Goal: Task Accomplishment & Management: Complete application form

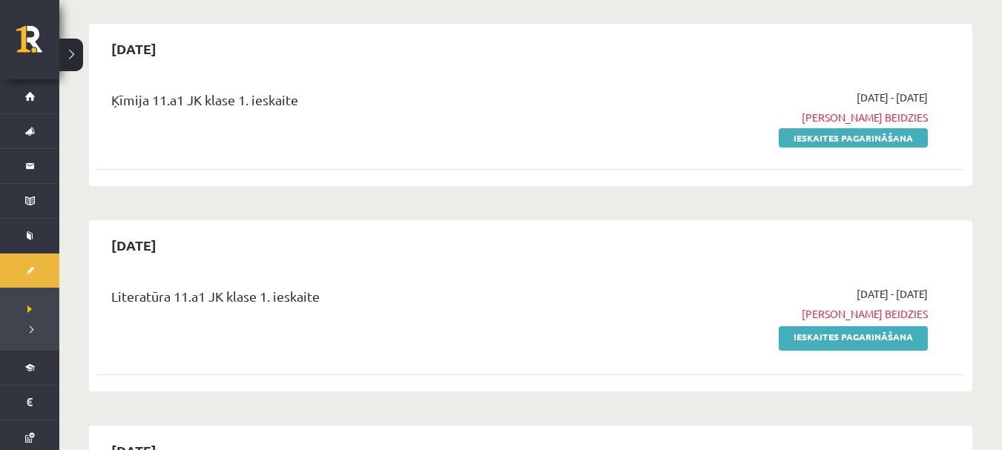
scroll to position [297, 0]
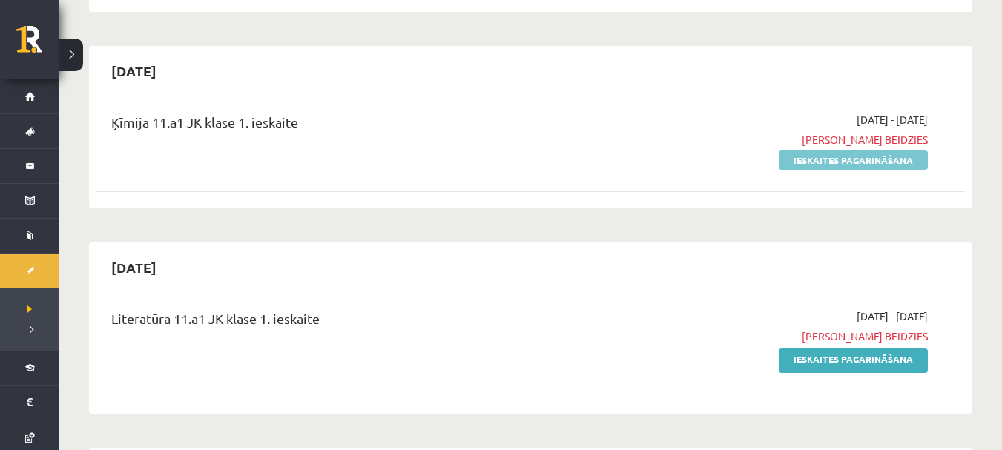
click at [820, 152] on link "Ieskaites pagarināšana" at bounding box center [853, 160] width 149 height 19
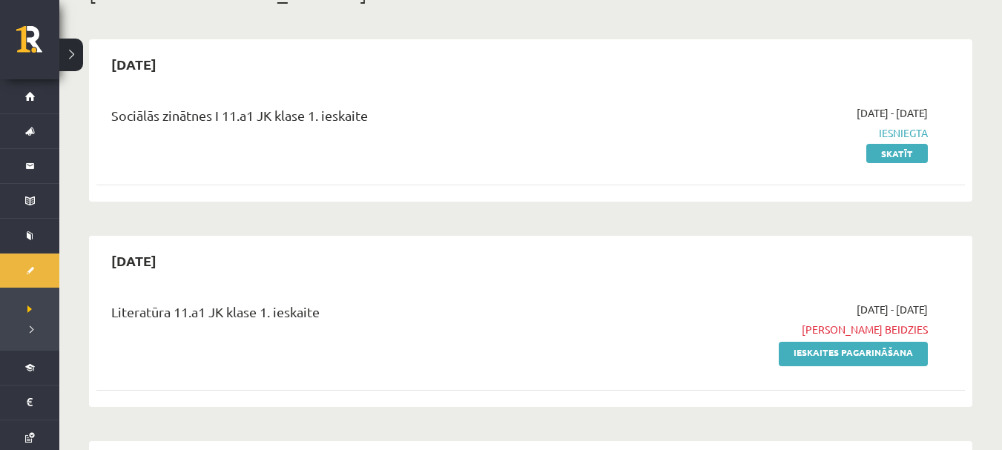
scroll to position [297, 0]
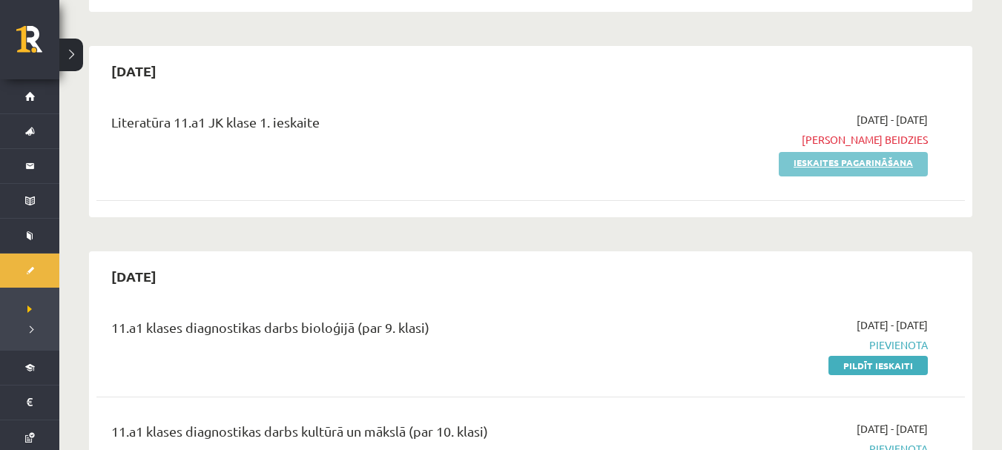
click at [830, 168] on link "Ieskaites pagarināšana" at bounding box center [853, 164] width 149 height 24
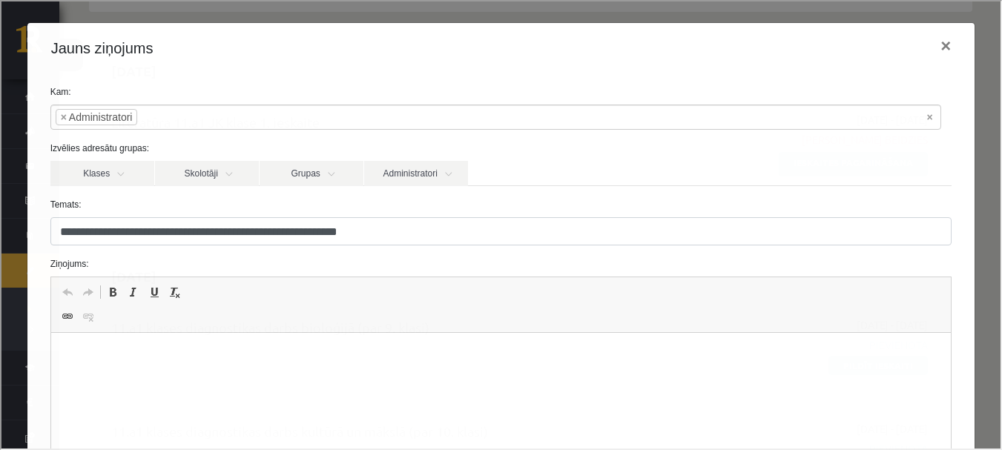
scroll to position [0, 0]
click at [390, 353] on p "**********" at bounding box center [495, 356] width 860 height 16
click at [935, 45] on button "×" at bounding box center [944, 45] width 34 height 42
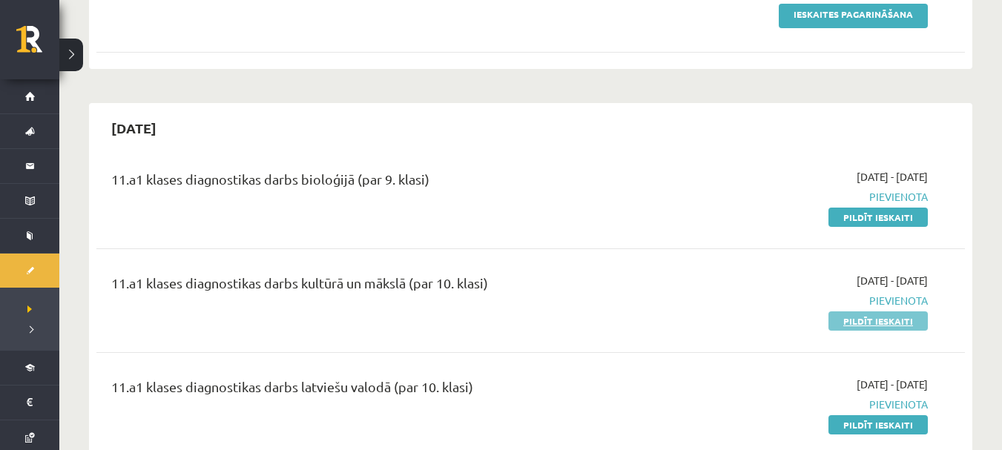
scroll to position [519, 0]
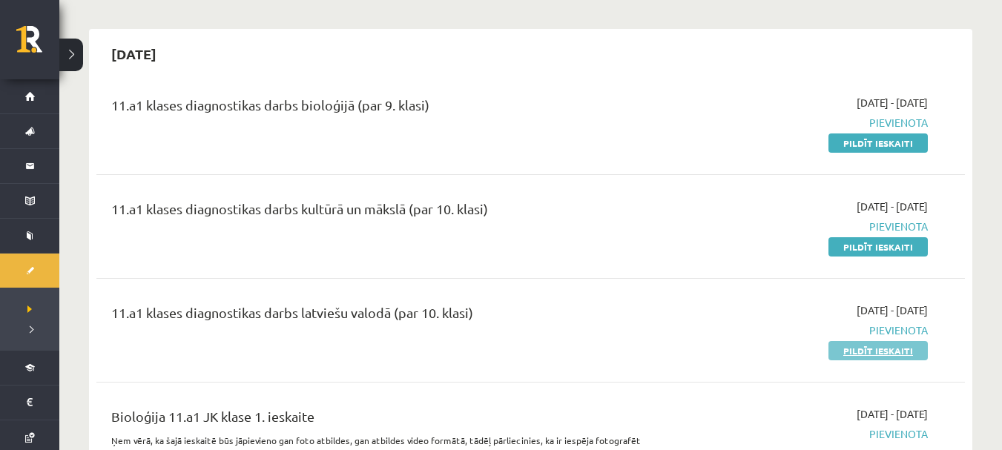
click at [880, 347] on link "Pildīt ieskaiti" at bounding box center [877, 350] width 99 height 19
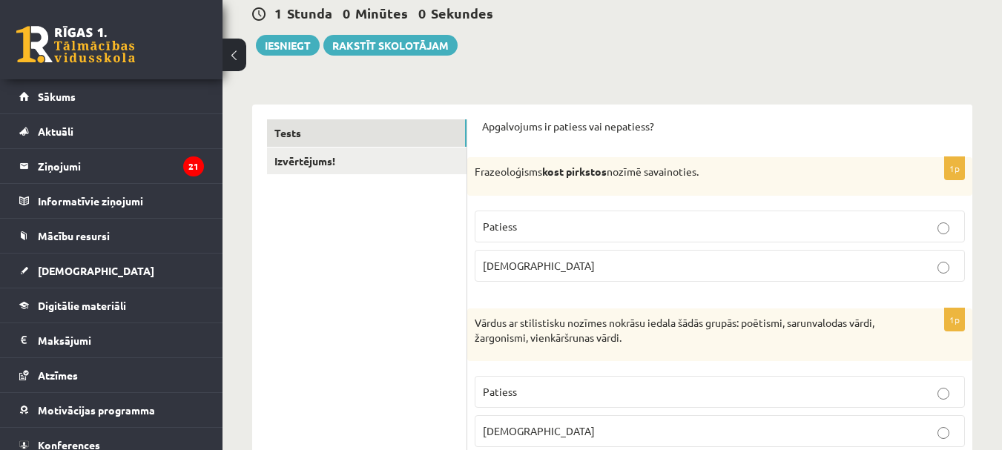
scroll to position [148, 0]
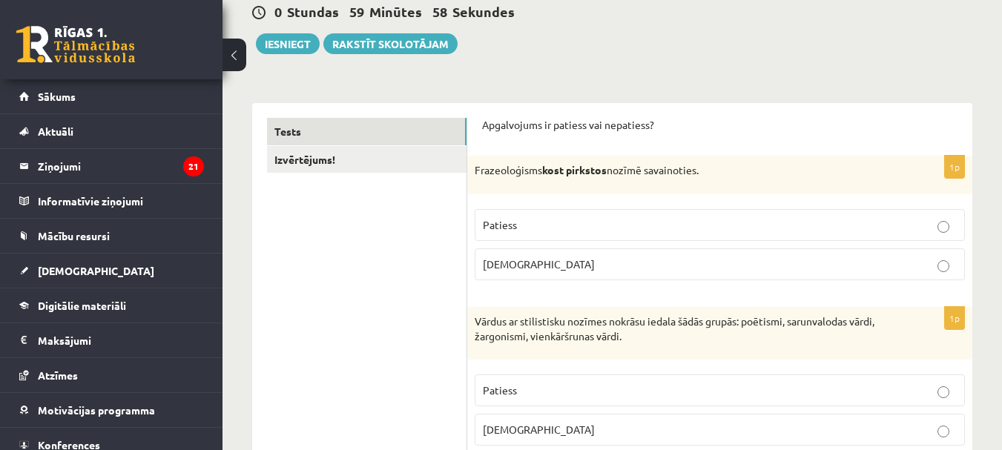
click at [231, 47] on button at bounding box center [235, 55] width 24 height 33
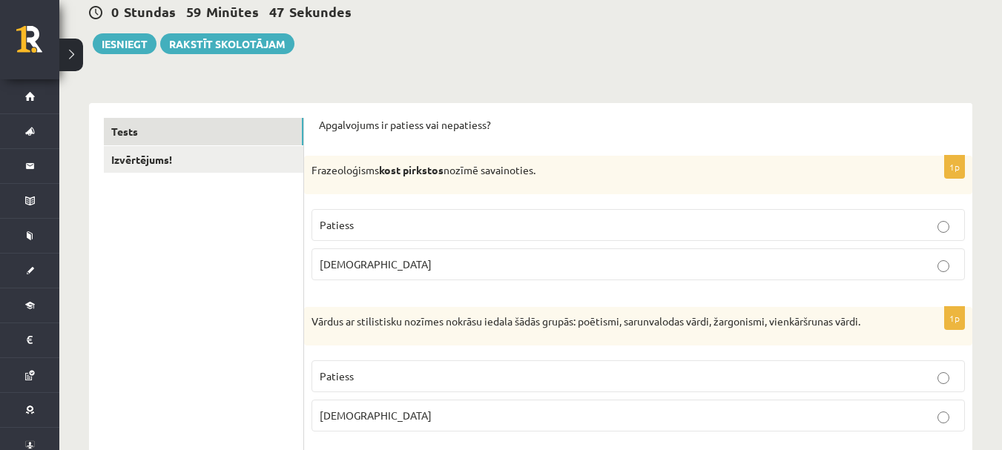
click at [362, 230] on p "Patiess" at bounding box center [638, 225] width 637 height 16
click at [374, 254] on label "Aplams" at bounding box center [638, 264] width 653 height 32
click at [418, 211] on label "Patiess" at bounding box center [638, 225] width 653 height 32
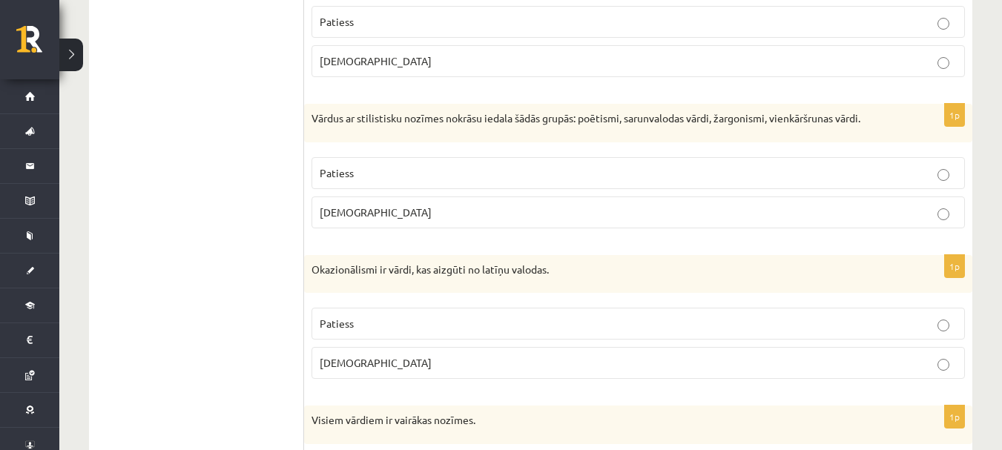
scroll to position [371, 0]
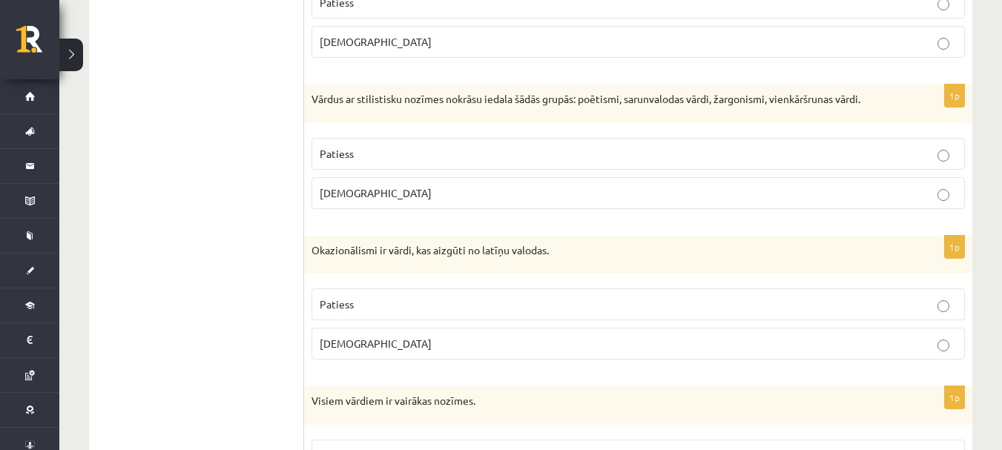
click at [490, 154] on p "Patiess" at bounding box center [638, 154] width 637 height 16
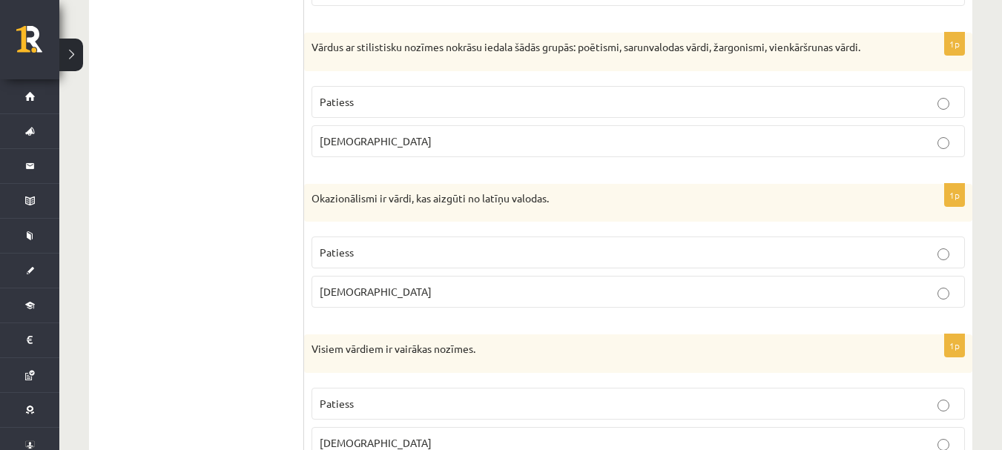
scroll to position [445, 0]
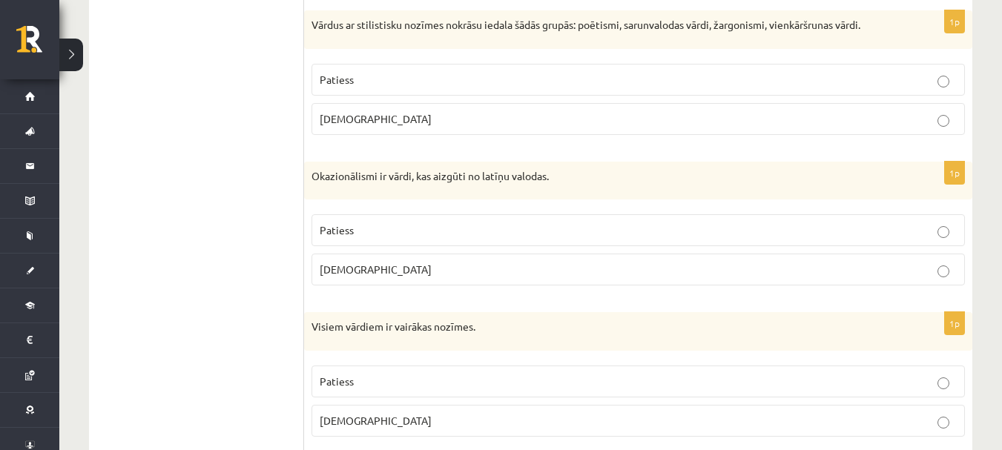
click at [347, 266] on span "Aplams" at bounding box center [376, 269] width 112 height 13
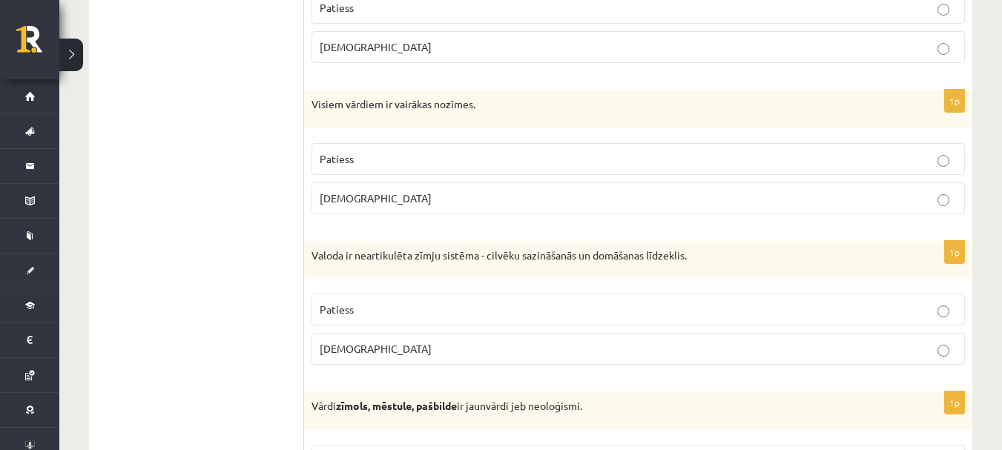
click at [359, 197] on p "Aplams" at bounding box center [638, 199] width 637 height 16
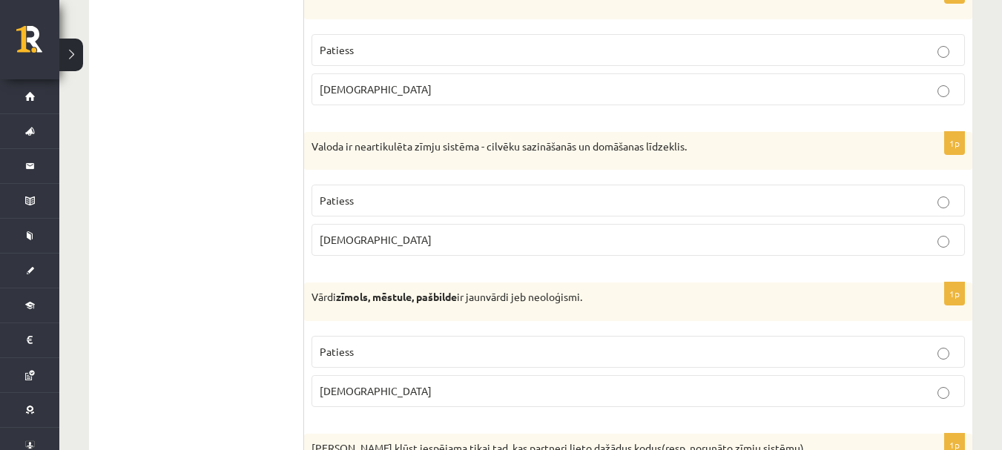
scroll to position [890, 0]
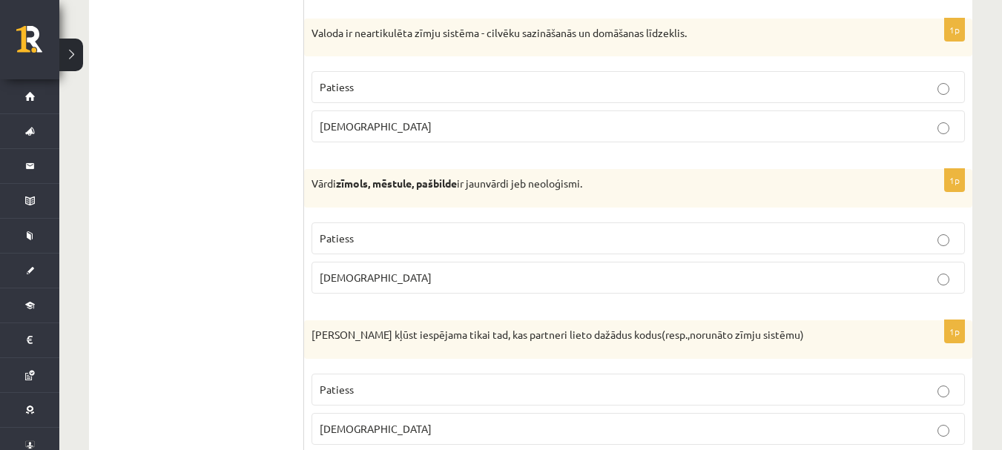
click at [341, 85] on span "Patiess" at bounding box center [337, 86] width 34 height 13
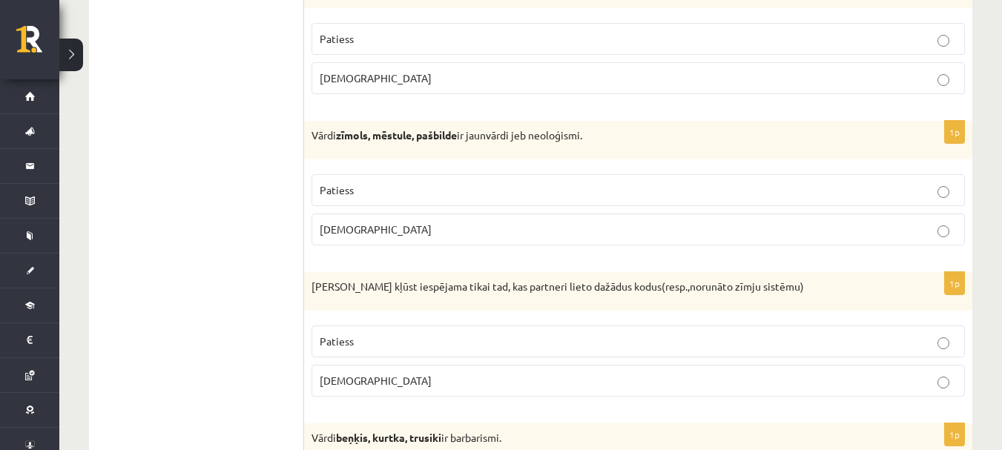
scroll to position [964, 0]
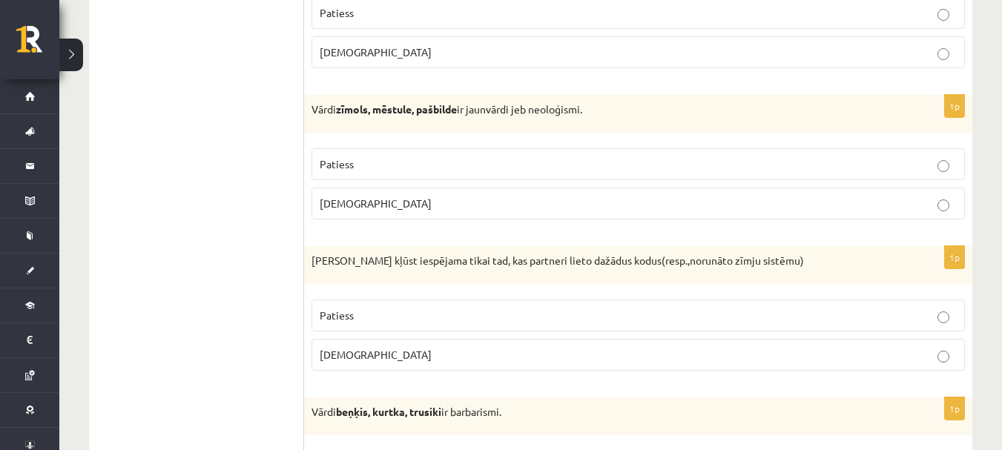
click at [423, 218] on label "Aplams" at bounding box center [638, 204] width 653 height 32
click at [415, 166] on p "Patiess" at bounding box center [638, 165] width 637 height 16
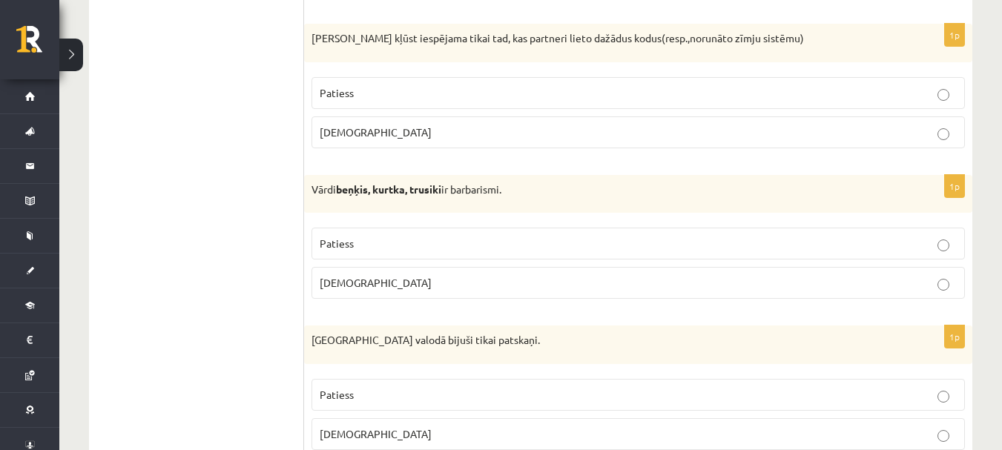
scroll to position [1113, 0]
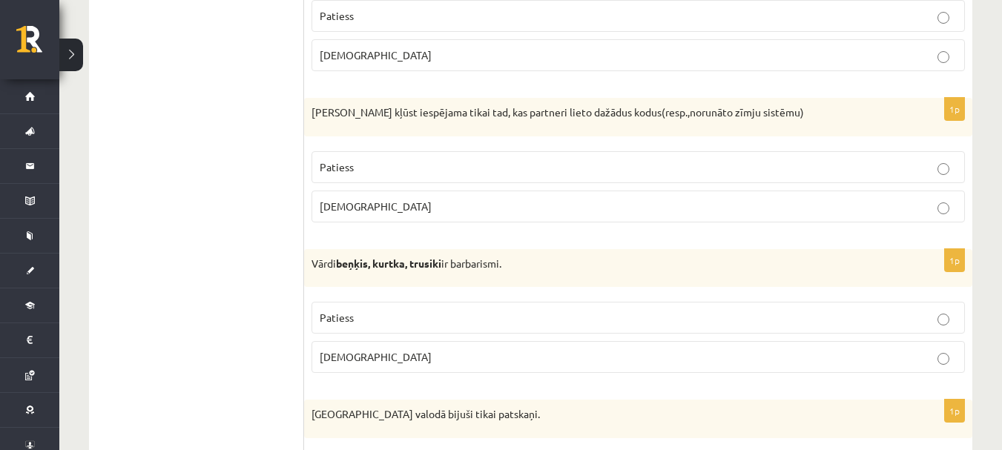
click at [399, 215] on label "Aplams" at bounding box center [638, 207] width 653 height 32
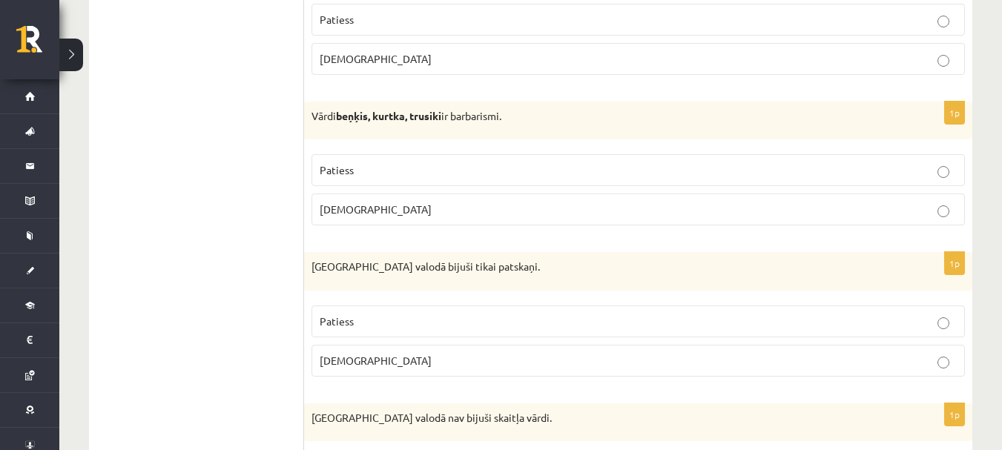
scroll to position [1261, 0]
click at [351, 165] on span "Patiess" at bounding box center [337, 168] width 34 height 13
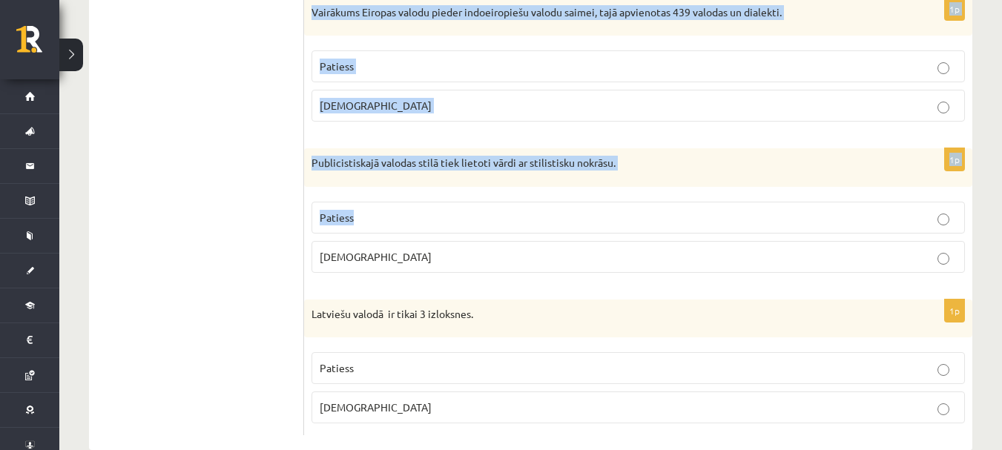
scroll to position [4461, 0]
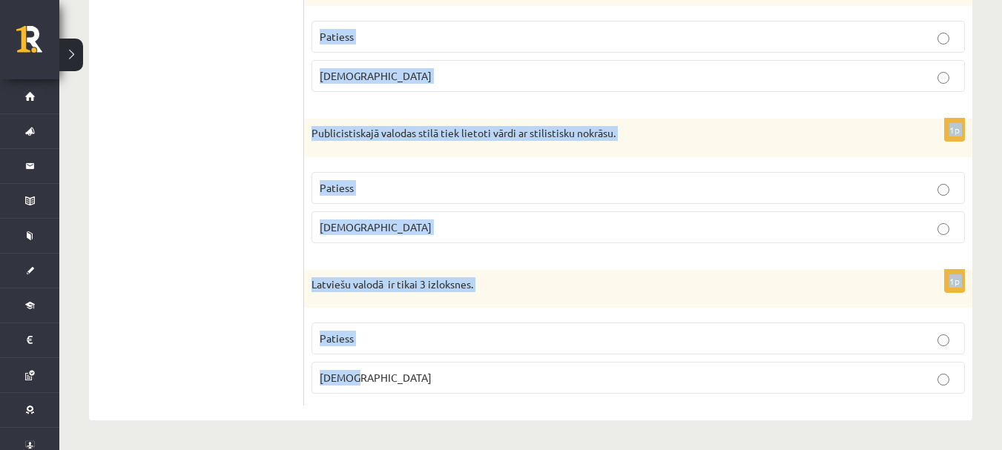
drag, startPoint x: 309, startPoint y: 116, endPoint x: 535, endPoint y: 392, distance: 356.3
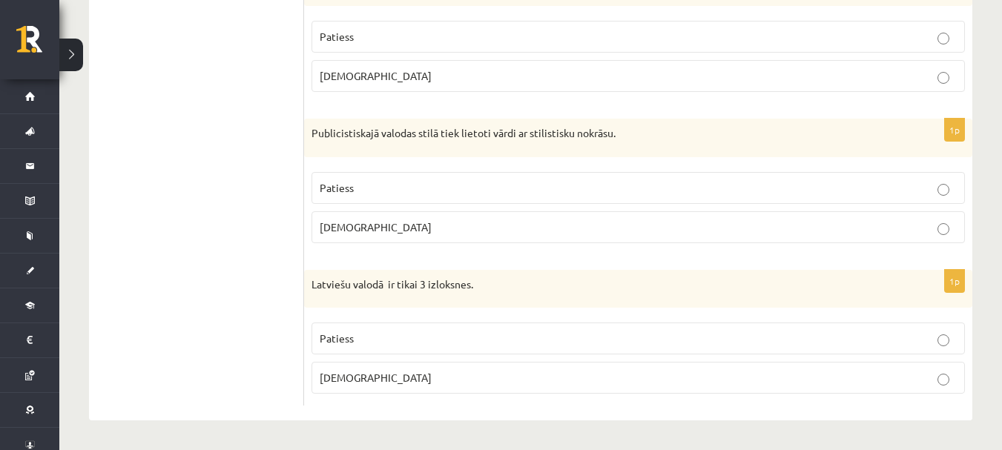
drag, startPoint x: 444, startPoint y: 287, endPoint x: 213, endPoint y: 243, distance: 234.9
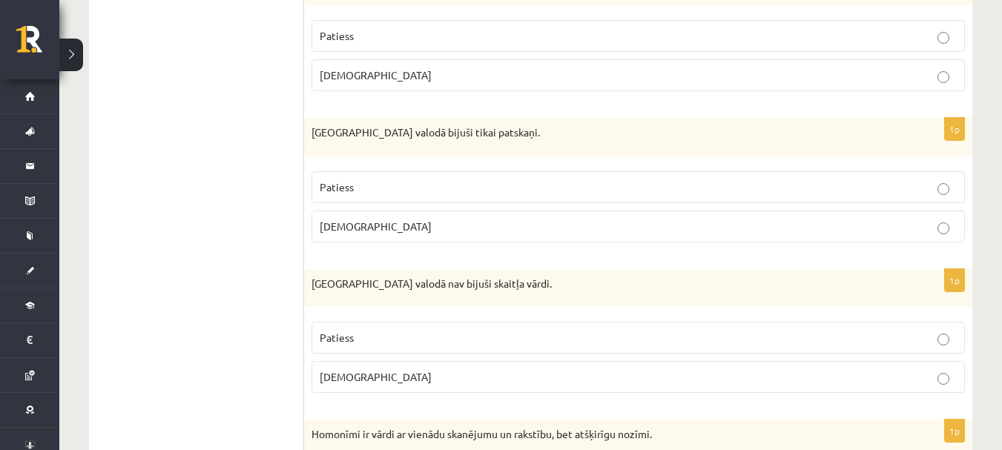
scroll to position [1420, 0]
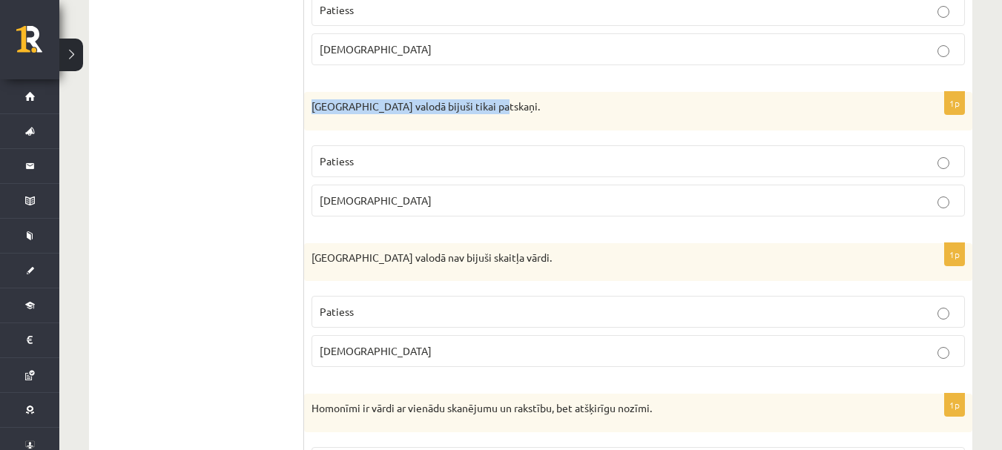
drag, startPoint x: 309, startPoint y: 104, endPoint x: 504, endPoint y: 98, distance: 195.2
click at [504, 98] on div "Pirmatnējā valodā bijuši tikai patskaņi." at bounding box center [638, 111] width 668 height 39
click at [348, 195] on span "Aplams" at bounding box center [376, 200] width 112 height 13
click at [346, 349] on span "Aplams" at bounding box center [376, 350] width 112 height 13
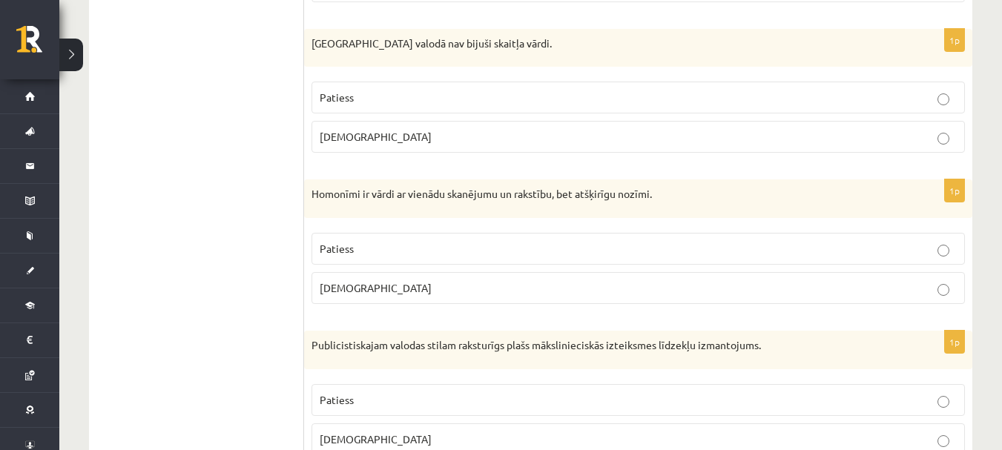
scroll to position [1643, 0]
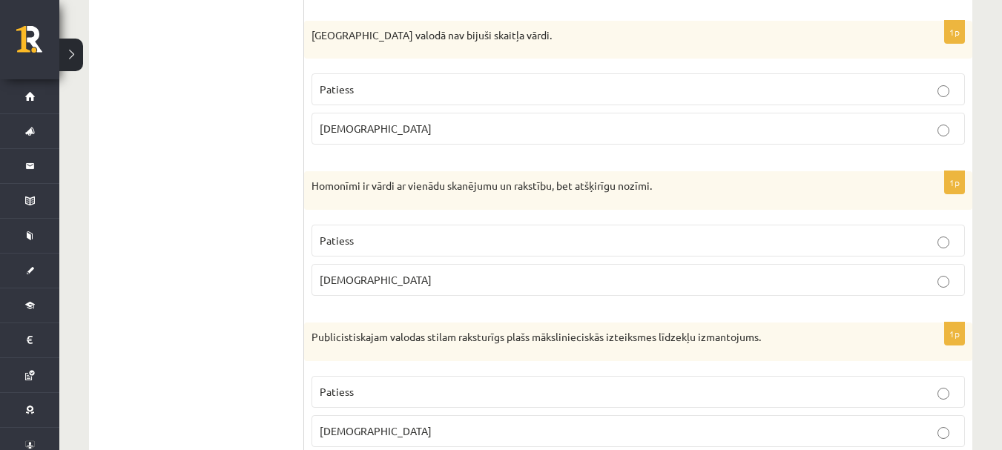
click at [355, 191] on p "Homonīmi ir vārdi ar vienādu skanējumu un rakstību, bet atšķirīgu nozīmi." at bounding box center [601, 186] width 579 height 15
click at [344, 237] on span "Patiess" at bounding box center [337, 240] width 34 height 13
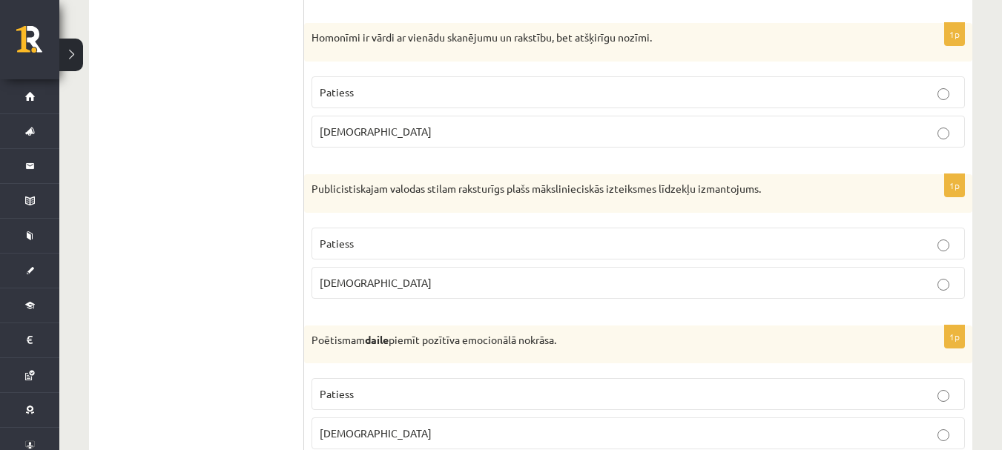
scroll to position [1865, 0]
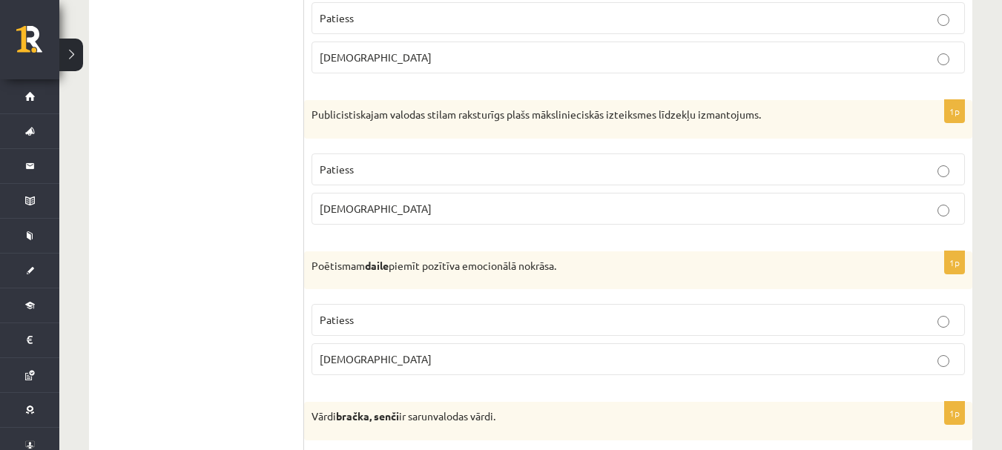
click at [370, 162] on p "Patiess" at bounding box center [638, 170] width 637 height 16
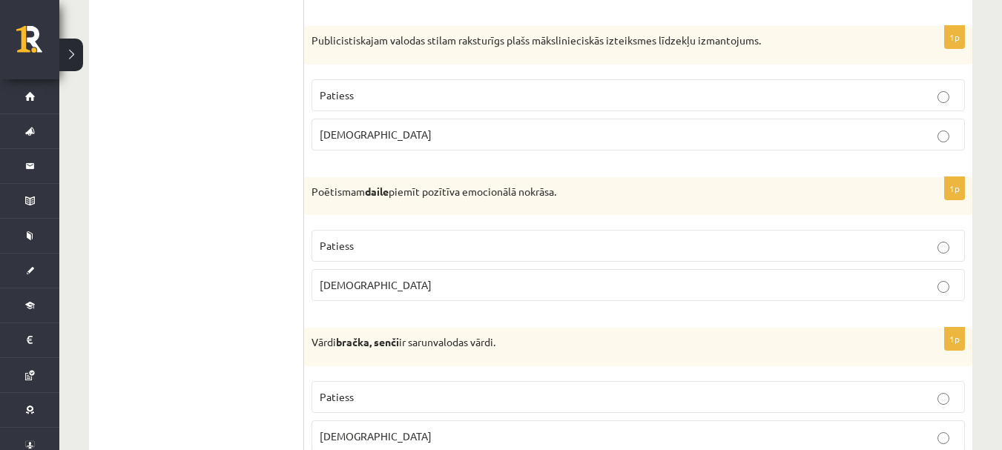
scroll to position [2014, 0]
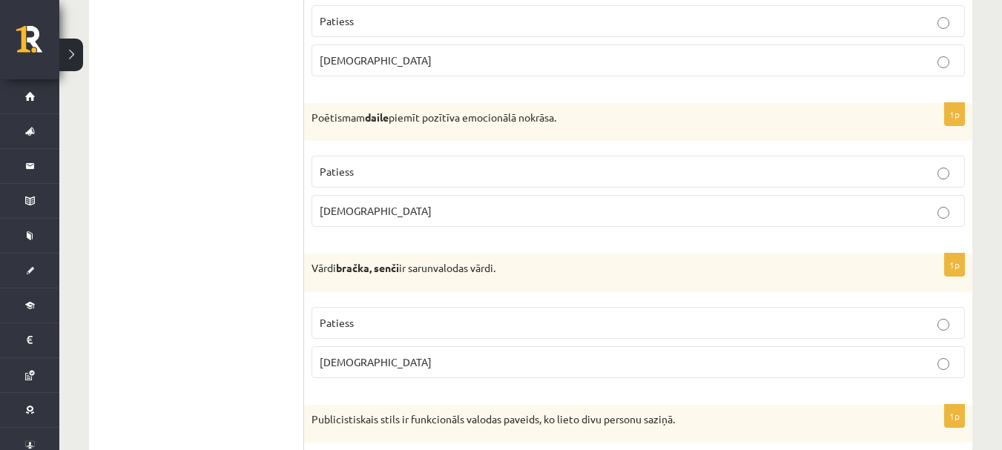
click at [347, 179] on p "Patiess" at bounding box center [638, 172] width 637 height 16
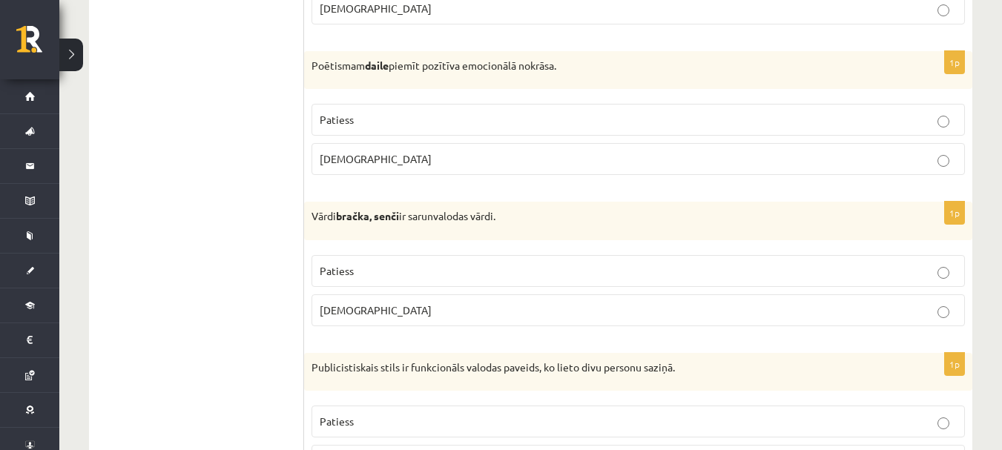
scroll to position [2162, 0]
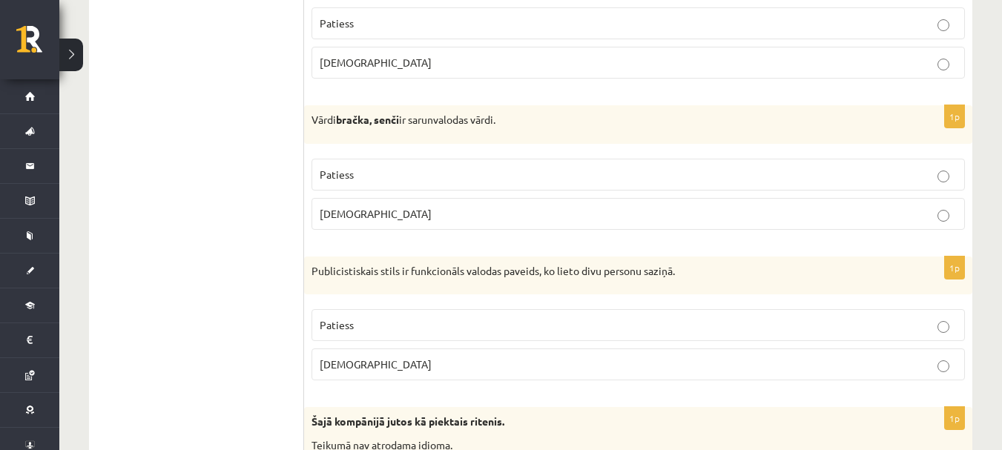
click at [335, 169] on span "Patiess" at bounding box center [337, 174] width 34 height 13
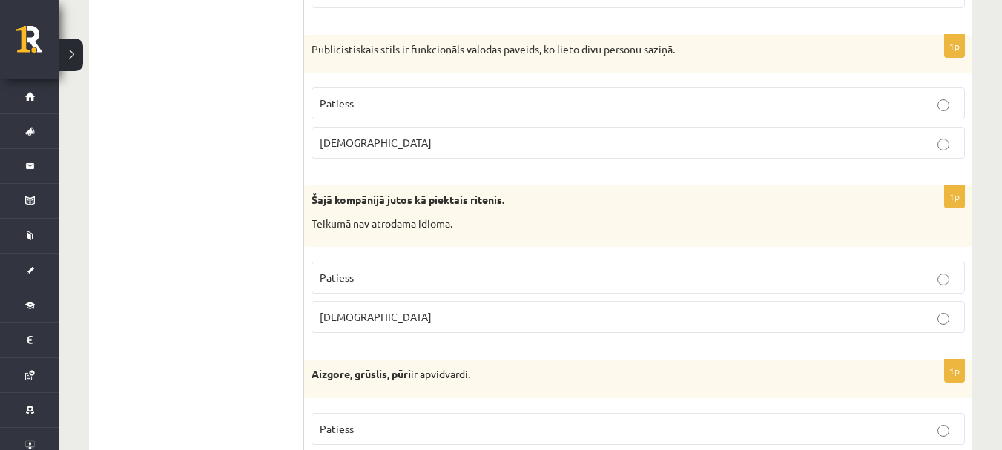
scroll to position [2385, 0]
click at [332, 108] on span "Patiess" at bounding box center [337, 102] width 34 height 13
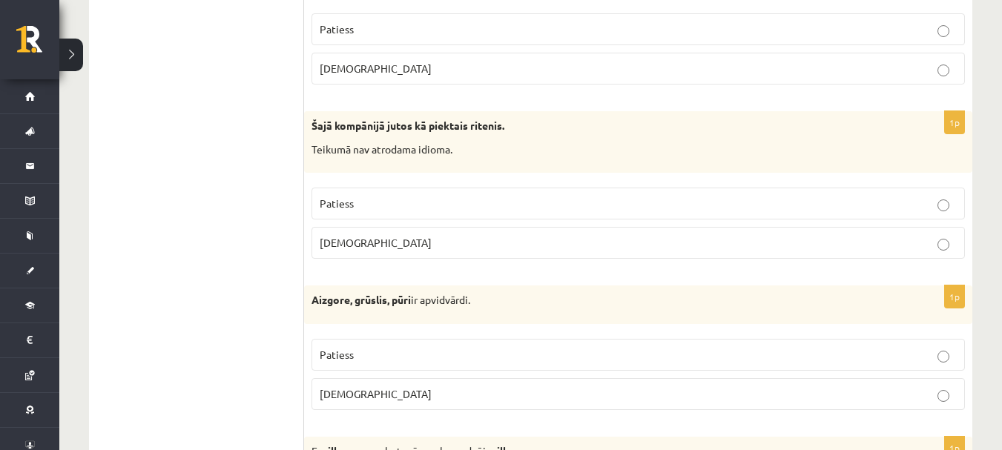
scroll to position [2459, 0]
click at [333, 248] on span "Aplams" at bounding box center [376, 241] width 112 height 13
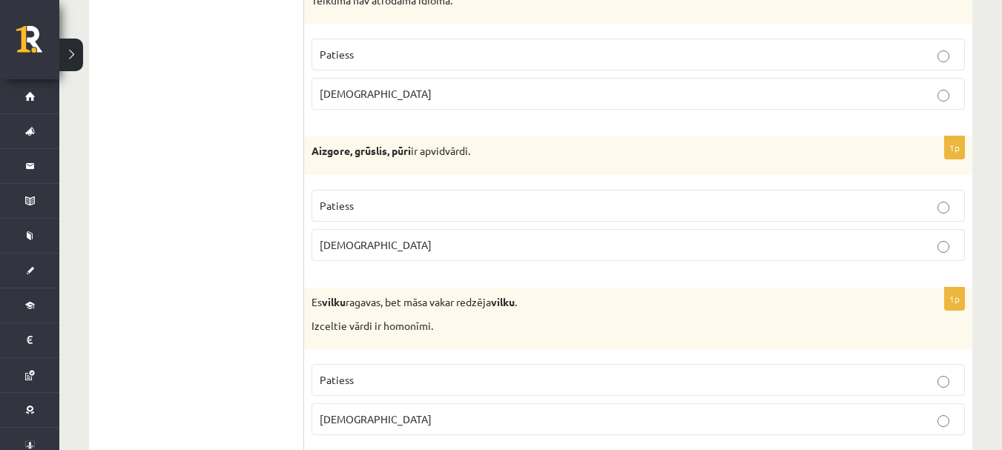
click at [332, 205] on span "Patiess" at bounding box center [337, 205] width 34 height 13
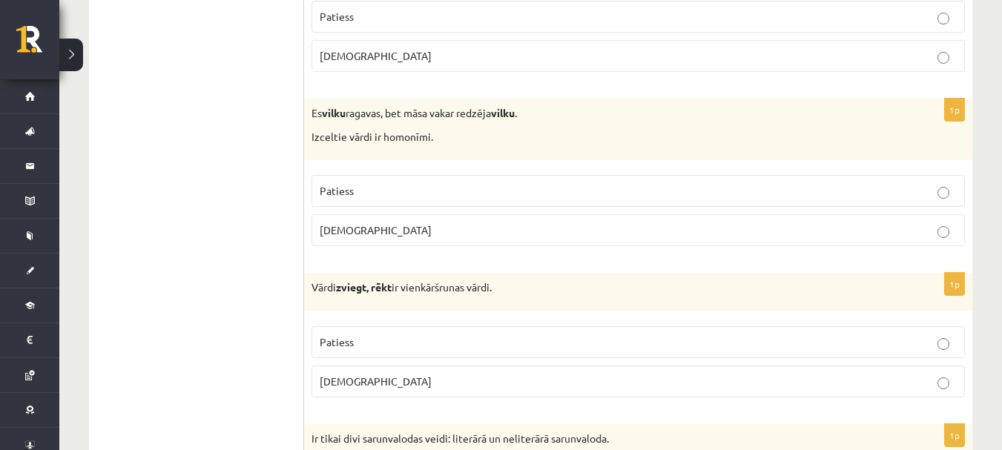
scroll to position [2830, 0]
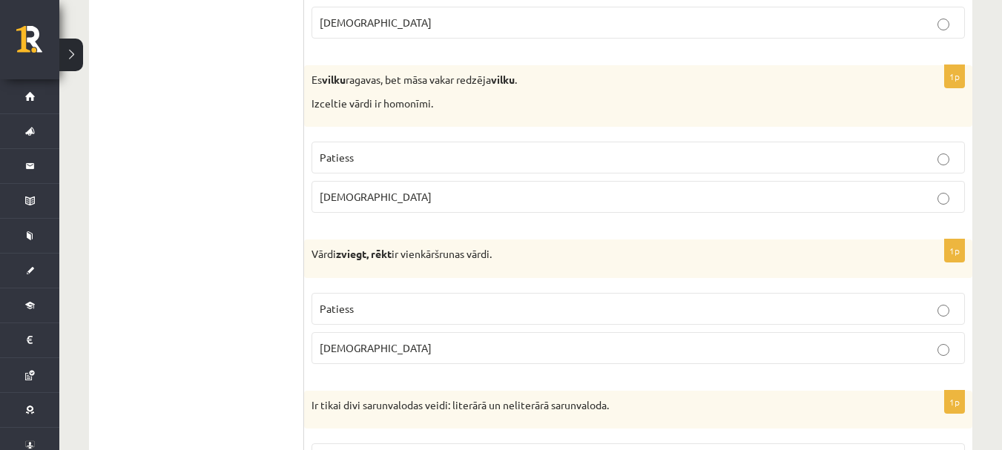
click at [339, 165] on p "Patiess" at bounding box center [638, 158] width 637 height 16
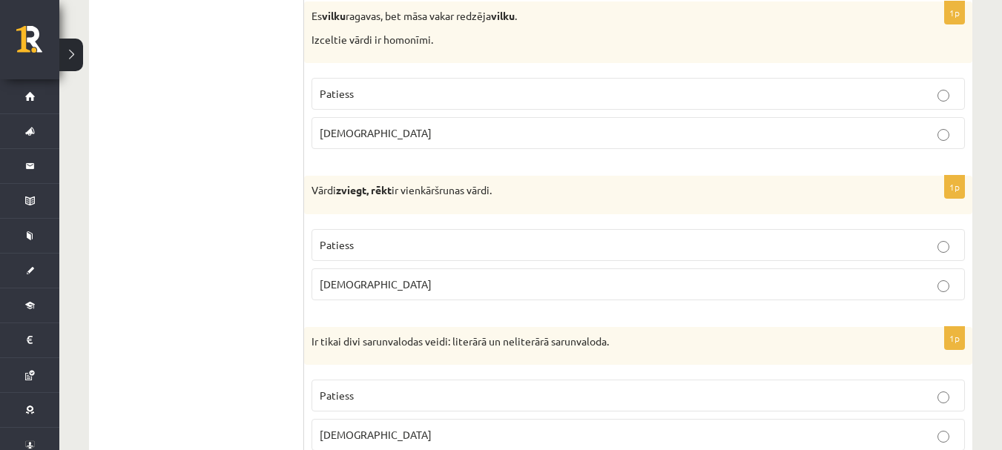
scroll to position [2978, 0]
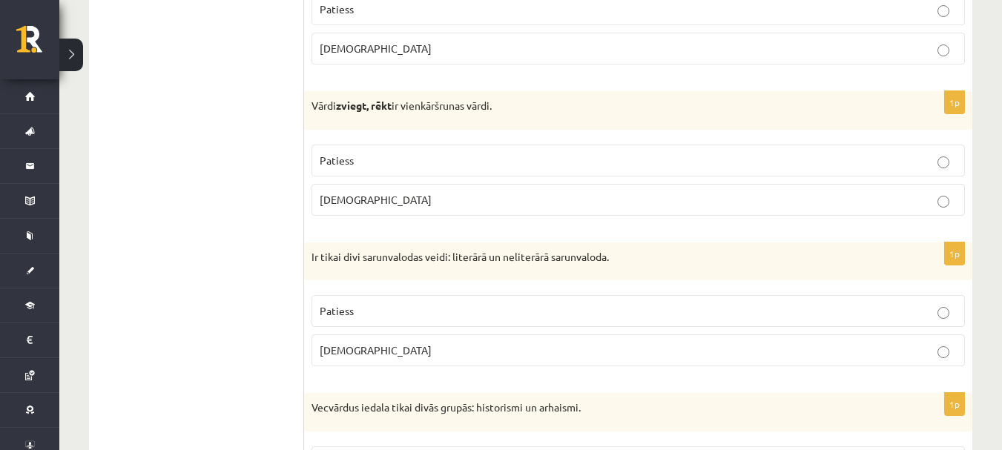
click at [374, 165] on p "Patiess" at bounding box center [638, 161] width 637 height 16
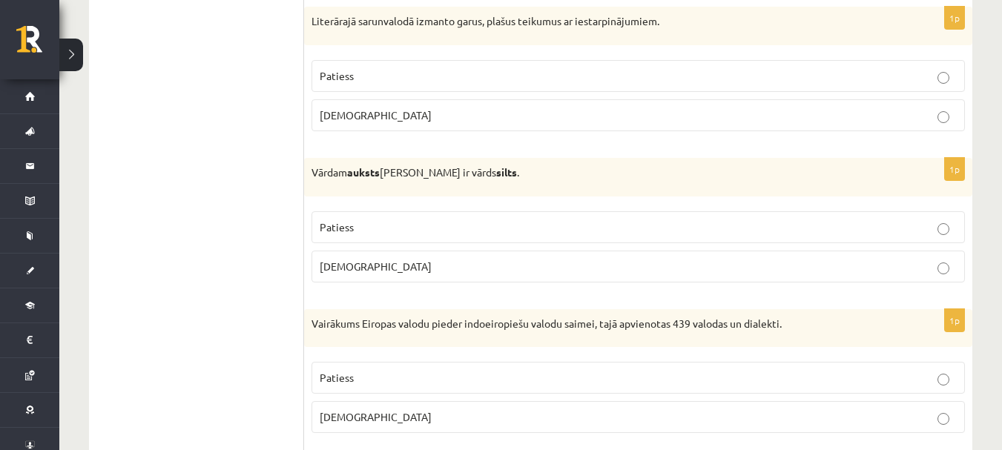
scroll to position [4461, 0]
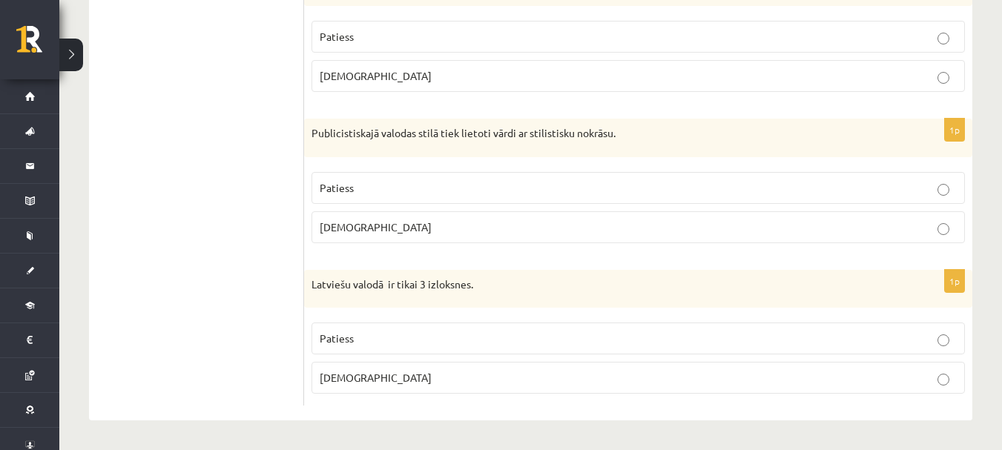
click at [329, 279] on p "Latviešu valodā ir tikai 3 izloksnes." at bounding box center [601, 284] width 579 height 15
click at [343, 374] on span "Aplams" at bounding box center [376, 377] width 112 height 13
click at [346, 201] on label "Patiess" at bounding box center [638, 188] width 653 height 32
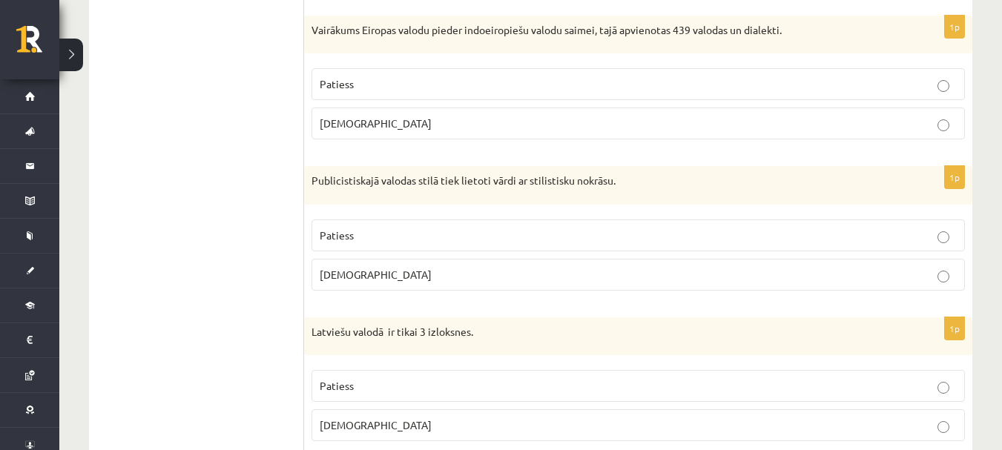
scroll to position [4387, 0]
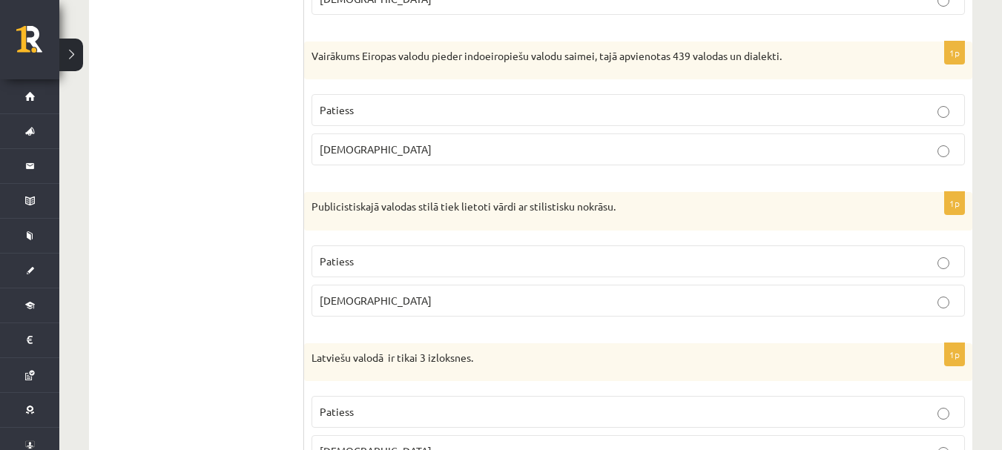
click at [348, 106] on span "Patiess" at bounding box center [337, 109] width 34 height 13
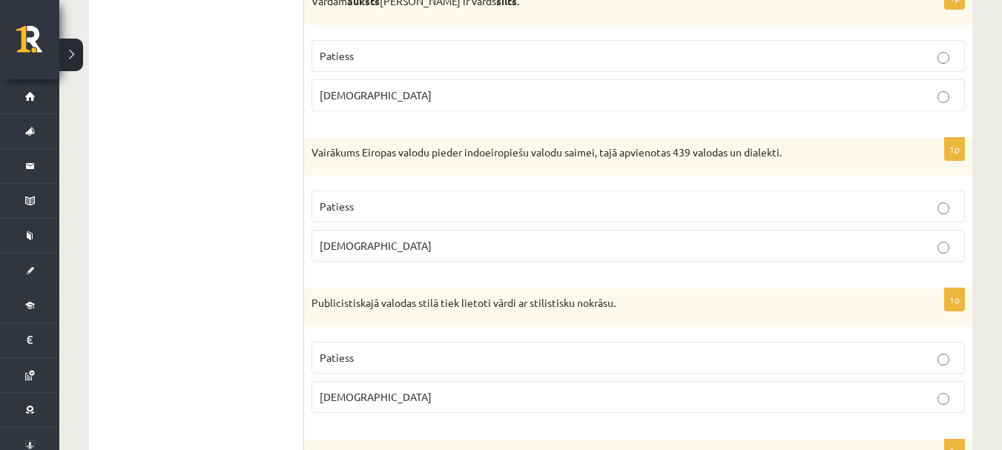
scroll to position [4091, 0]
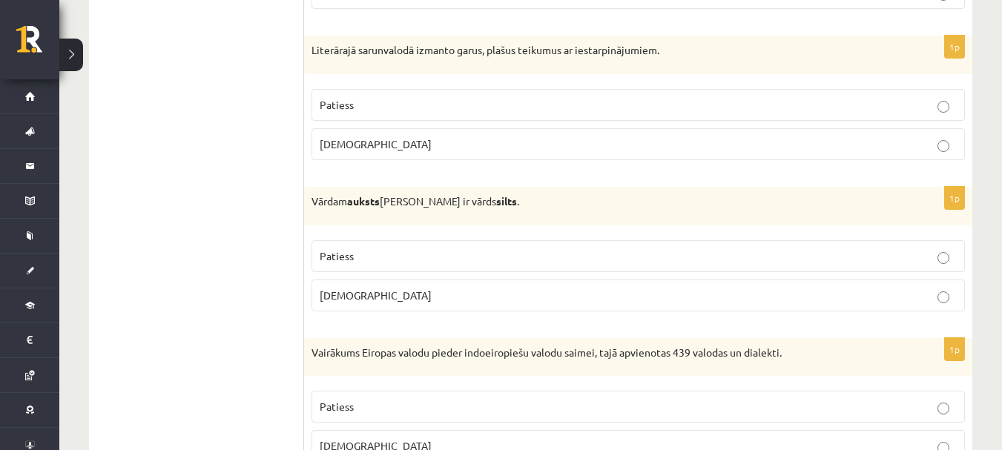
click at [380, 257] on p "Patiess" at bounding box center [638, 256] width 637 height 16
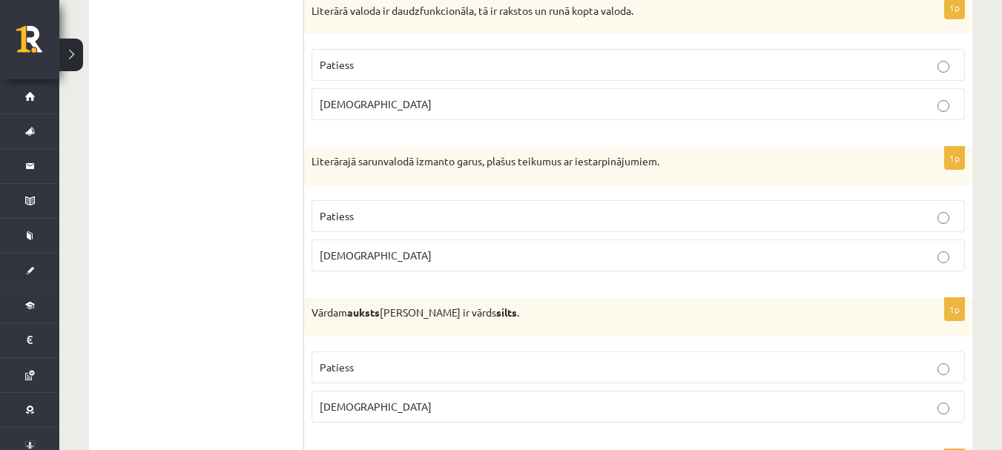
scroll to position [3942, 0]
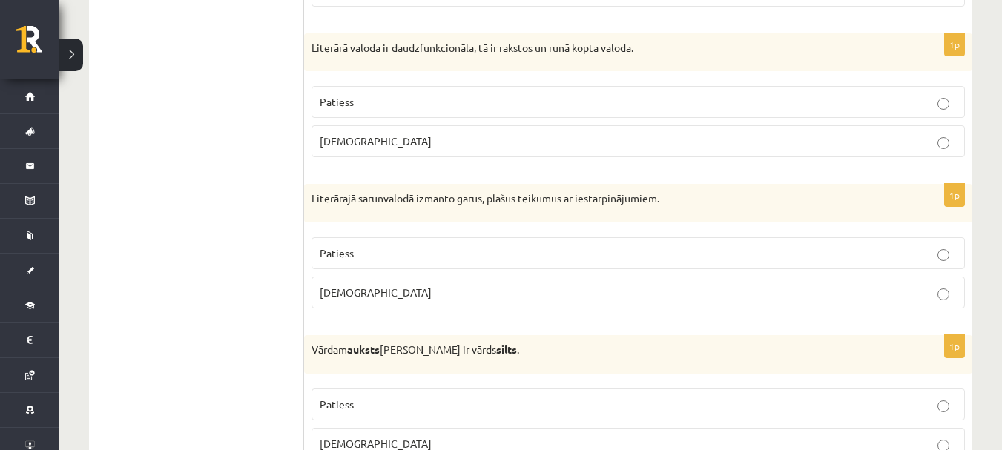
click at [518, 242] on label "Patiess" at bounding box center [638, 253] width 653 height 32
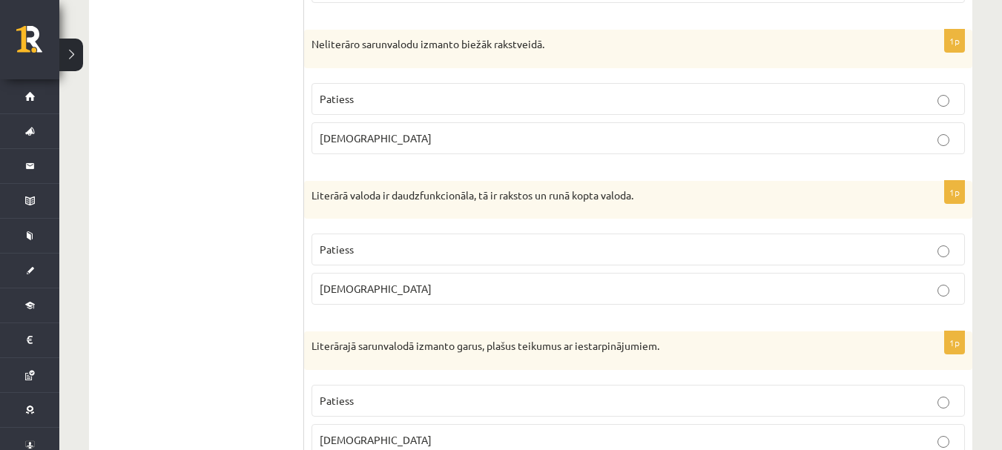
scroll to position [3794, 0]
click at [336, 239] on label "Patiess" at bounding box center [638, 250] width 653 height 32
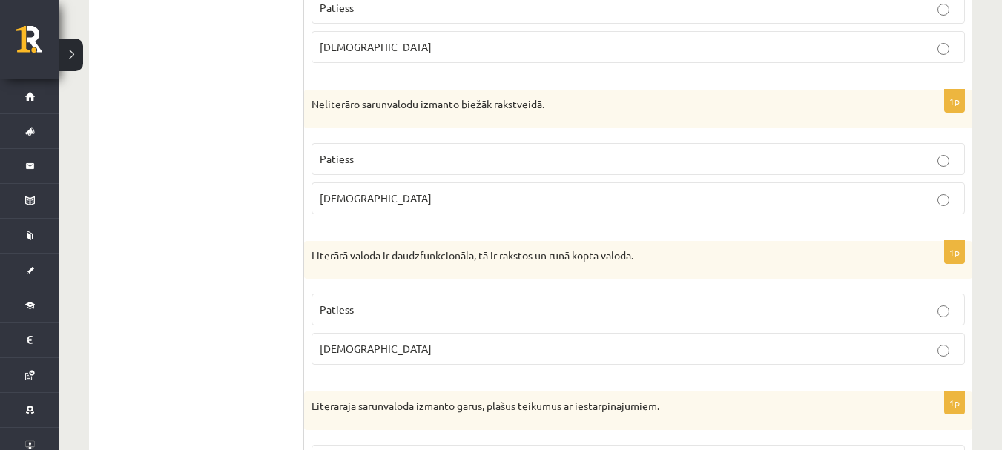
scroll to position [3645, 0]
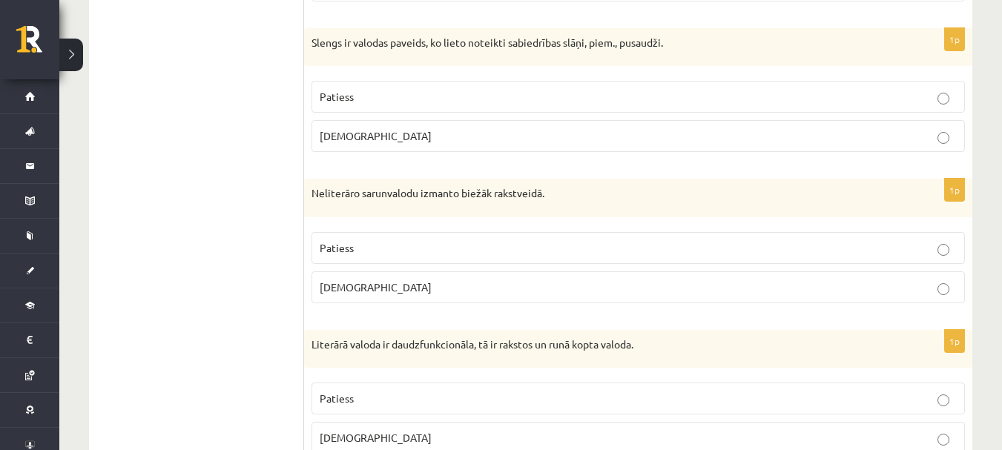
click at [349, 291] on span "Aplams" at bounding box center [376, 286] width 112 height 13
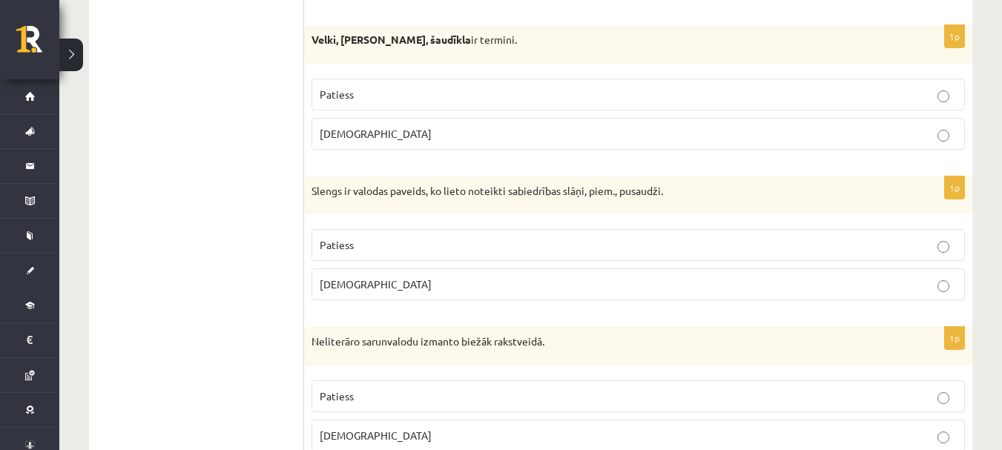
scroll to position [3423, 0]
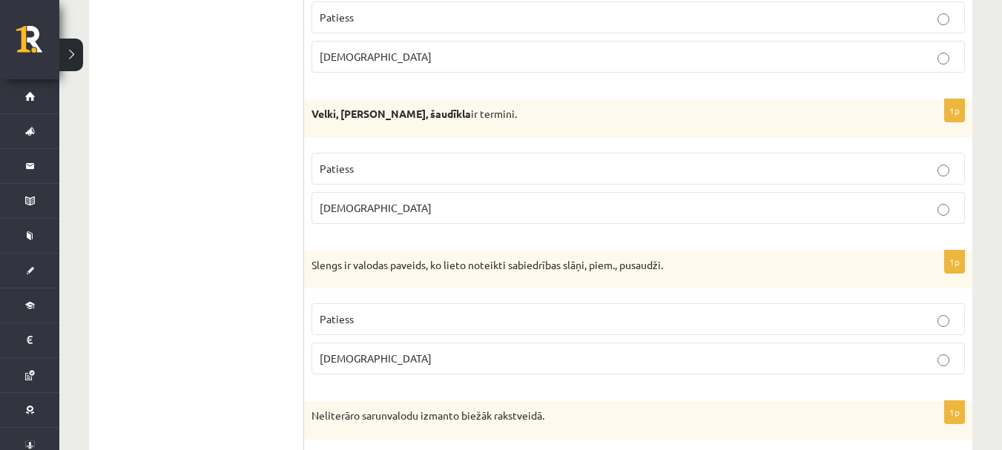
click at [340, 327] on p "Patiess" at bounding box center [638, 320] width 637 height 16
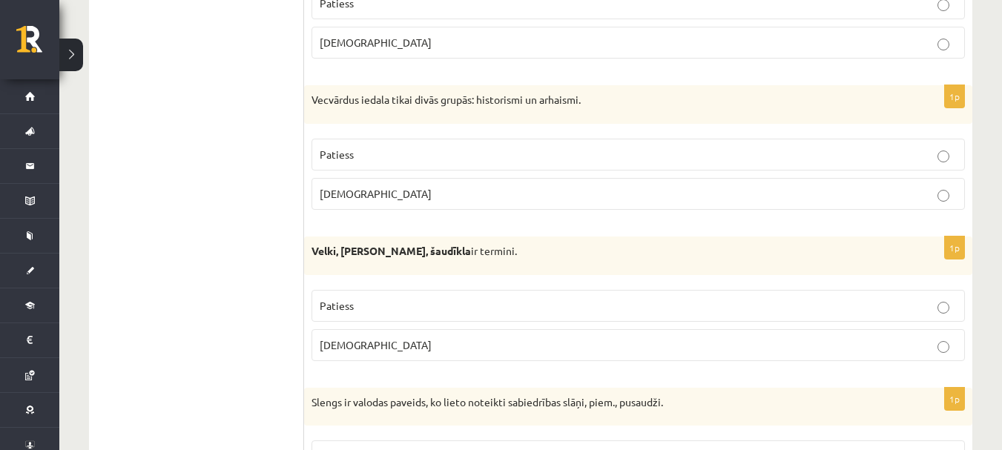
scroll to position [3275, 0]
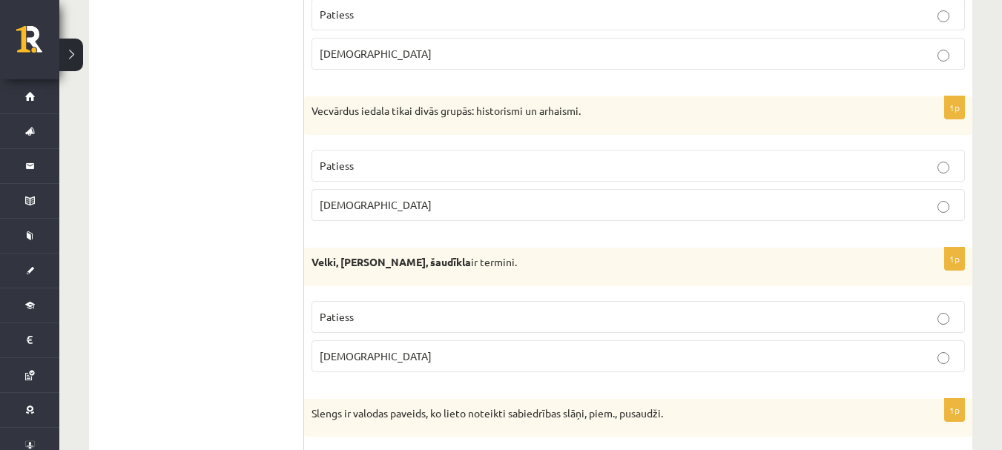
click at [323, 311] on span "Patiess" at bounding box center [337, 316] width 34 height 13
click at [346, 366] on label "Aplams" at bounding box center [638, 356] width 653 height 32
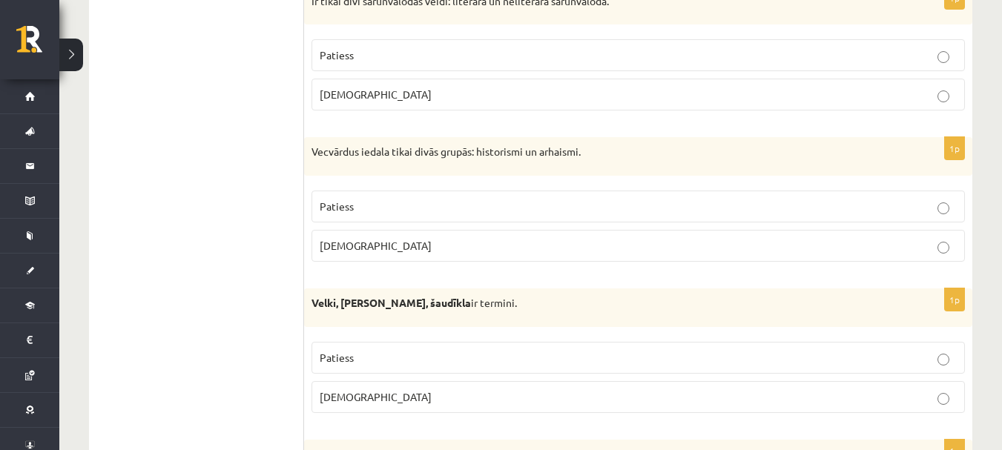
scroll to position [3200, 0]
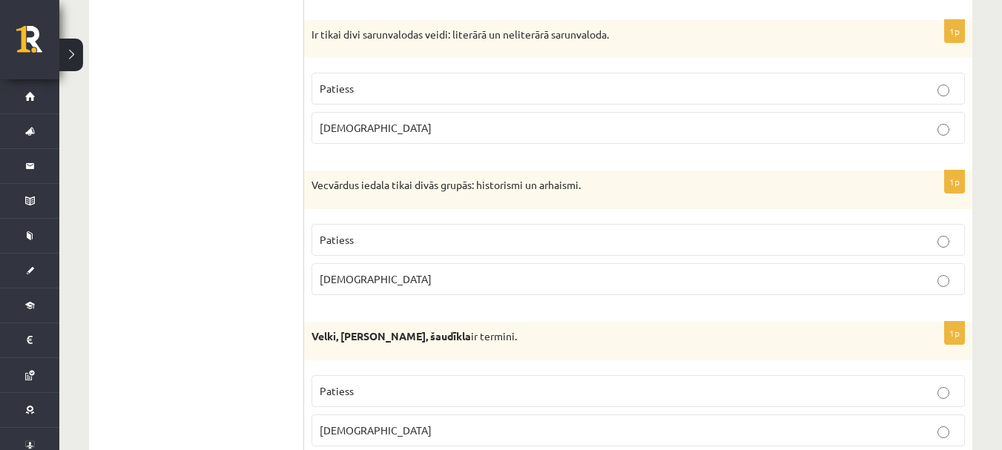
click at [380, 241] on p "Patiess" at bounding box center [638, 240] width 637 height 16
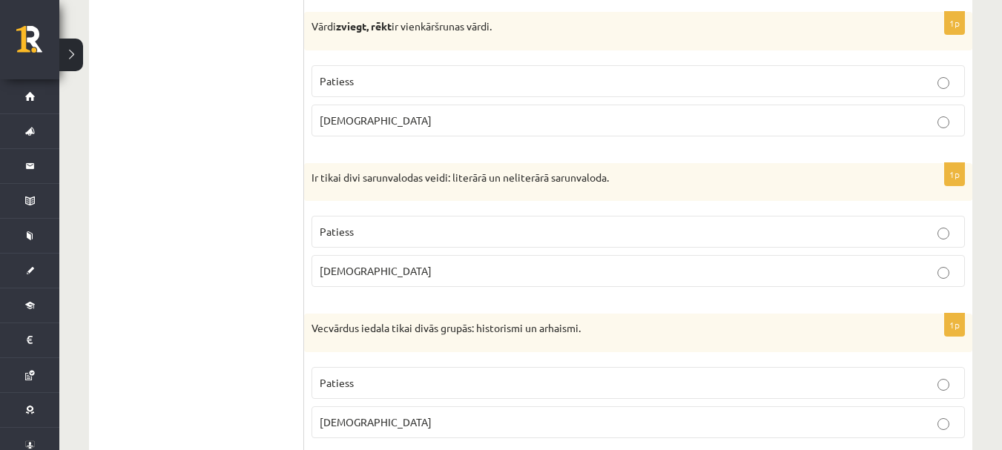
scroll to position [3052, 0]
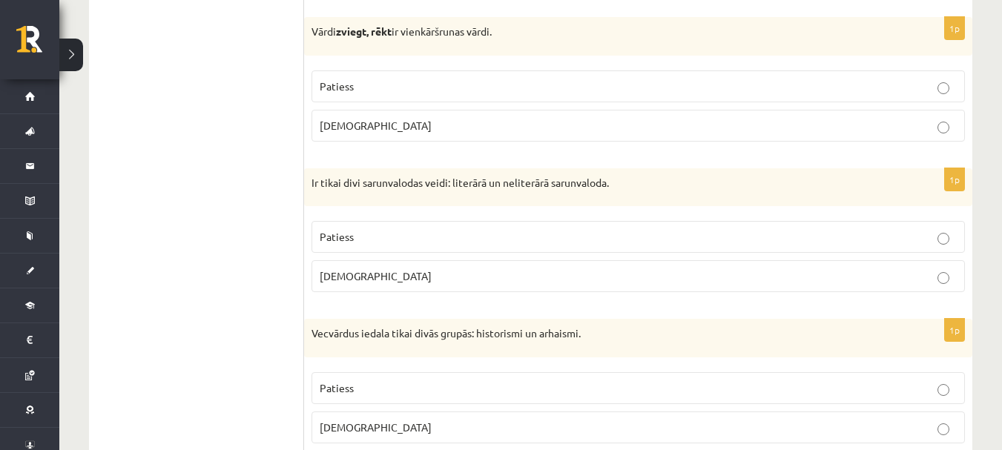
click at [375, 280] on p "Aplams" at bounding box center [638, 276] width 637 height 16
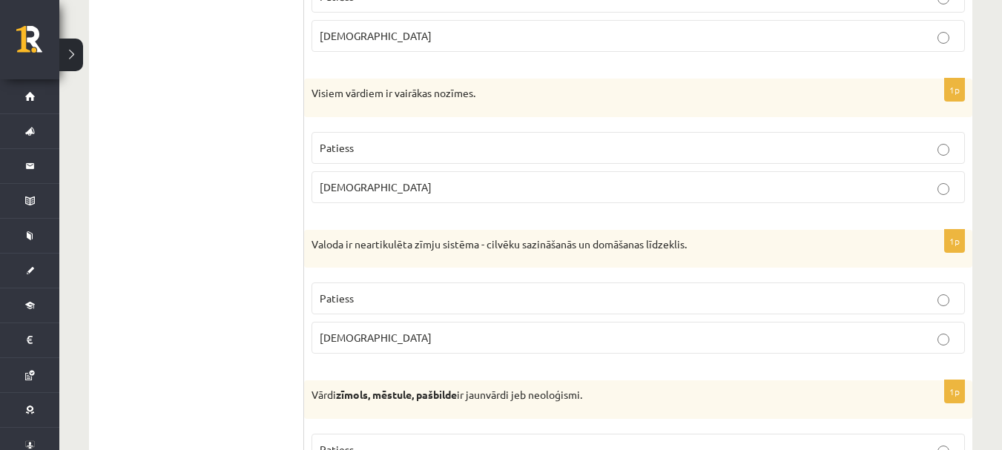
scroll to position [0, 0]
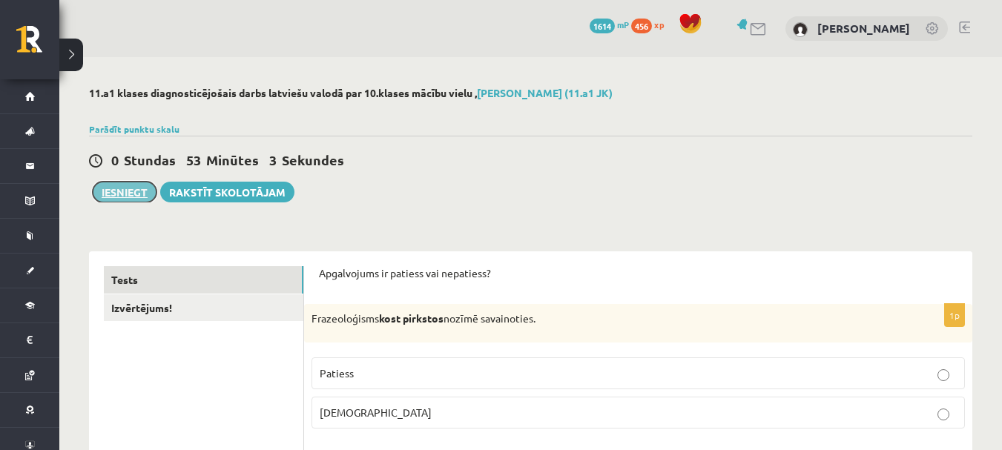
click at [108, 190] on button "Iesniegt" at bounding box center [125, 192] width 64 height 21
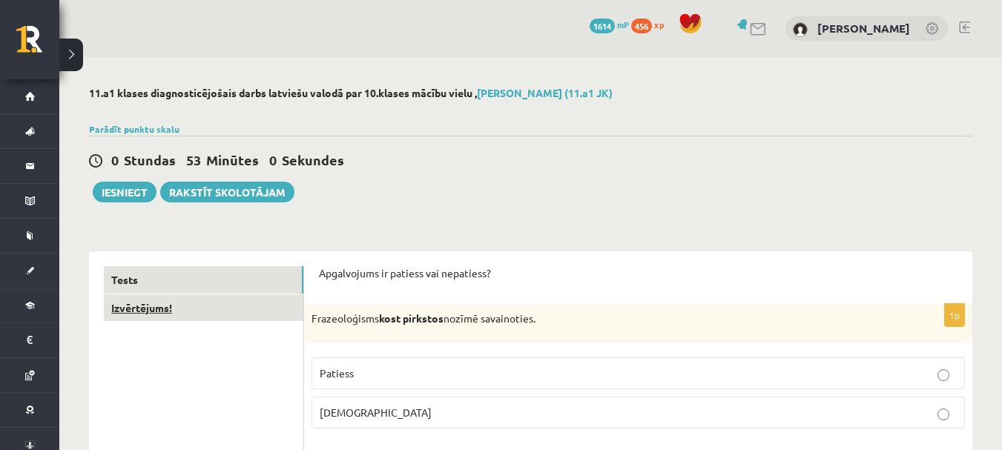
click at [231, 306] on link "Izvērtējums!" at bounding box center [204, 307] width 200 height 27
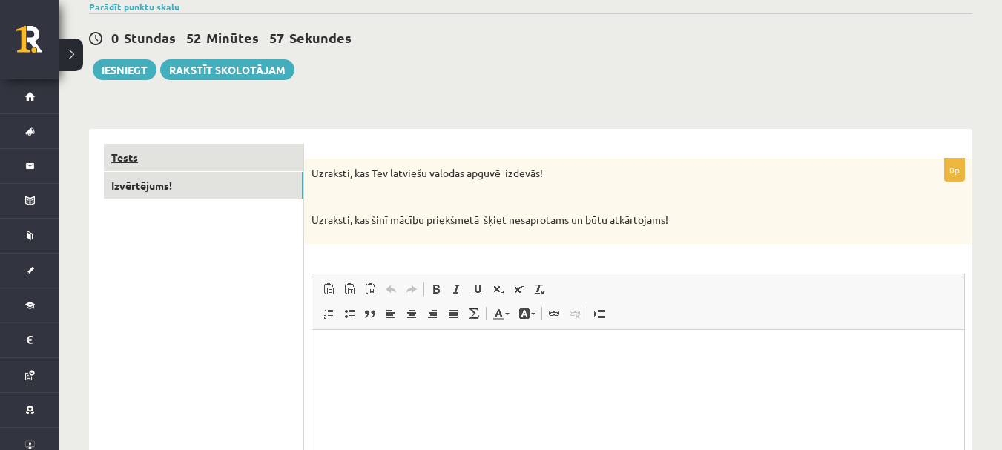
scroll to position [148, 0]
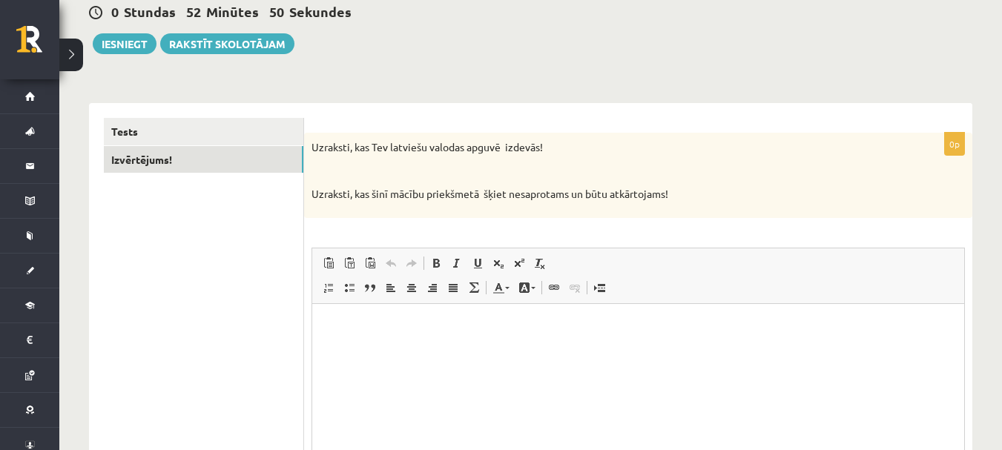
click at [329, 312] on html at bounding box center [638, 325] width 652 height 45
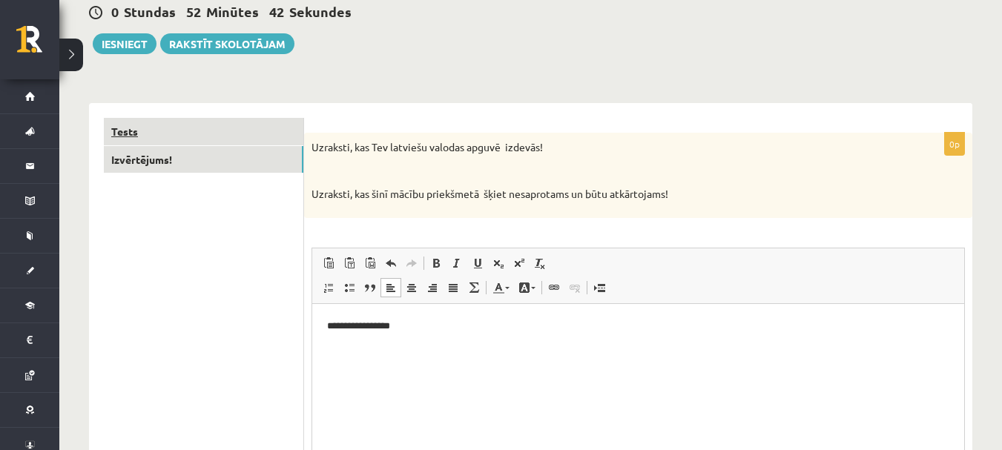
click at [216, 139] on link "Tests" at bounding box center [204, 131] width 200 height 27
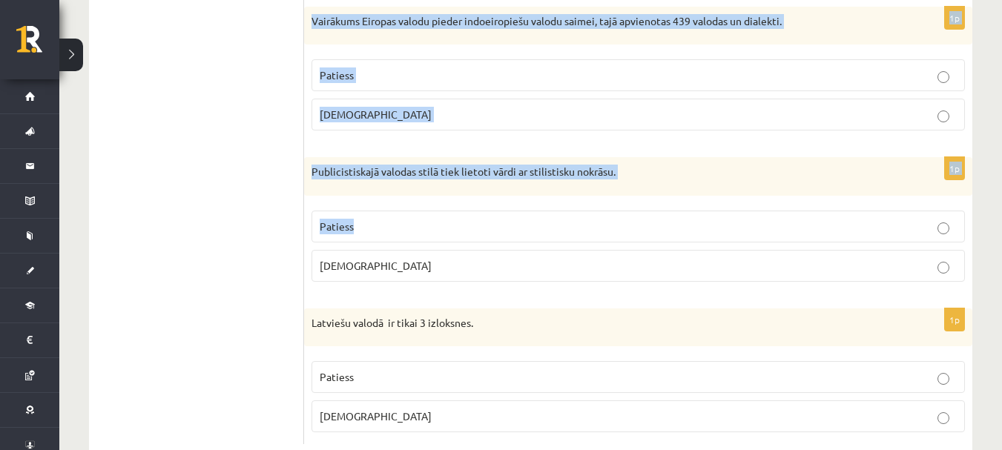
scroll to position [4462, 0]
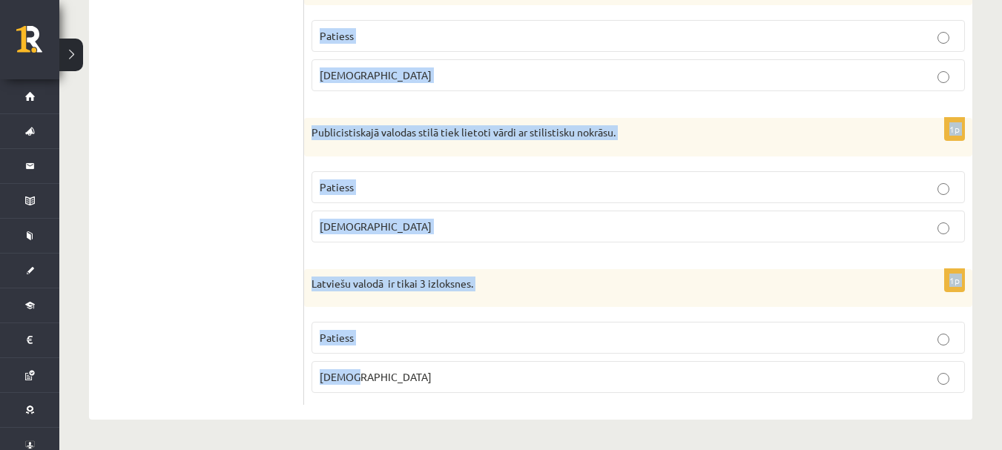
drag, startPoint x: 323, startPoint y: 127, endPoint x: 472, endPoint y: 410, distance: 319.8
copy form "pgalvojums ir patiess vai nepatiess? 1p Frazeoloģisms kost pirkstos nozīmē sava…"
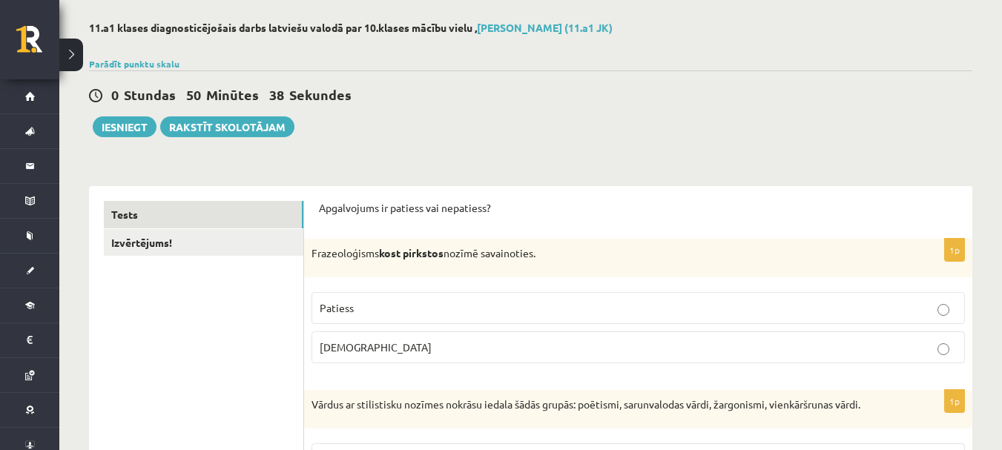
scroll to position [0, 0]
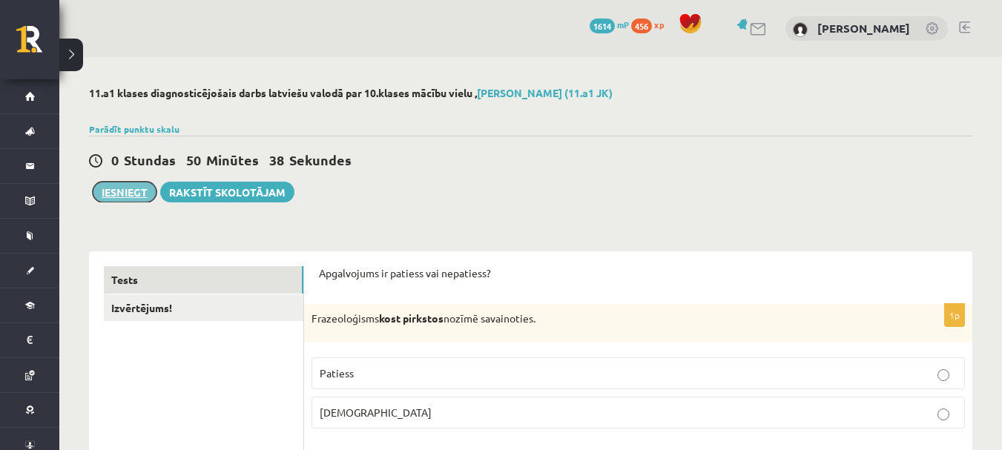
click at [144, 187] on button "Iesniegt" at bounding box center [125, 192] width 64 height 21
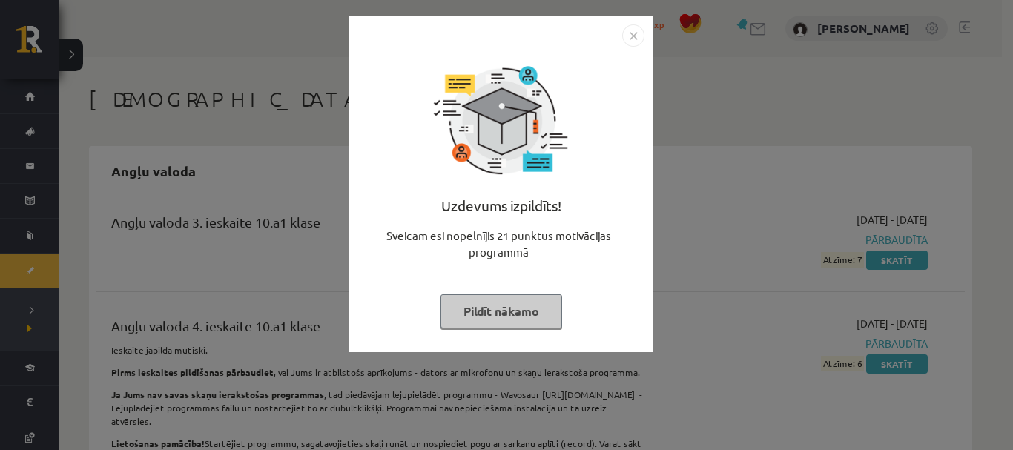
click at [530, 307] on button "Pildīt nākamo" at bounding box center [502, 311] width 122 height 34
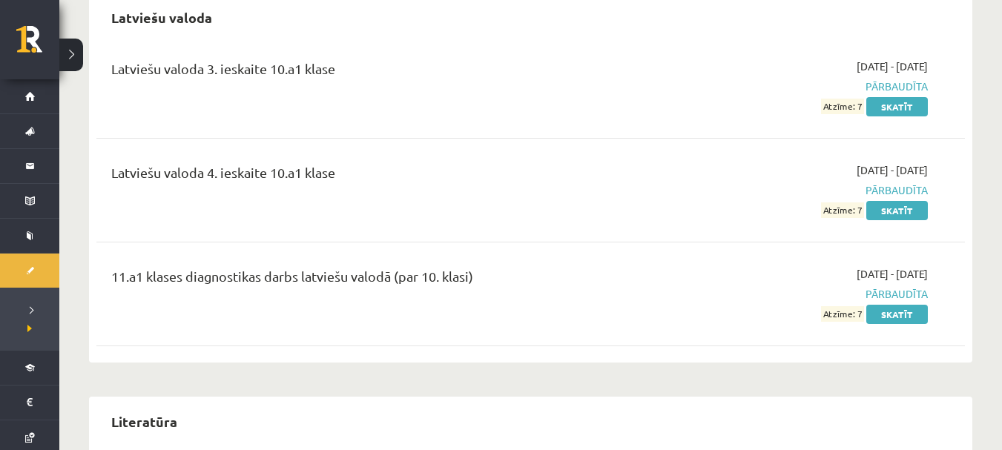
scroll to position [3486, 0]
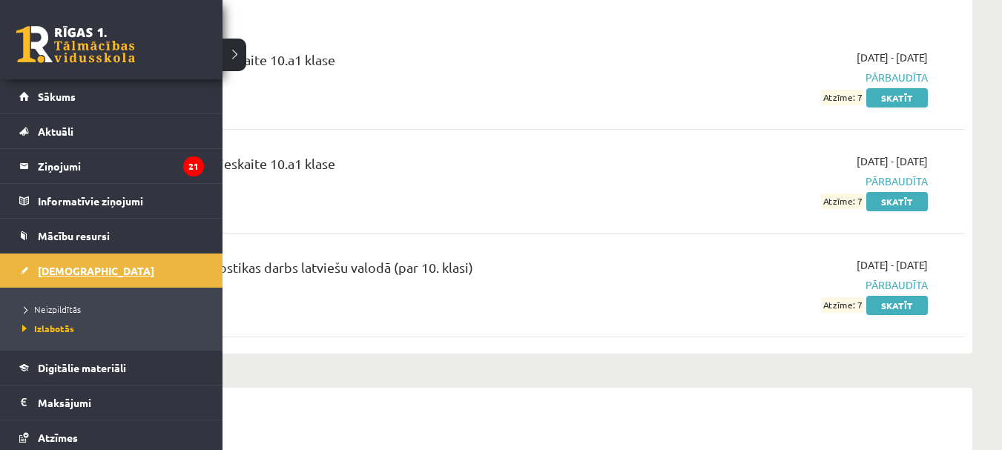
click at [51, 267] on span "[DEMOGRAPHIC_DATA]" at bounding box center [96, 270] width 116 height 13
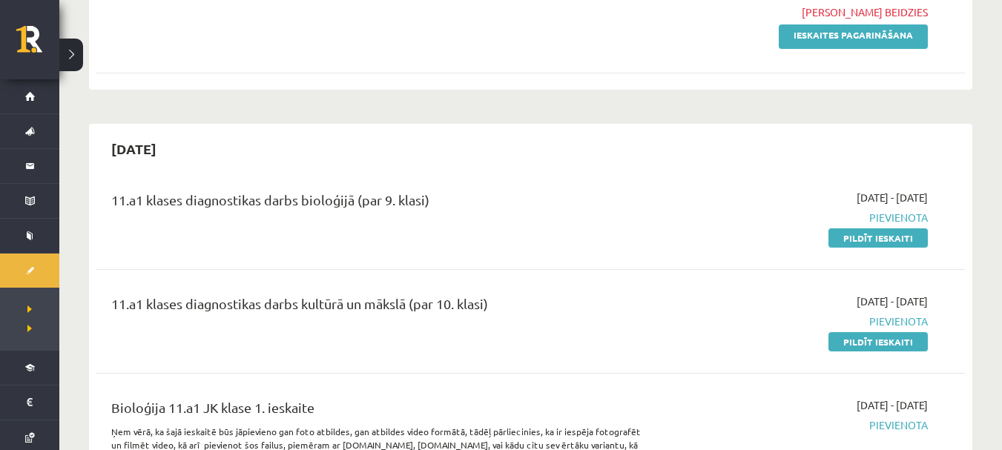
scroll to position [445, 0]
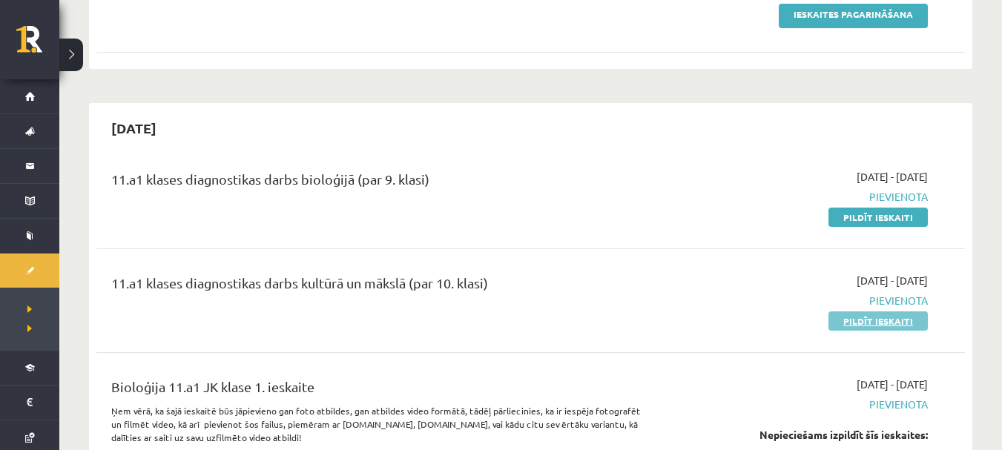
click at [883, 320] on link "Pildīt ieskaiti" at bounding box center [877, 321] width 99 height 19
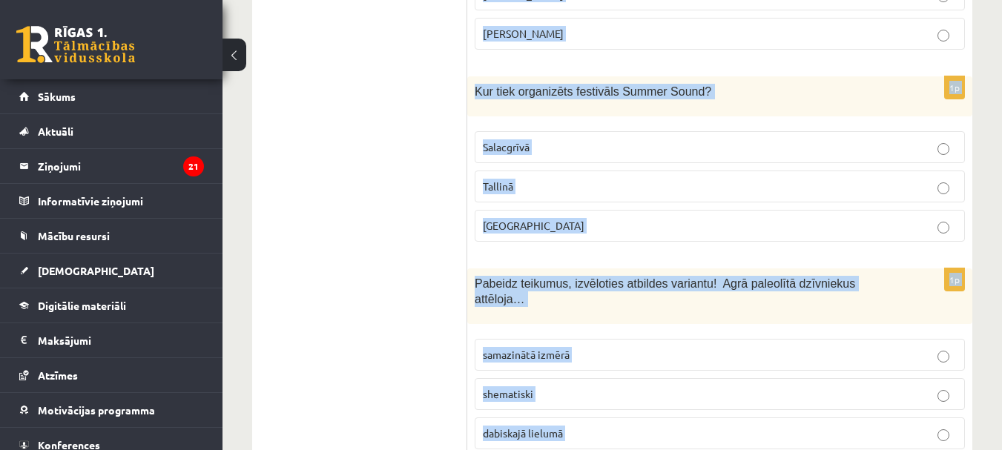
scroll to position [6258, 0]
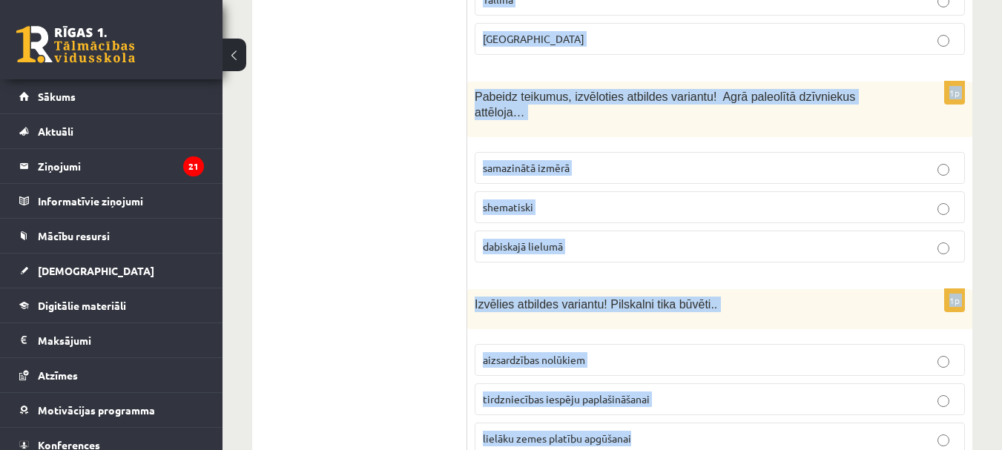
drag, startPoint x: 482, startPoint y: 297, endPoint x: 698, endPoint y: 398, distance: 238.2
copy form "urai no kultūras kanona nozarēm pieder attēlā redzamie darbi? Tautas tradīciju …"
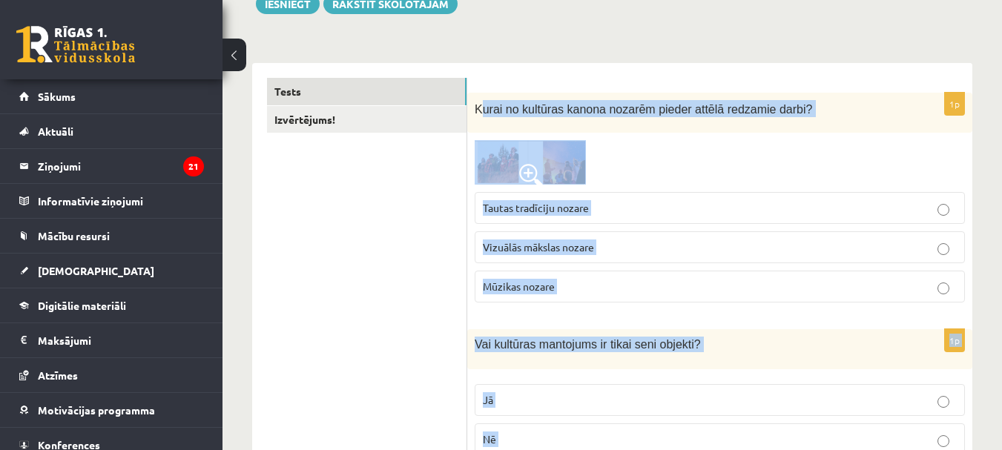
scroll to position [297, 0]
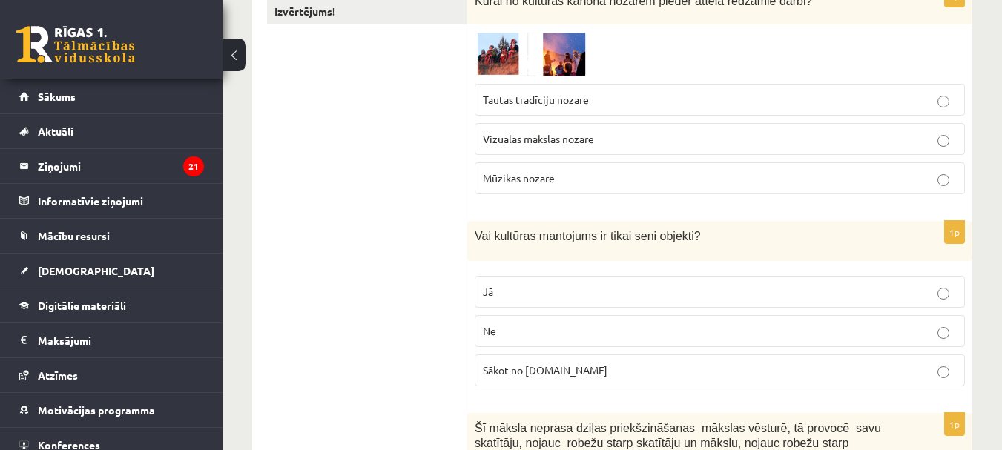
click at [516, 329] on p "Nē" at bounding box center [720, 331] width 474 height 16
click at [551, 141] on span "Vizuālās mākslas nozare" at bounding box center [538, 138] width 111 height 13
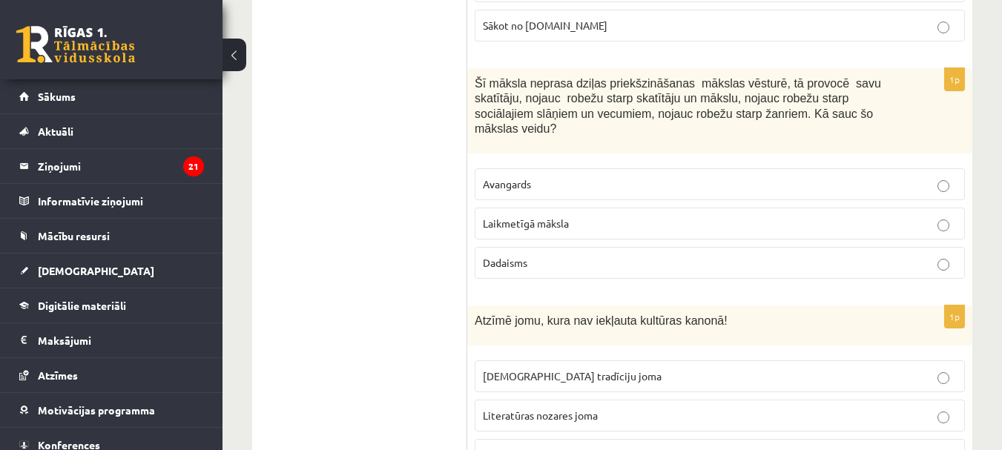
scroll to position [668, 0]
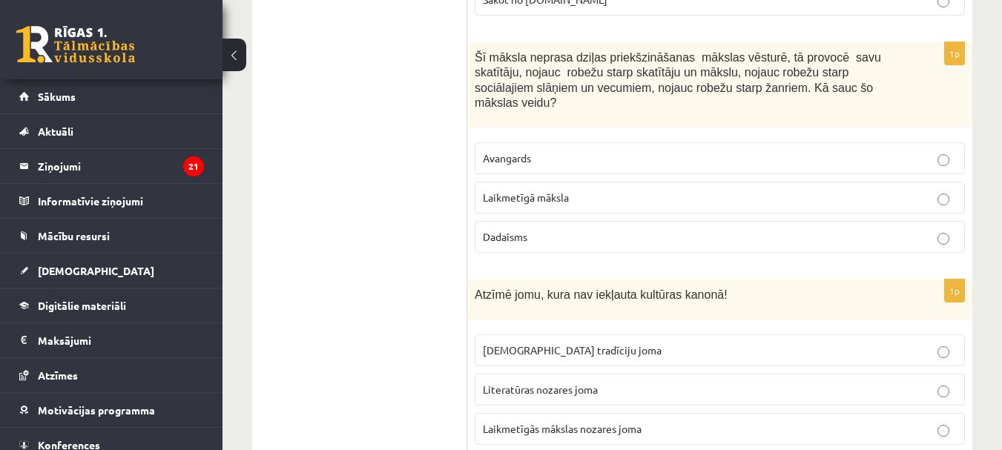
click at [530, 196] on label "Laikmetīgā māksla" at bounding box center [720, 198] width 490 height 32
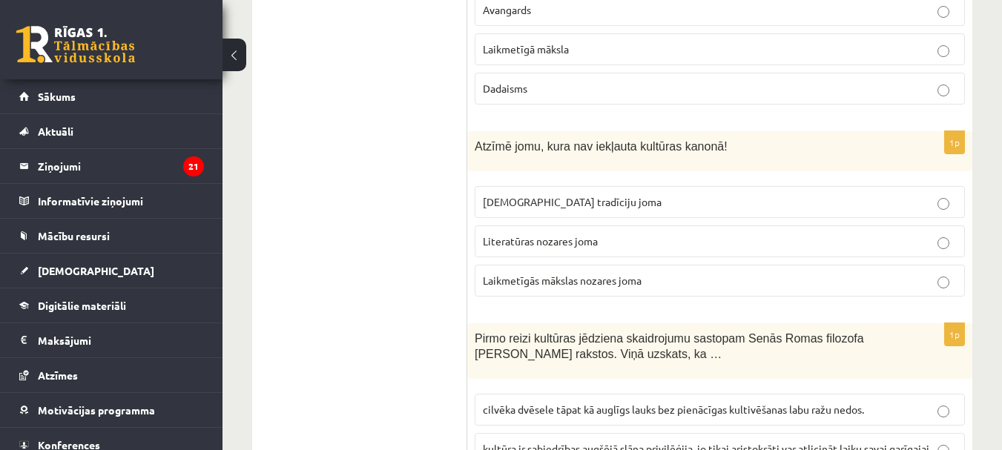
click at [607, 273] on p "Laikmetīgās mākslas nozares joma" at bounding box center [720, 281] width 474 height 16
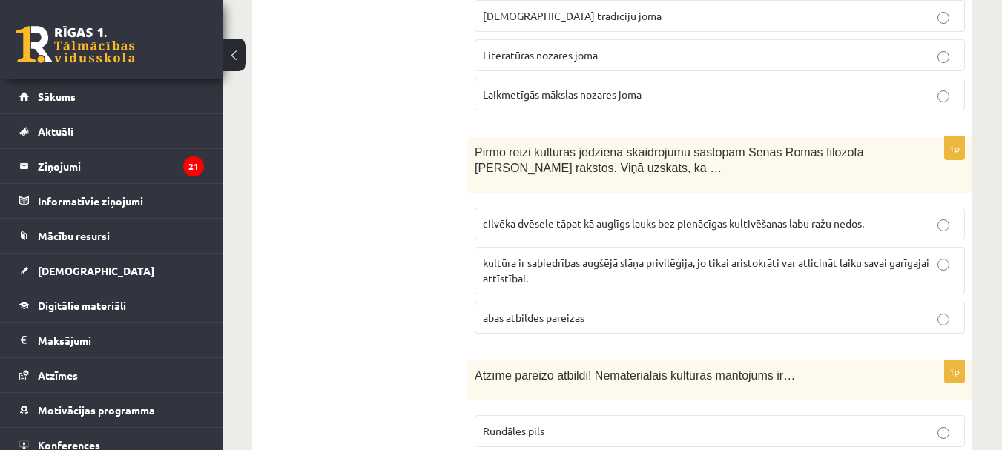
scroll to position [1038, 0]
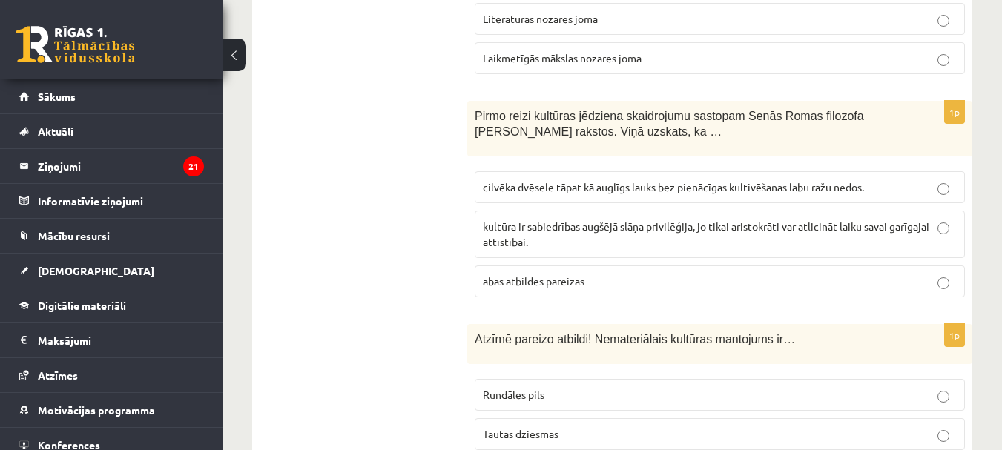
click at [514, 180] on span "cilvēka dvēsele tāpat kā auglīgs lauks bez pienācīgas kultivēšanas labu ražu ne…" at bounding box center [673, 186] width 381 height 13
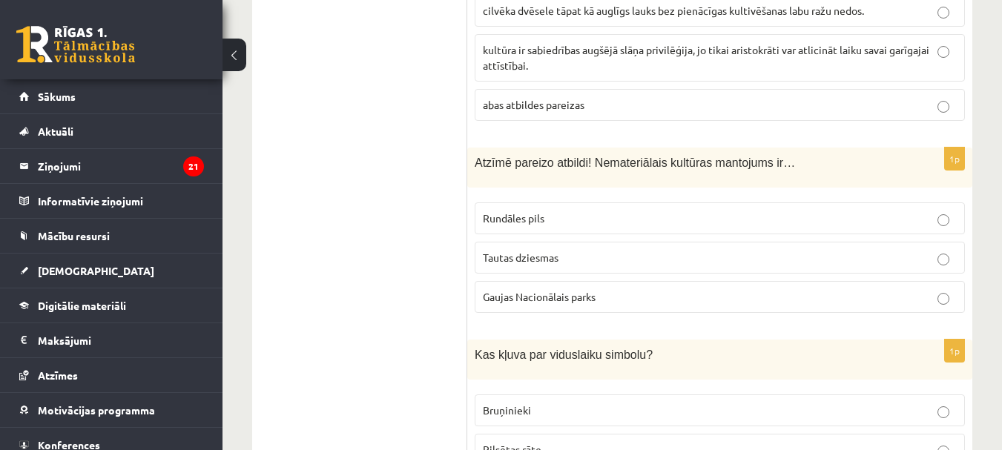
scroll to position [1261, 0]
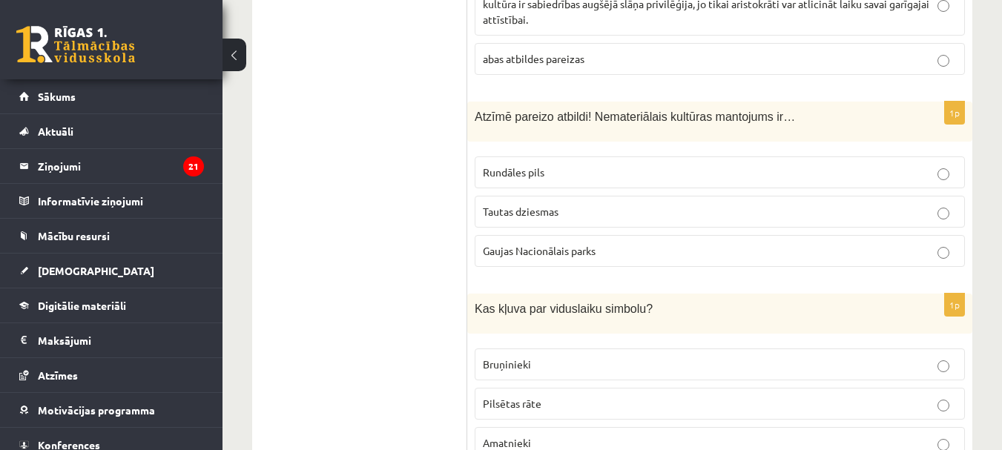
click at [592, 204] on p "Tautas dziesmas" at bounding box center [720, 212] width 474 height 16
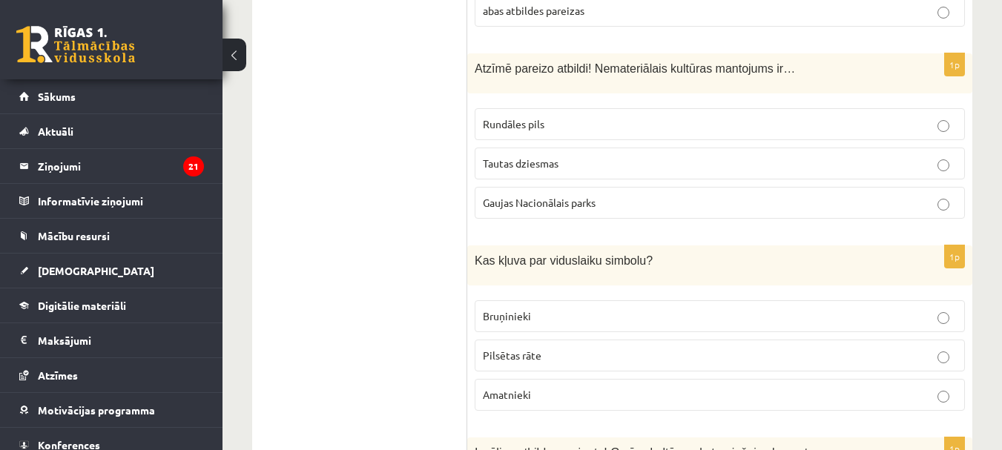
scroll to position [1335, 0]
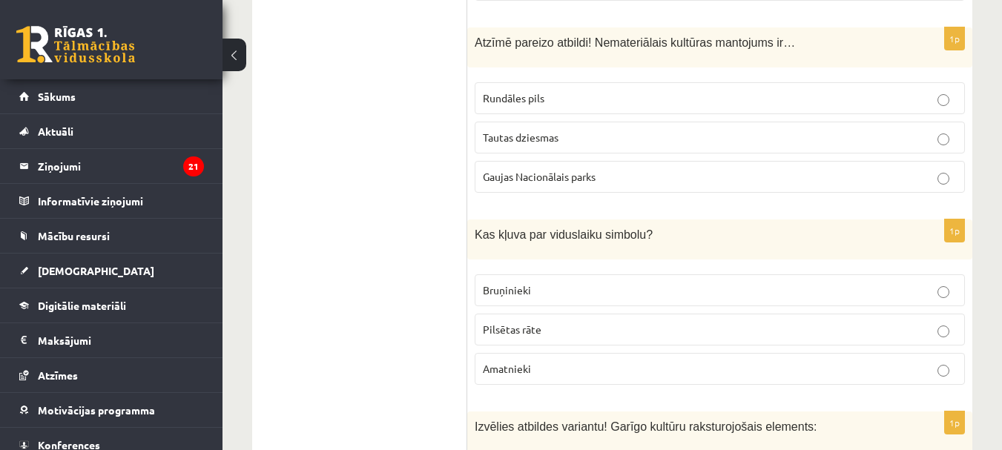
click at [564, 322] on p "Pilsētas rāte" at bounding box center [720, 330] width 474 height 16
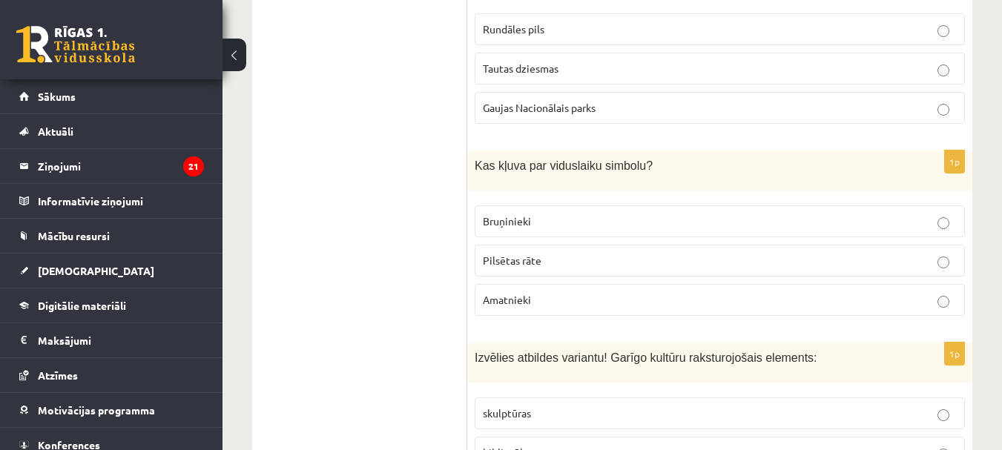
scroll to position [1483, 0]
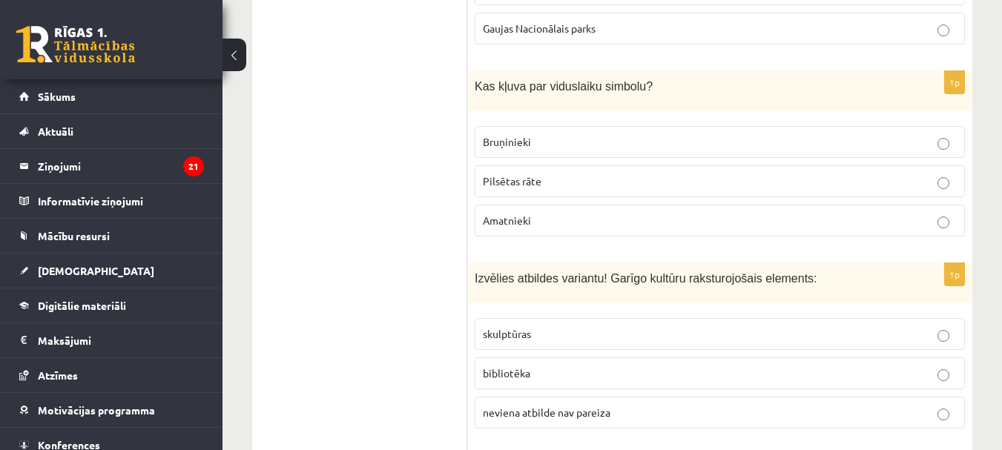
click at [547, 366] on p "bibliotēka" at bounding box center [720, 374] width 474 height 16
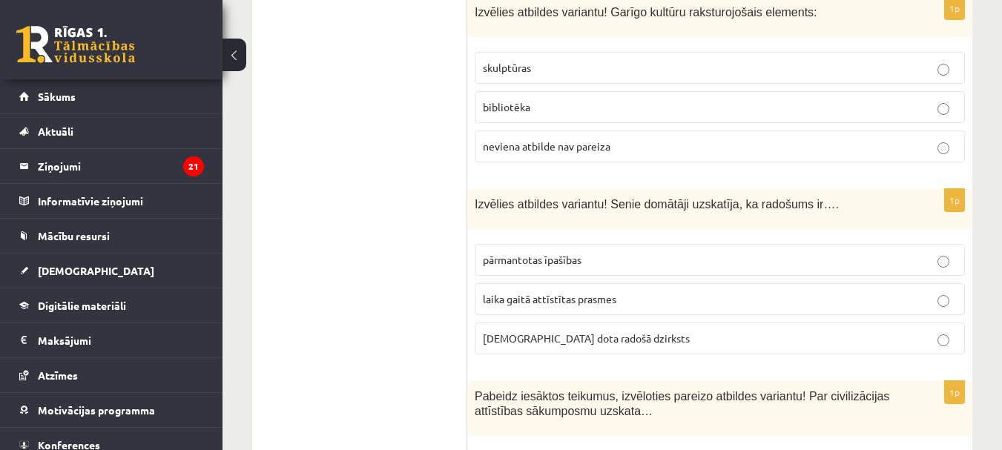
scroll to position [1780, 0]
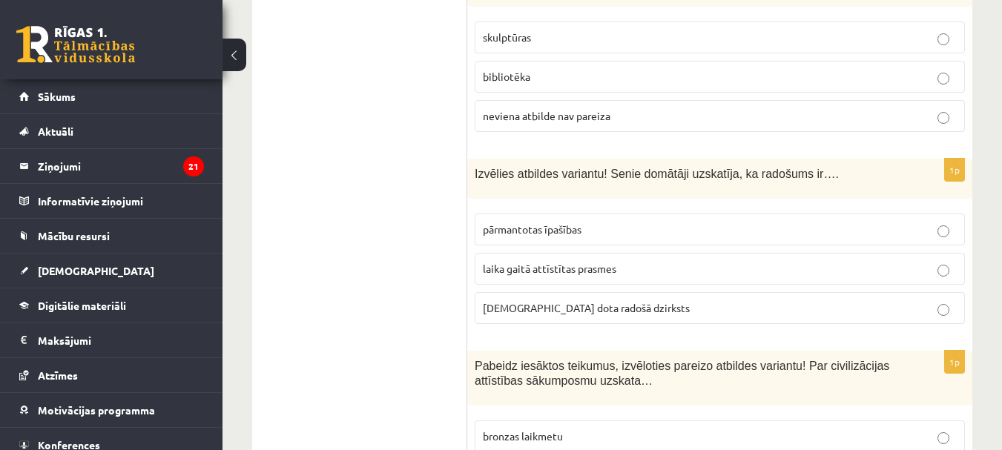
click at [549, 301] on span "dieva dota radošā dzirksts" at bounding box center [586, 307] width 207 height 13
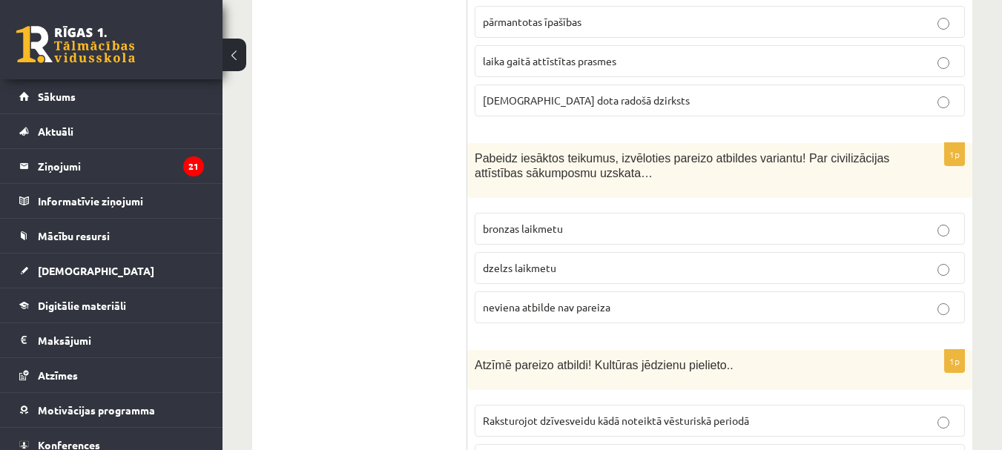
scroll to position [2003, 0]
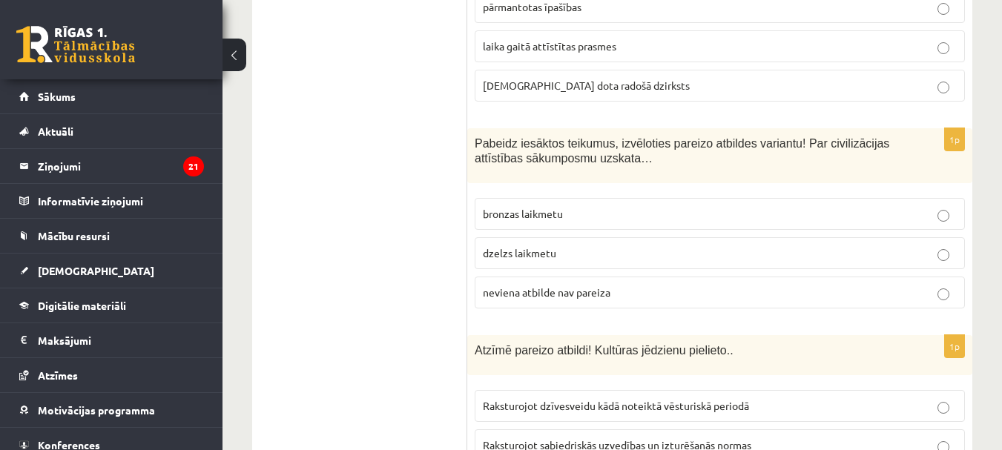
click at [525, 198] on label "bronzas laikmetu" at bounding box center [720, 214] width 490 height 32
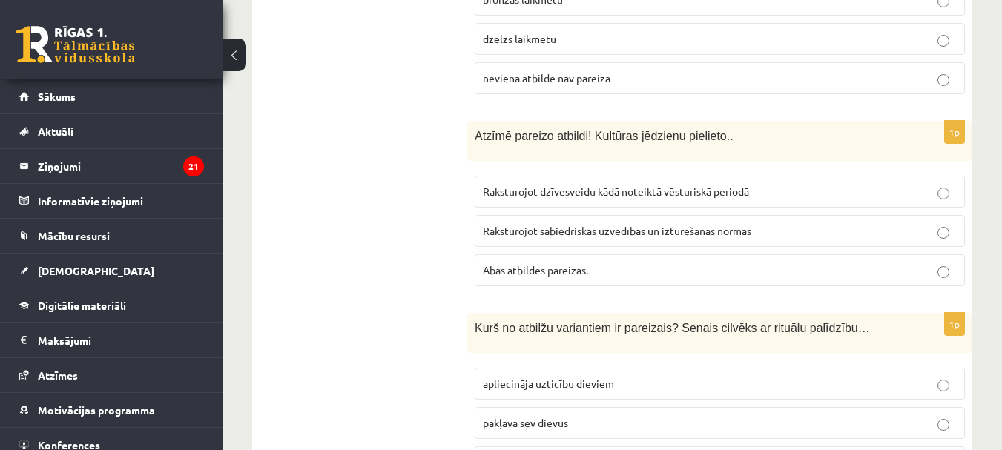
scroll to position [2225, 0]
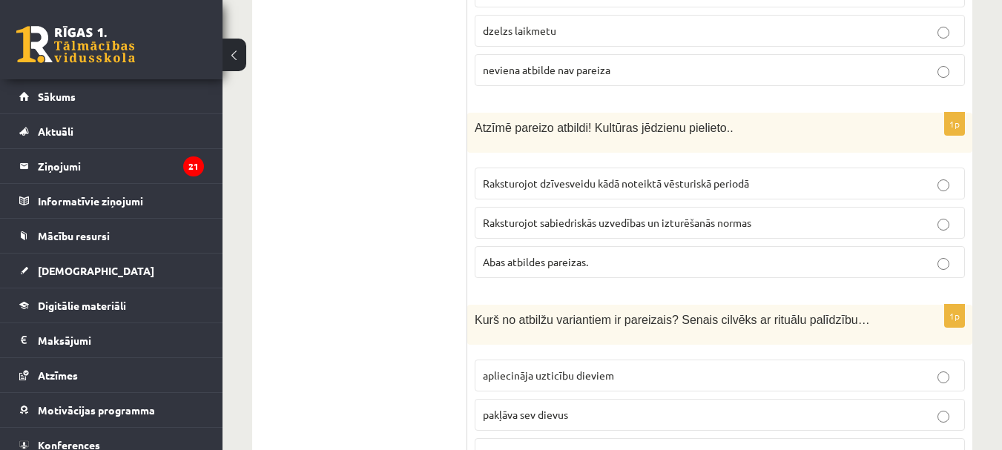
click at [553, 254] on p "Abas atbildes pareizas." at bounding box center [720, 262] width 474 height 16
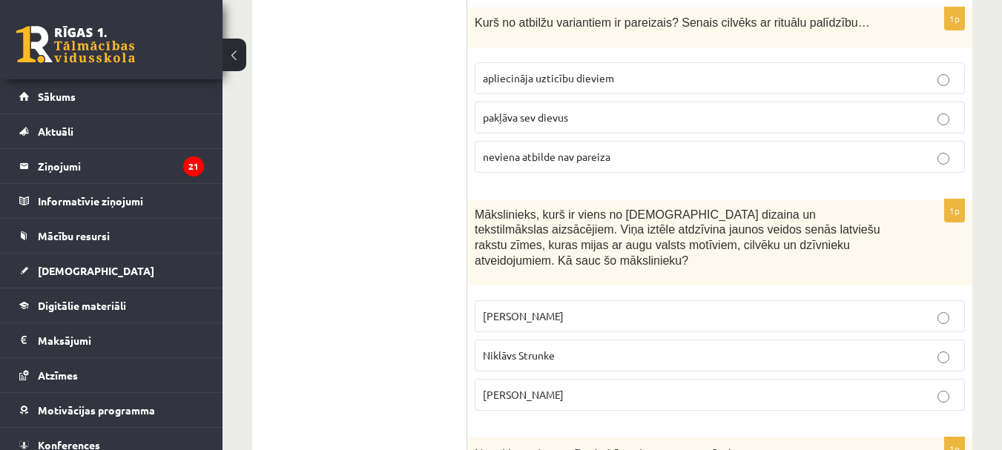
scroll to position [2522, 0]
click at [535, 74] on label "apliecināja uzticību dieviem" at bounding box center [720, 79] width 490 height 32
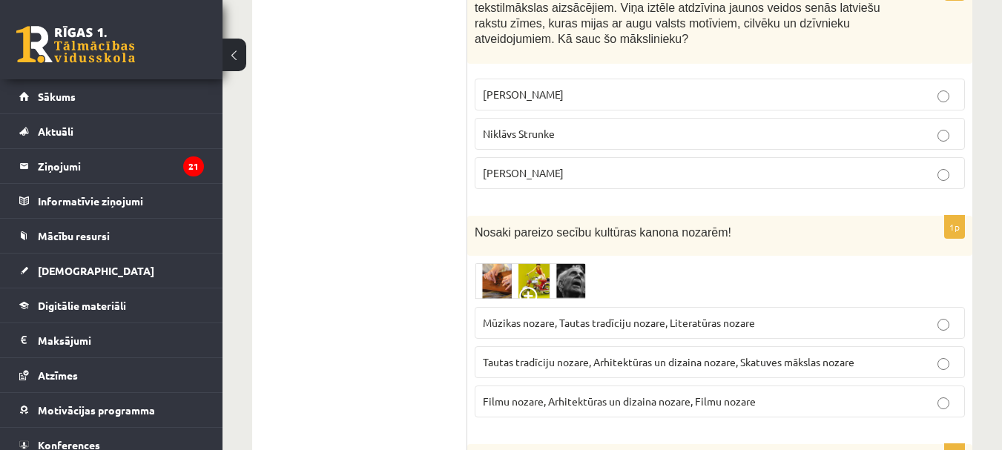
click at [544, 126] on p "Niklāvs Strunke" at bounding box center [720, 134] width 474 height 16
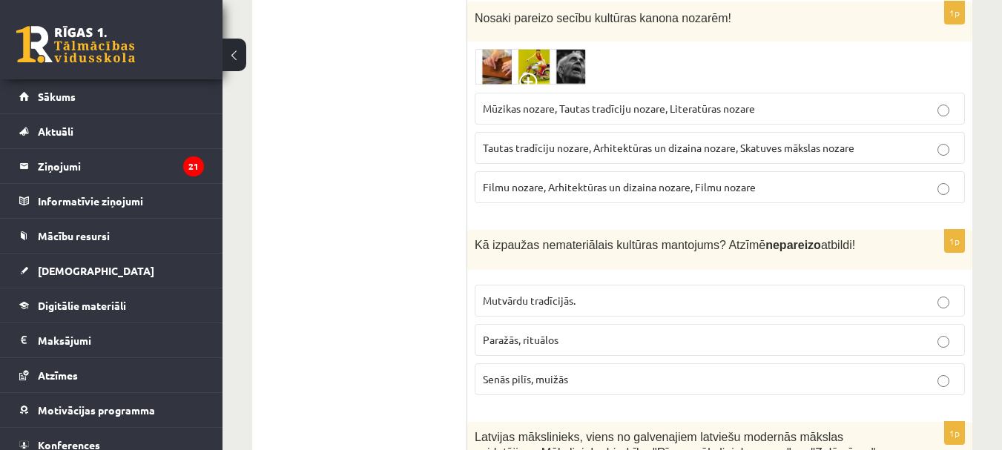
scroll to position [2967, 0]
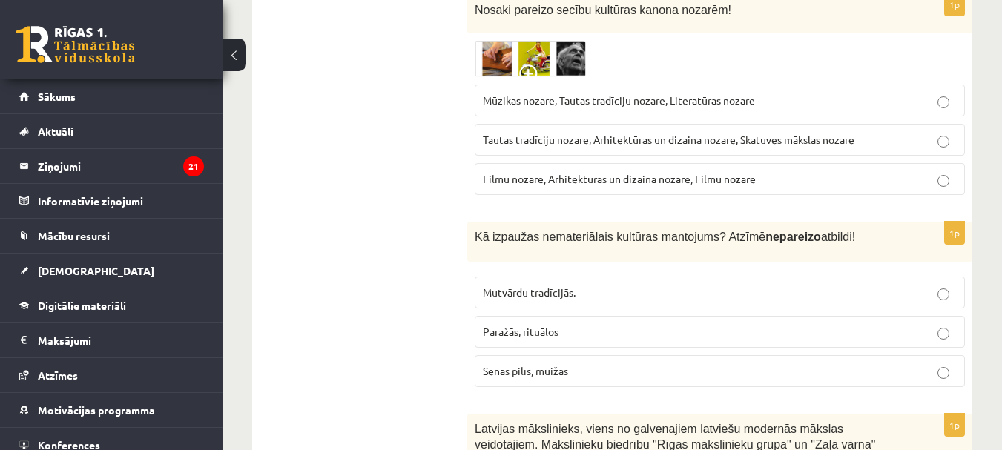
click at [553, 124] on label "Tautas tradīciju nozare, Arhitektūras un dizaina nozare, Skatuves mākslas nozare" at bounding box center [720, 140] width 490 height 32
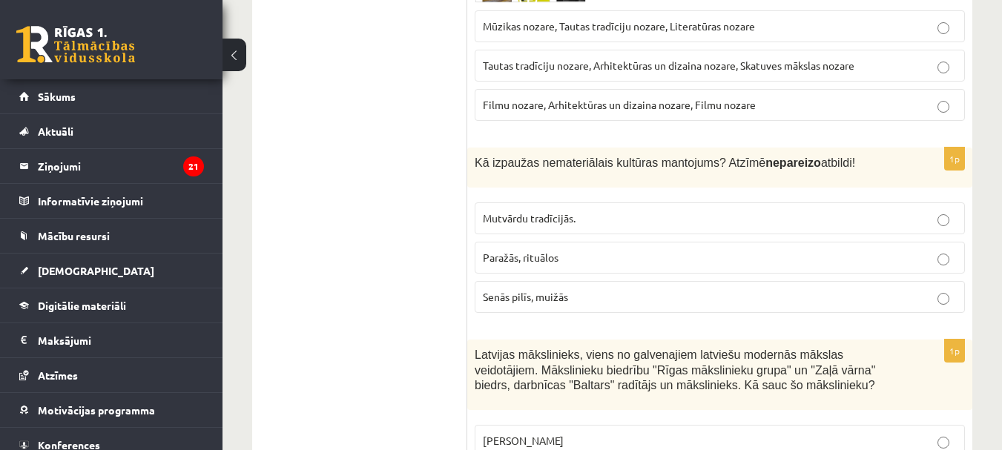
click at [515, 281] on label "Senās pilīs, muižās" at bounding box center [720, 297] width 490 height 32
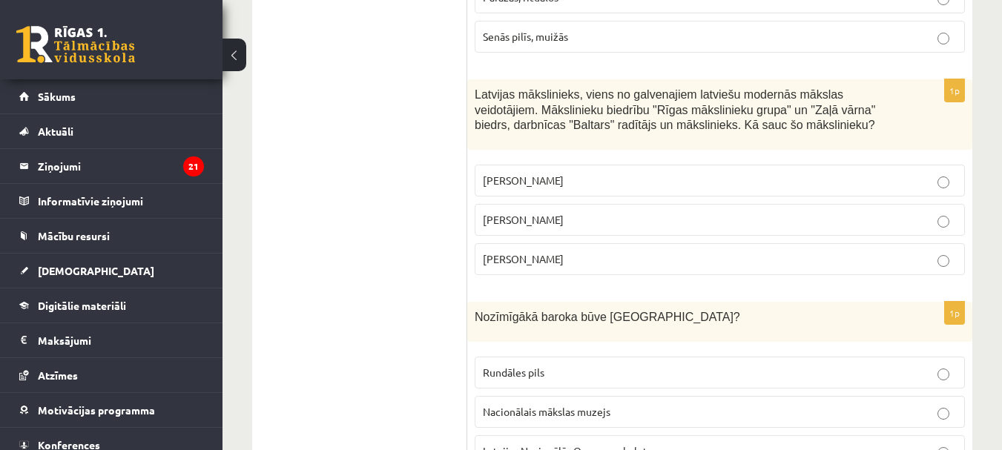
scroll to position [3338, 0]
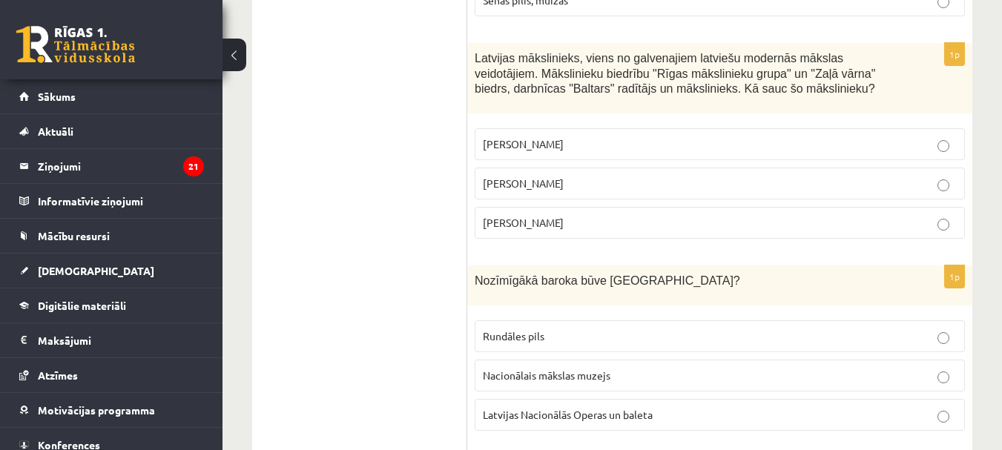
click at [530, 168] on label "Romāns Suta" at bounding box center [720, 184] width 490 height 32
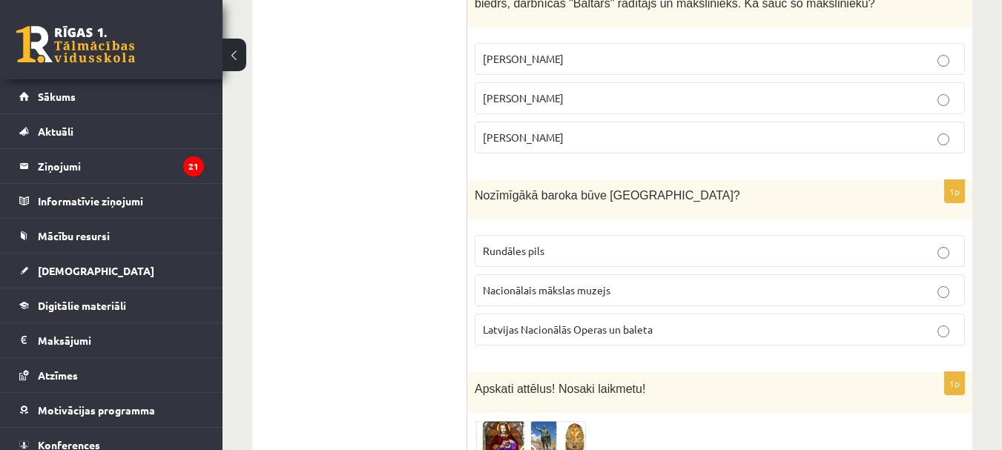
scroll to position [3560, 0]
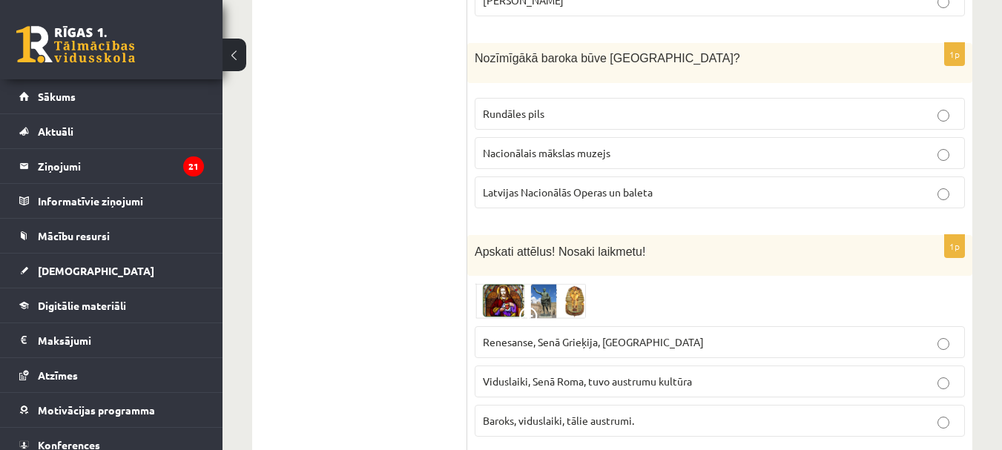
click at [560, 106] on p "Rundāles pils" at bounding box center [720, 114] width 474 height 16
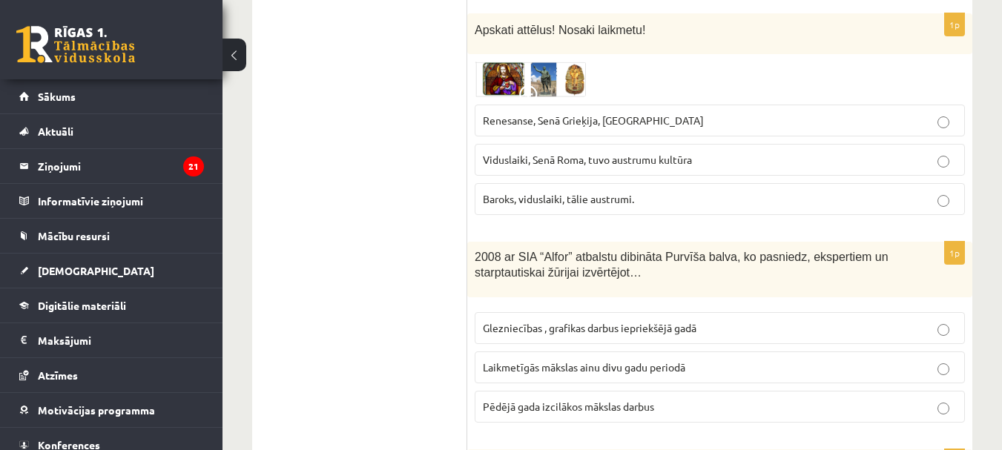
scroll to position [3783, 0]
click at [618, 152] on span "Viduslaiki, Senā Roma, tuvo austrumu kultūra" at bounding box center [587, 158] width 209 height 13
click at [591, 104] on label "Renesanse, Senā Grieķija, Ēģipte" at bounding box center [720, 120] width 490 height 32
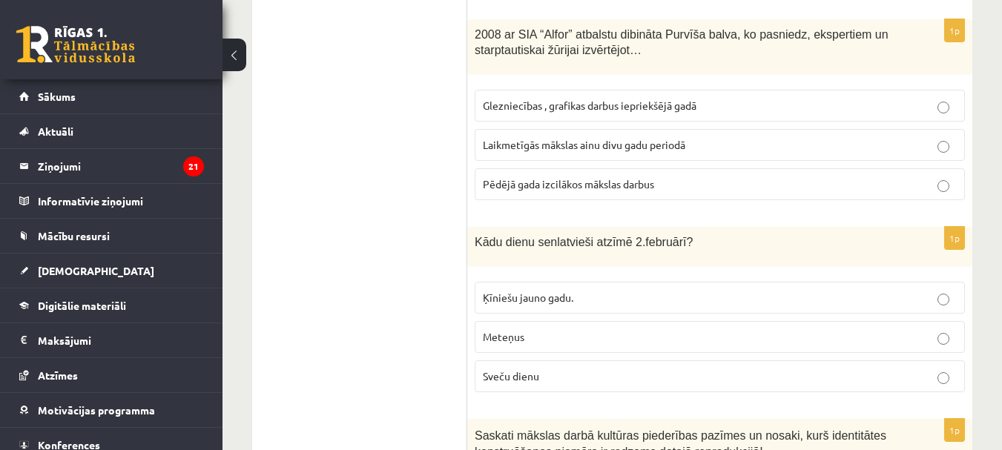
scroll to position [4005, 0]
click at [536, 369] on span "Sveču dienu" at bounding box center [511, 375] width 56 height 13
click at [567, 137] on span "Laikmetīgās mākslas ainu divu gadu periodā" at bounding box center [584, 143] width 202 height 13
click at [540, 89] on label "Glezniecības , grafikas darbus iepriekšējā gadā" at bounding box center [720, 105] width 490 height 32
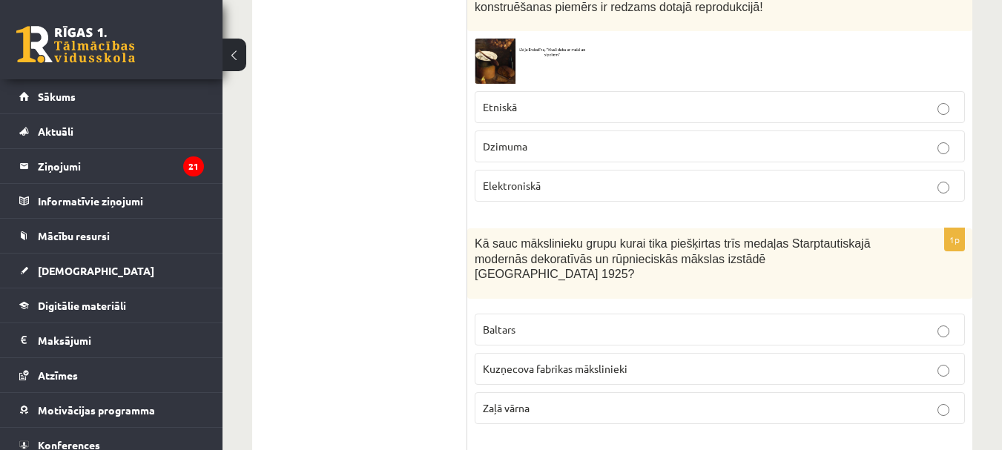
scroll to position [4450, 0]
click at [541, 138] on p "Dzimuma" at bounding box center [720, 146] width 474 height 16
click at [543, 130] on label "Dzimuma" at bounding box center [720, 146] width 490 height 32
click at [542, 177] on p "Elektroniskā" at bounding box center [720, 185] width 474 height 16
click at [524, 99] on p "Etniskā" at bounding box center [720, 107] width 474 height 16
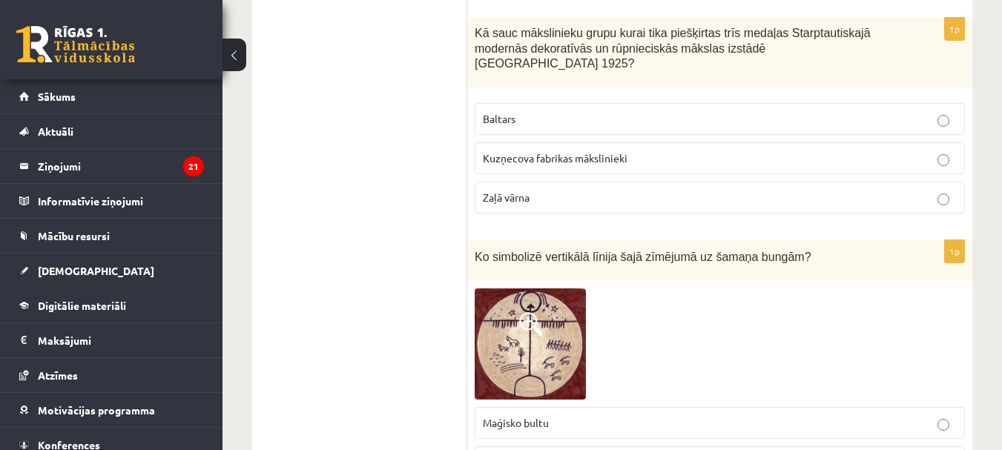
scroll to position [4673, 0]
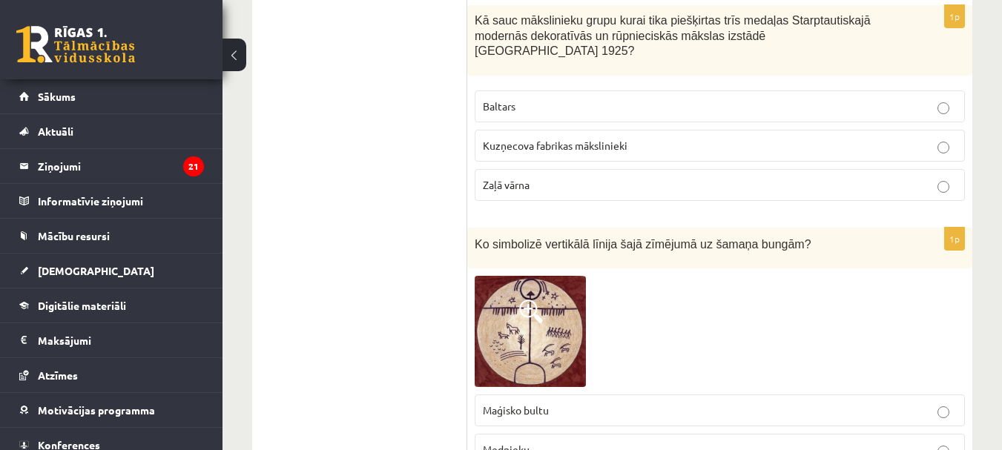
click at [550, 90] on label "Baltars" at bounding box center [720, 106] width 490 height 32
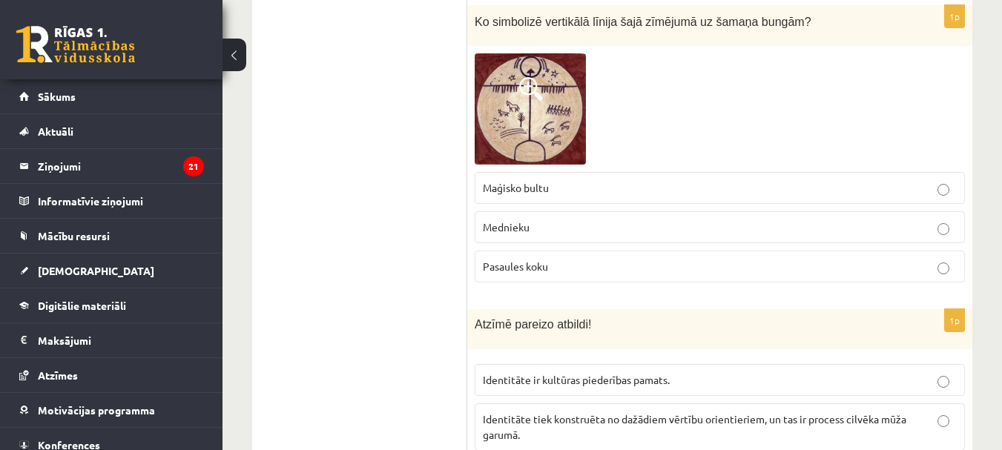
click at [626, 251] on label "Pasaules koku" at bounding box center [720, 267] width 490 height 32
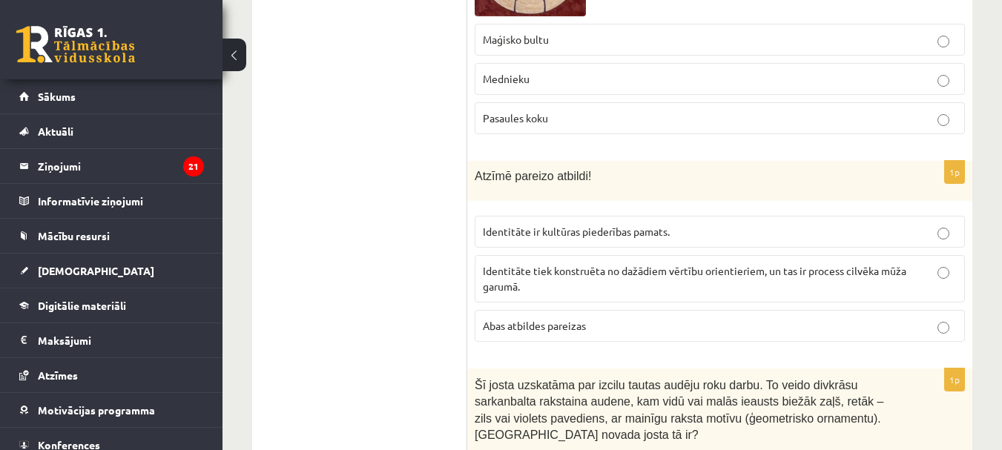
click at [593, 310] on label "Abas atbildes pareizas" at bounding box center [720, 326] width 490 height 32
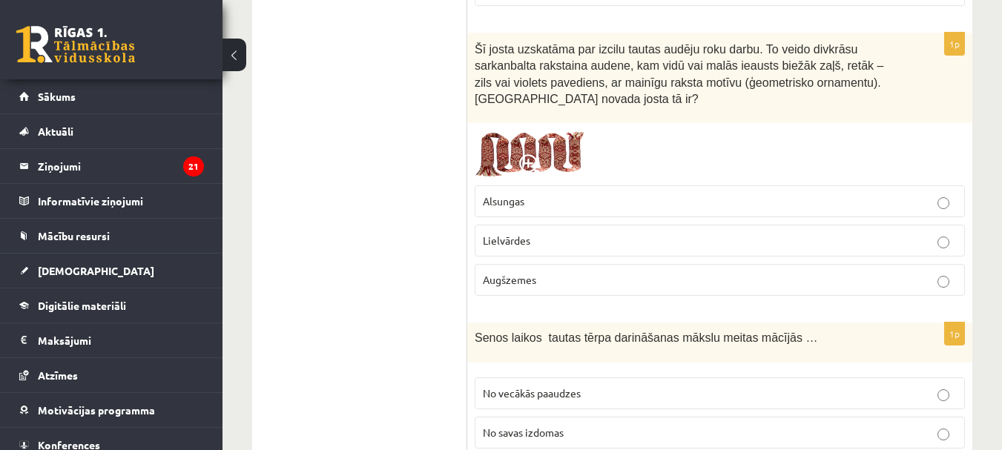
scroll to position [5414, 0]
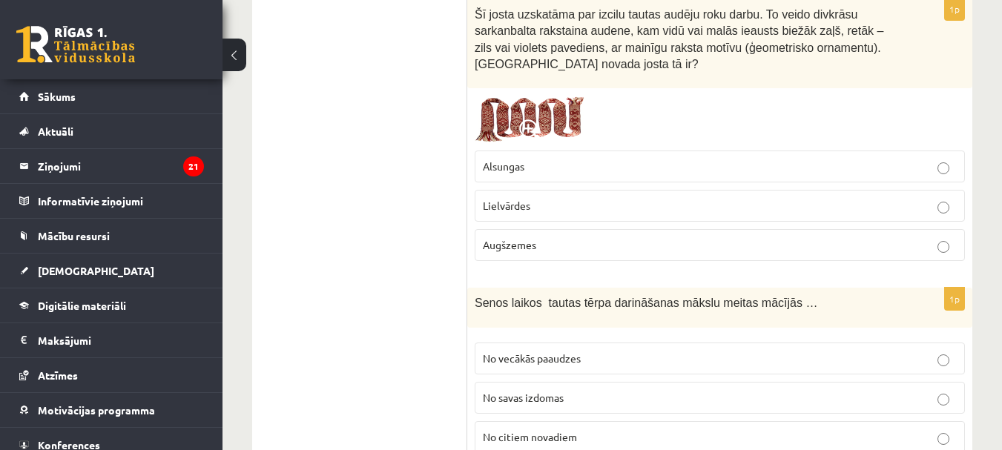
click at [584, 198] on p "Lielvārdes" at bounding box center [720, 206] width 474 height 16
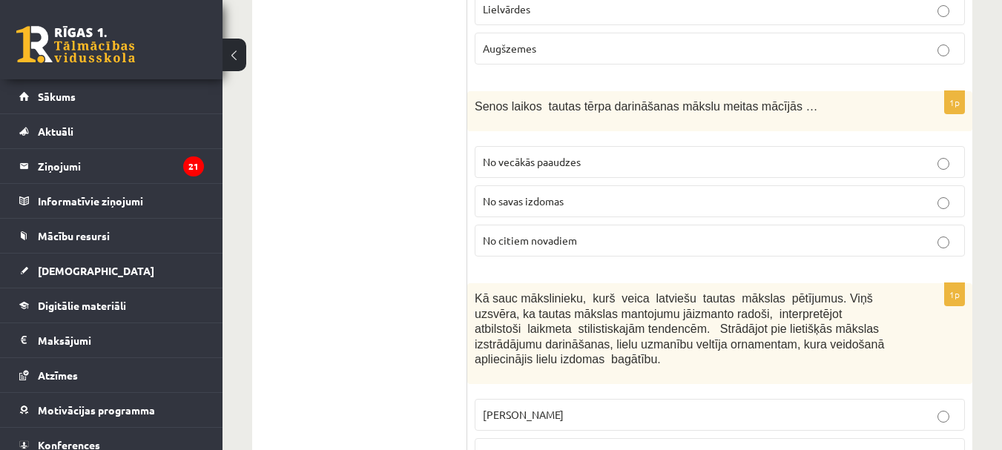
scroll to position [5637, 0]
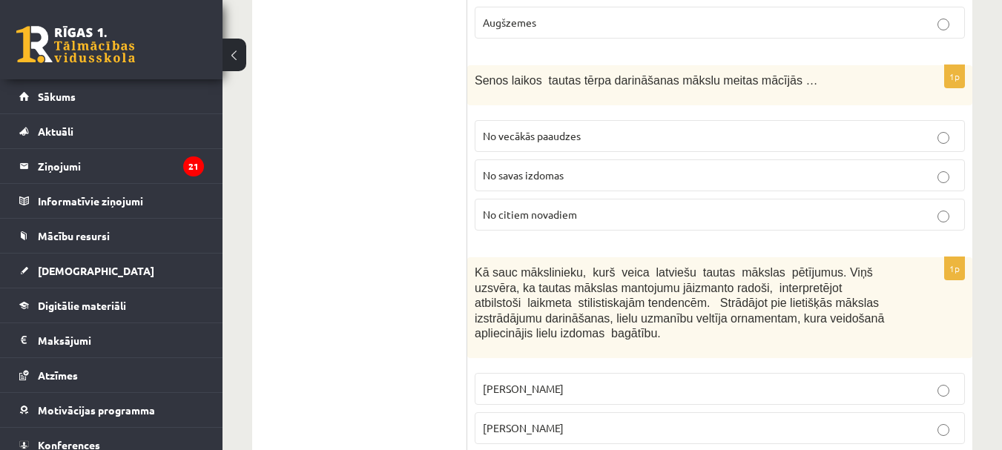
click at [571, 129] on span "No vecākās paaudzes" at bounding box center [532, 135] width 98 height 13
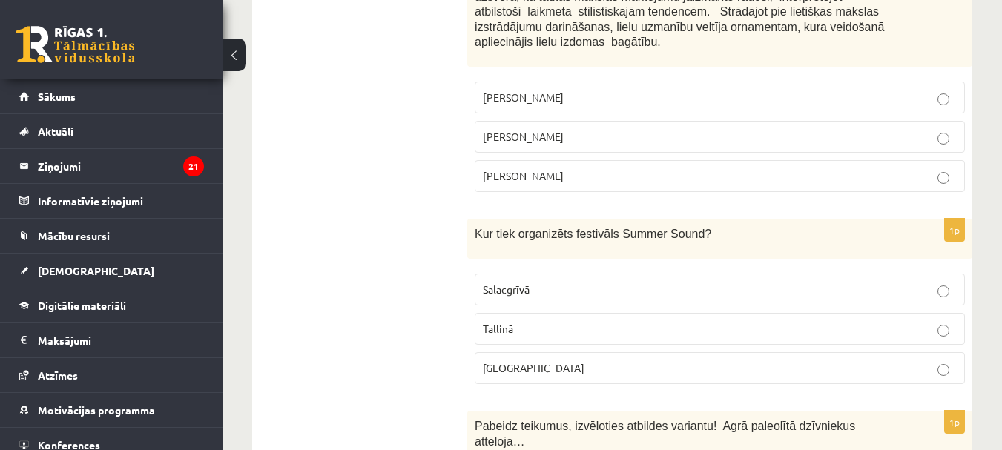
scroll to position [5934, 0]
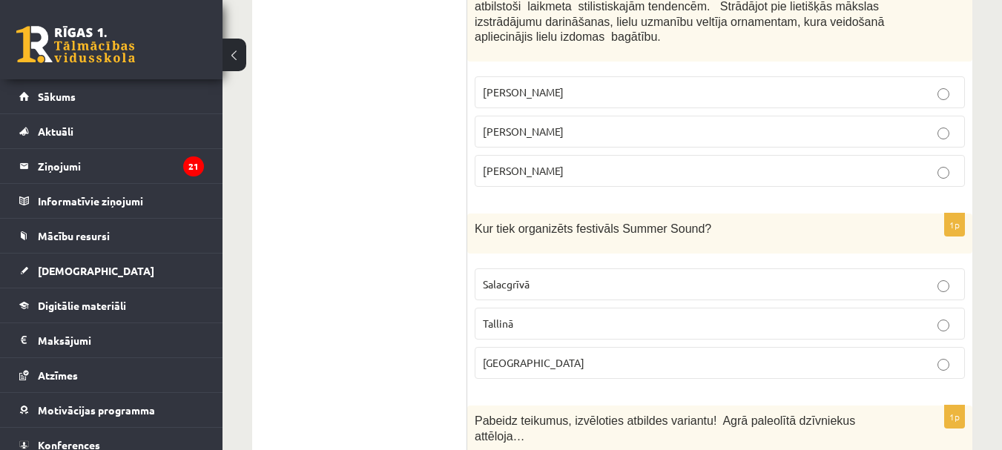
click at [524, 116] on label "Jūlijs Madernieks" at bounding box center [720, 132] width 490 height 32
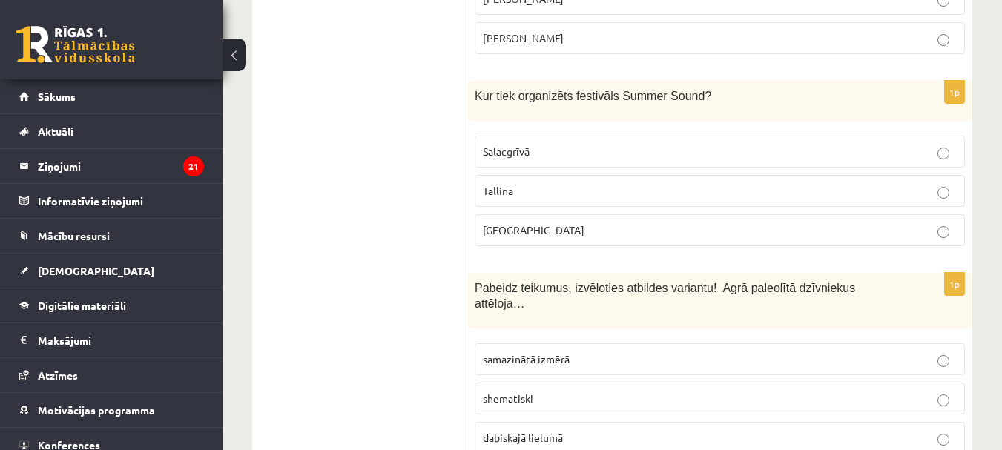
scroll to position [6082, 0]
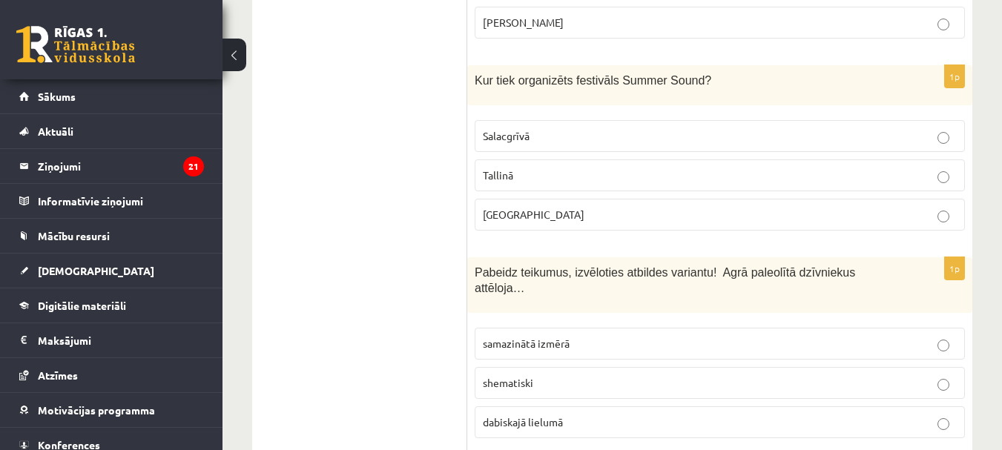
click at [506, 129] on span "Salacgrīvā" at bounding box center [506, 135] width 47 height 13
click at [556, 415] on span "dabiskajā lielumā" at bounding box center [523, 421] width 80 height 13
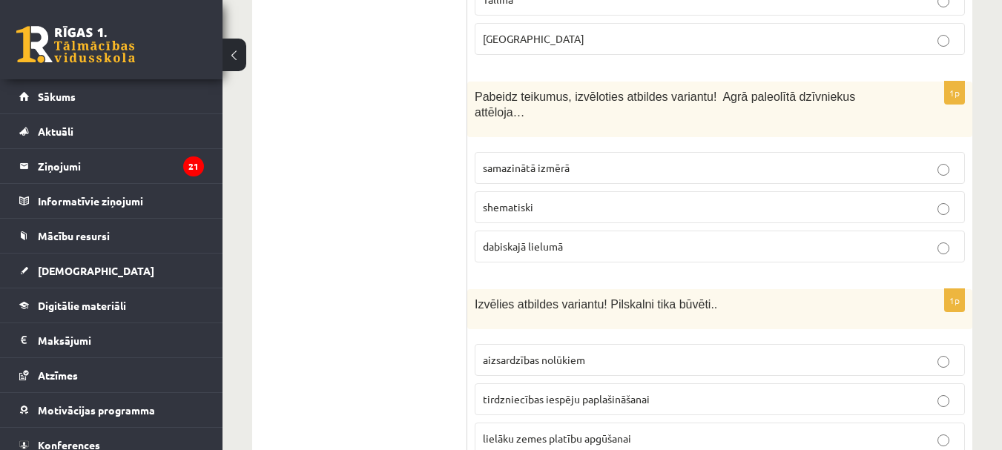
click at [557, 392] on span "tirdzniecības iespēju paplašināšanai" at bounding box center [566, 398] width 167 height 13
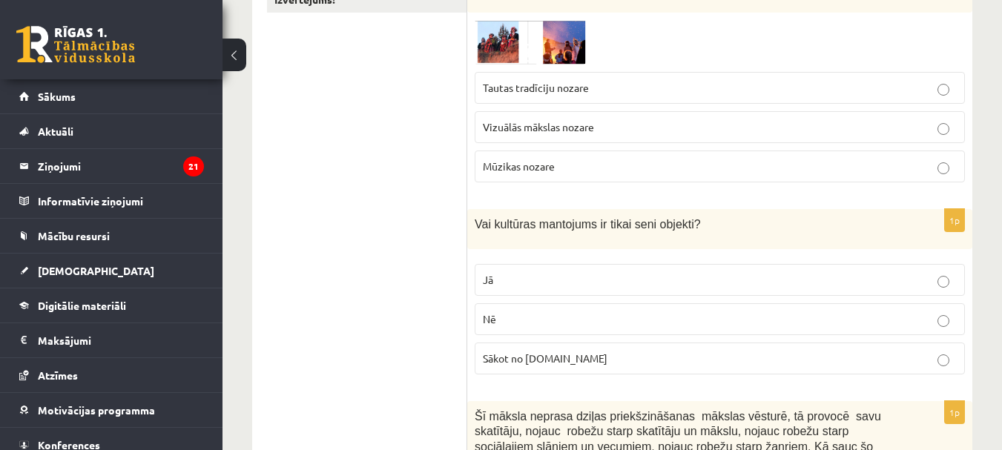
scroll to position [0, 0]
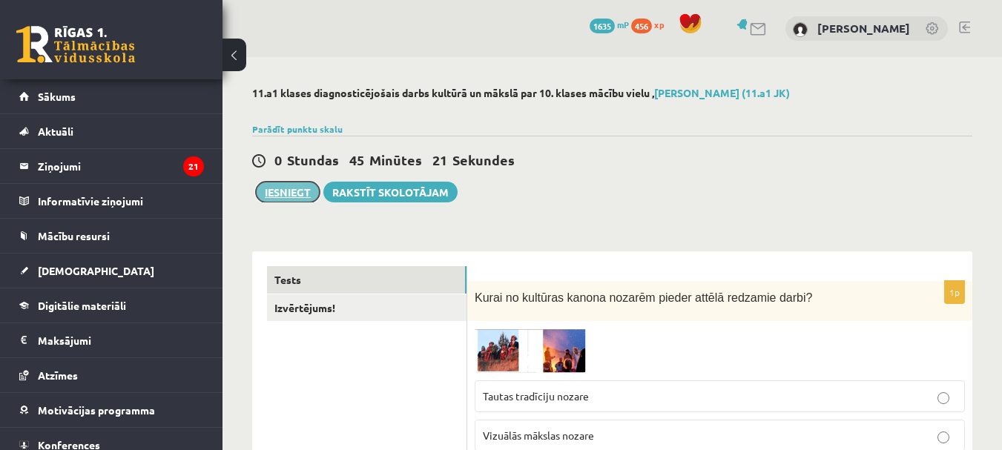
click at [289, 195] on button "Iesniegt" at bounding box center [288, 192] width 64 height 21
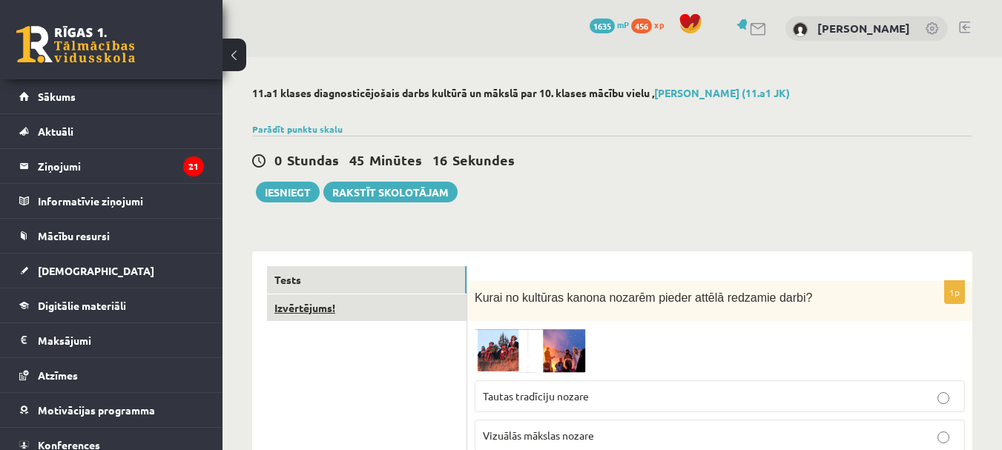
click at [369, 306] on link "Izvērtējums!" at bounding box center [367, 307] width 200 height 27
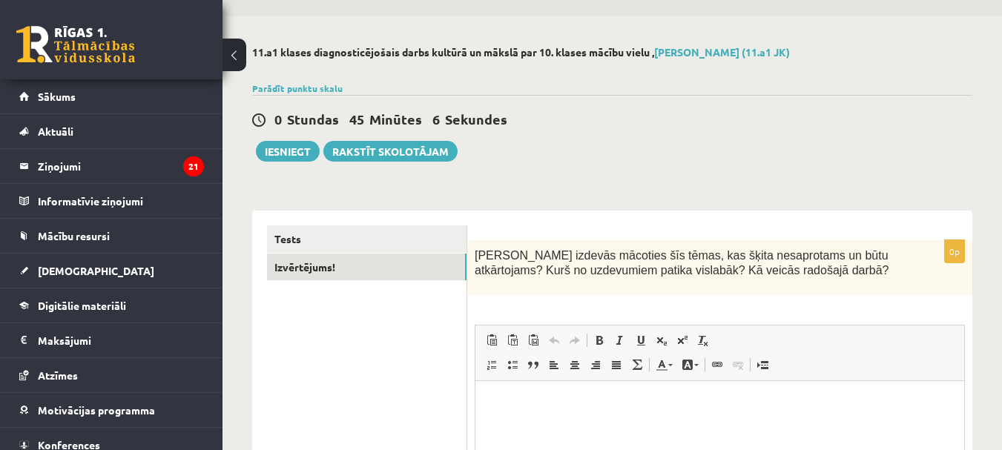
scroll to position [74, 0]
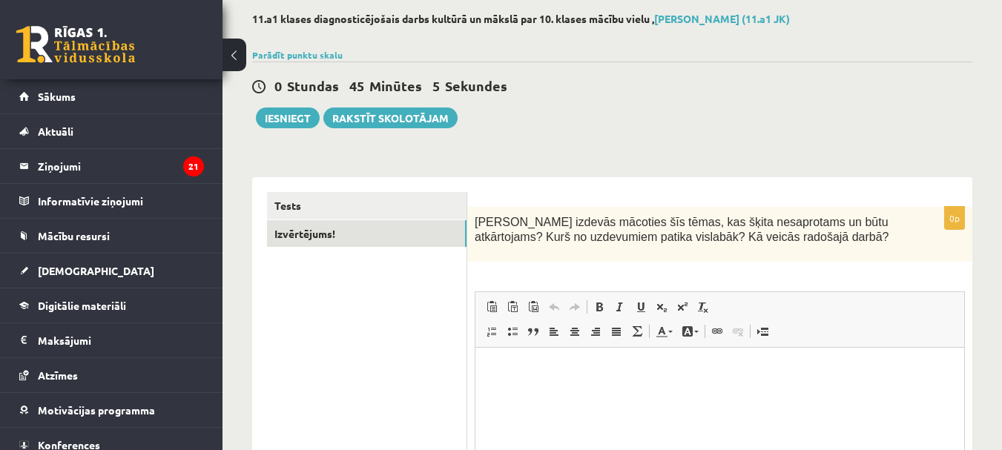
click at [511, 351] on html at bounding box center [719, 370] width 489 height 45
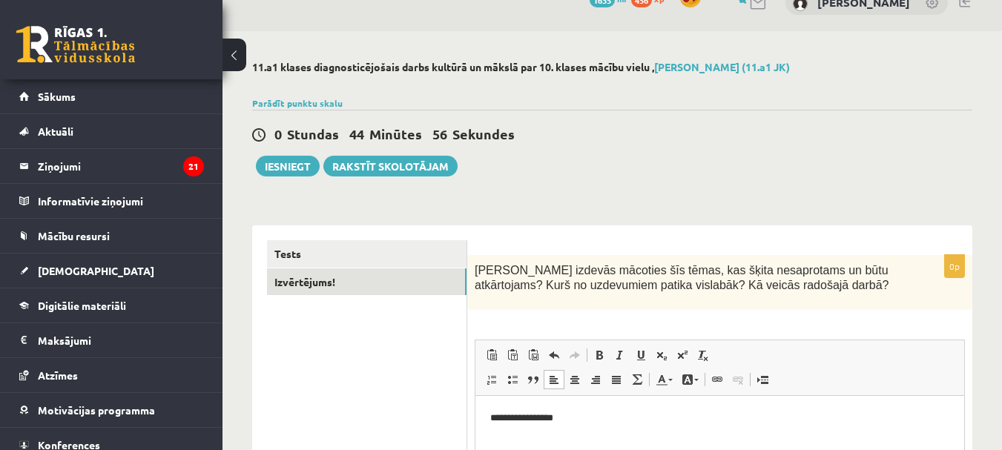
scroll to position [0, 0]
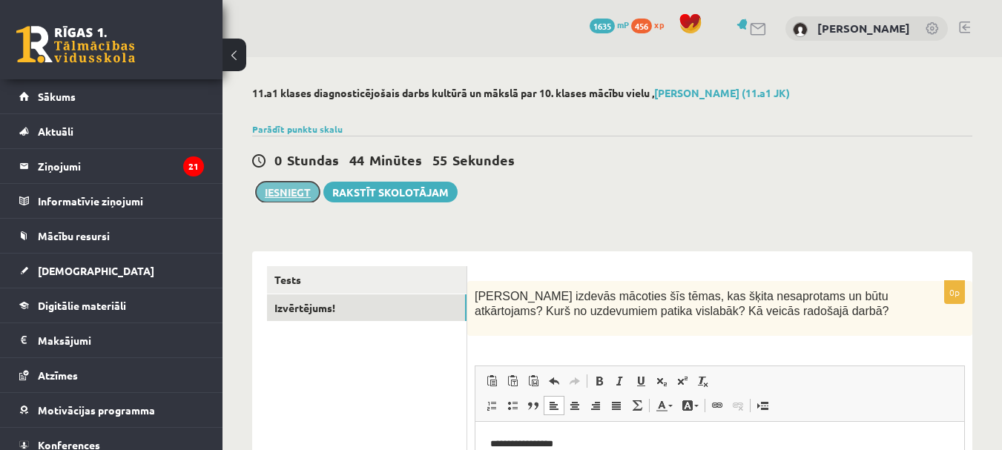
click at [290, 185] on button "Iesniegt" at bounding box center [288, 192] width 64 height 21
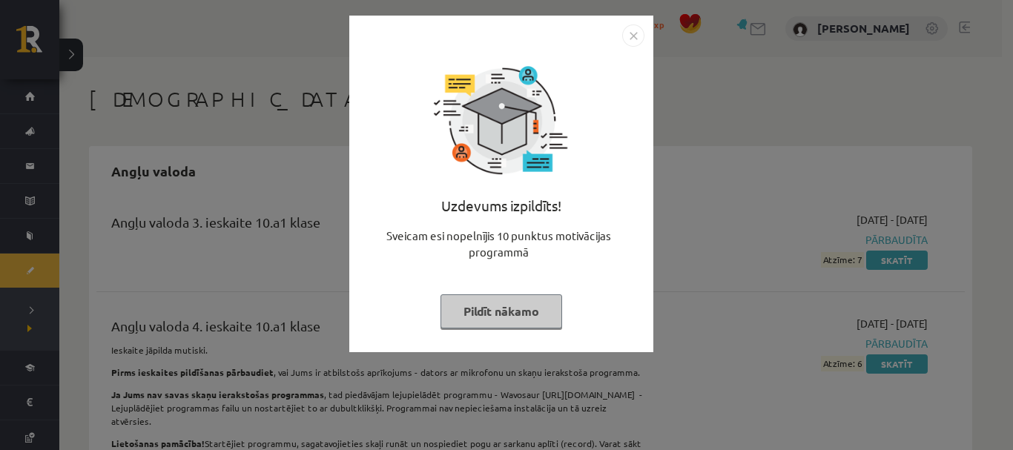
click at [530, 306] on button "Pildīt nākamo" at bounding box center [502, 311] width 122 height 34
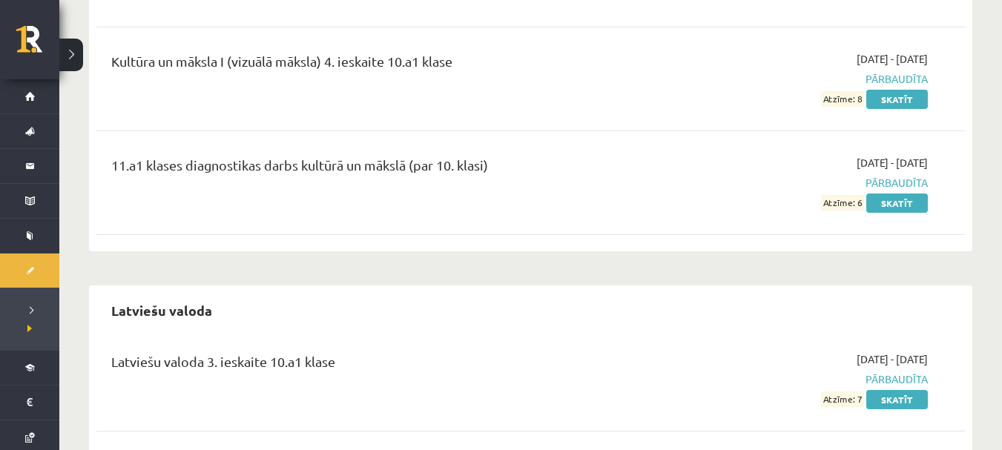
scroll to position [3264, 0]
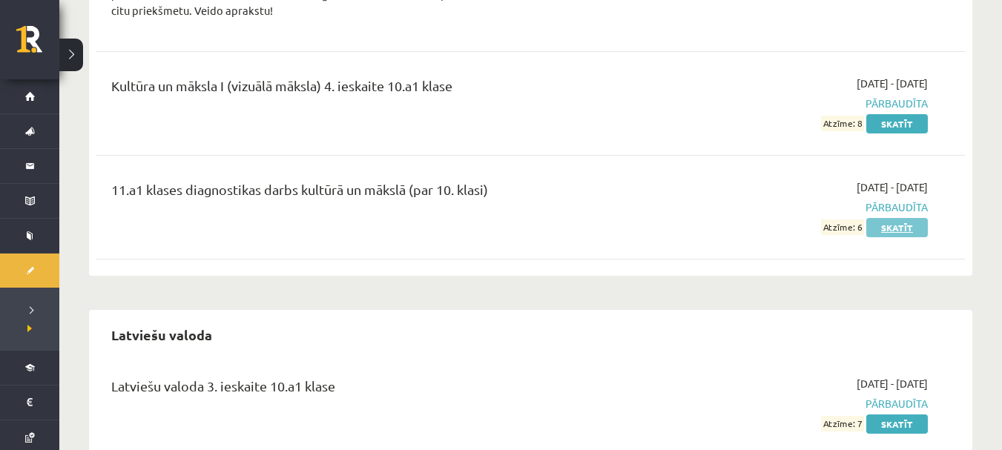
click at [915, 218] on link "Skatīt" at bounding box center [897, 227] width 62 height 19
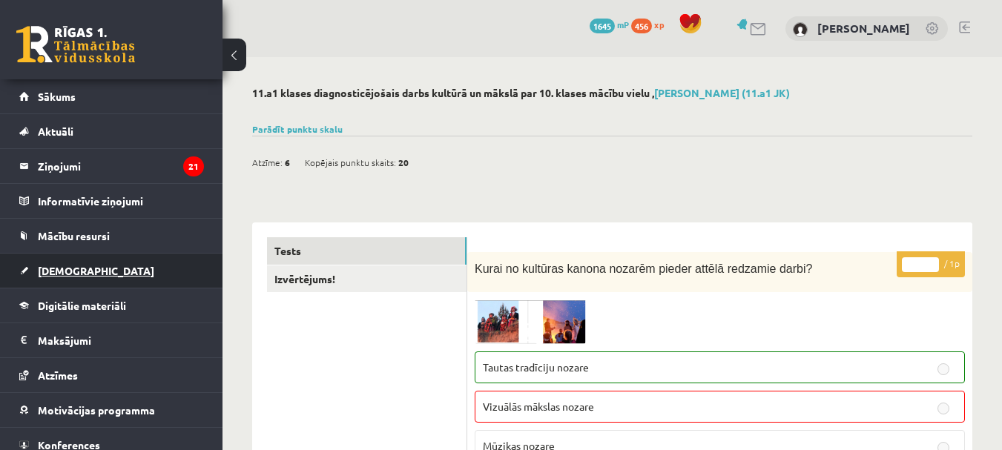
click at [78, 264] on link "[DEMOGRAPHIC_DATA]" at bounding box center [111, 271] width 185 height 34
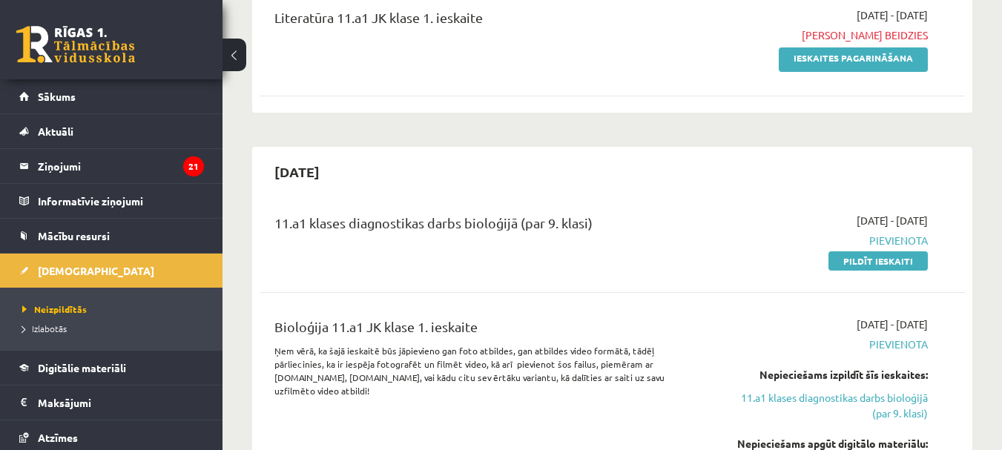
scroll to position [371, 0]
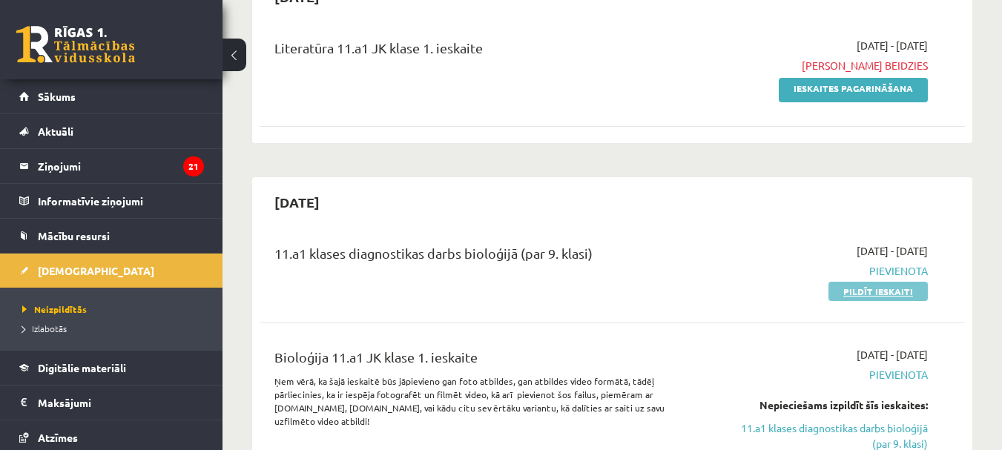
click at [882, 286] on link "Pildīt ieskaiti" at bounding box center [877, 291] width 99 height 19
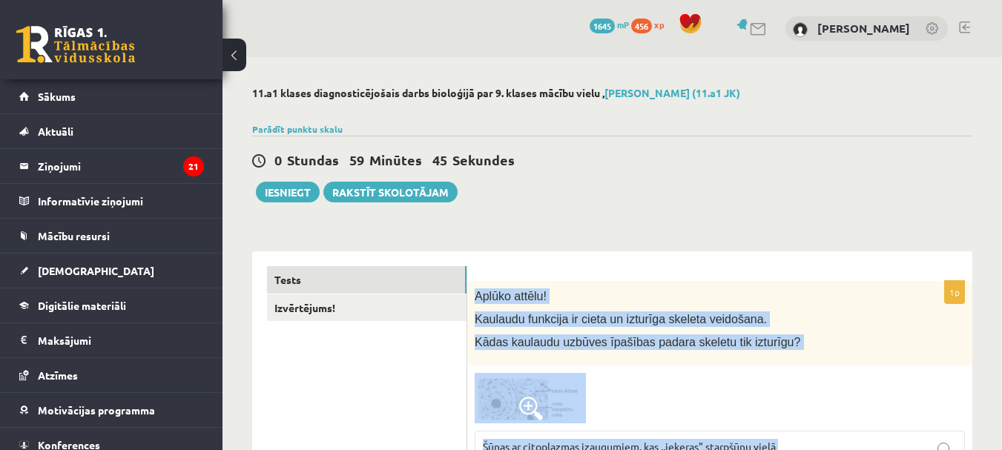
drag, startPoint x: 656, startPoint y: 378, endPoint x: 475, endPoint y: 289, distance: 201.0
copy form "Aplūko attēlu! Kaulaudu funkcija ir cieta un izturīga skeleta veidošana. Kādas …"
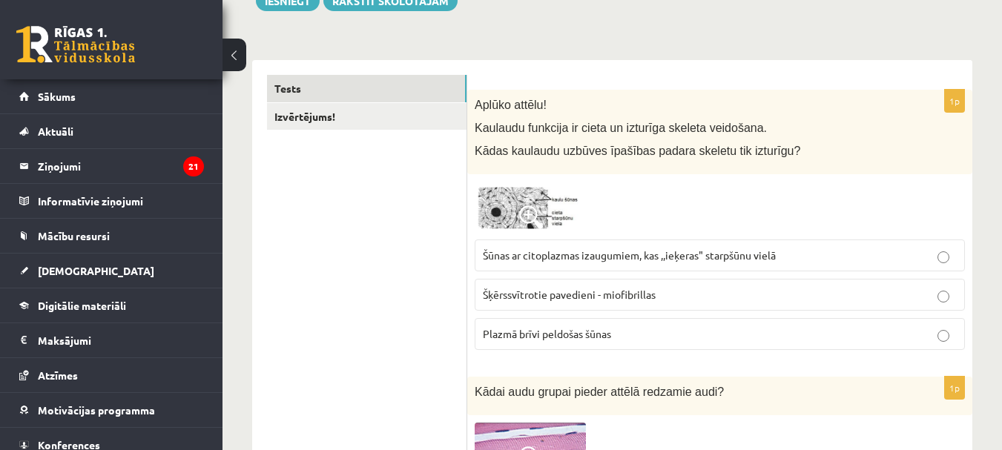
scroll to position [223, 0]
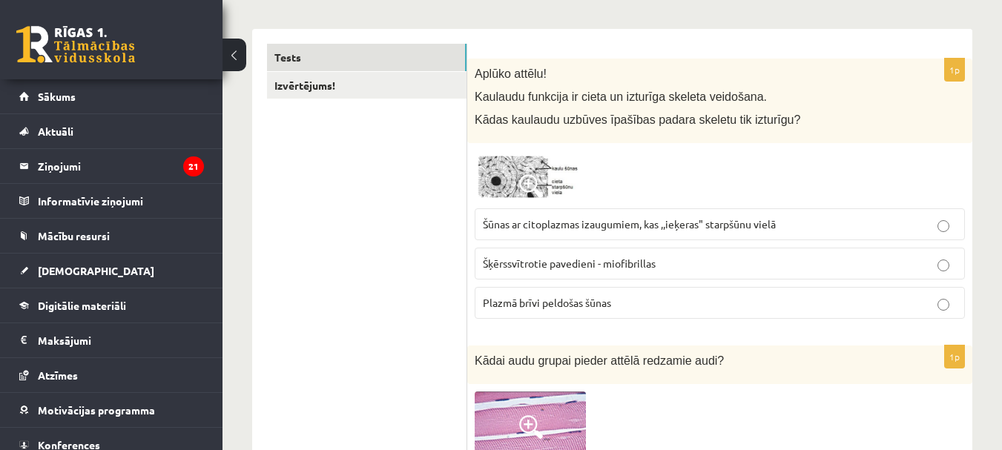
click at [609, 227] on span "Šūnas ar citoplazmas izaugumiem, kas ,,ieķeras" starpšūnu vielā" at bounding box center [629, 223] width 293 height 13
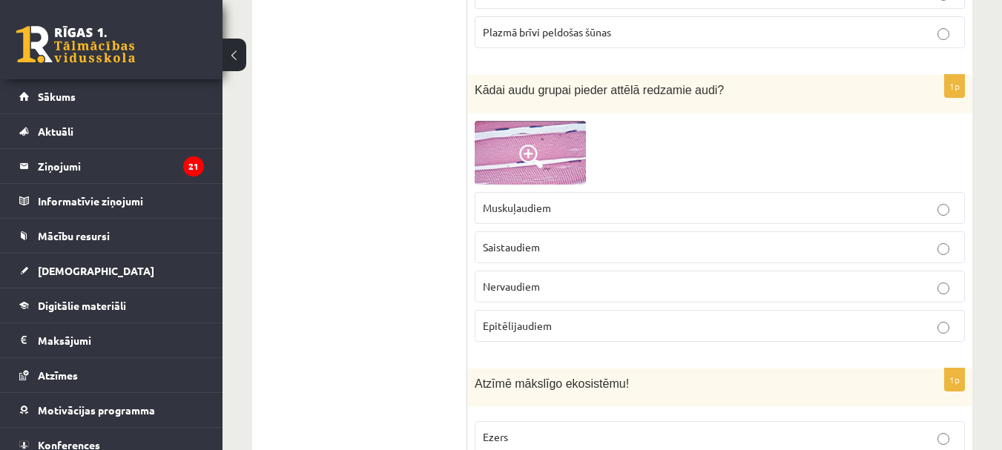
scroll to position [519, 0]
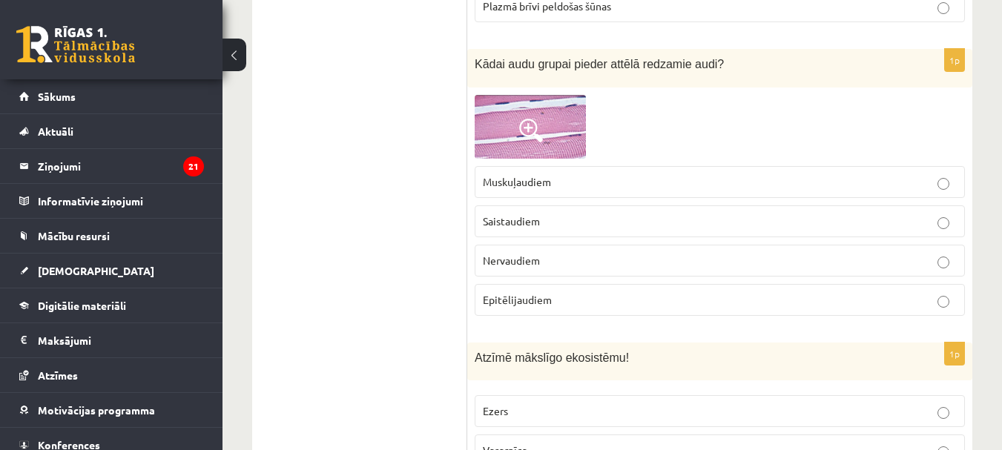
click at [496, 209] on label "Saistaudiem" at bounding box center [720, 221] width 490 height 32
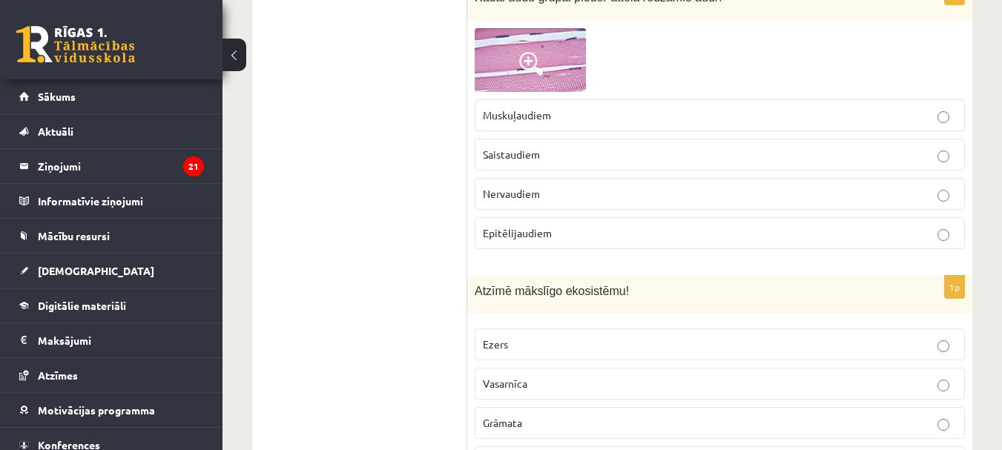
scroll to position [742, 0]
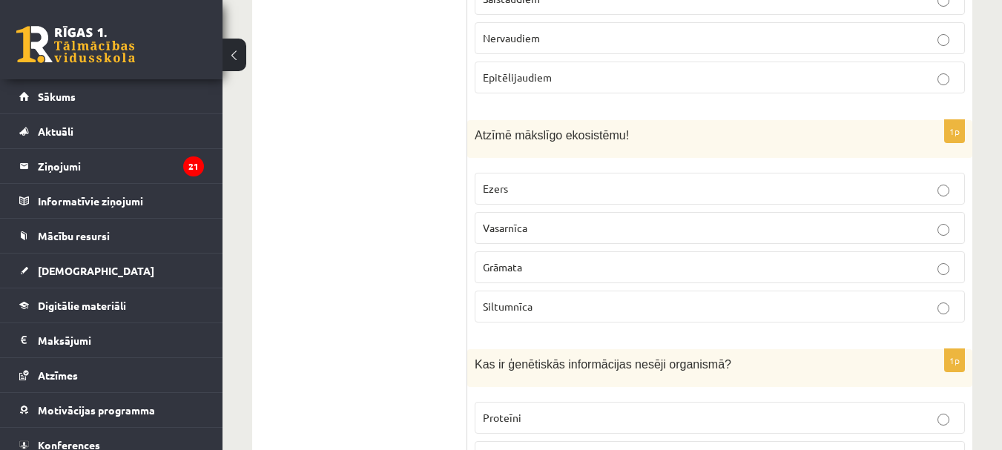
click at [548, 307] on p "Siltumnīca" at bounding box center [720, 307] width 474 height 16
click at [530, 312] on span "Siltumnīca" at bounding box center [508, 306] width 50 height 13
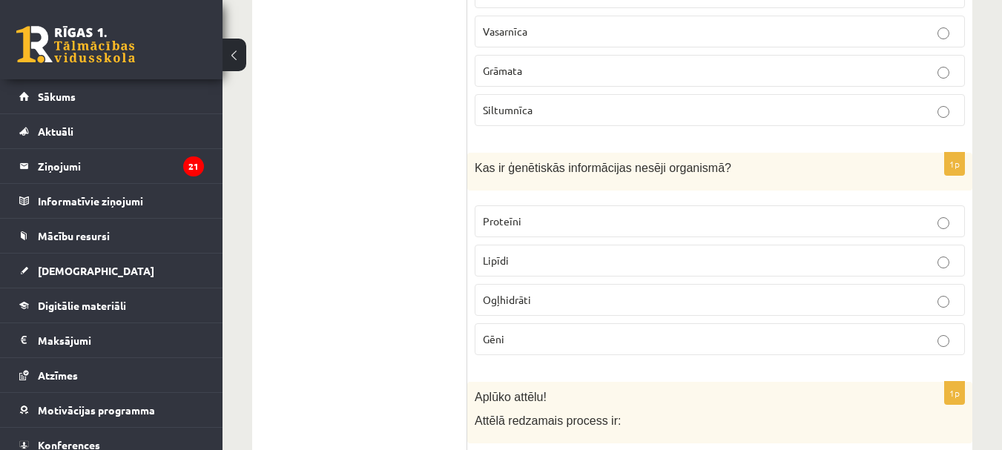
scroll to position [964, 0]
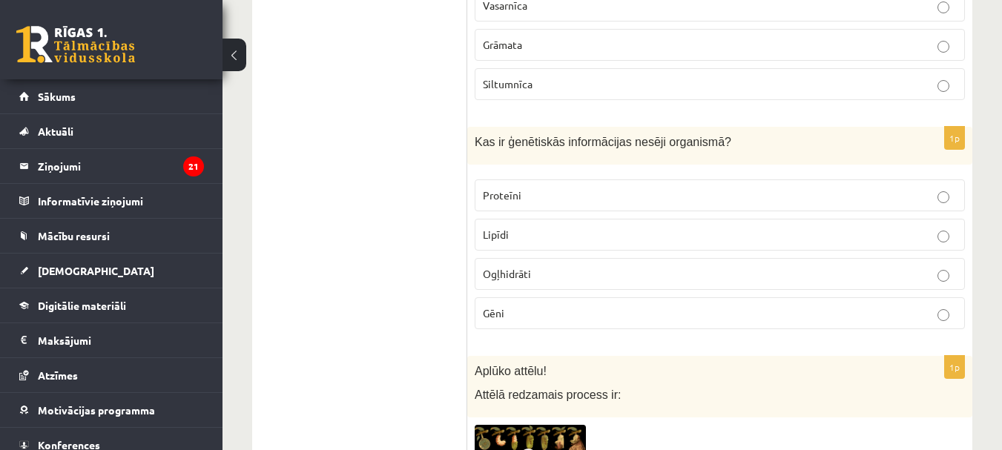
click at [492, 305] on label "Gēni" at bounding box center [720, 313] width 490 height 32
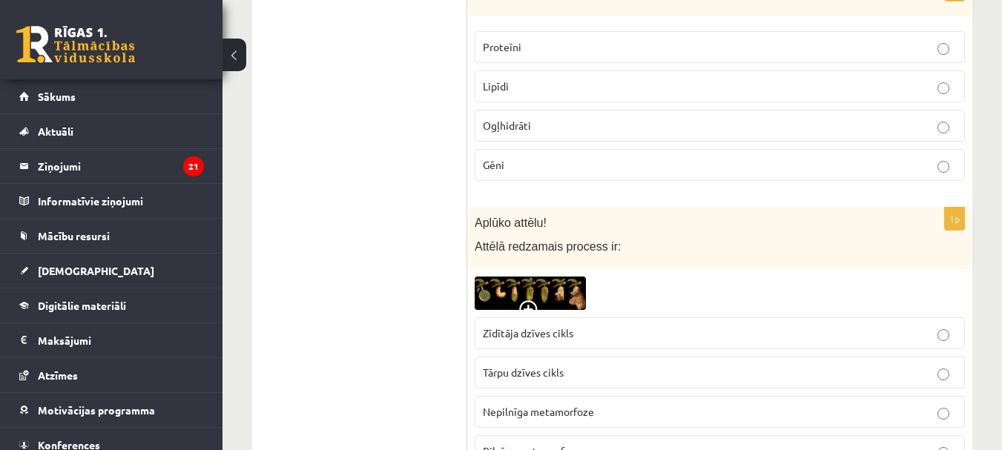
scroll to position [1187, 0]
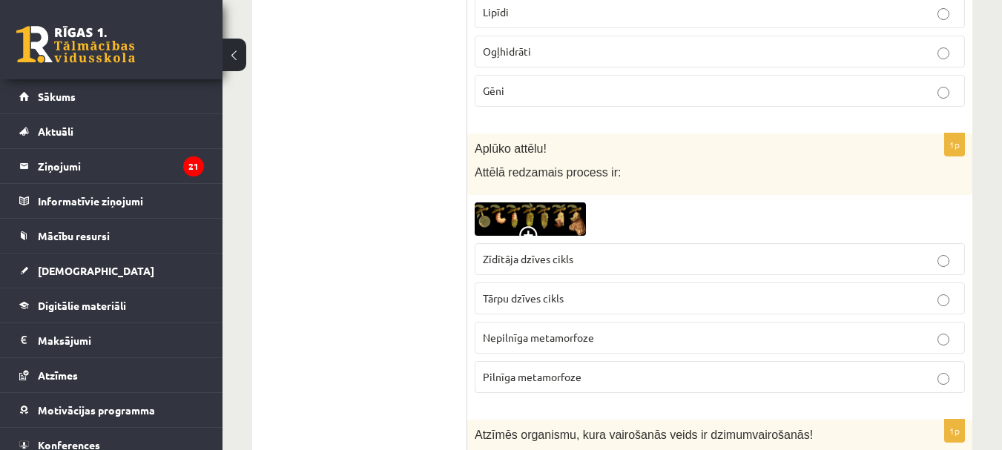
click at [596, 366] on label "Pilnīga metamorfoze" at bounding box center [720, 377] width 490 height 32
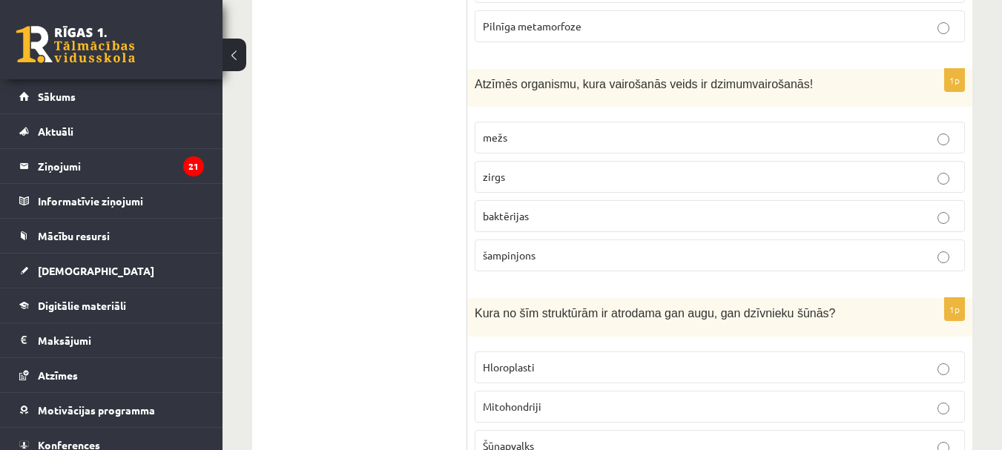
scroll to position [1558, 0]
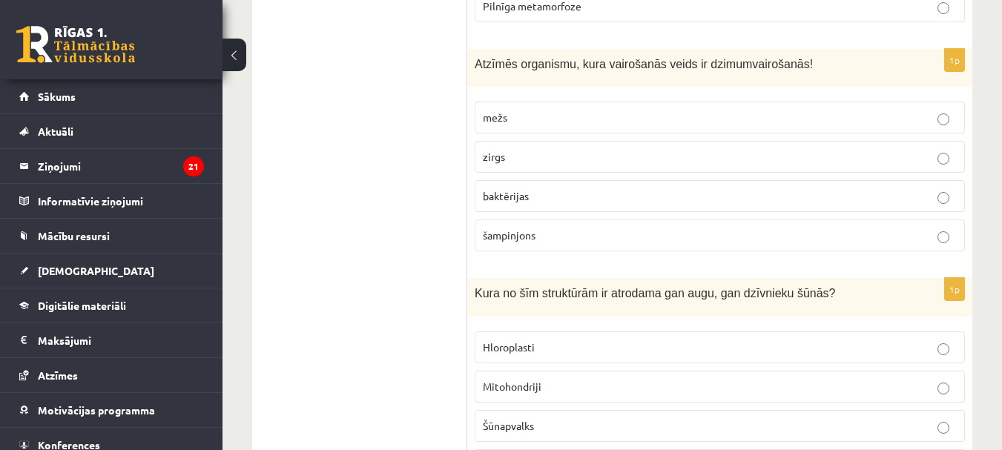
click at [589, 150] on p "zirgs" at bounding box center [720, 157] width 474 height 16
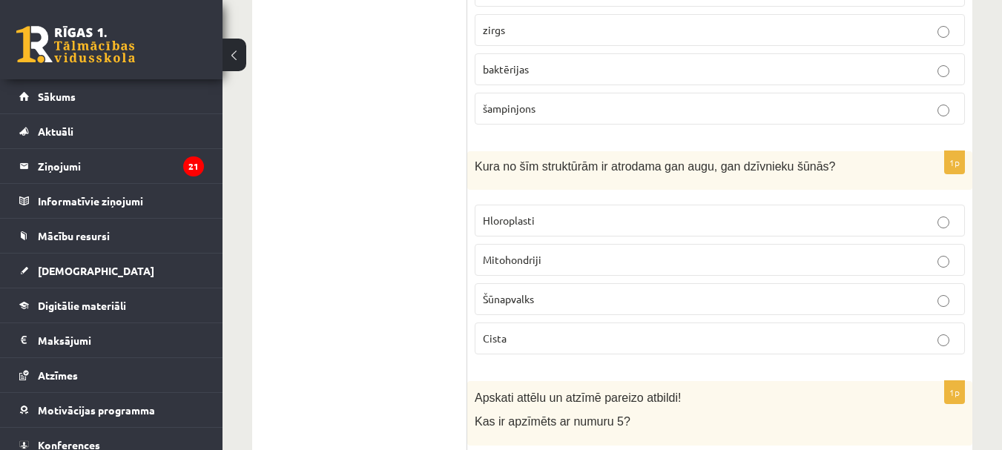
scroll to position [1780, 0]
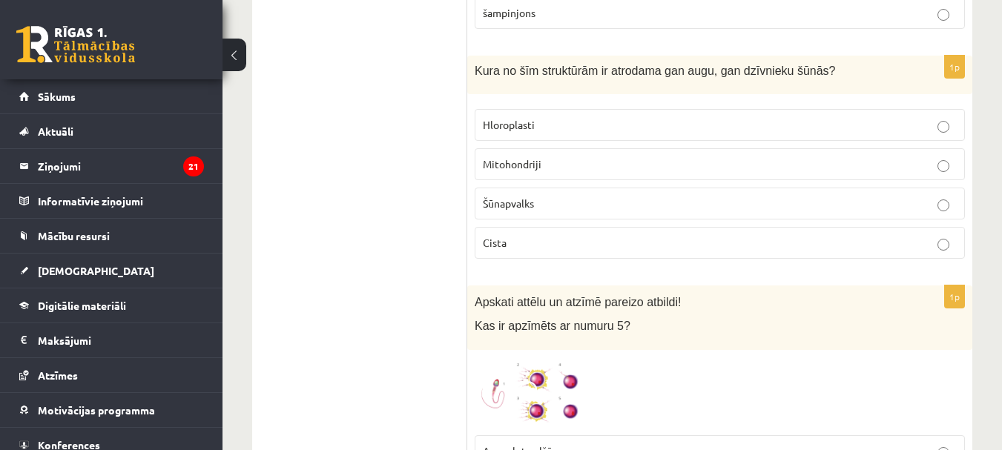
click at [510, 169] on span "Mitohondriji" at bounding box center [512, 163] width 59 height 13
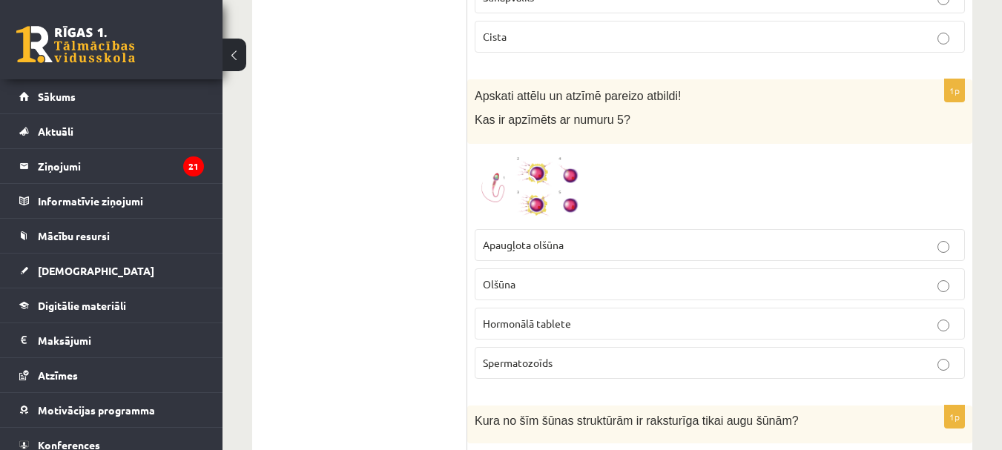
scroll to position [2003, 0]
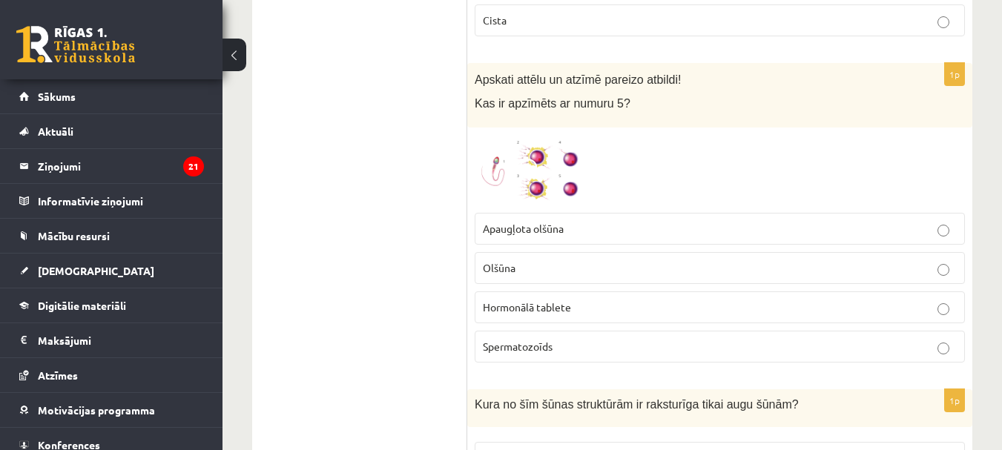
click at [525, 217] on label "Apaugļota olšūna" at bounding box center [720, 229] width 490 height 32
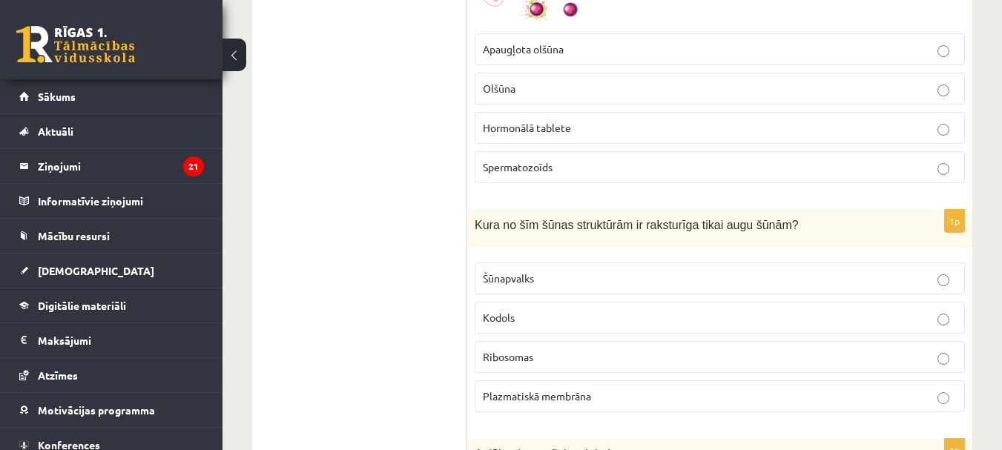
scroll to position [2225, 0]
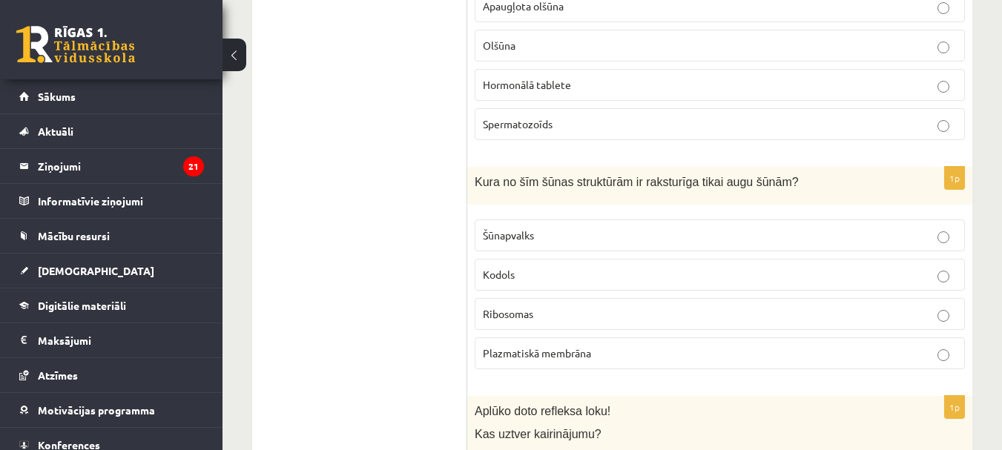
click at [511, 250] on label "Šūnapvalks" at bounding box center [720, 236] width 490 height 32
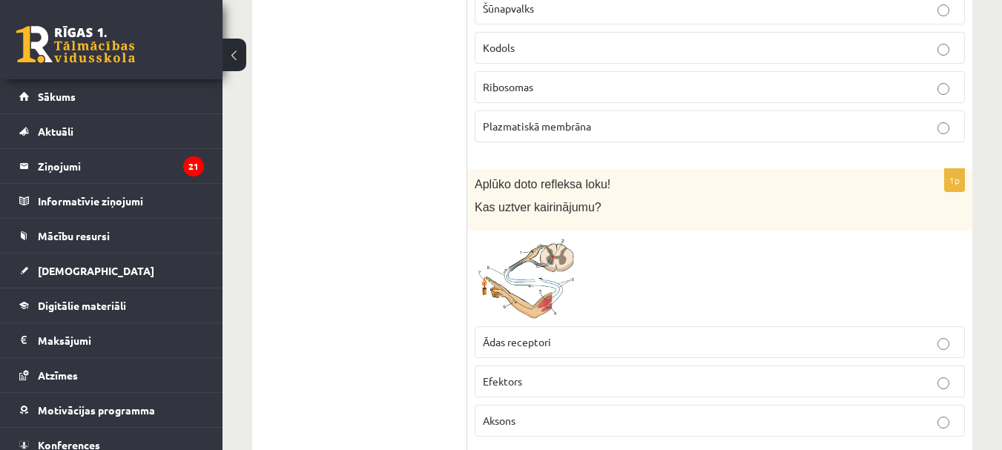
scroll to position [2596, 0]
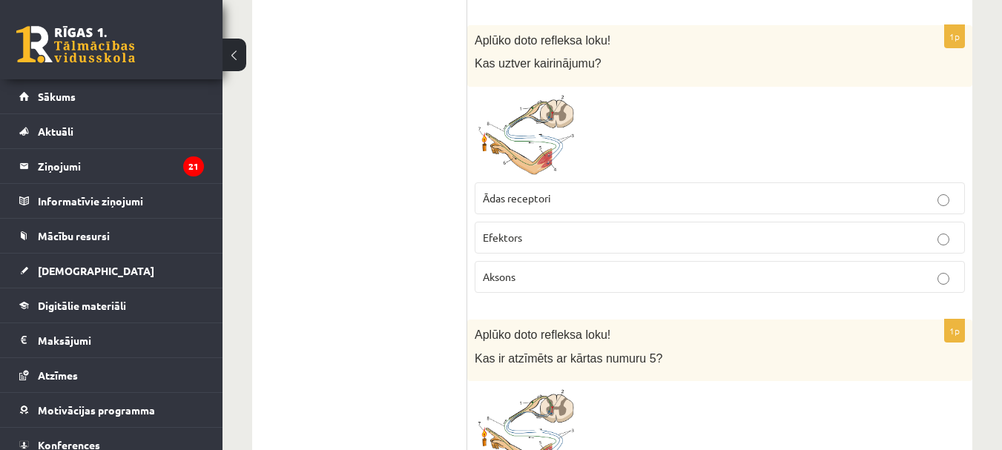
click at [494, 185] on label "Ādas receptori" at bounding box center [720, 198] width 490 height 32
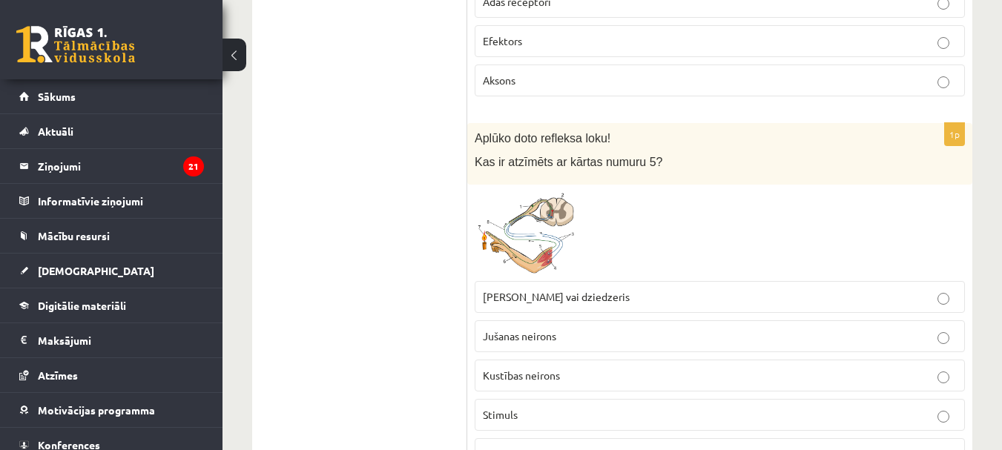
scroll to position [2818, 0]
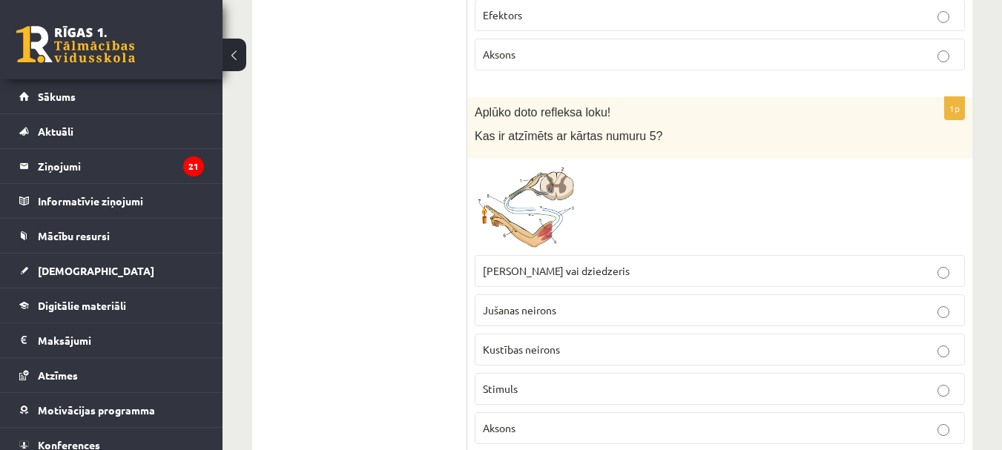
click at [540, 270] on span "Muskulis vai dziedzeris" at bounding box center [556, 270] width 147 height 13
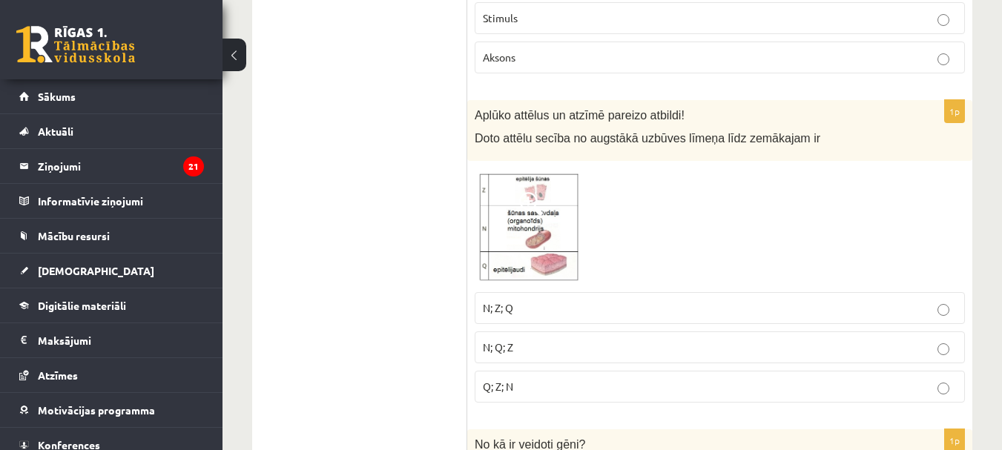
scroll to position [3264, 0]
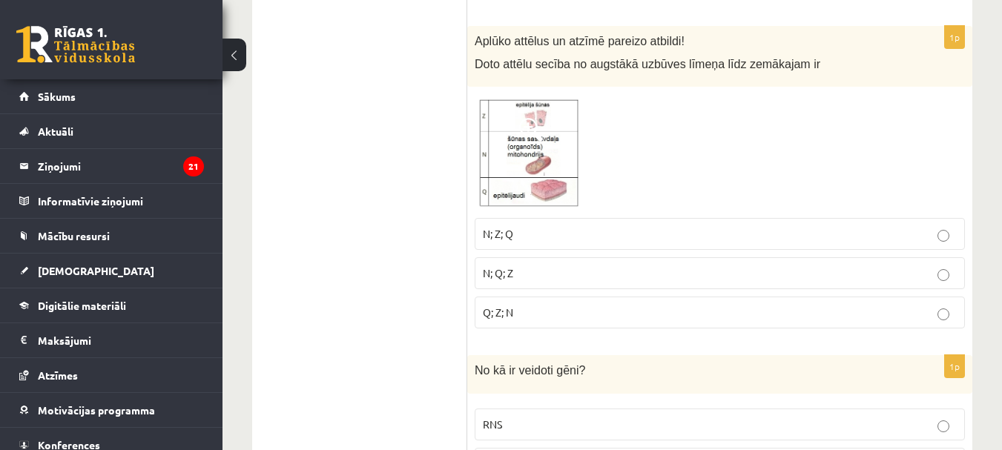
click at [512, 237] on span "N; Z; Q" at bounding box center [498, 233] width 30 height 13
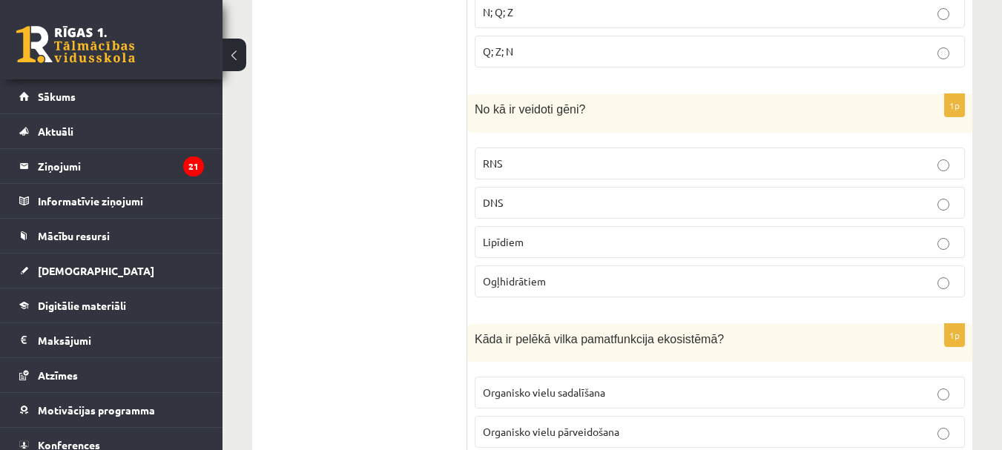
scroll to position [3560, 0]
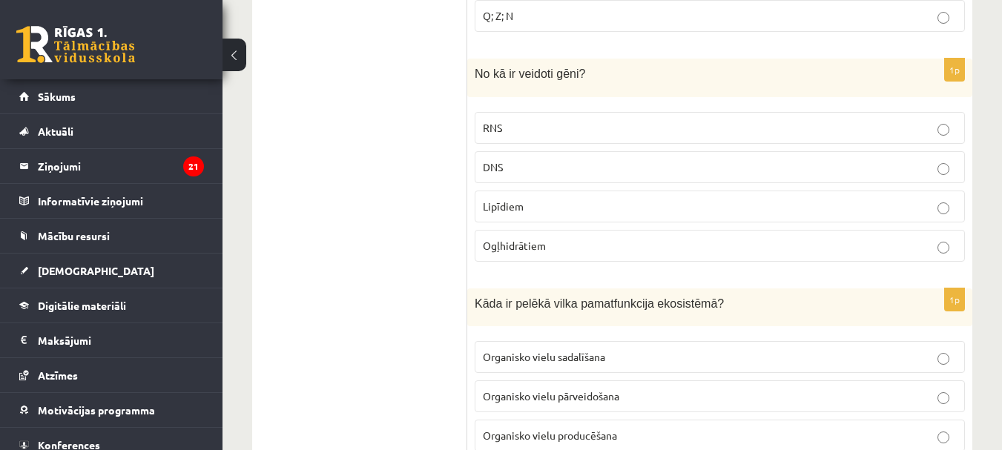
click at [527, 169] on p "DNS" at bounding box center [720, 167] width 474 height 16
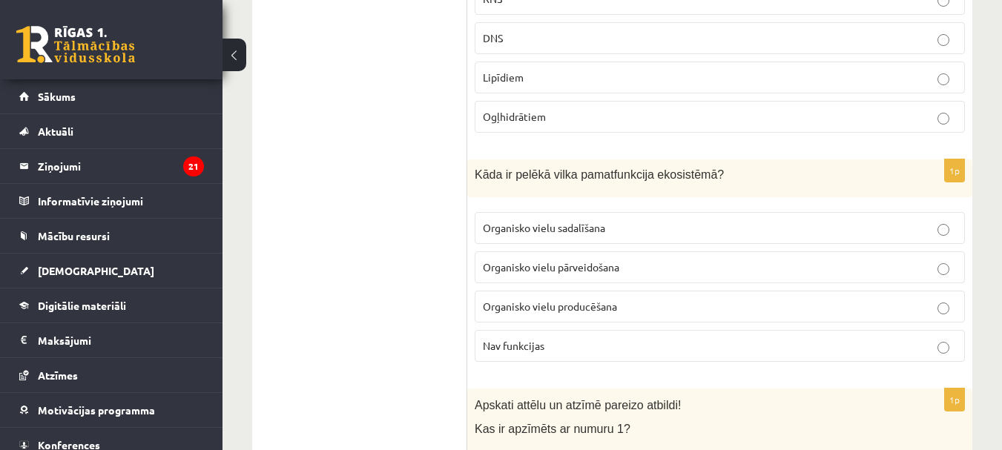
scroll to position [3709, 0]
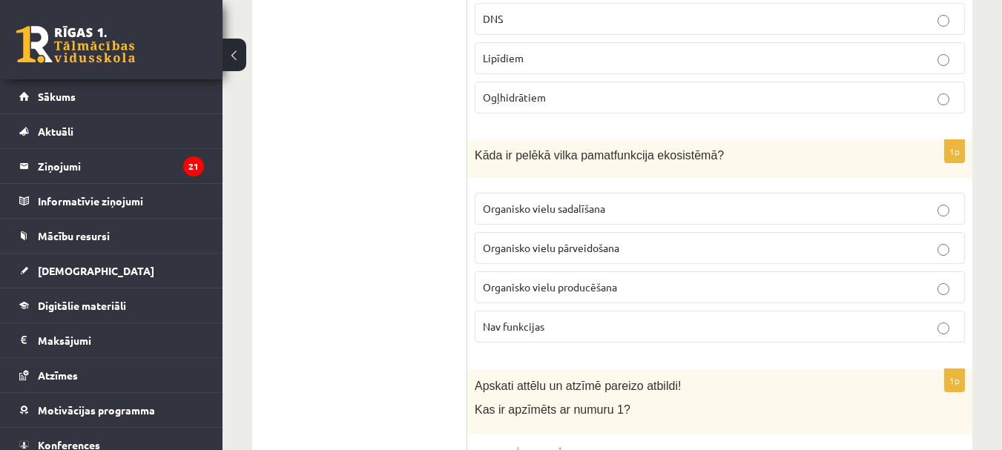
click at [591, 209] on span "Organisko vielu sadalīšana" at bounding box center [544, 208] width 122 height 13
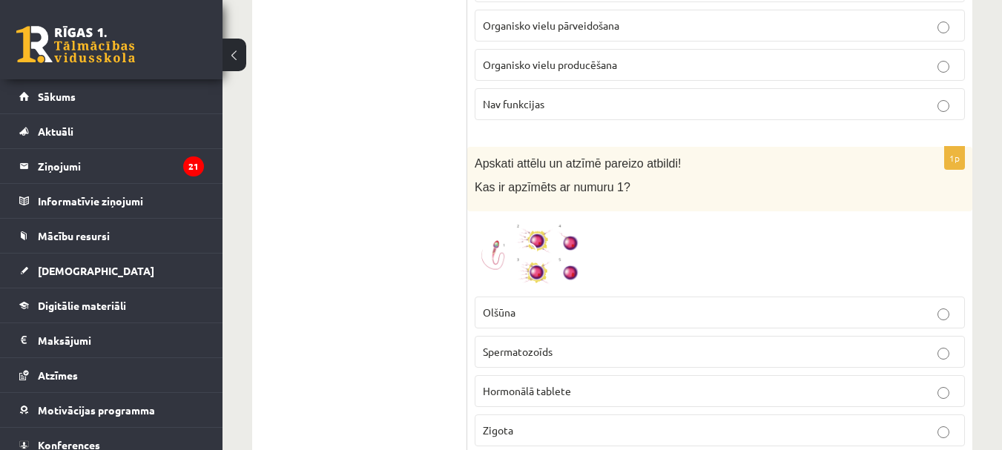
scroll to position [4005, 0]
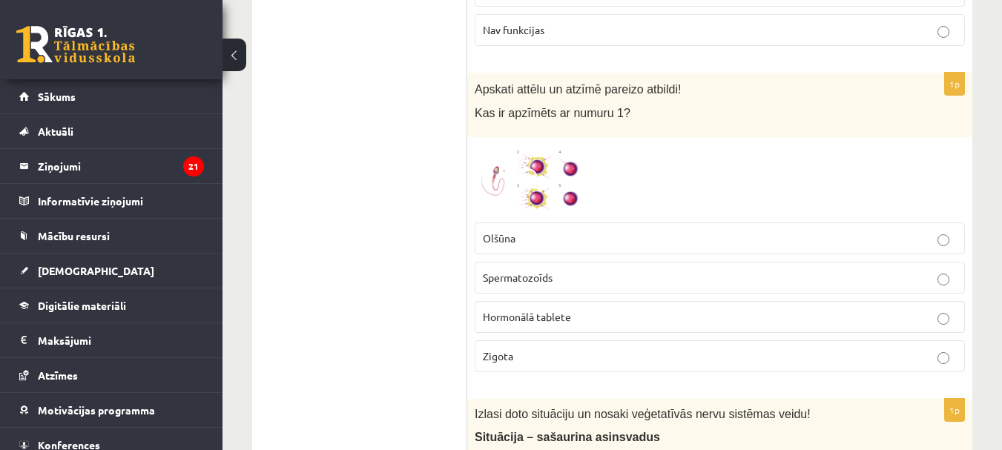
click at [535, 354] on p "Zigota" at bounding box center [720, 357] width 474 height 16
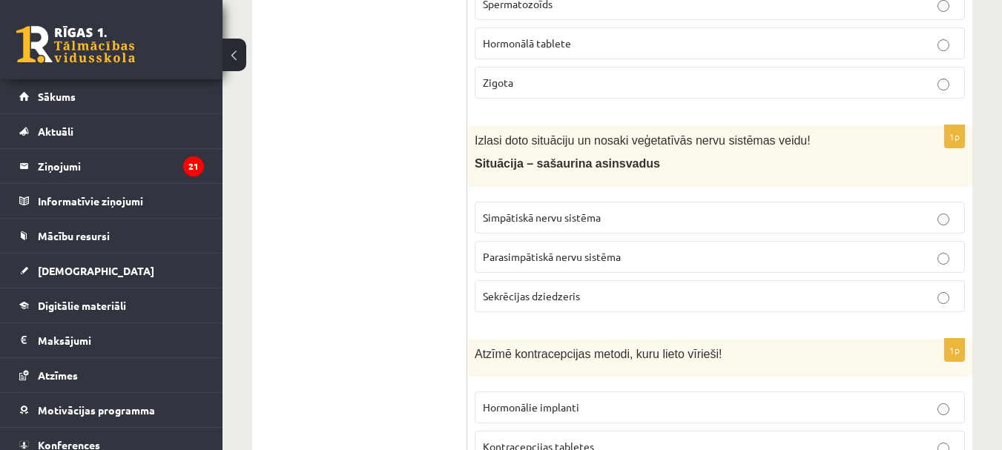
scroll to position [4302, 0]
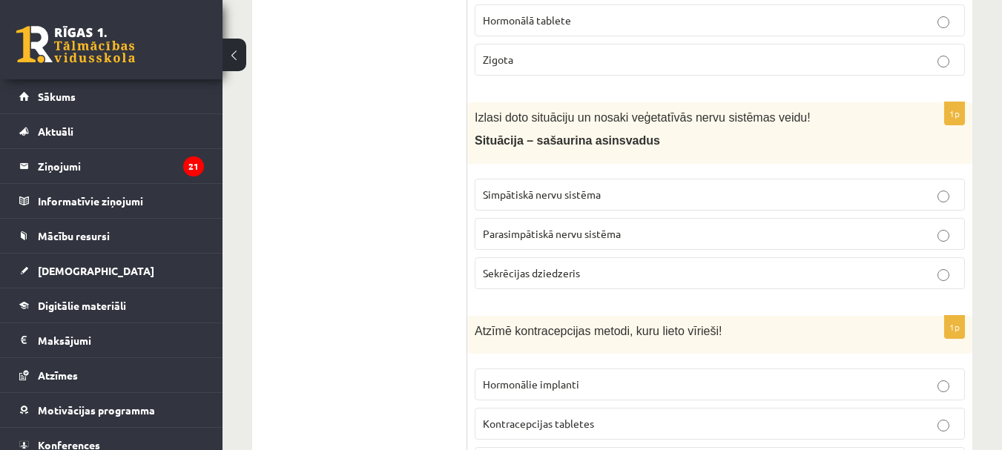
click at [515, 191] on span "Simpātiskā nervu sistēma" at bounding box center [542, 194] width 118 height 13
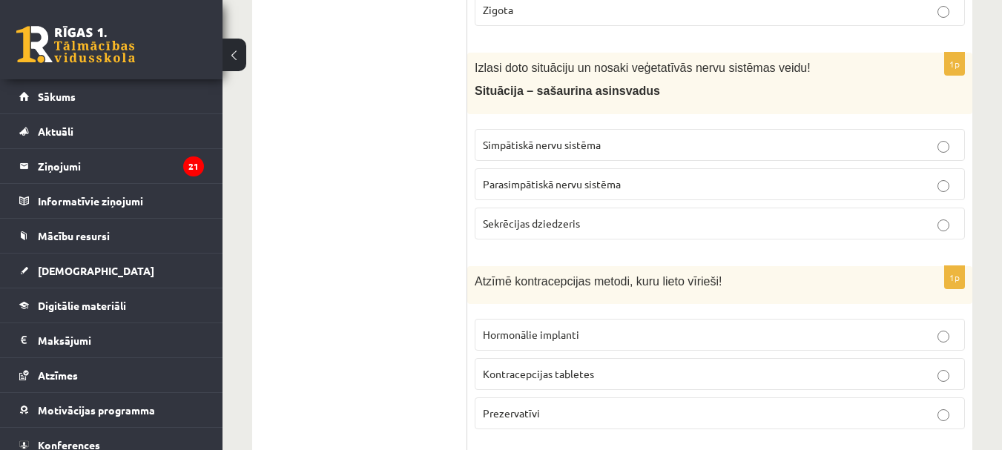
scroll to position [4450, 0]
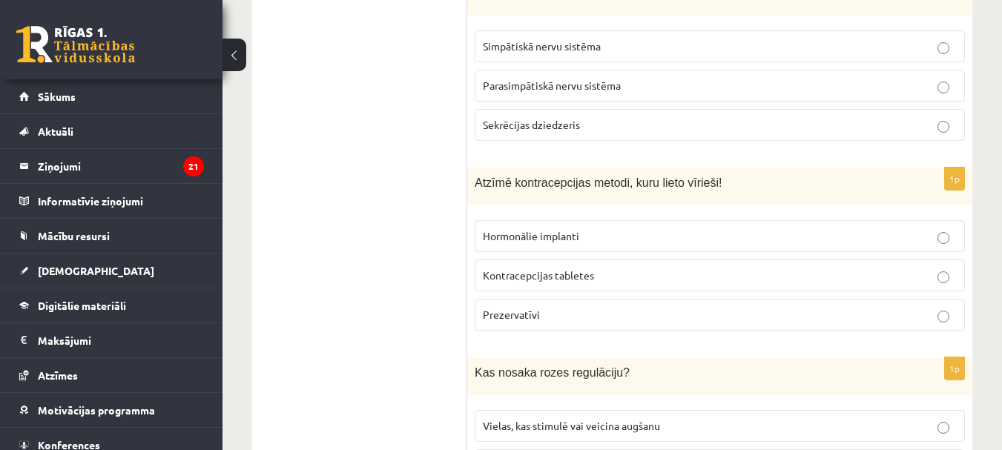
click at [608, 300] on label "Prezervatīvi" at bounding box center [720, 315] width 490 height 32
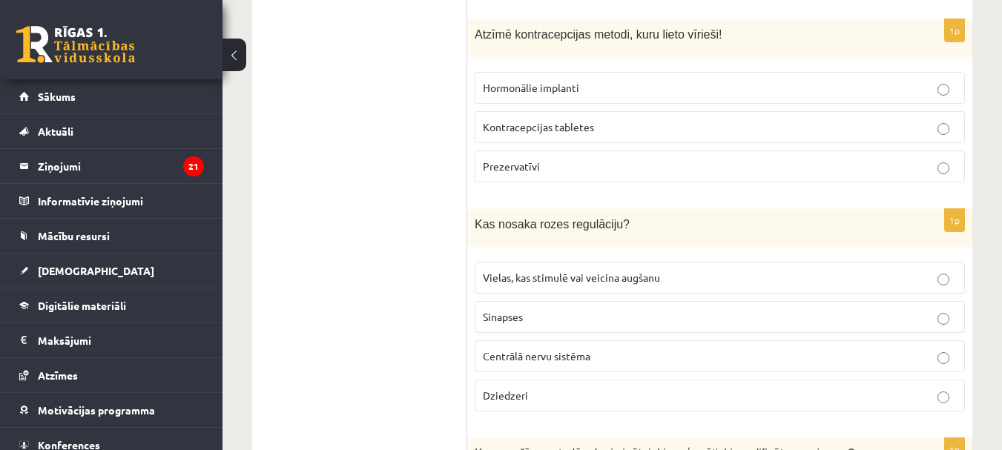
scroll to position [4673, 0]
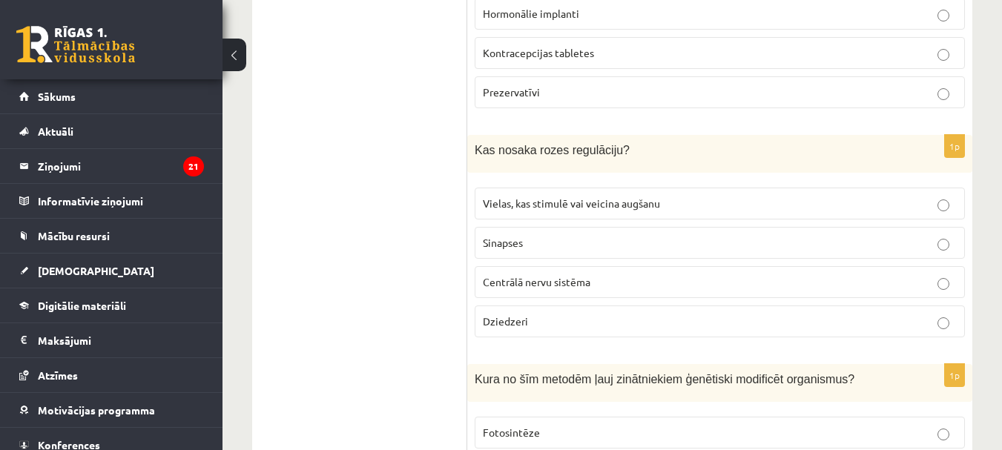
click at [548, 196] on label "Vielas, kas stimulē vai veicina augšanu" at bounding box center [720, 204] width 490 height 32
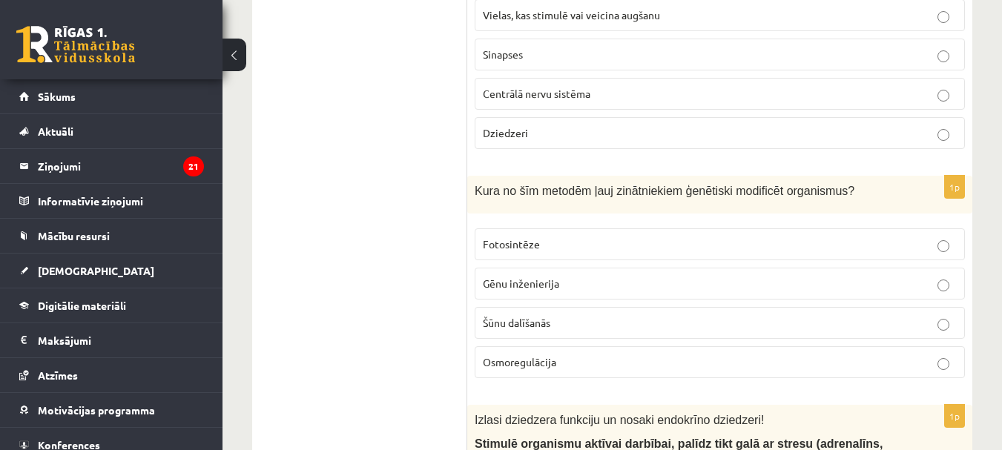
scroll to position [4895, 0]
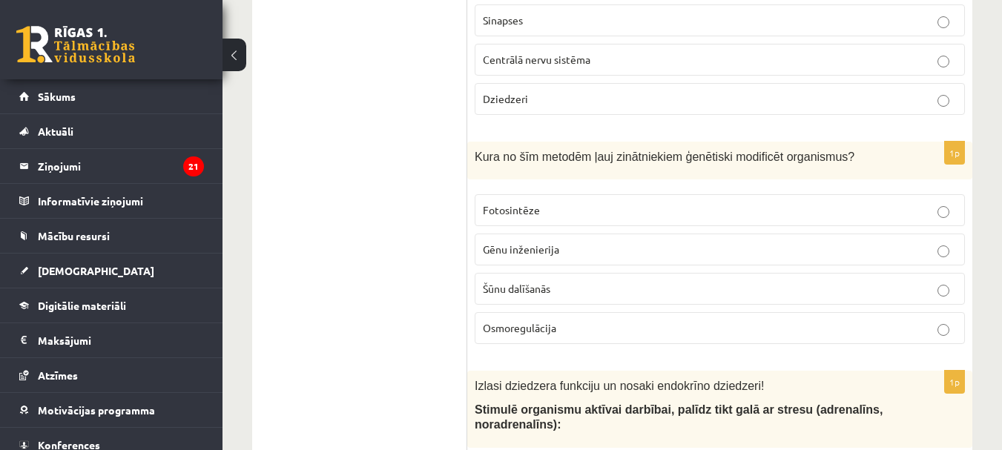
click at [502, 246] on span "Gēnu inženierija" at bounding box center [521, 249] width 76 height 13
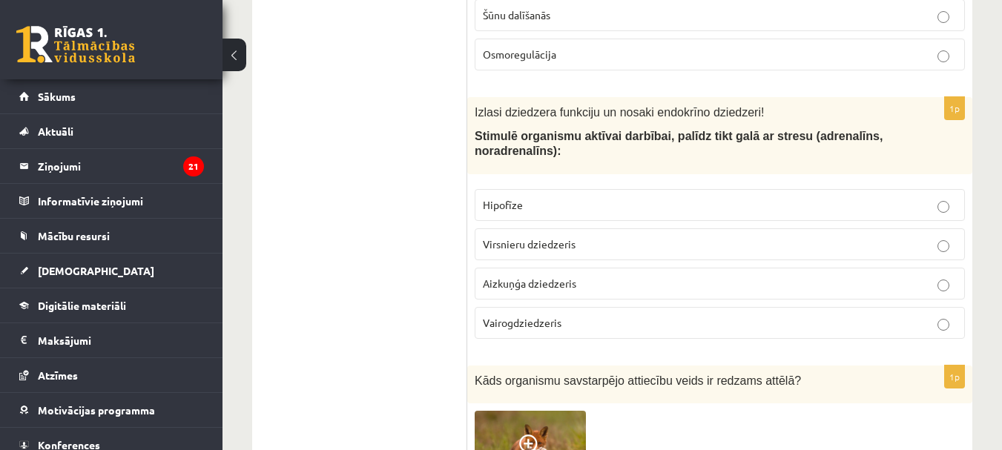
scroll to position [5192, 0]
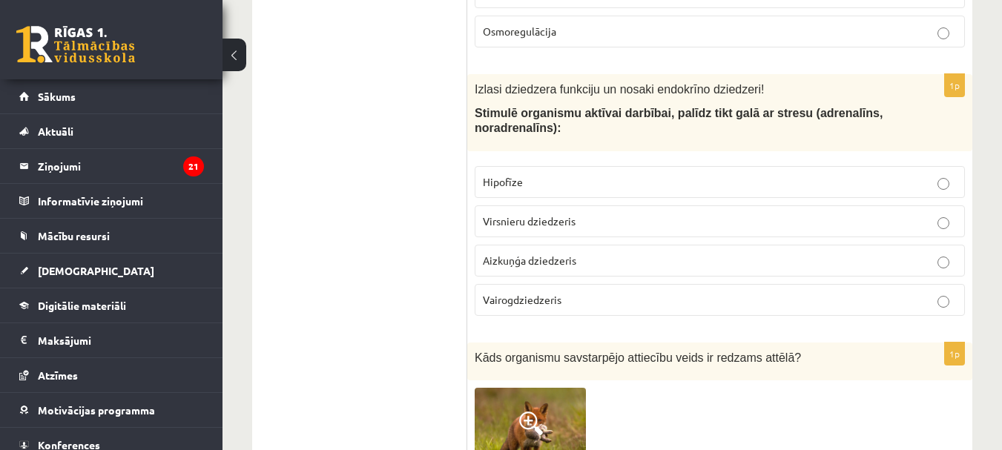
click at [527, 212] on label "Virsnieru dziedzeris" at bounding box center [720, 221] width 490 height 32
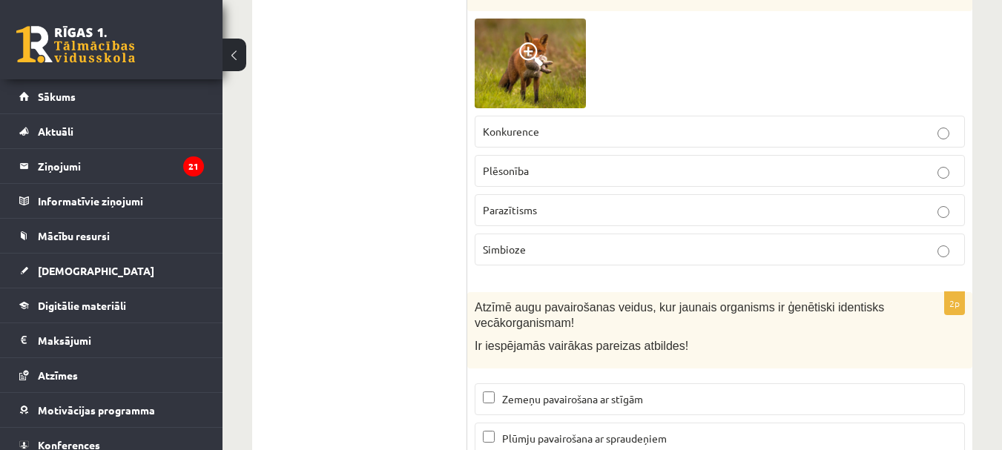
scroll to position [5563, 0]
click at [537, 167] on p "Plēsonība" at bounding box center [720, 170] width 474 height 16
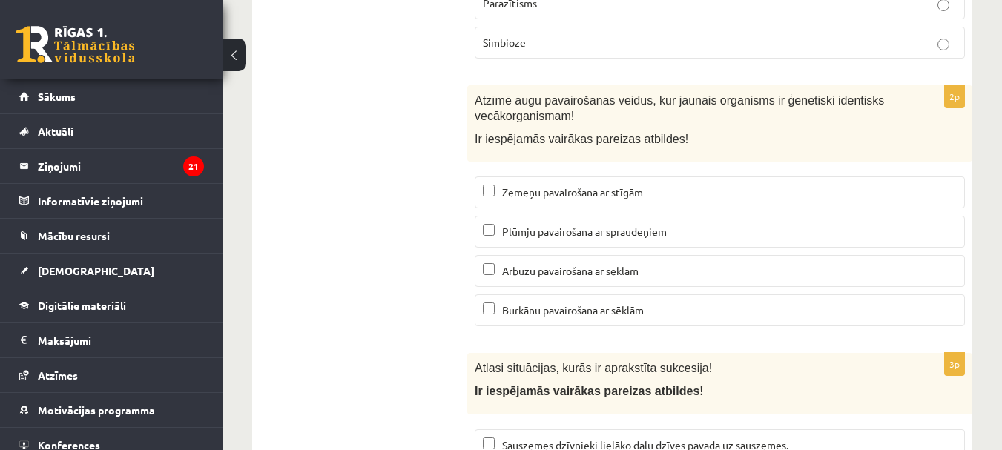
scroll to position [5785, 0]
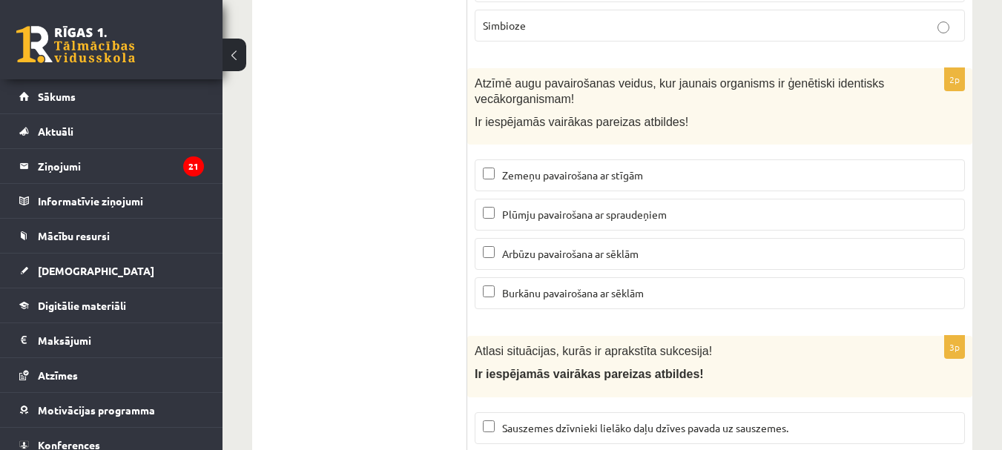
click at [518, 177] on span "Zemeņu pavairošana ar stīgām" at bounding box center [572, 174] width 141 height 13
click at [540, 211] on span "Plūmju pavairošana ar spraudeņiem" at bounding box center [584, 214] width 165 height 13
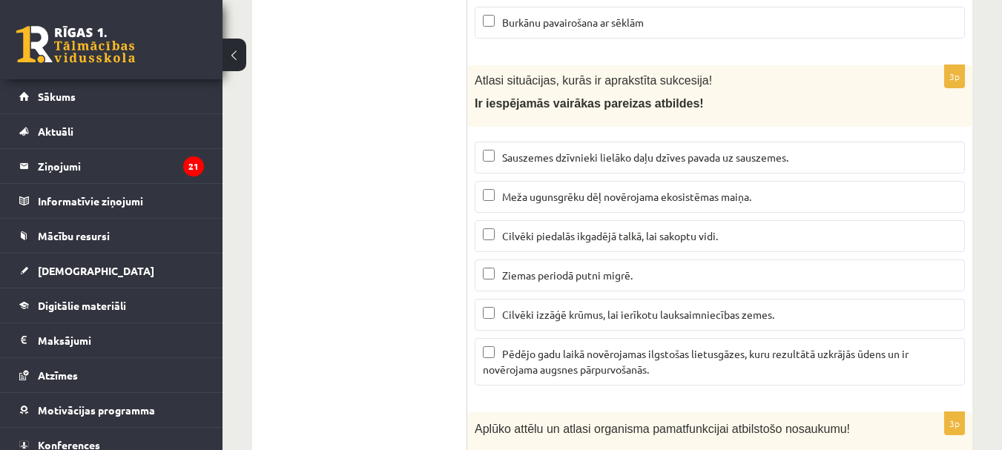
scroll to position [6082, 0]
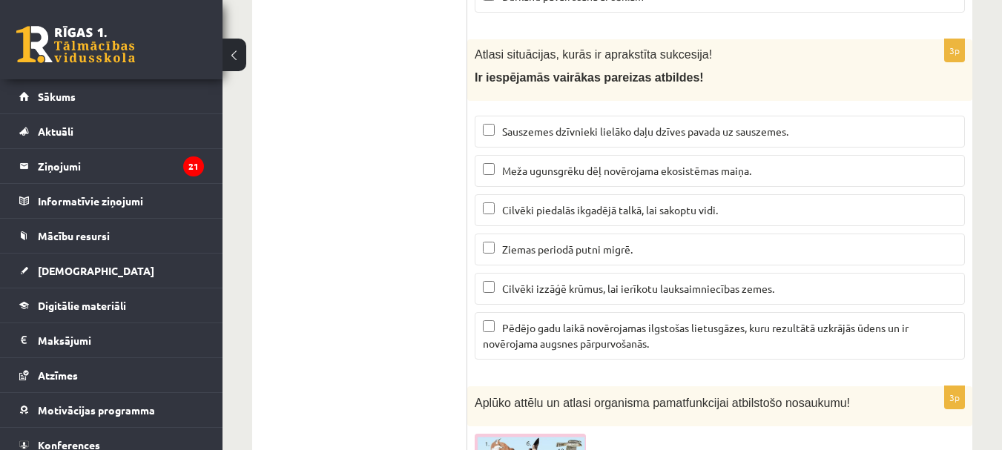
click at [665, 165] on span "Meža ugunsgrēku dēļ novērojama ekosistēmas maiņa." at bounding box center [626, 170] width 249 height 13
click at [582, 335] on p "Pēdējo gadu laikā novērojamas ilgstošas lietusgāzes, kuru rezultātā uzkrājās ūd…" at bounding box center [720, 335] width 474 height 31
click at [559, 294] on span "Cilvēki izzāģē krūmus, lai ierīkotu lauksaimniecības zemes." at bounding box center [638, 288] width 272 height 13
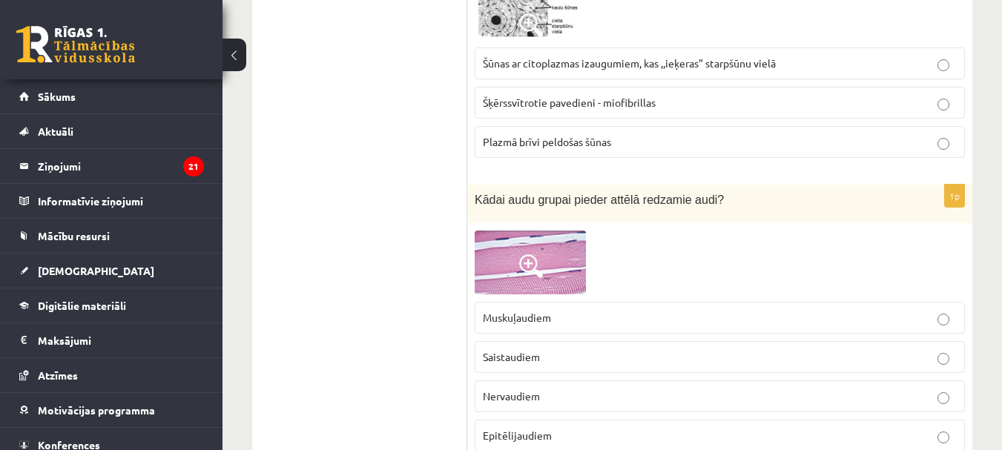
scroll to position [0, 0]
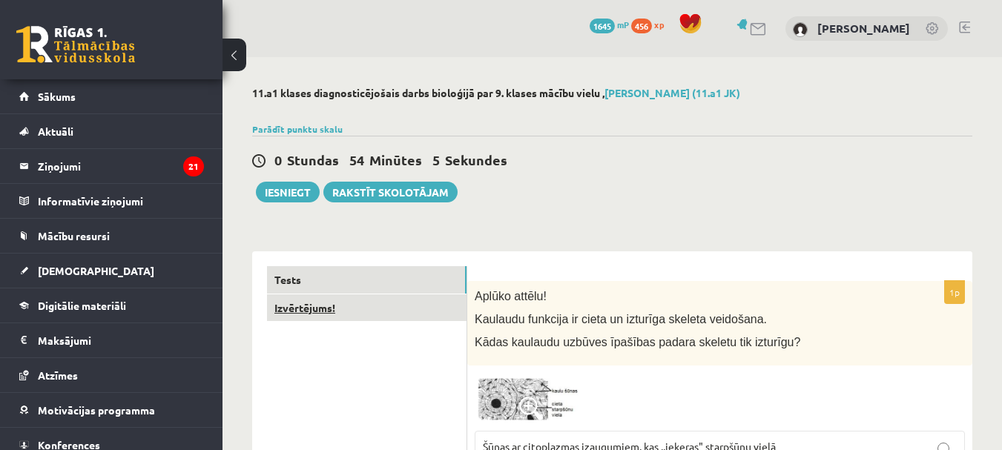
click at [329, 310] on link "Izvērtējums!" at bounding box center [367, 307] width 200 height 27
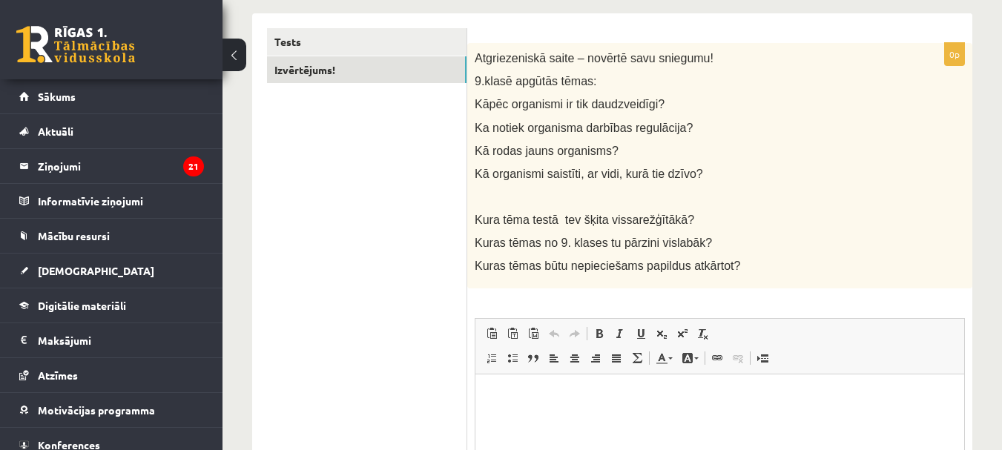
scroll to position [223, 0]
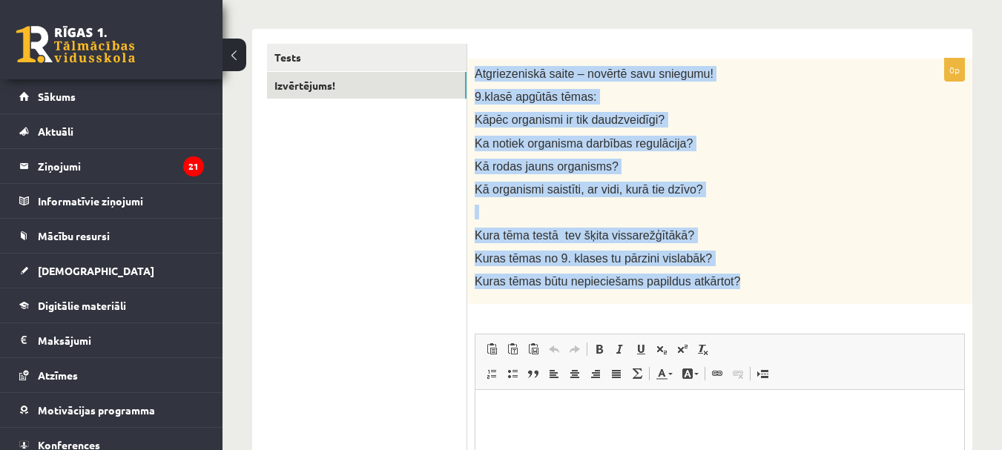
drag, startPoint x: 474, startPoint y: 73, endPoint x: 757, endPoint y: 280, distance: 350.9
click at [757, 280] on div "Atgriezeniskā saite – novērtē savu sniegumu! 9.klasē apgūtās tēmas: Kāpēc organ…" at bounding box center [719, 182] width 505 height 246
copy div "Atgriezeniskā saite – novērtē savu sniegumu! 9.klasē apgūtās tēmas: Kāpēc organ…"
click at [669, 113] on p "Kāpēc organismi ir tik daudzveidīgi?" at bounding box center [683, 120] width 416 height 16
drag, startPoint x: 474, startPoint y: 70, endPoint x: 721, endPoint y: 272, distance: 319.4
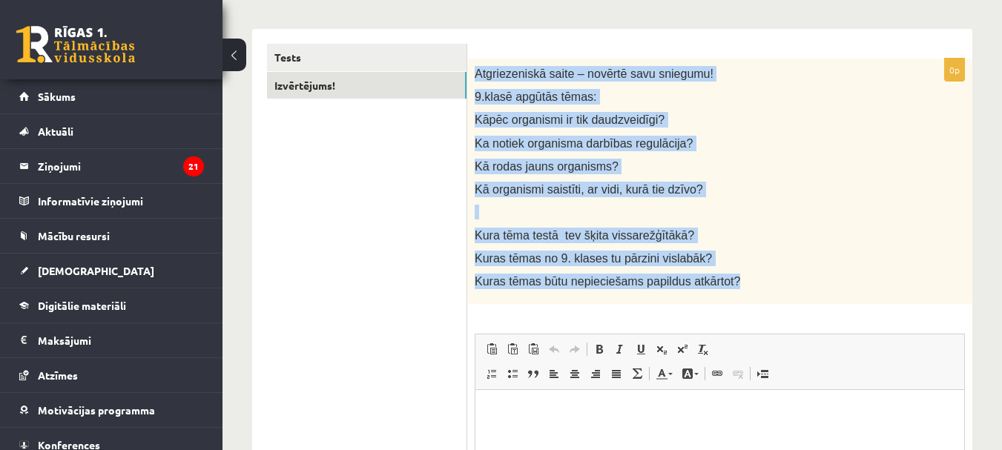
click at [721, 272] on div "Atgriezeniskā saite – novērtē savu sniegumu! 9.klasē apgūtās tēmas: Kāpēc organ…" at bounding box center [719, 182] width 505 height 246
copy div "Atgriezeniskā saite – novērtē savu sniegumu! 9.klasē apgūtās tēmas: Kāpēc organ…"
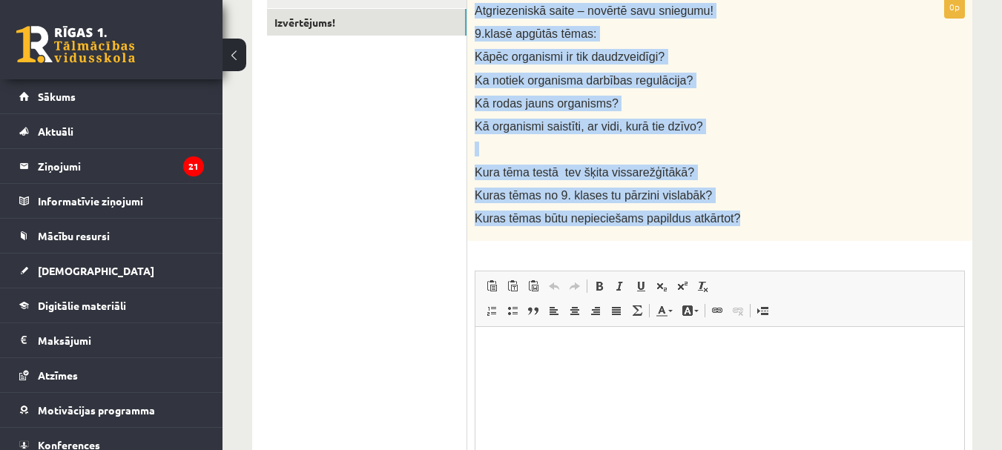
scroll to position [445, 0]
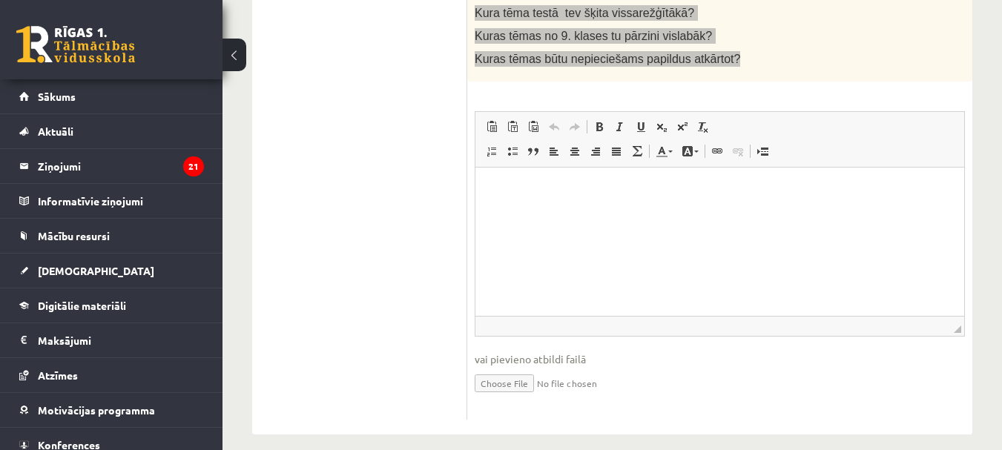
click at [543, 197] on p "Bagātinātā teksta redaktors, wiswyg-editor-user-answer-47433778584540" at bounding box center [719, 190] width 459 height 16
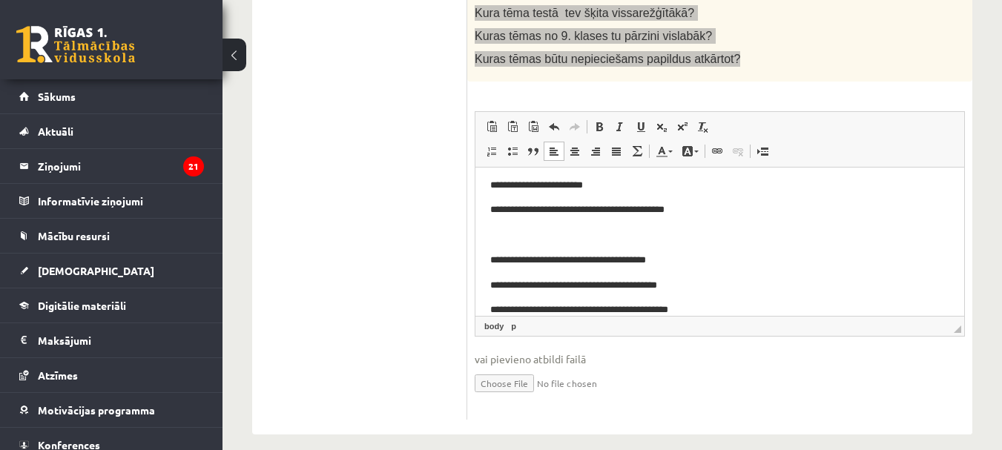
scroll to position [0, 0]
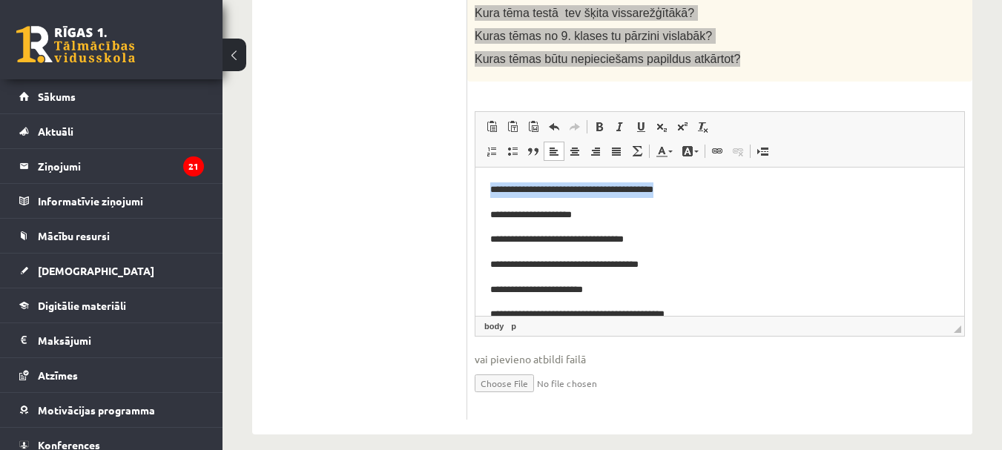
drag, startPoint x: 708, startPoint y: 182, endPoint x: 487, endPoint y: 191, distance: 221.2
click at [487, 191] on html "**********" at bounding box center [719, 303] width 489 height 270
drag, startPoint x: 609, startPoint y: 213, endPoint x: 478, endPoint y: 188, distance: 133.5
click at [478, 188] on html "**********" at bounding box center [719, 303] width 489 height 270
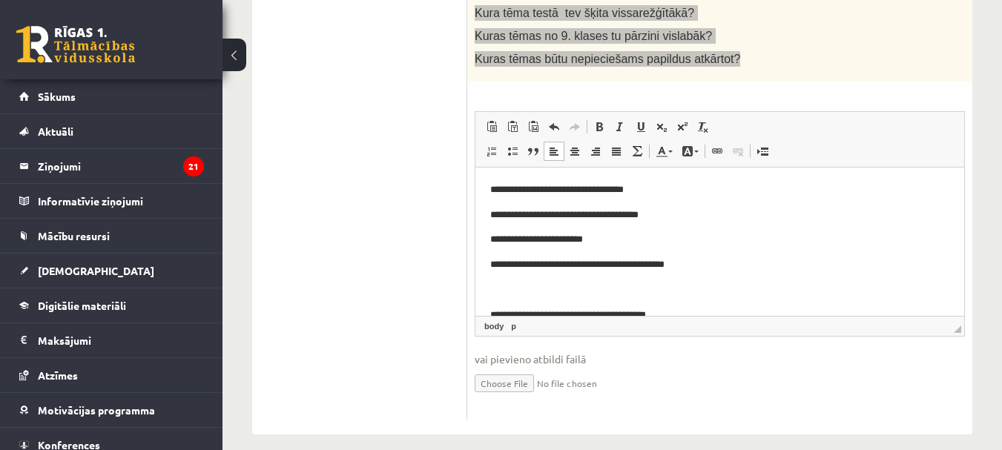
drag, startPoint x: 478, startPoint y: 188, endPoint x: 771, endPoint y: 224, distance: 295.1
click at [771, 224] on body "**********" at bounding box center [719, 277] width 459 height 191
click at [662, 190] on p "**********" at bounding box center [714, 190] width 448 height 16
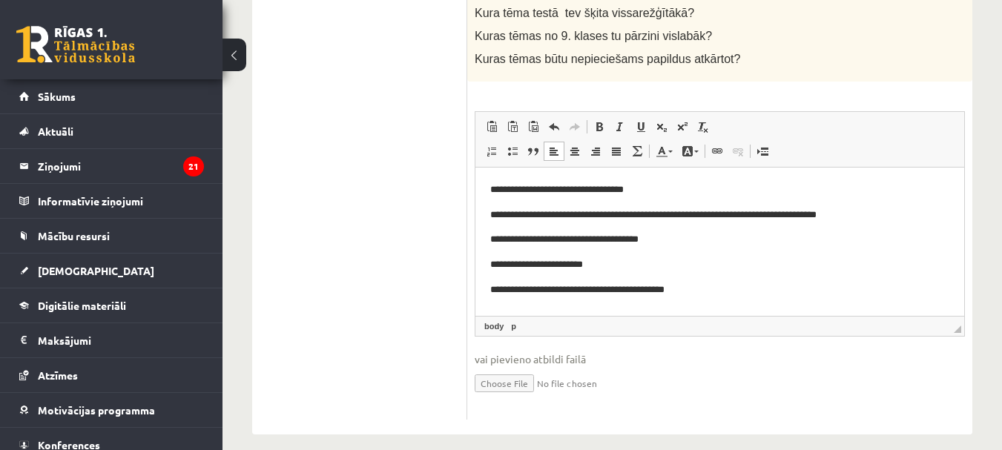
click at [340, 201] on ul "Tests Izvērtējums!" at bounding box center [367, 120] width 200 height 599
click at [708, 234] on p "**********" at bounding box center [714, 240] width 448 height 16
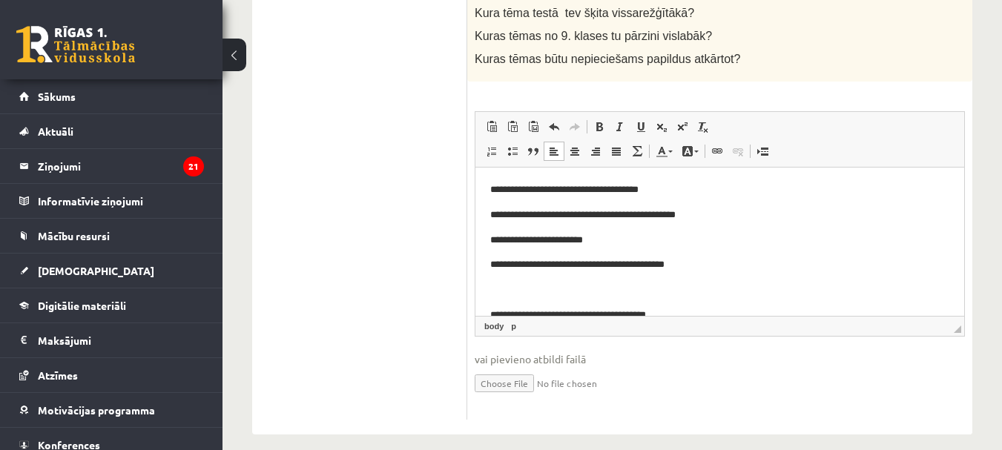
scroll to position [74, 0]
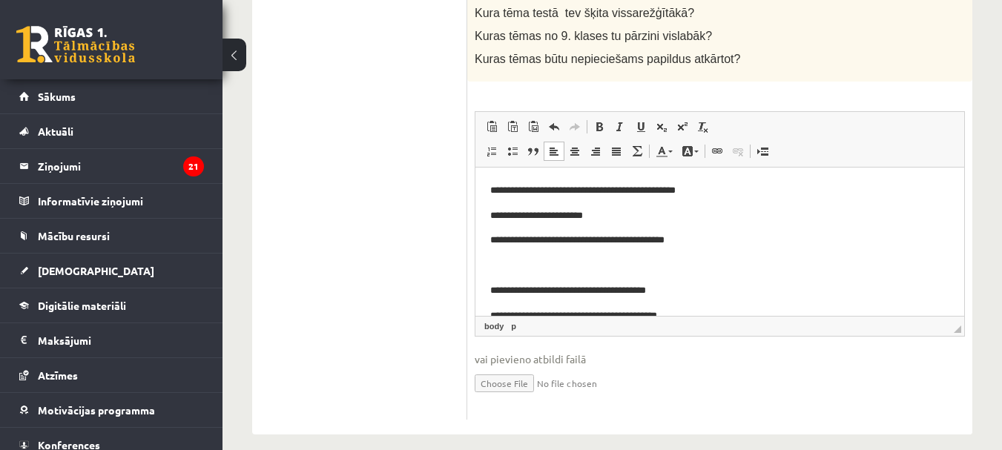
click at [626, 220] on p "**********" at bounding box center [714, 216] width 448 height 16
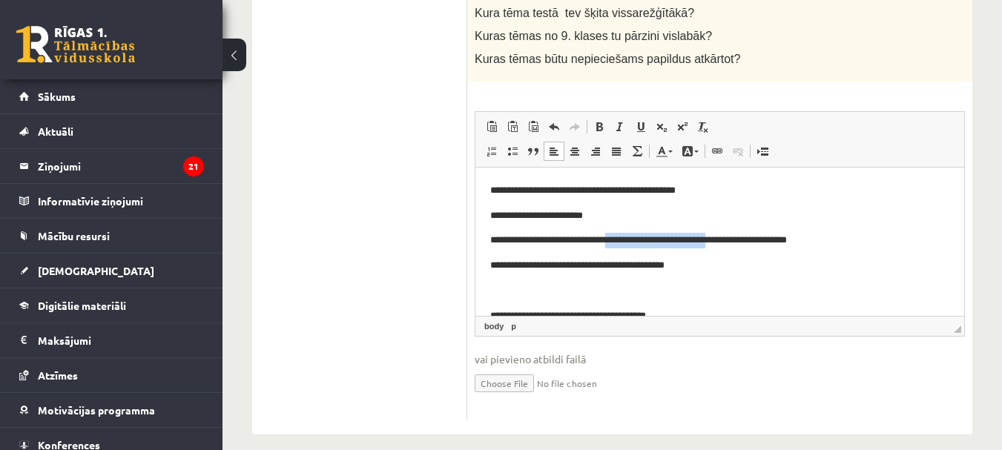
drag, startPoint x: 762, startPoint y: 239, endPoint x: 639, endPoint y: 243, distance: 123.9
click at [639, 243] on p "**********" at bounding box center [714, 241] width 448 height 16
click at [632, 240] on p "**********" at bounding box center [714, 241] width 448 height 16
click at [625, 242] on p "**********" at bounding box center [714, 241] width 448 height 16
click at [880, 240] on p "**********" at bounding box center [714, 241] width 448 height 16
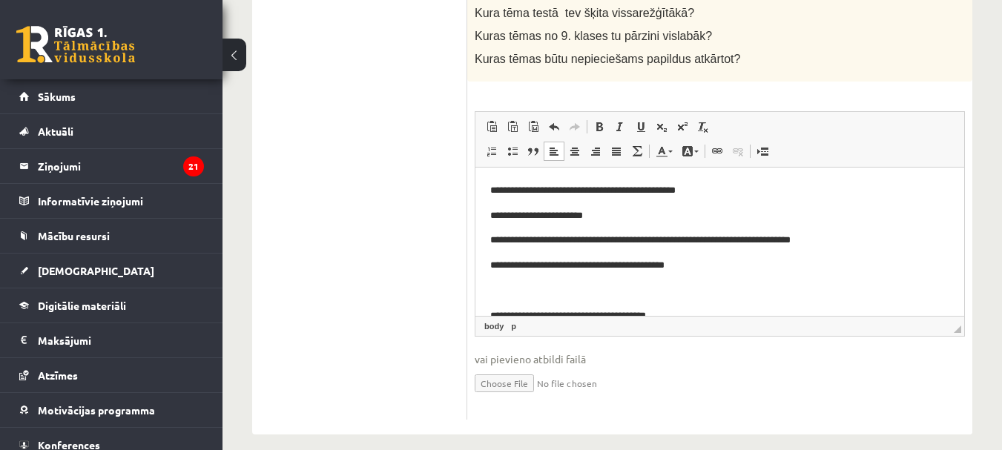
click at [762, 239] on p "**********" at bounding box center [714, 241] width 448 height 16
click at [875, 242] on p "**********" at bounding box center [714, 241] width 448 height 16
click at [509, 286] on p "Bagātinātā teksta redaktors, wiswyg-editor-user-answer-47433778584540" at bounding box center [719, 291] width 459 height 16
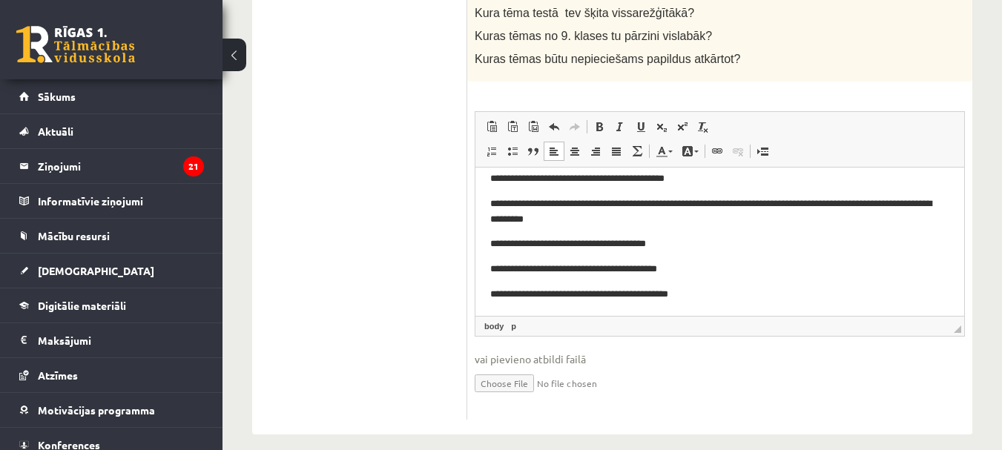
scroll to position [163, 0]
click at [676, 240] on p "**********" at bounding box center [714, 244] width 448 height 16
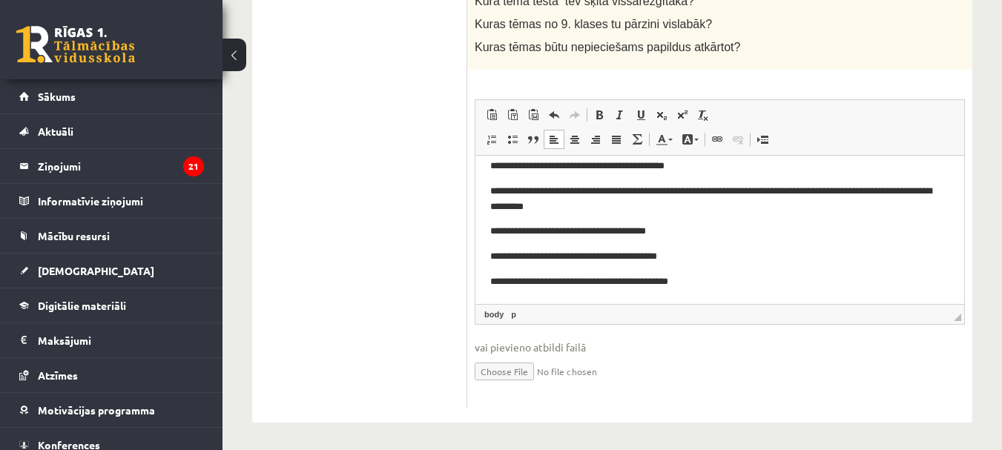
scroll to position [461, 0]
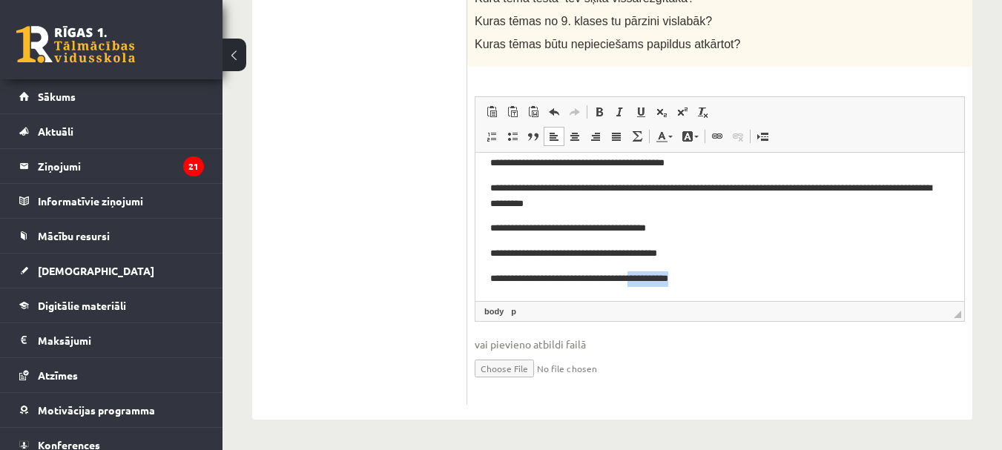
drag, startPoint x: 719, startPoint y: 280, endPoint x: 661, endPoint y: 263, distance: 61.2
click at [661, 263] on body "**********" at bounding box center [719, 146] width 459 height 280
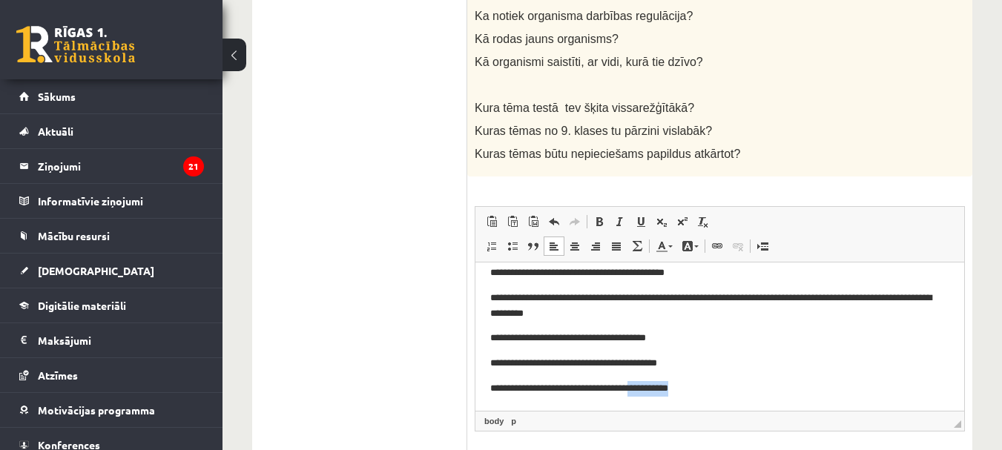
scroll to position [386, 0]
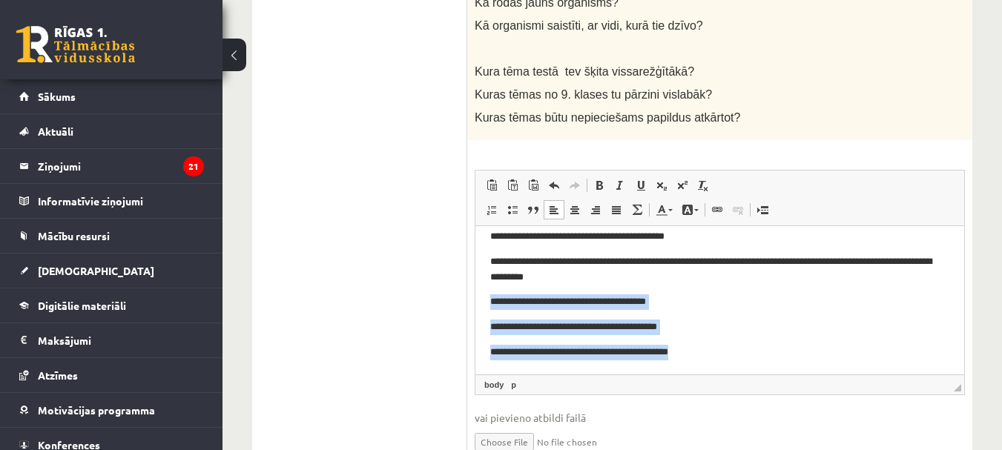
drag, startPoint x: 486, startPoint y: 303, endPoint x: 716, endPoint y: 355, distance: 236.4
click at [716, 355] on html "**********" at bounding box center [719, 220] width 489 height 310
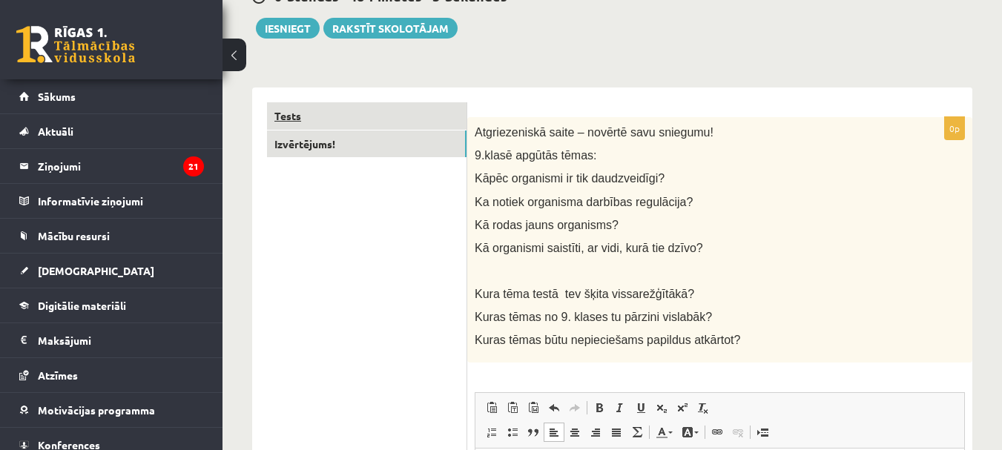
scroll to position [0, 0]
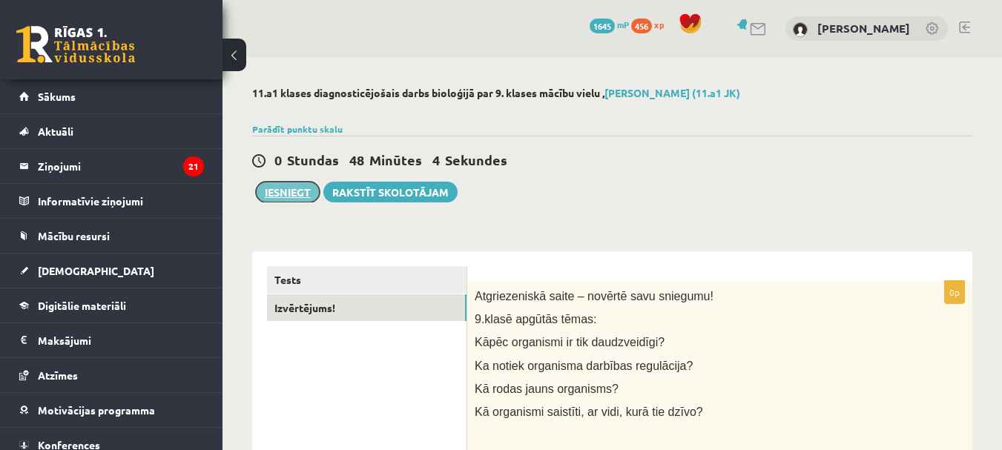
click at [297, 190] on button "Iesniegt" at bounding box center [288, 192] width 64 height 21
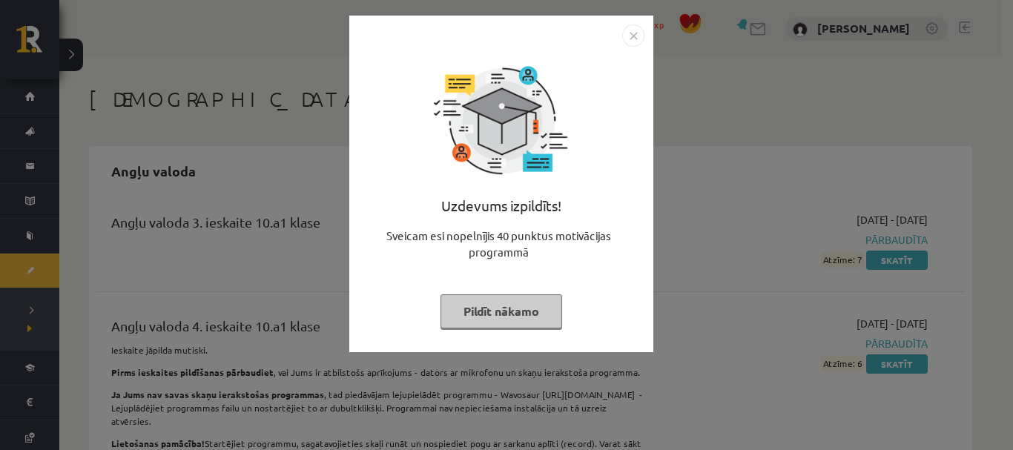
click at [512, 298] on button "Pildīt nākamo" at bounding box center [502, 311] width 122 height 34
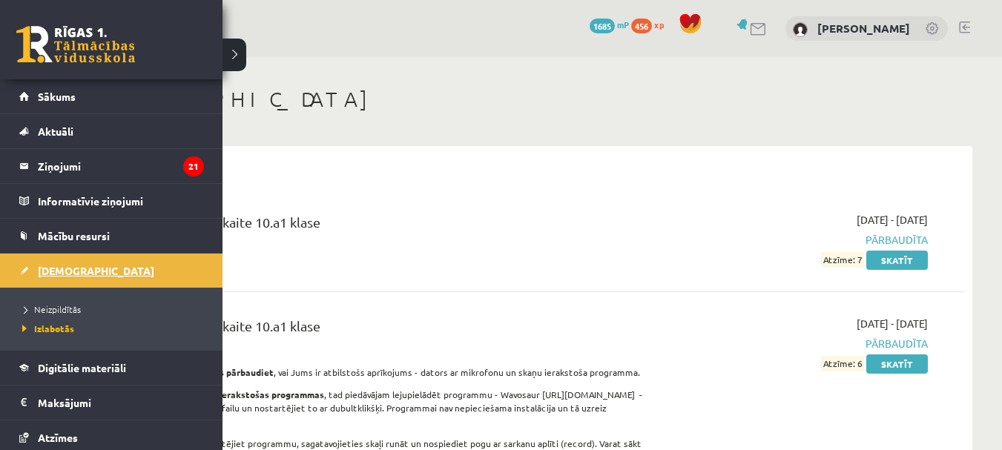
click at [27, 269] on link "[DEMOGRAPHIC_DATA]" at bounding box center [111, 271] width 185 height 34
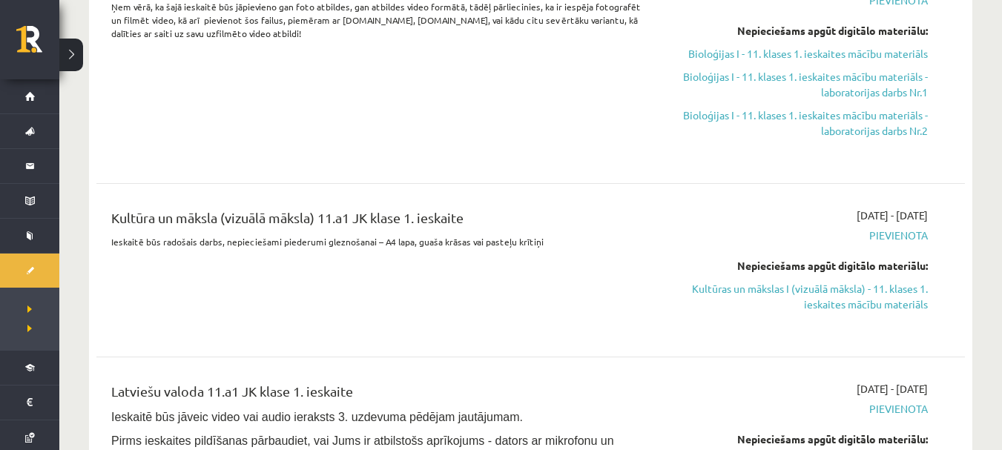
scroll to position [668, 0]
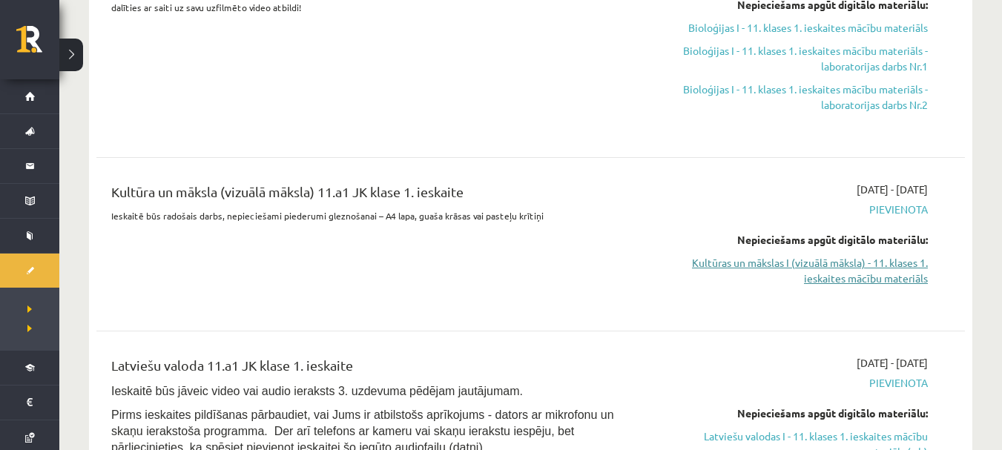
click at [808, 258] on link "Kultūras un mākslas I (vizuālā māksla) - 11. klases 1. ieskaites mācību materiā…" at bounding box center [799, 270] width 257 height 31
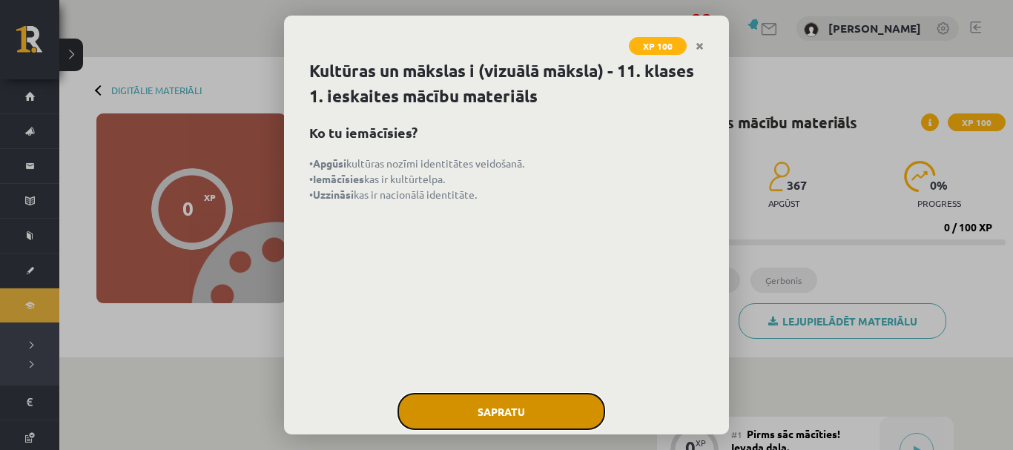
click at [507, 418] on button "Sapratu" at bounding box center [502, 411] width 208 height 37
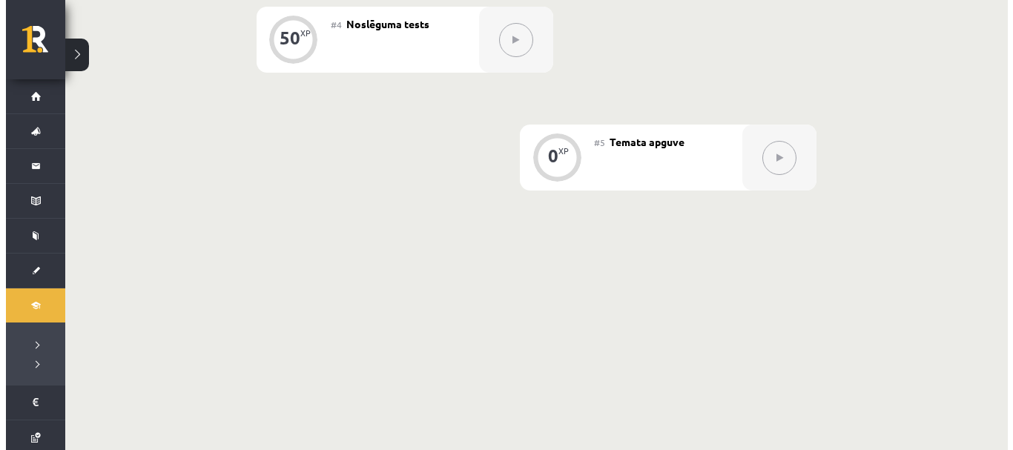
scroll to position [393, 0]
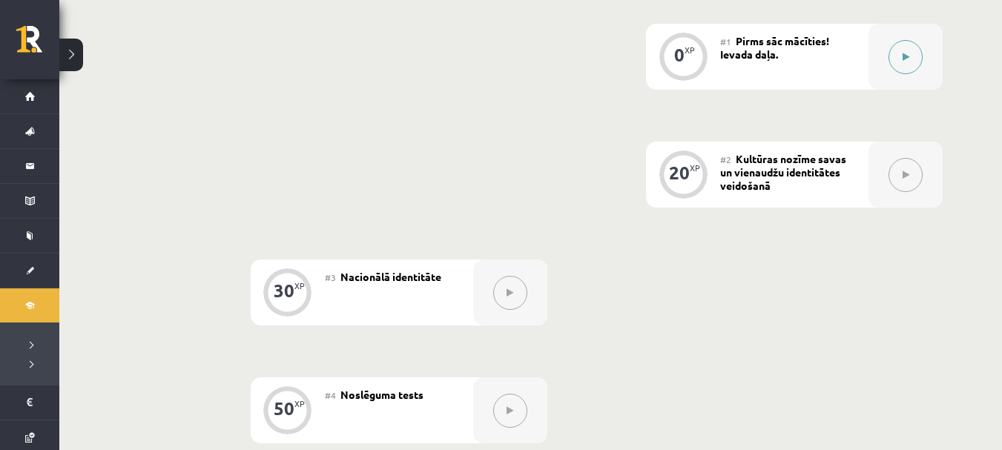
click at [900, 63] on button at bounding box center [906, 57] width 34 height 34
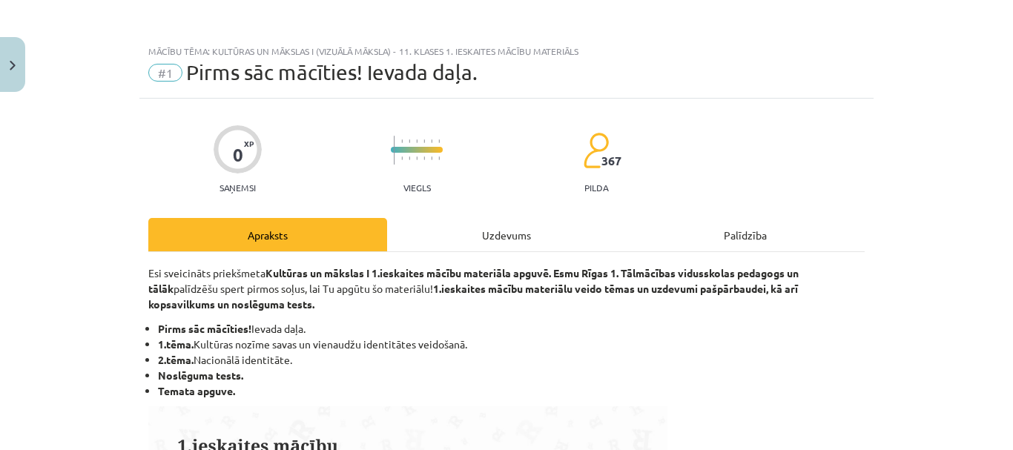
click at [510, 235] on div "Uzdevums" at bounding box center [506, 234] width 239 height 33
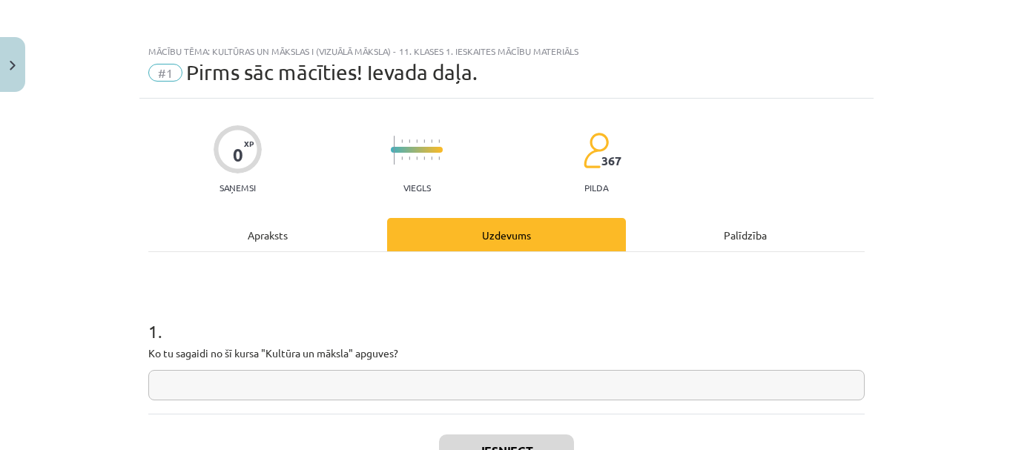
scroll to position [37, 0]
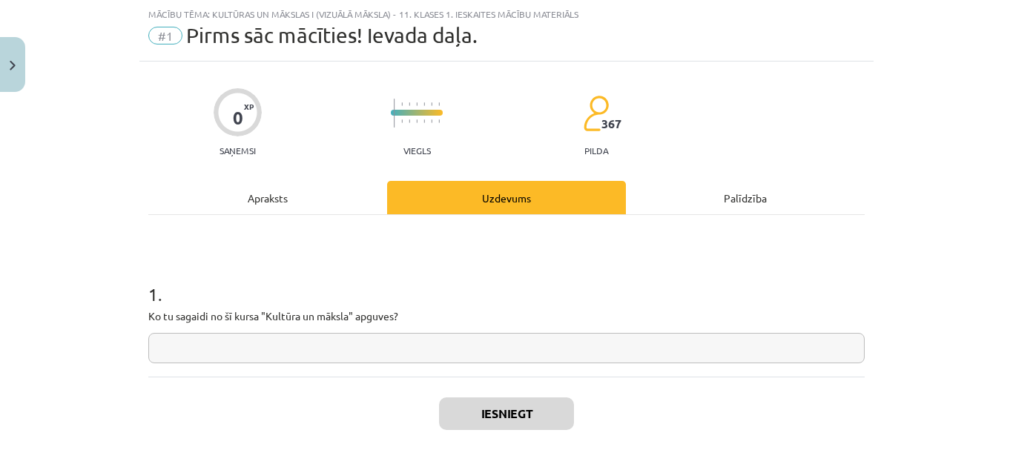
click at [223, 341] on input "text" at bounding box center [506, 348] width 716 height 30
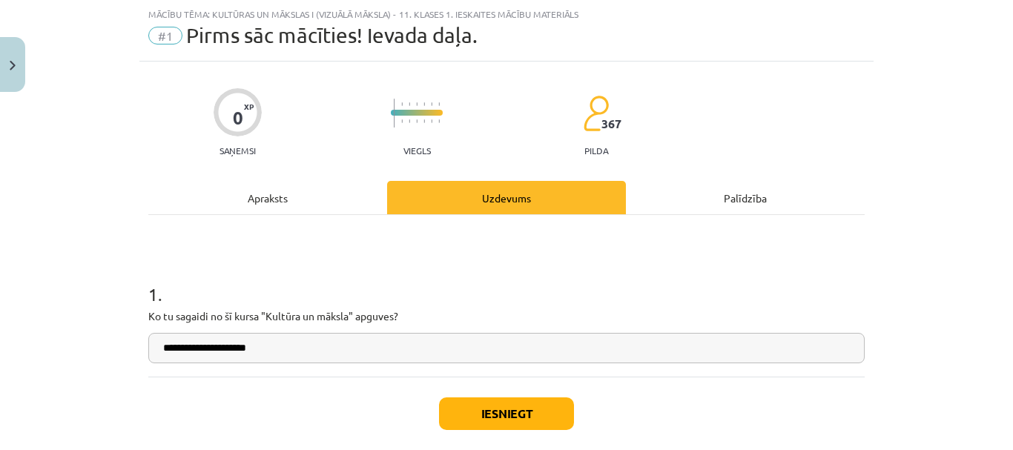
type input "**********"
click at [474, 411] on button "Iesniegt" at bounding box center [506, 414] width 135 height 33
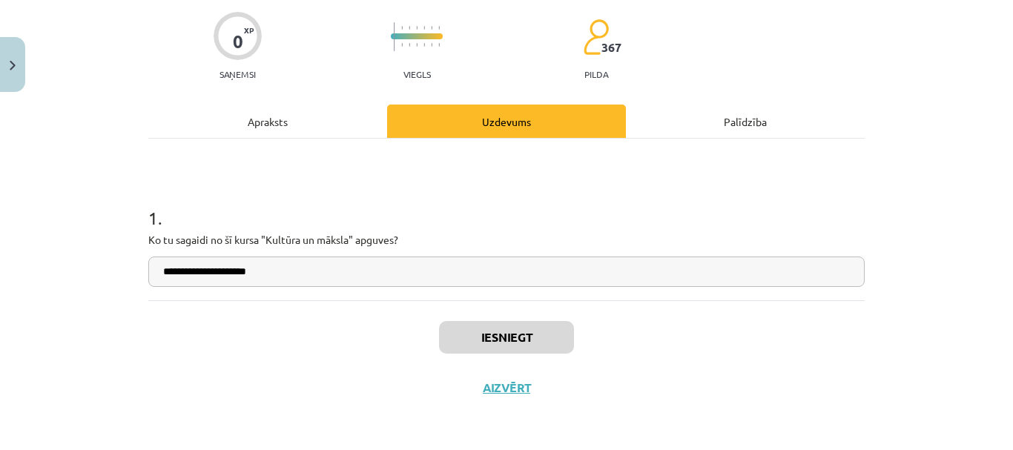
scroll to position [395, 0]
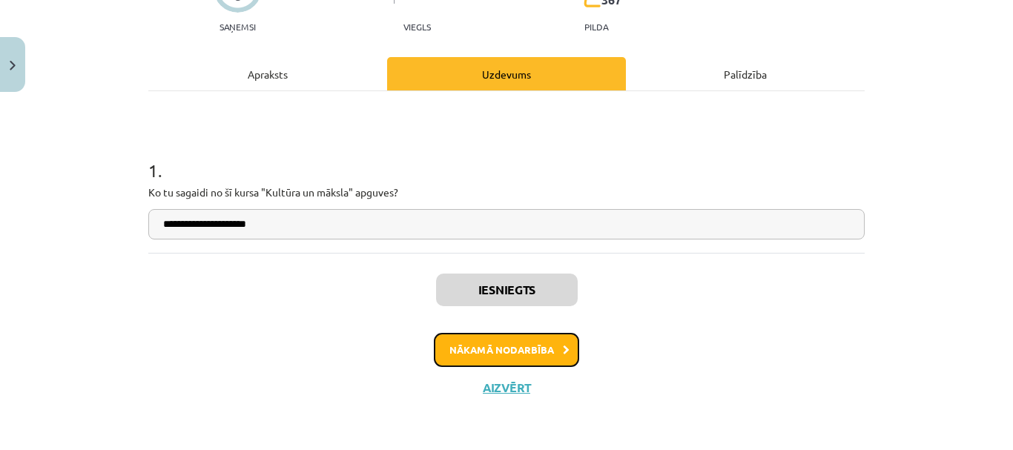
click at [509, 358] on button "Nākamā nodarbība" at bounding box center [506, 350] width 145 height 34
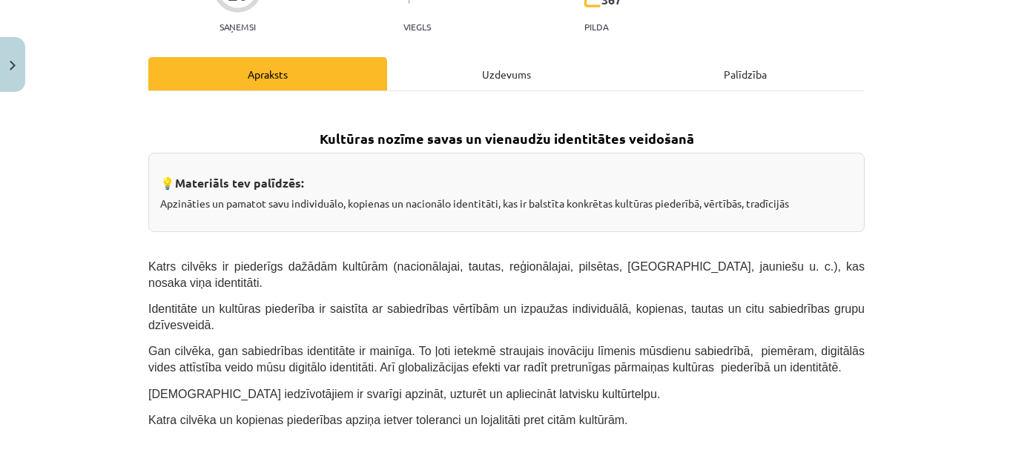
scroll to position [37, 0]
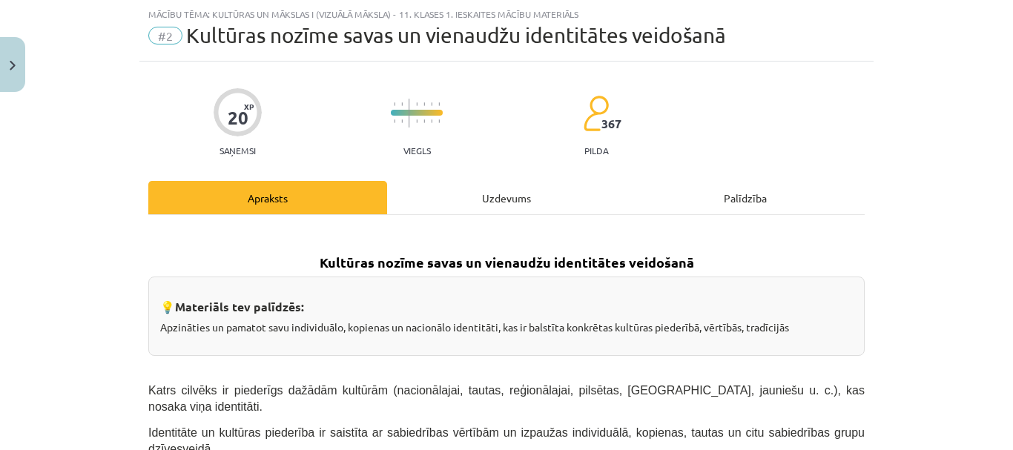
click at [507, 196] on div "Uzdevums" at bounding box center [506, 197] width 239 height 33
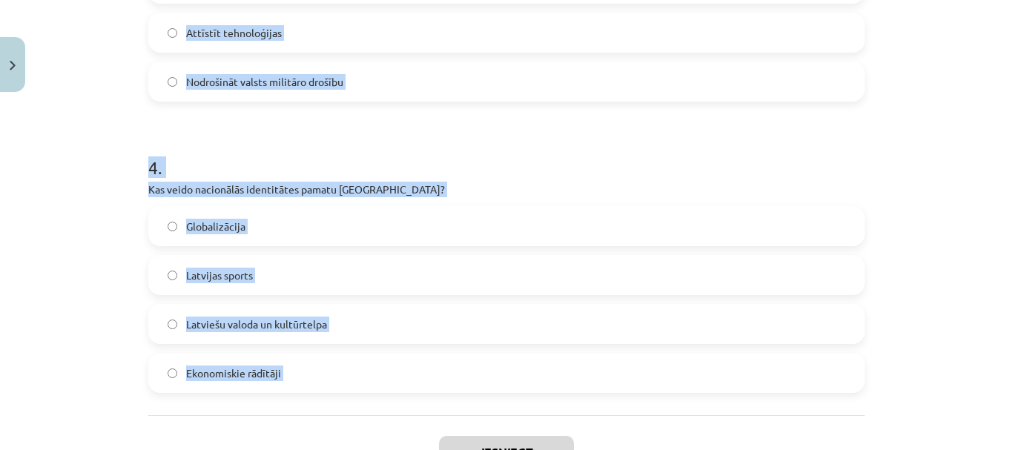
scroll to position [1153, 0]
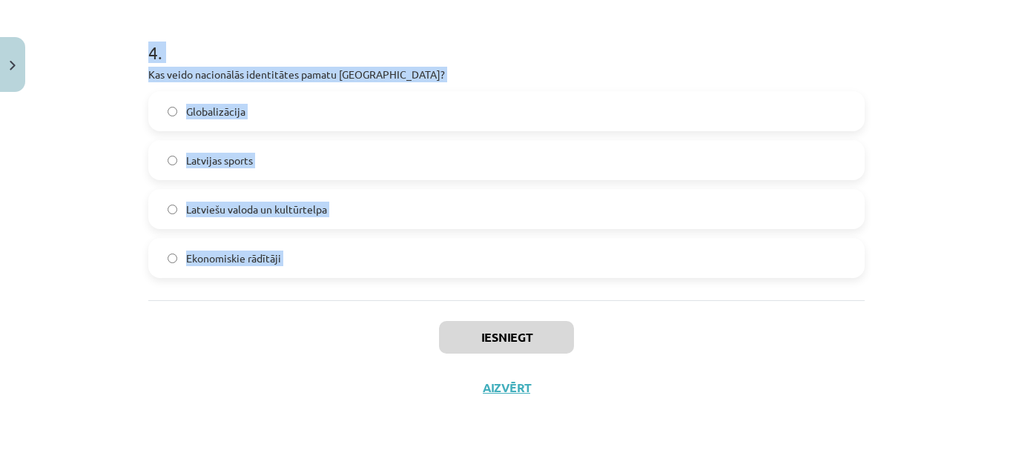
drag, startPoint x: 125, startPoint y: 286, endPoint x: 337, endPoint y: 312, distance: 214.4
click at [337, 312] on div "Mācību tēma: Kultūras un mākslas i (vizuālā māksla) - 11. klases 1. ieskaites m…" at bounding box center [506, 225] width 1013 height 450
copy form "1 . Kas raksturo latviešu valodas lomu [GEOGRAPHIC_DATA]? Tā ir otrā valoda pēc…"
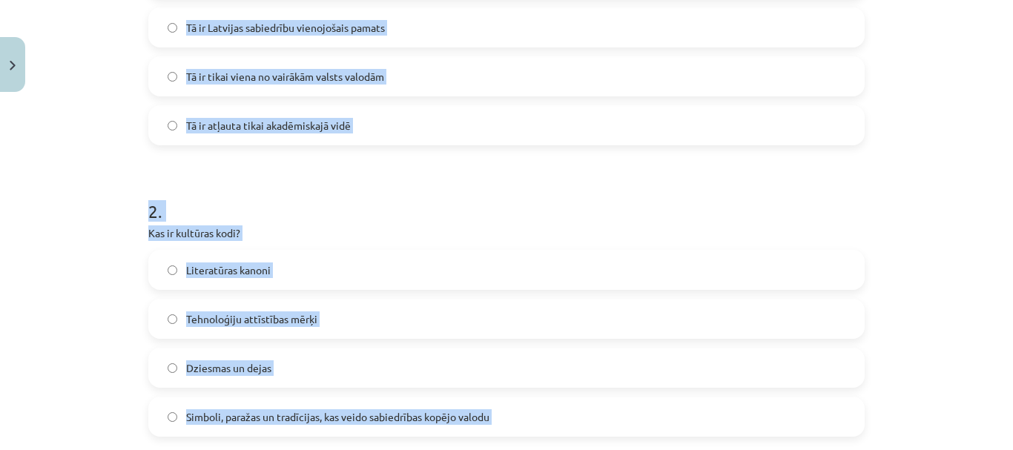
scroll to position [115, 0]
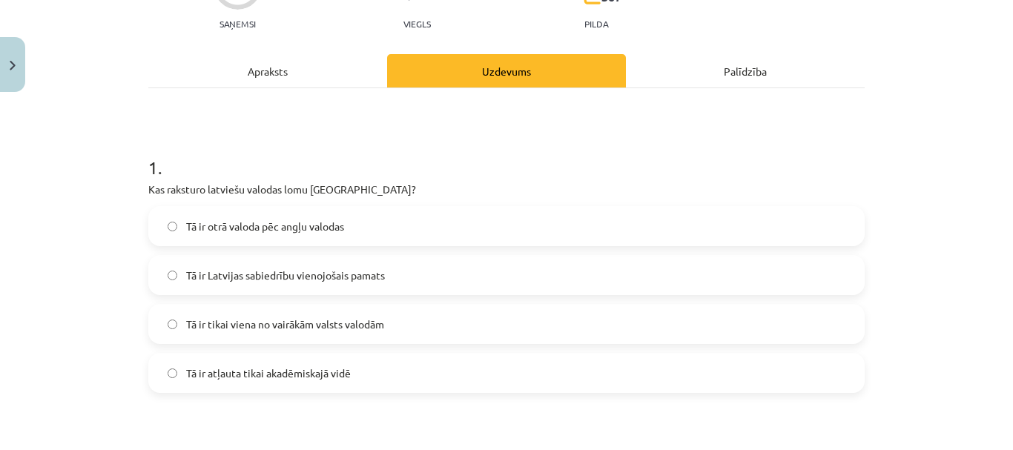
scroll to position [189, 0]
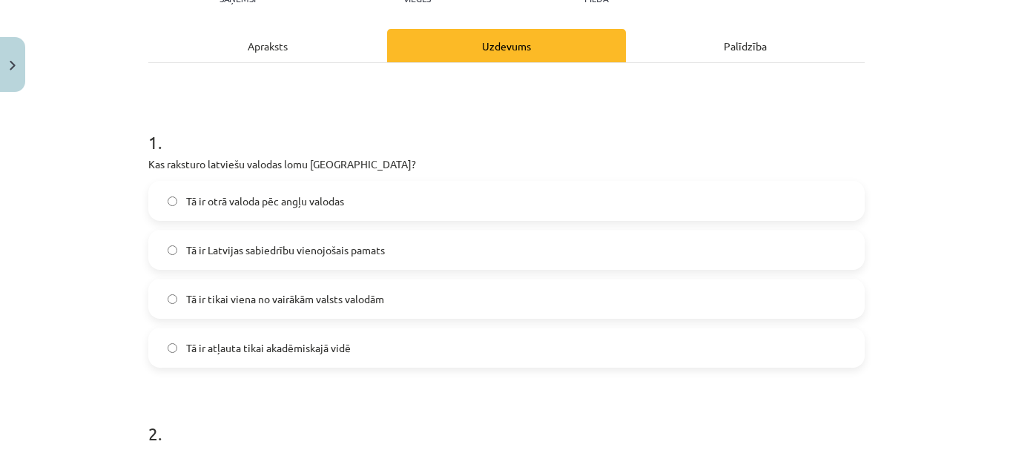
click at [245, 248] on span "Tā ir Latvijas sabiedrību vienojošais pamats" at bounding box center [285, 251] width 199 height 16
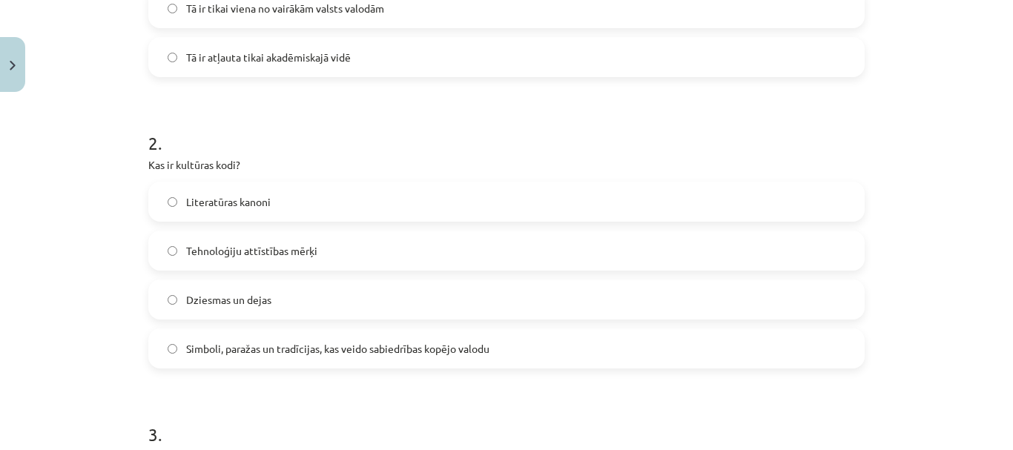
scroll to position [486, 0]
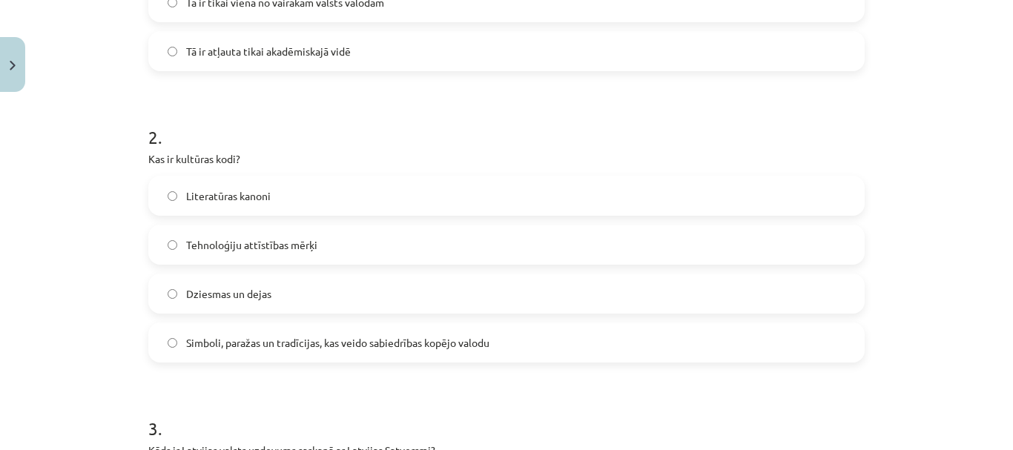
click at [326, 339] on span "Simboli, paražas un tradīcijas, kas veido sabiedrības kopējo valodu" at bounding box center [337, 343] width 303 height 16
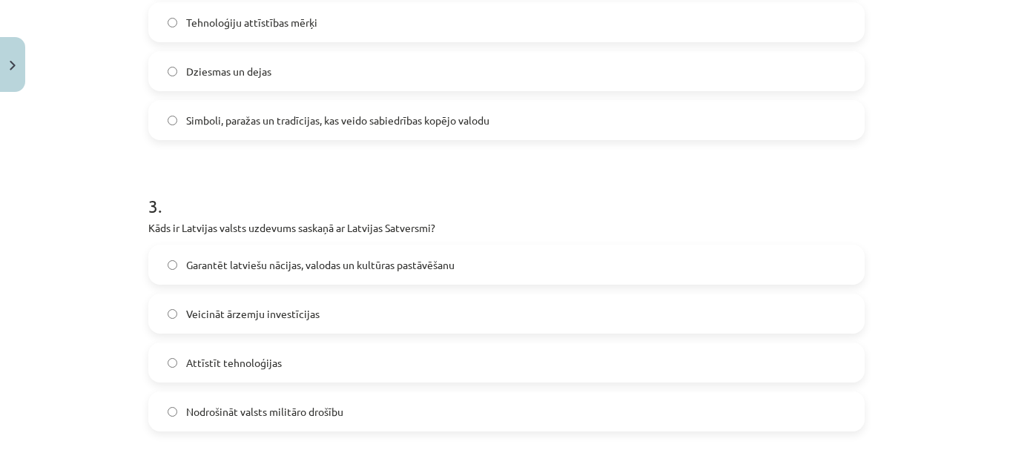
scroll to position [783, 0]
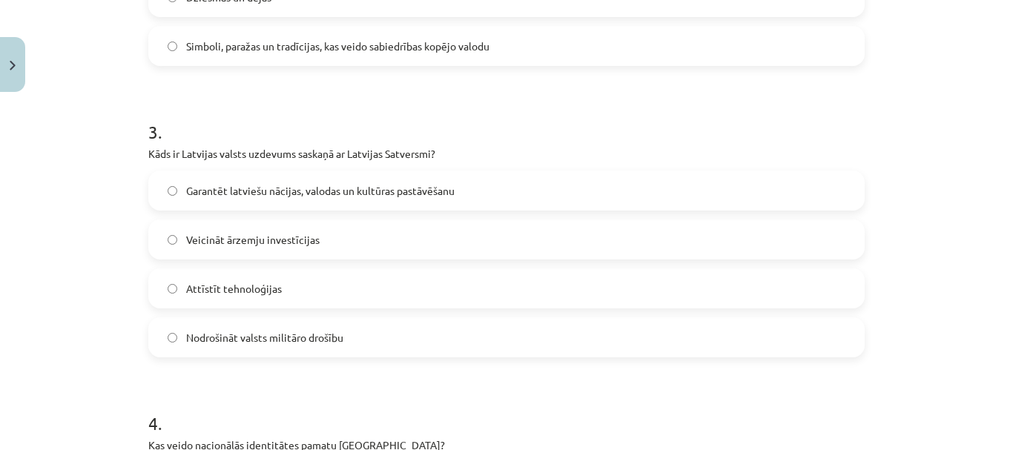
click at [291, 171] on div "Garantēt latviešu nācijas, valodas un kultūras pastāvēšanu" at bounding box center [506, 191] width 716 height 40
click at [297, 183] on span "Garantēt latviešu nācijas, valodas un kultūras pastāvēšanu" at bounding box center [320, 191] width 268 height 16
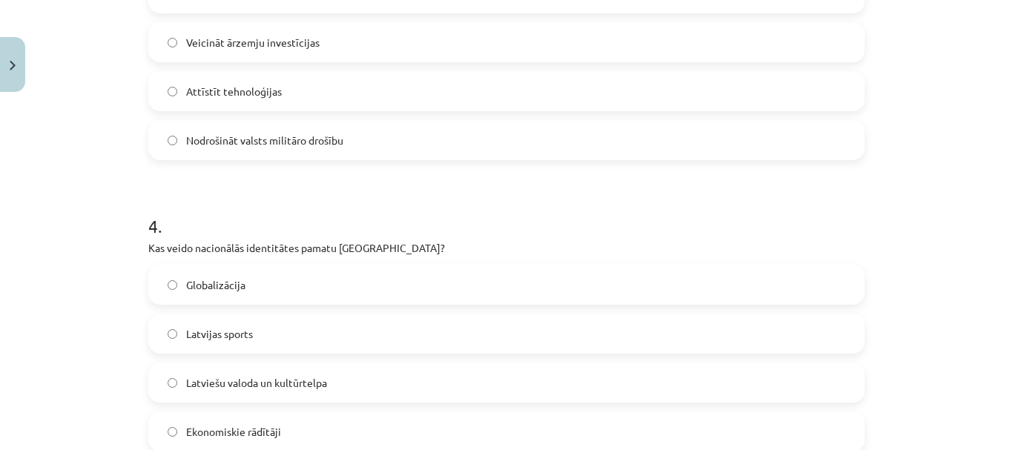
scroll to position [1005, 0]
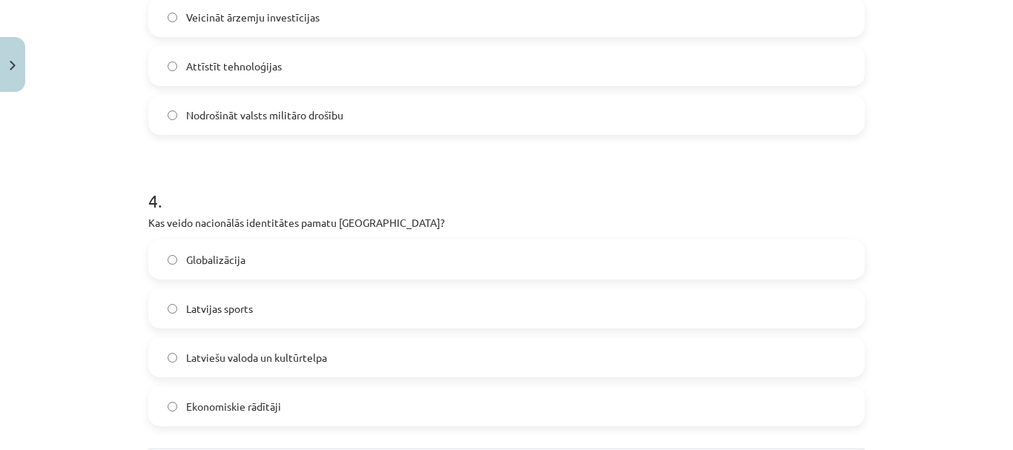
click at [242, 353] on span "Latviešu valoda un kultūrtelpa" at bounding box center [256, 358] width 141 height 16
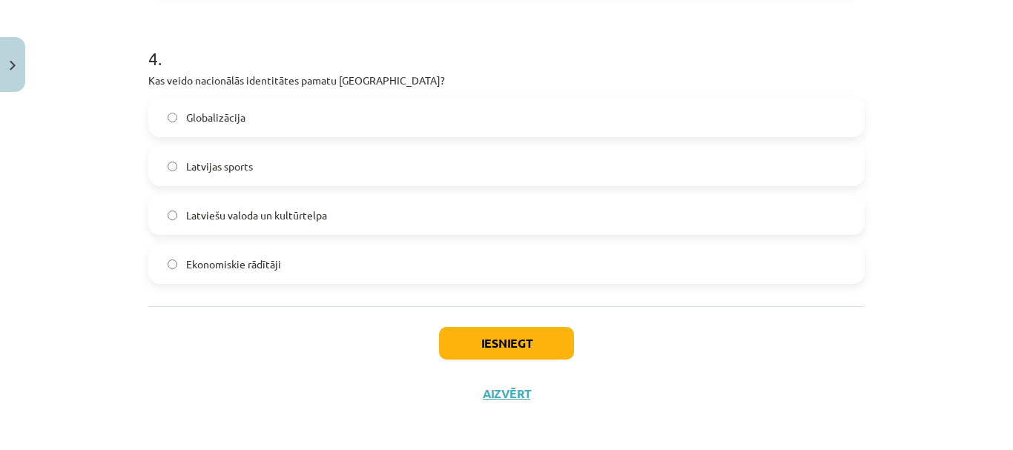
scroll to position [1153, 0]
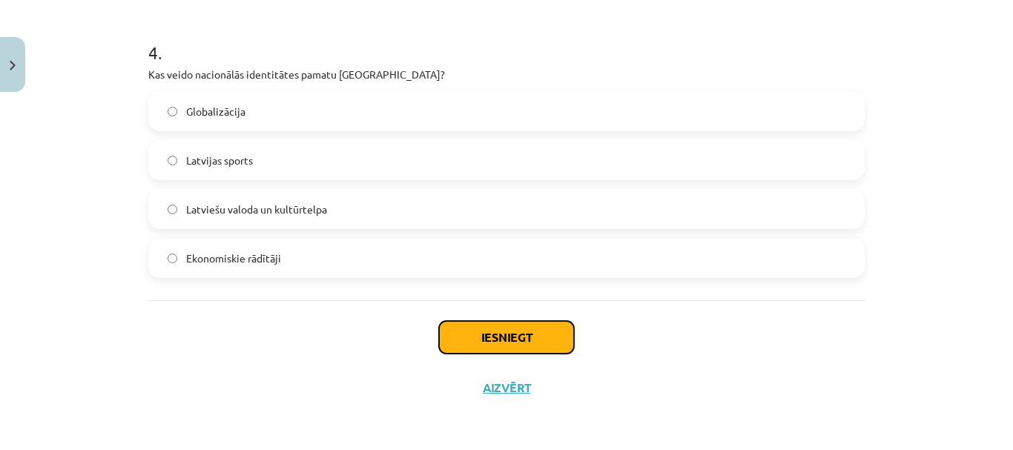
click at [501, 330] on button "Iesniegt" at bounding box center [506, 337] width 135 height 33
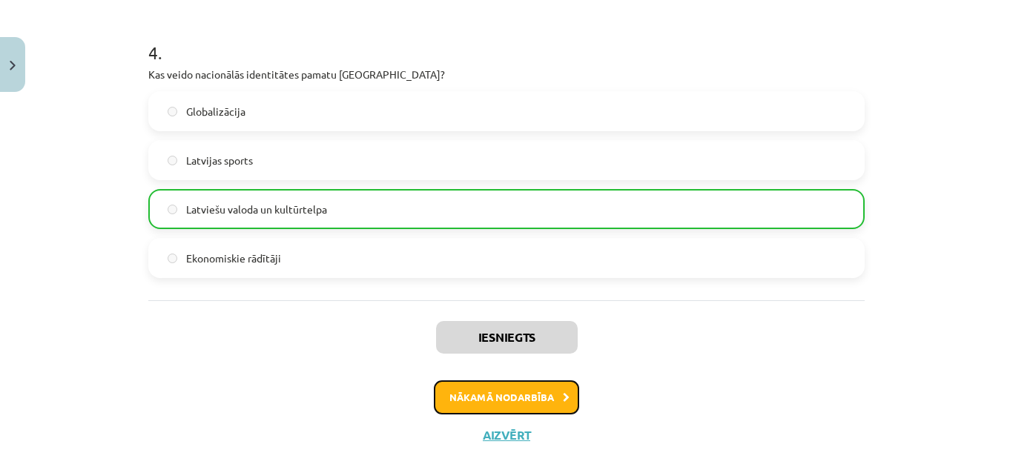
click at [530, 390] on button "Nākamā nodarbība" at bounding box center [506, 397] width 145 height 34
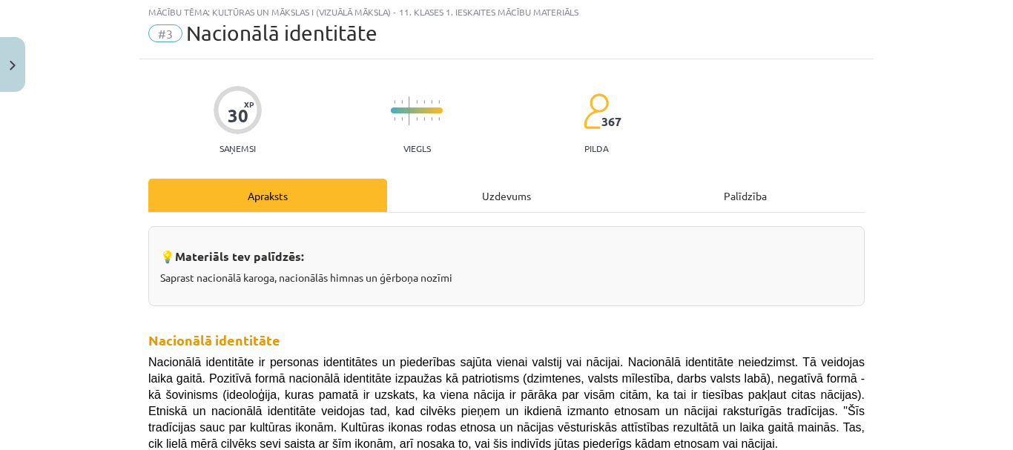
scroll to position [37, 0]
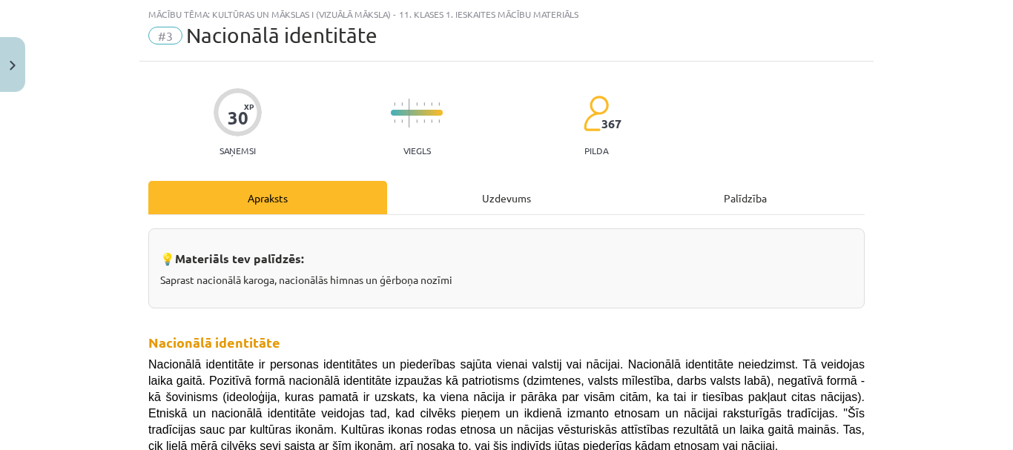
click at [501, 194] on div "Uzdevums" at bounding box center [506, 197] width 239 height 33
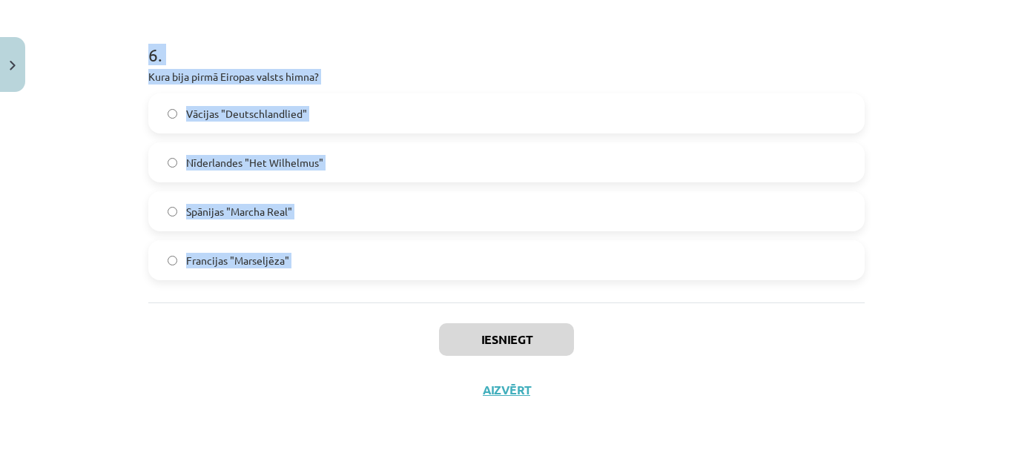
scroll to position [1736, 0]
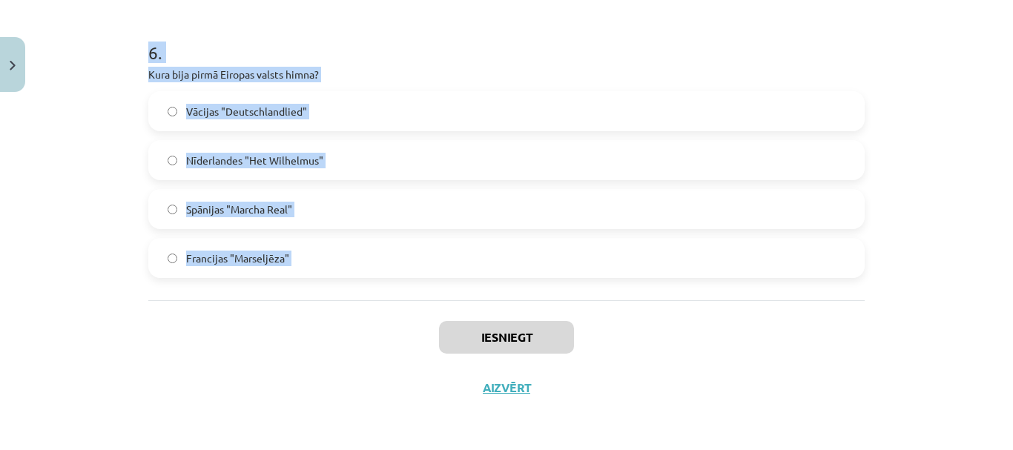
drag, startPoint x: 131, startPoint y: 289, endPoint x: 332, endPoint y: 337, distance: 206.9
click at [332, 337] on div "Mācību tēma: Kultūras un mākslas i (vizuālā māksla) - 11. klases 1. ieskaites m…" at bounding box center [506, 225] width 1013 height 450
copy form "3 . Lor Ipsumdol sitam "Conse, adipi Elitsed!" doei temporin utlaboreetdo ma al…"
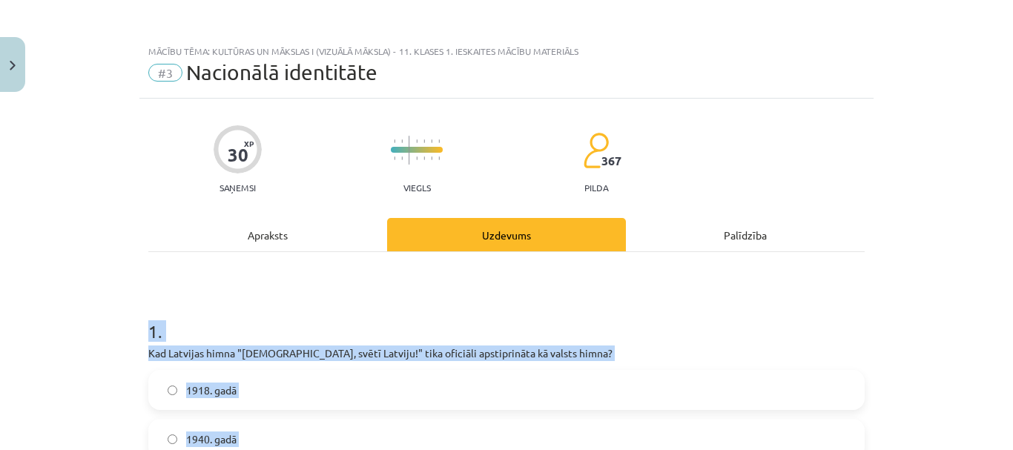
scroll to position [297, 0]
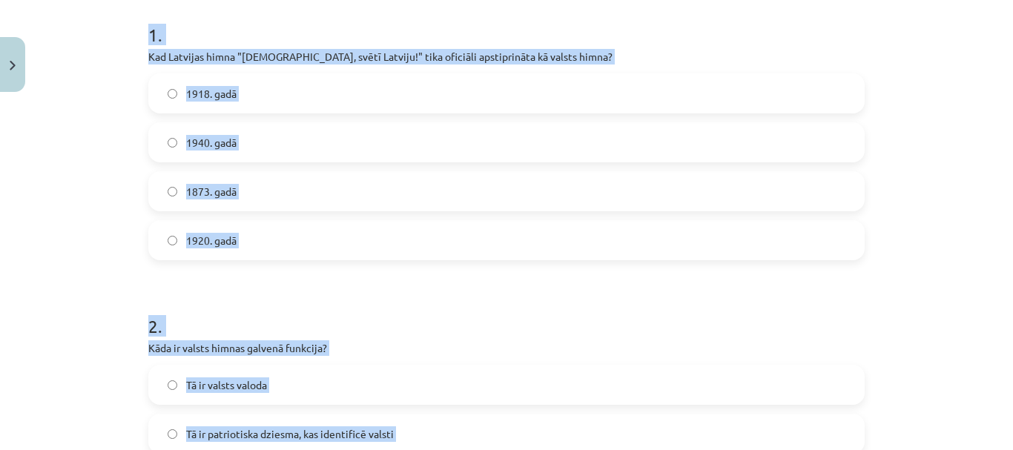
click at [246, 242] on label "1920. gadā" at bounding box center [507, 240] width 714 height 37
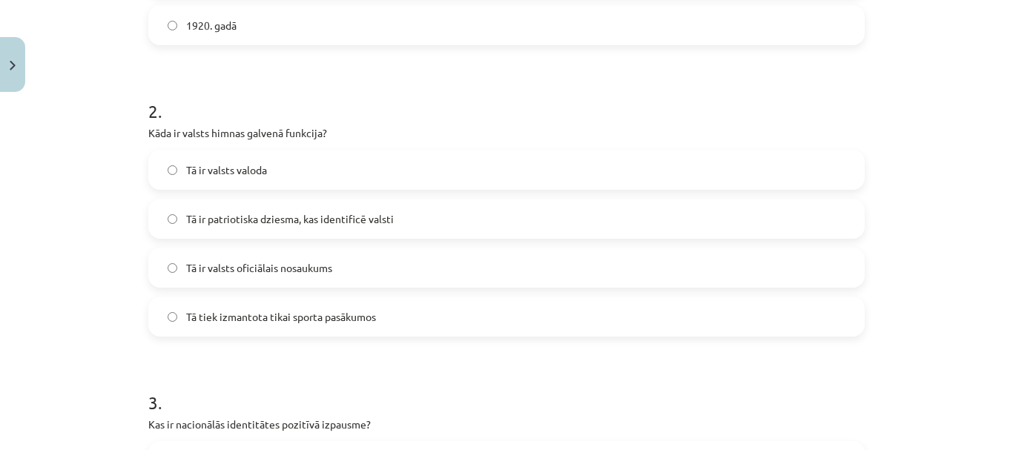
scroll to position [519, 0]
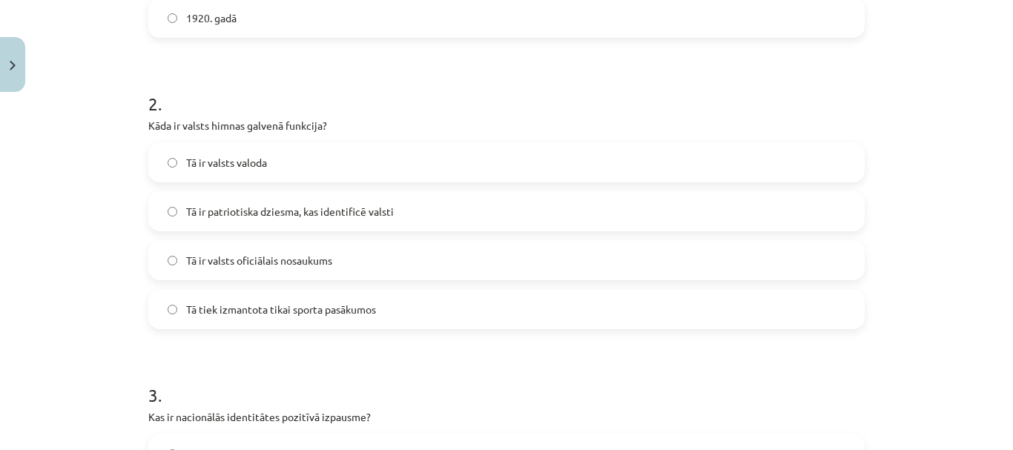
click at [264, 214] on span "Tā ir patriotiska dziesma, kas identificē valsti" at bounding box center [290, 212] width 208 height 16
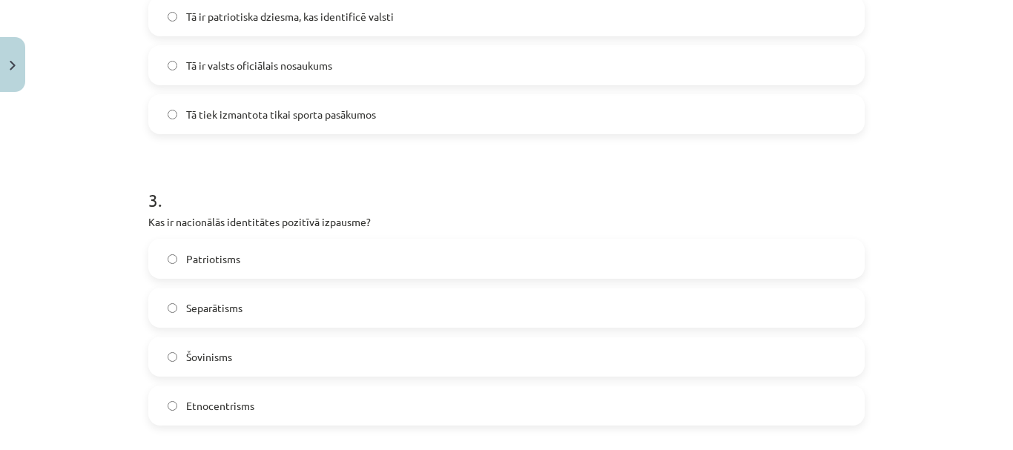
scroll to position [816, 0]
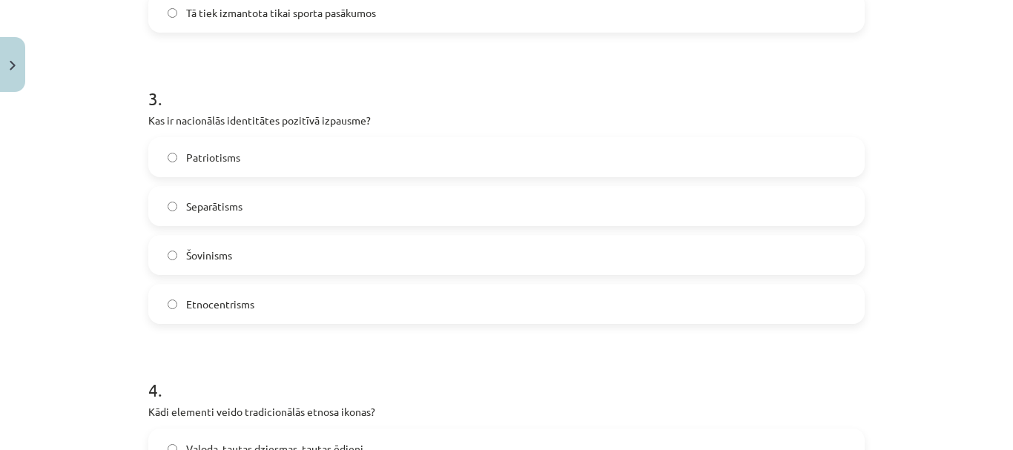
click at [234, 153] on span "Patriotisms" at bounding box center [213, 158] width 54 height 16
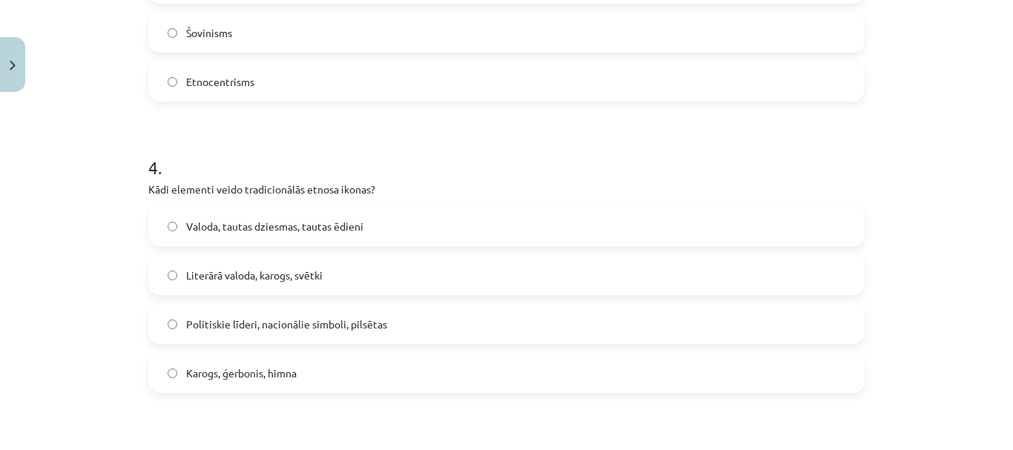
scroll to position [1113, 0]
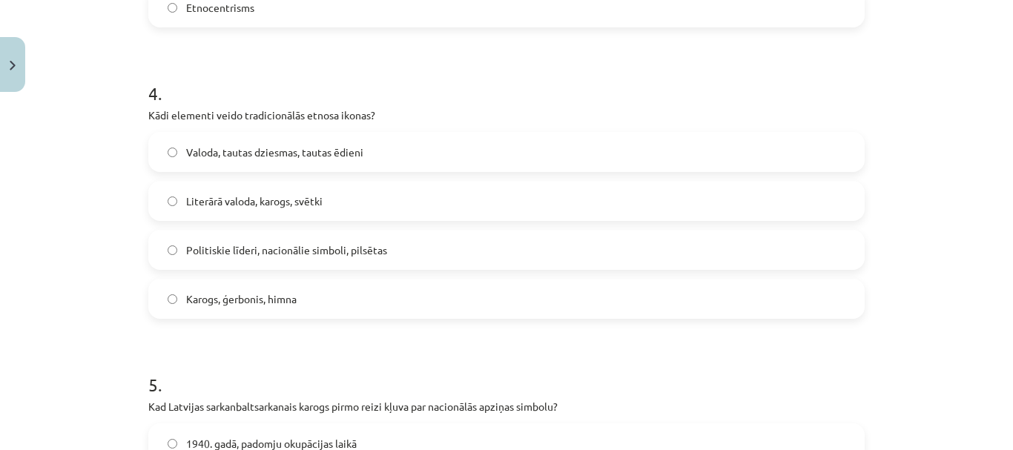
click at [248, 297] on span "Karogs, ģerbonis, himna" at bounding box center [241, 299] width 111 height 16
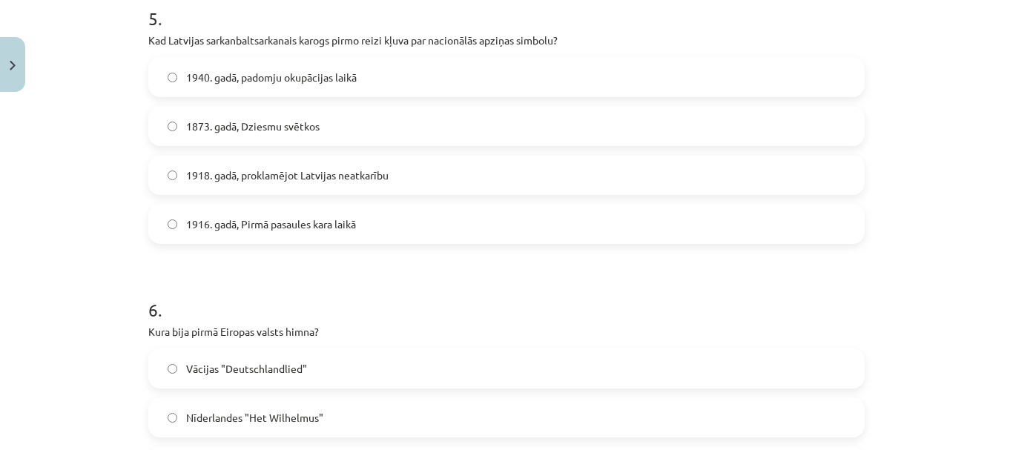
scroll to position [1483, 0]
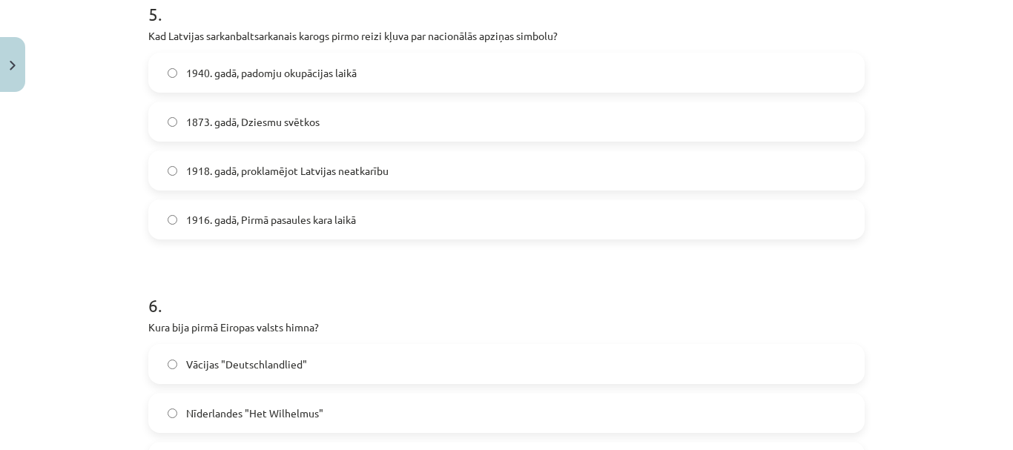
click at [259, 210] on label "1916. gadā, Pirmā pasaules kara laikā" at bounding box center [507, 219] width 714 height 37
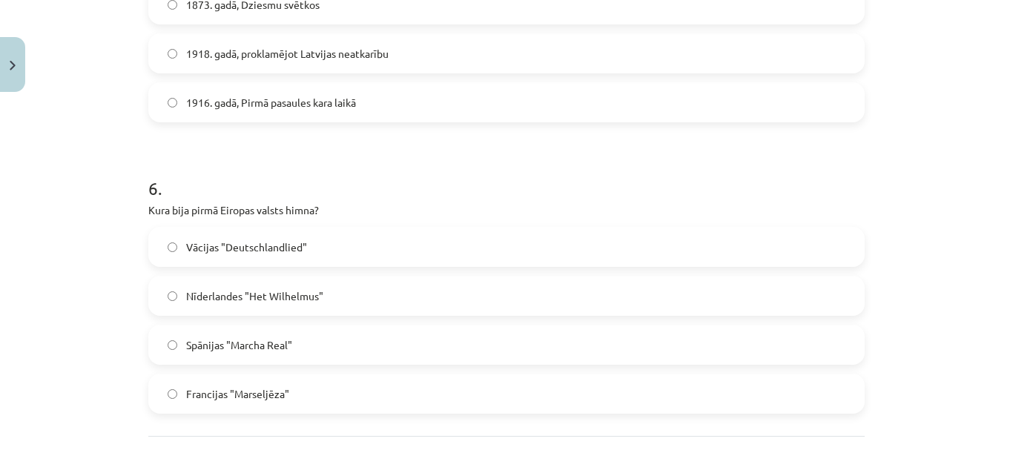
scroll to position [1706, 0]
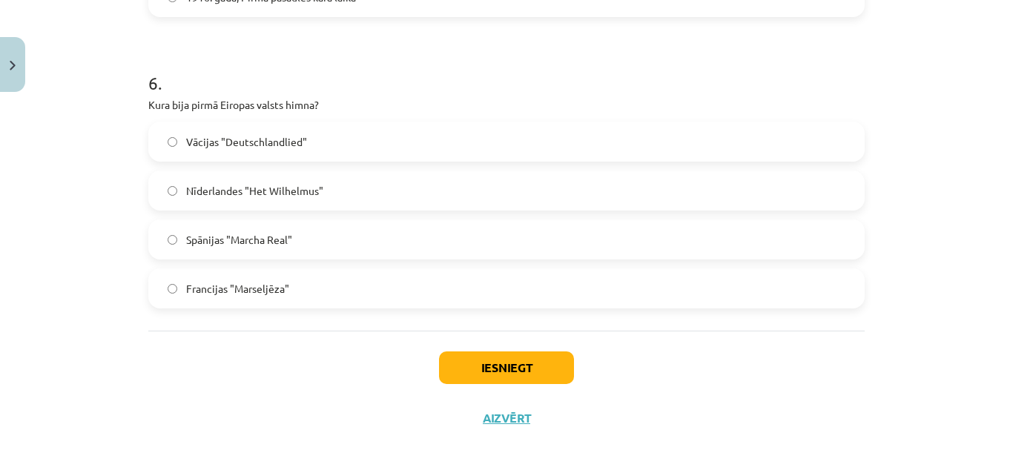
click at [257, 188] on span "Nīderlandes "Het Wilhelmus"" at bounding box center [254, 191] width 137 height 16
click at [498, 374] on button "Iesniegt" at bounding box center [506, 368] width 135 height 33
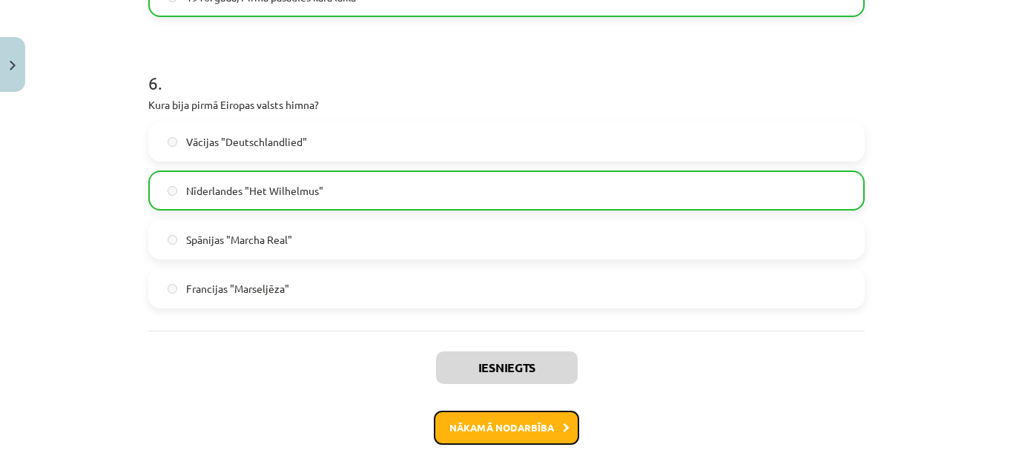
click at [505, 440] on button "Nākamā nodarbība" at bounding box center [506, 428] width 145 height 34
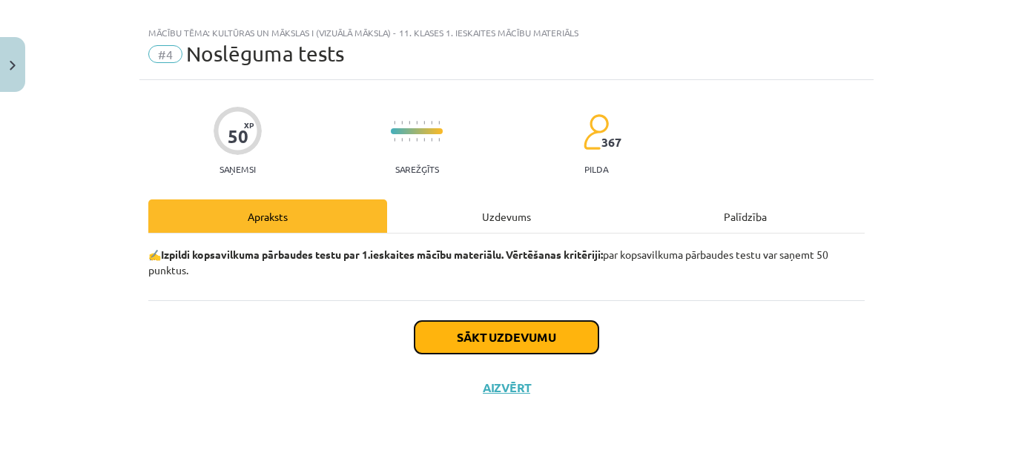
click at [510, 331] on button "Sākt uzdevumu" at bounding box center [507, 337] width 184 height 33
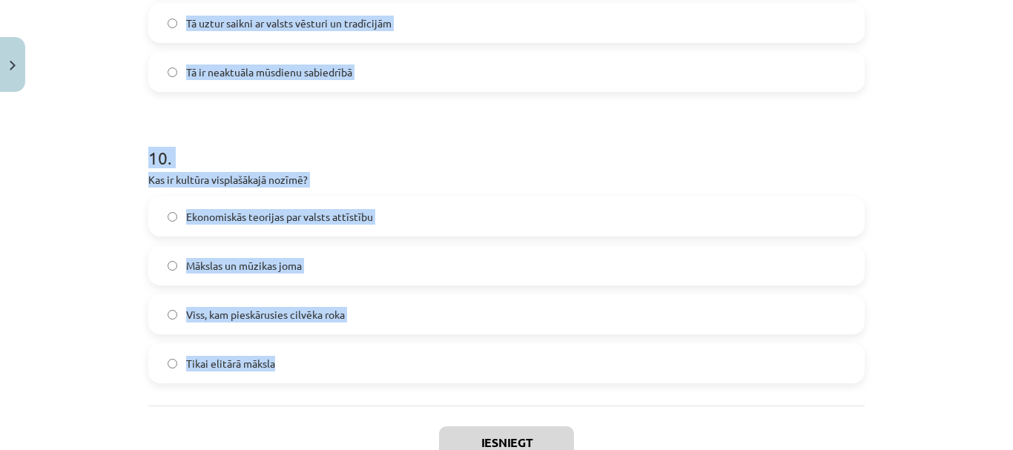
scroll to position [2902, 0]
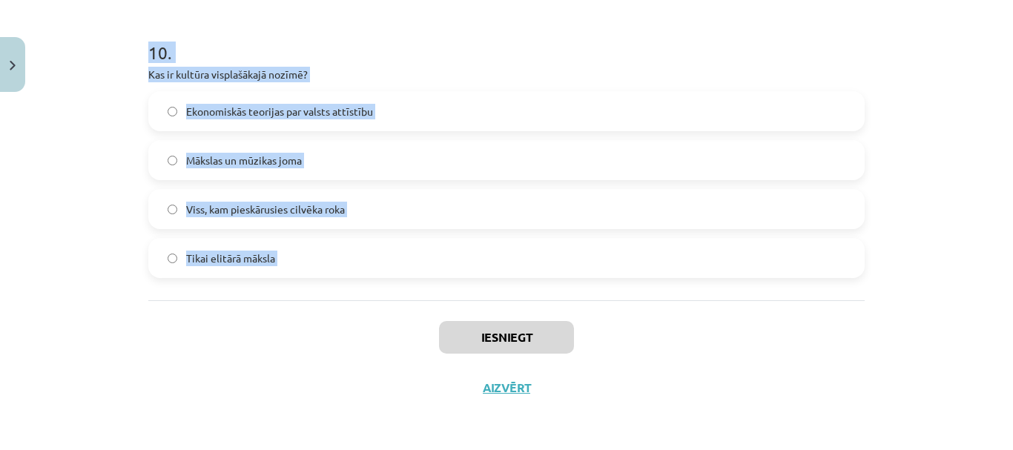
drag, startPoint x: 162, startPoint y: 232, endPoint x: 352, endPoint y: 305, distance: 203.3
copy form "6 . Lore ip dolorsit amet consectetu? Ad el seddoeiusm tempor Incidid utlabor e…"
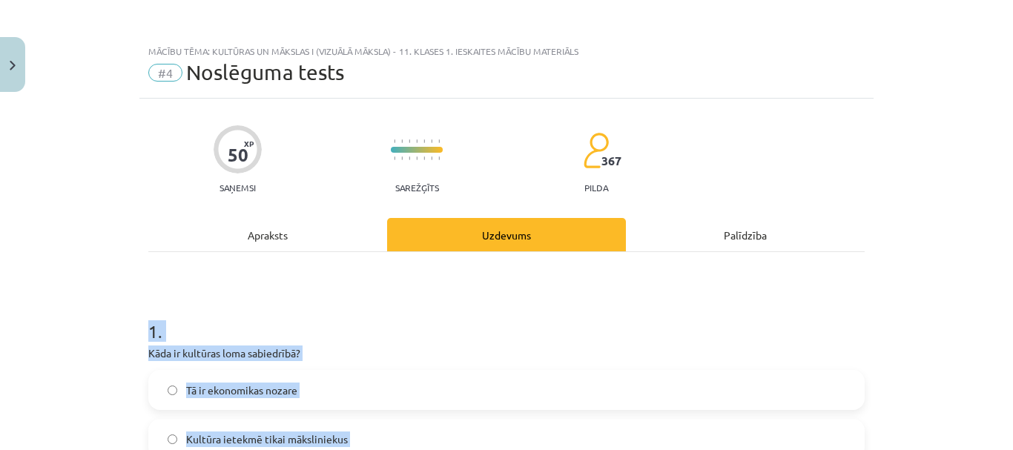
scroll to position [223, 0]
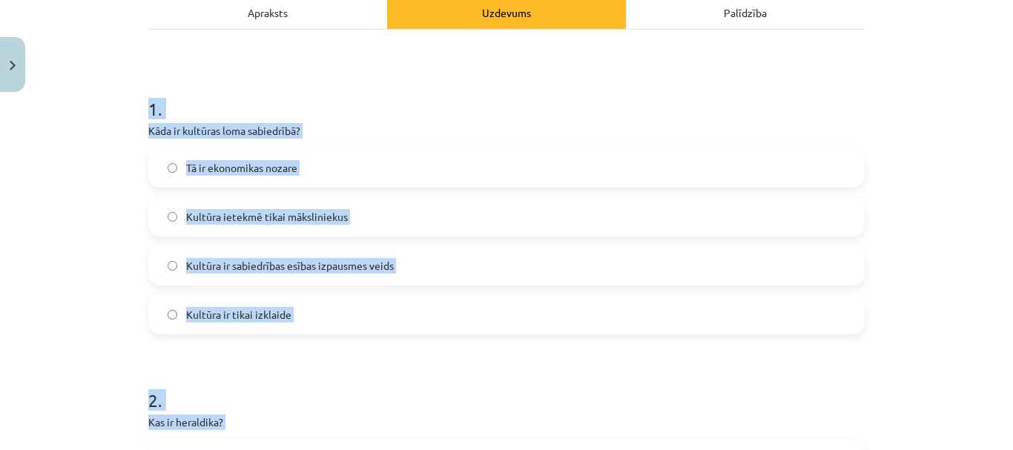
click at [417, 132] on p "Kāda ir kultūras loma sabiedrībā?" at bounding box center [506, 131] width 716 height 16
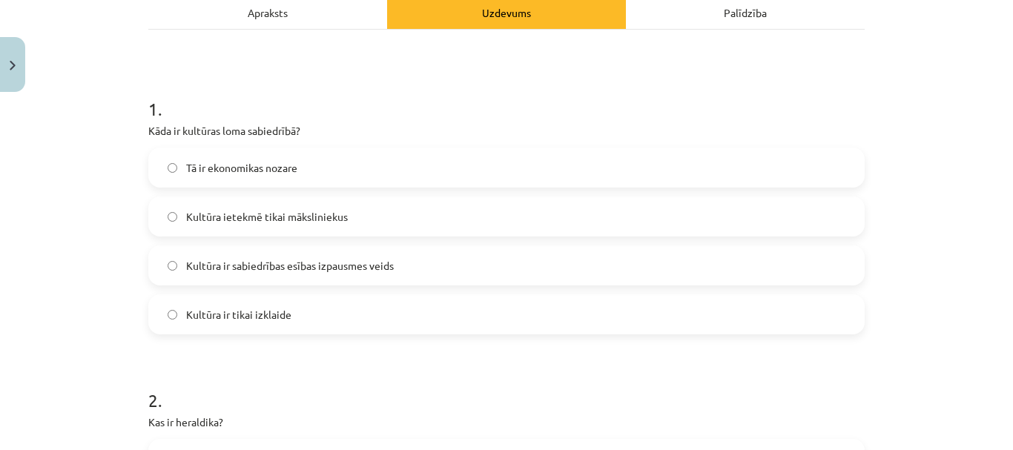
click at [382, 262] on span "Kultūra ir sabiedrības esības izpausmes veids" at bounding box center [290, 266] width 208 height 16
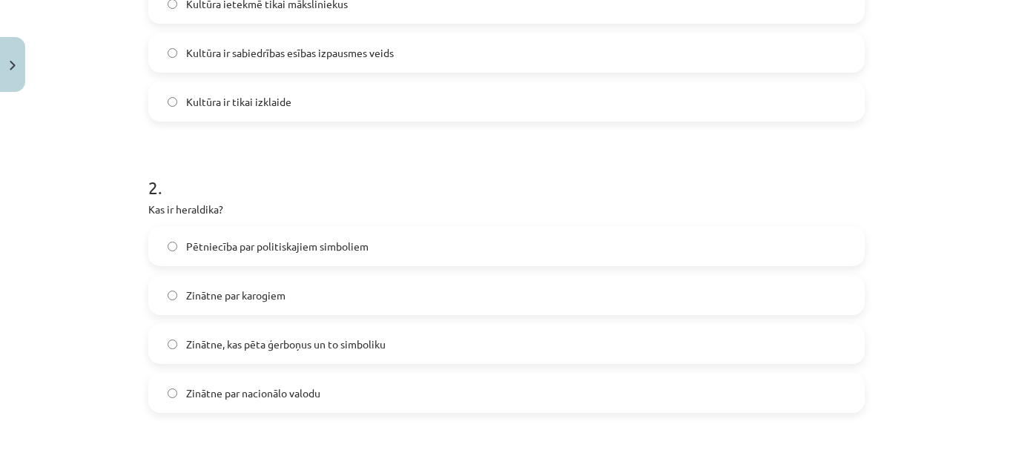
scroll to position [519, 0]
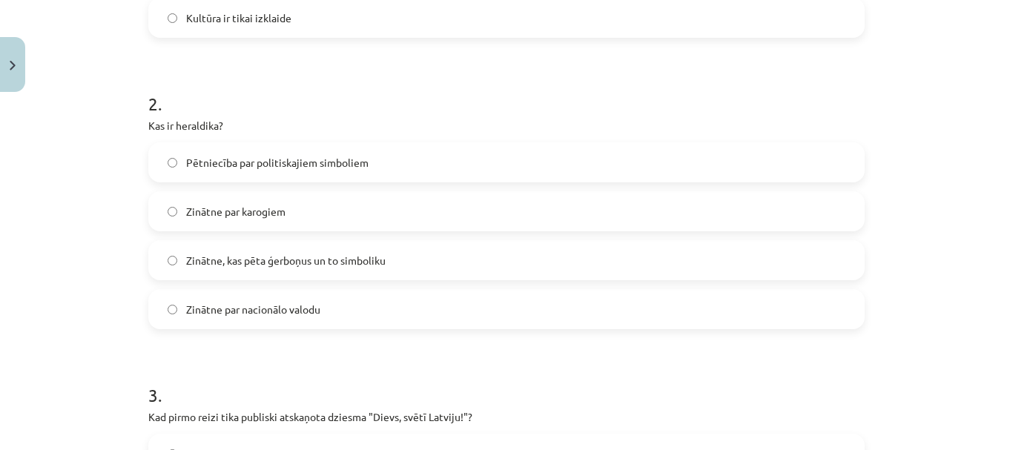
click at [264, 260] on span "Zinātne, kas pēta ģerboņus un to simboliku" at bounding box center [286, 261] width 200 height 16
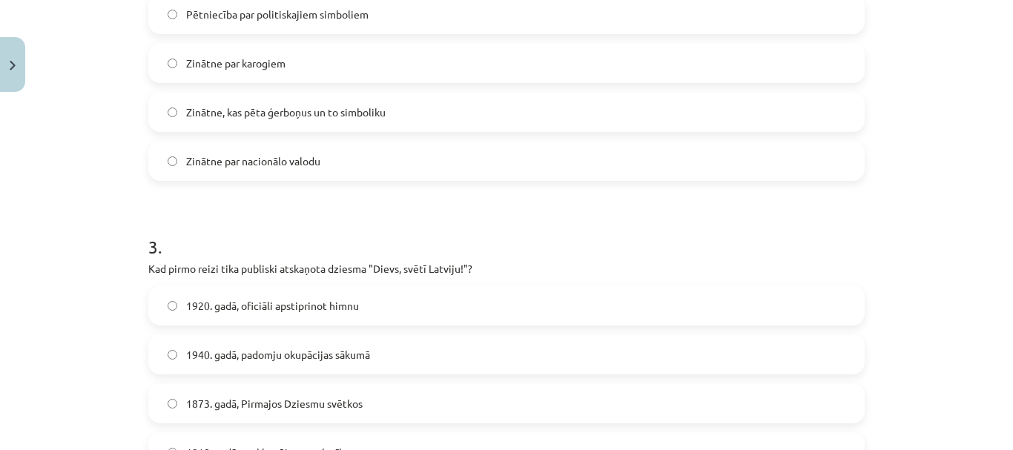
scroll to position [816, 0]
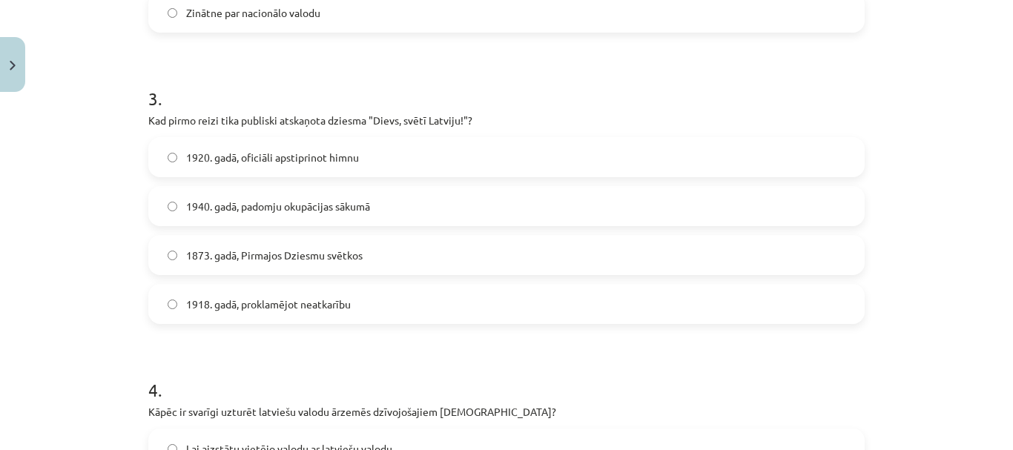
click at [255, 258] on span "1873. gadā, Pirmajos Dziesmu svētkos" at bounding box center [274, 256] width 177 height 16
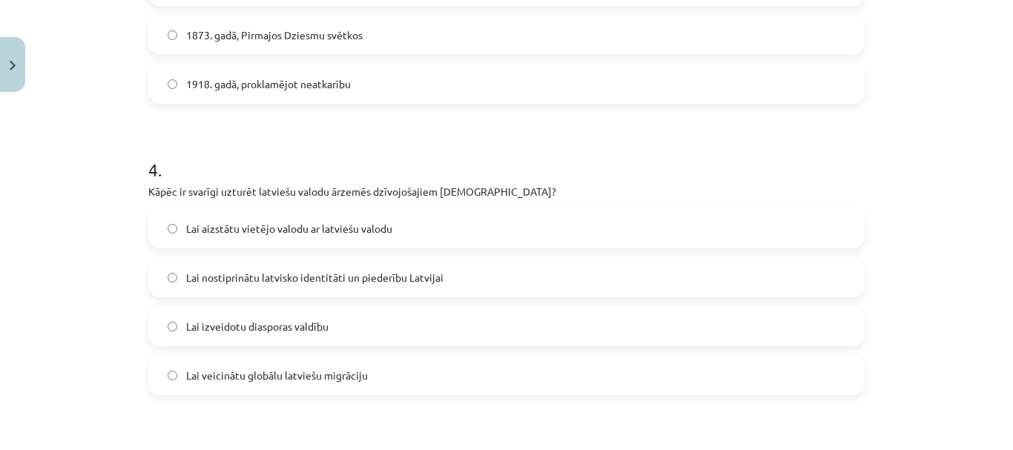
scroll to position [1038, 0]
click at [326, 272] on span "Lai nostiprinātu latvisko identitāti un piederību Latvijai" at bounding box center [314, 276] width 257 height 16
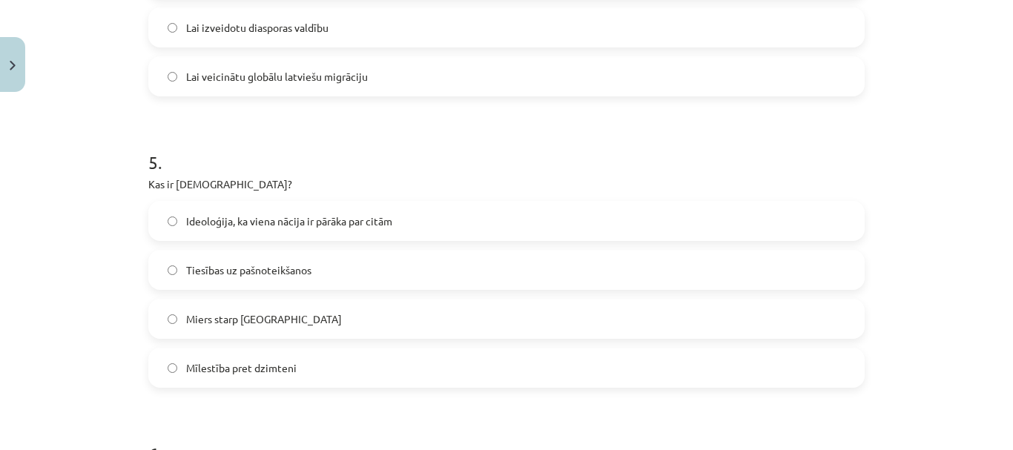
scroll to position [1409, 0]
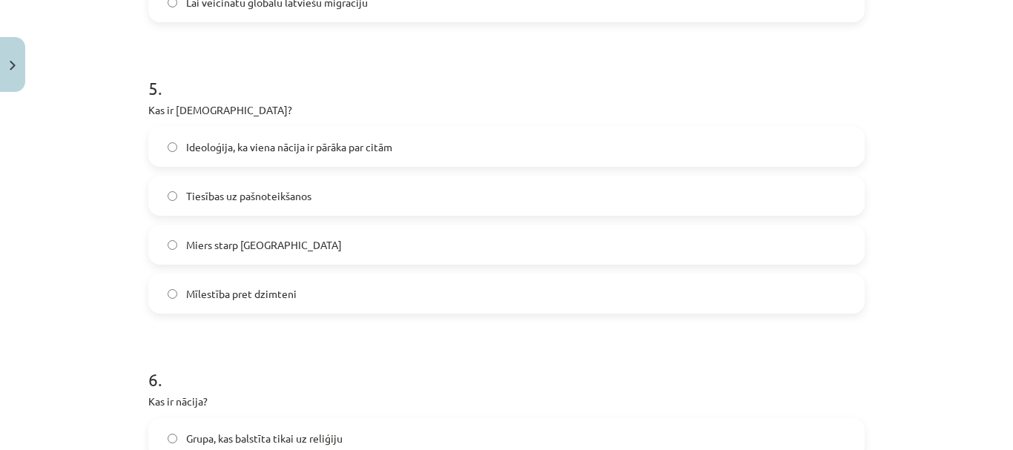
click at [265, 138] on label "Ideoloģija, ka viena nācija ir pārāka par citām" at bounding box center [507, 146] width 714 height 37
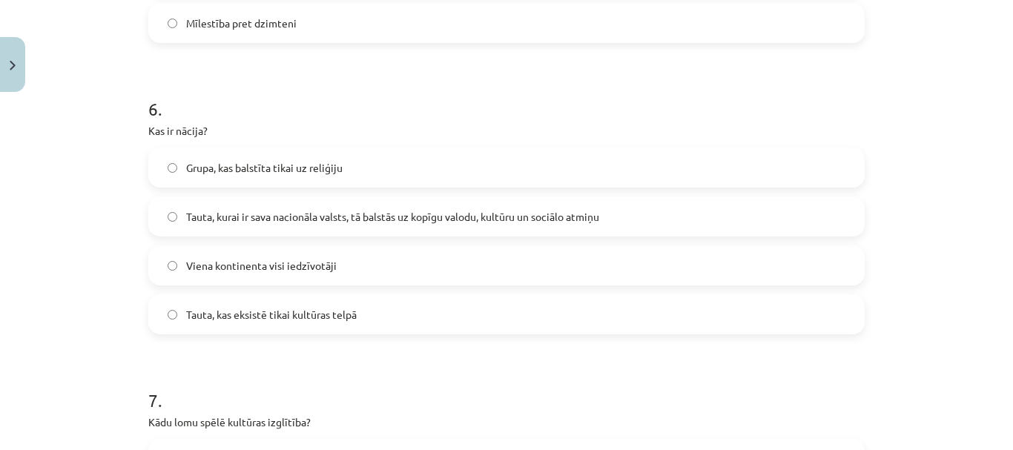
scroll to position [1706, 0]
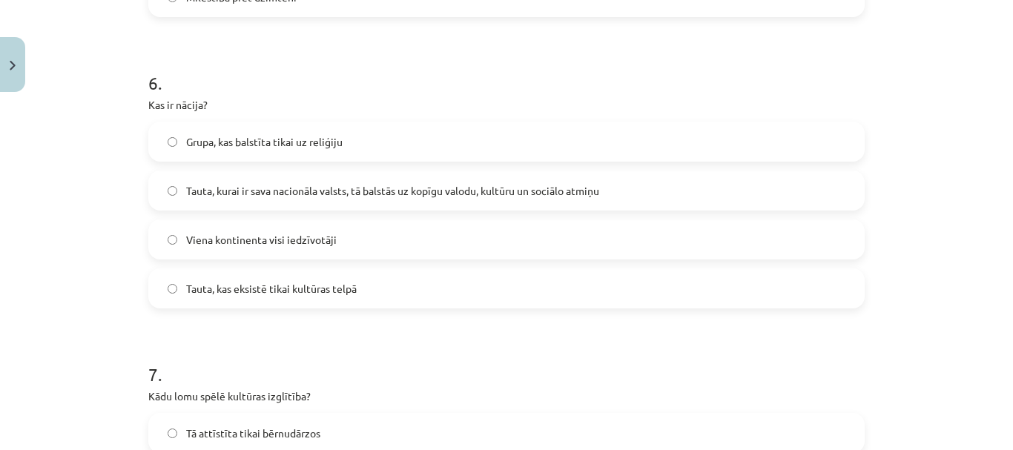
click at [258, 194] on span "Tauta, kurai ir sava nacionāla valsts, tā balstās uz kopīgu valodu, kultūru un …" at bounding box center [392, 191] width 413 height 16
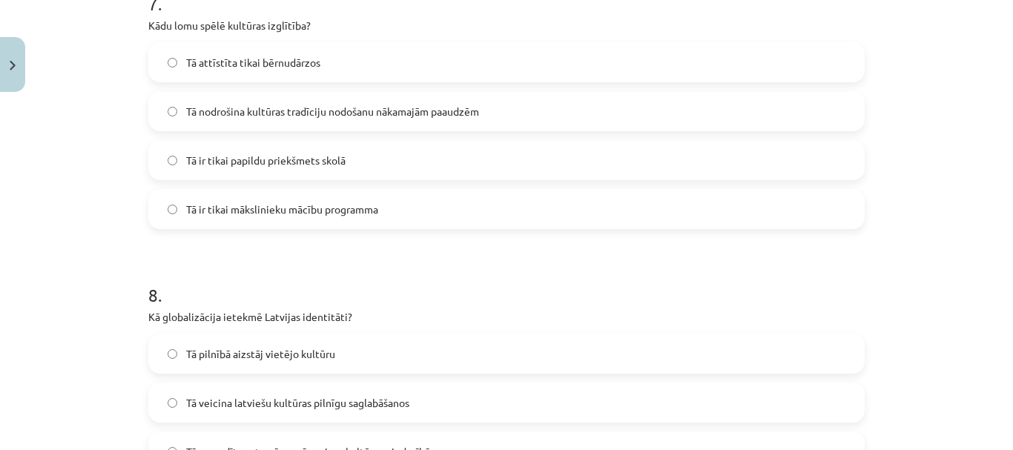
scroll to position [2003, 0]
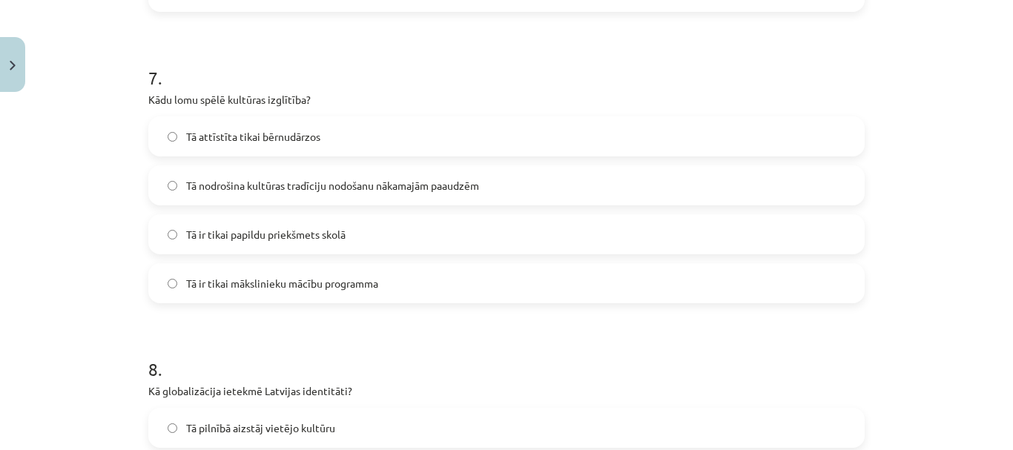
click at [280, 194] on label "Tā nodrošina kultūras tradīciju nodošanu nākamajām paaudzēm" at bounding box center [507, 185] width 714 height 37
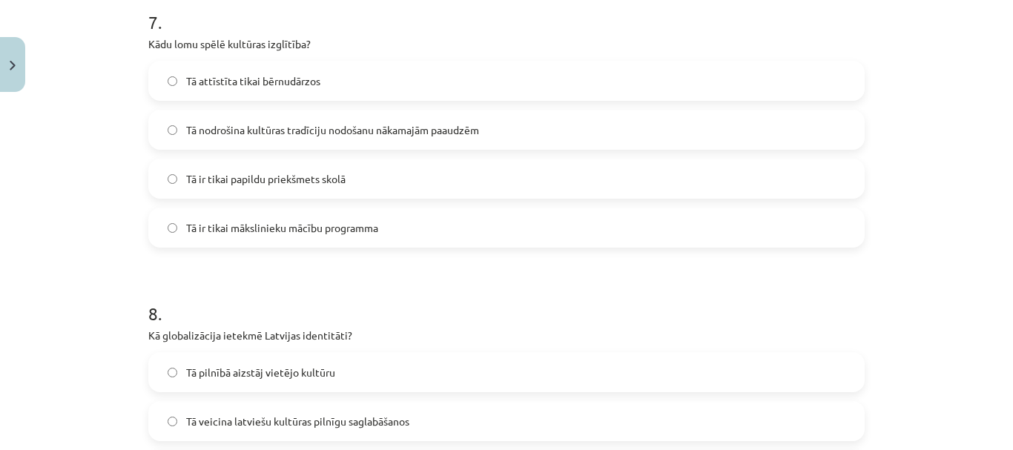
scroll to position [2225, 0]
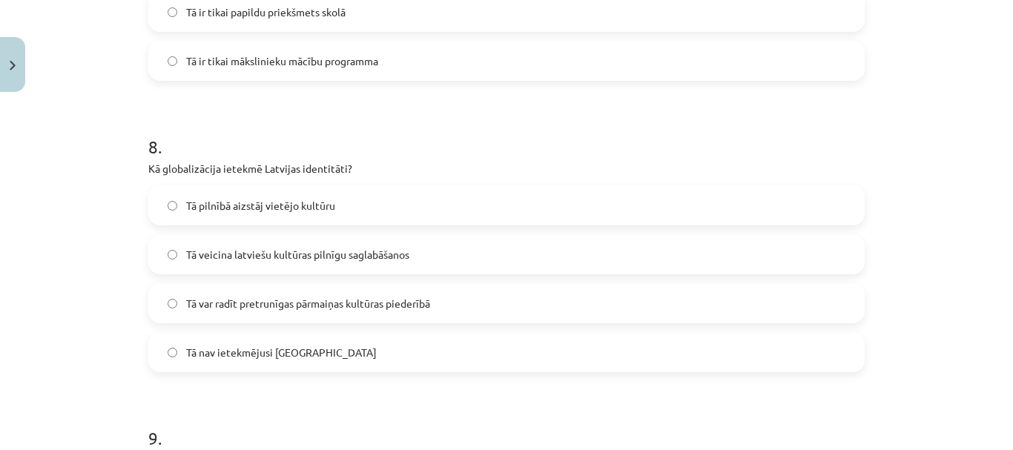
click at [284, 309] on span "Tā var radīt pretrunīgas pārmaiņas kultūras piederībā" at bounding box center [308, 304] width 244 height 16
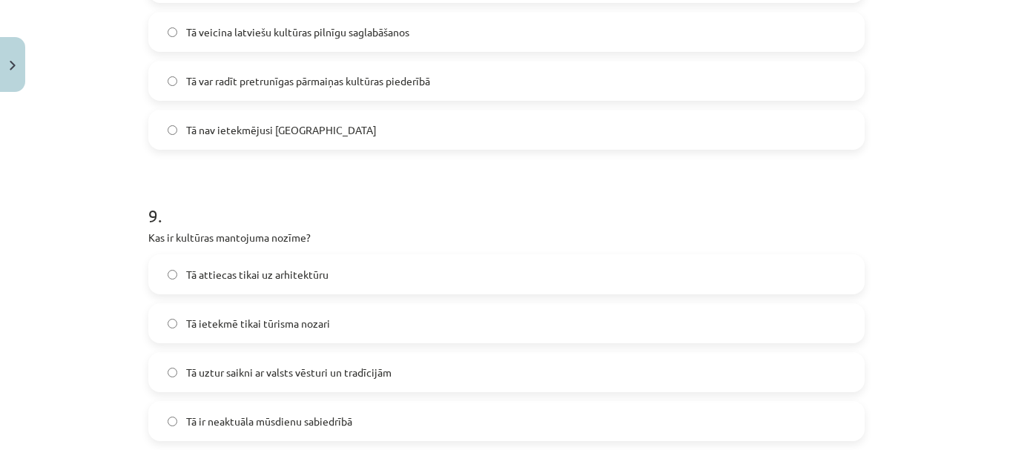
scroll to position [2522, 0]
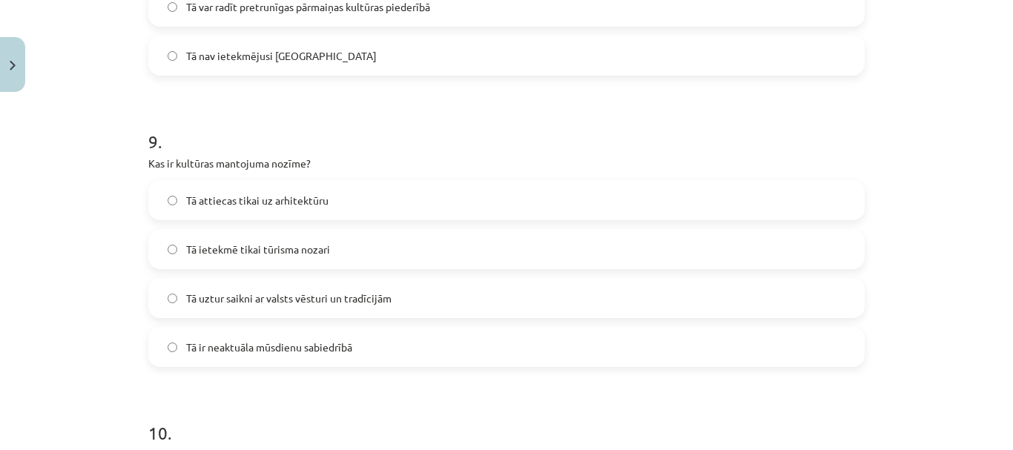
click at [291, 300] on span "Tā uztur saikni ar valsts vēsturi un tradīcijām" at bounding box center [288, 299] width 205 height 16
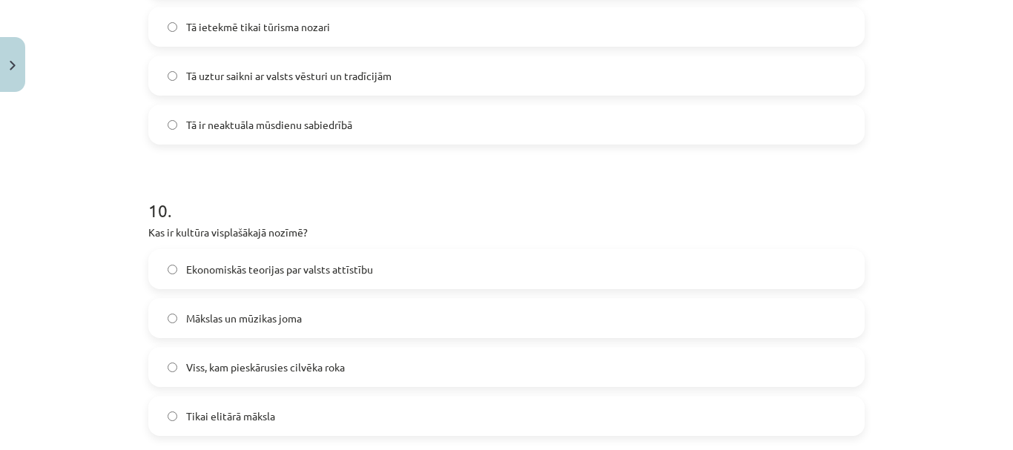
scroll to position [2818, 0]
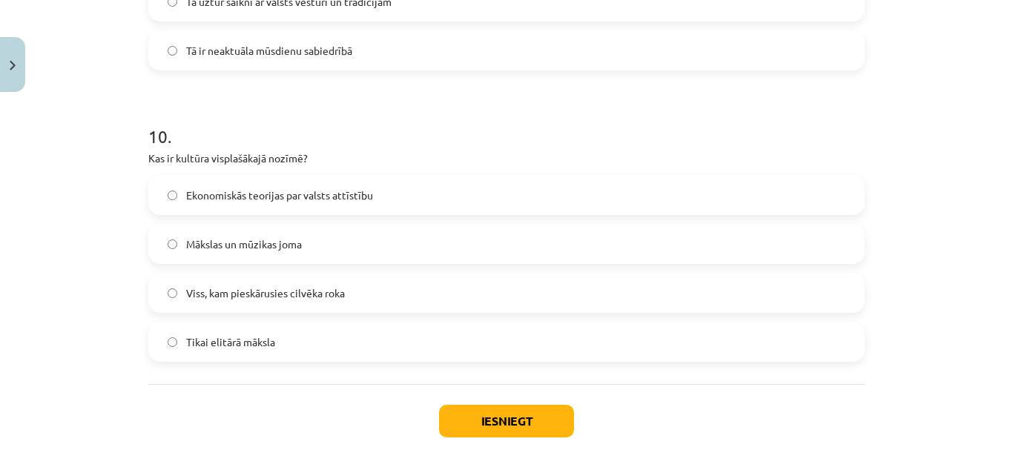
click at [323, 290] on span "Viss, kam pieskārusies cilvēka roka" at bounding box center [265, 294] width 159 height 16
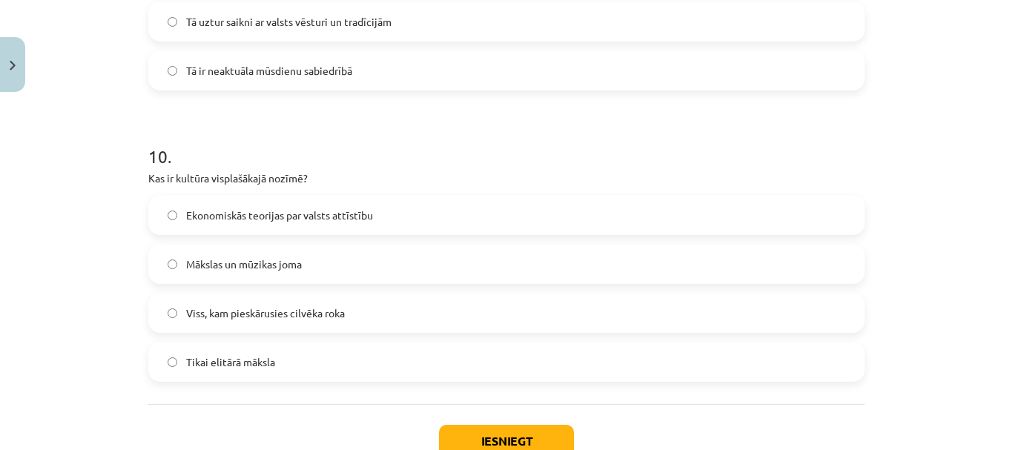
scroll to position [2902, 0]
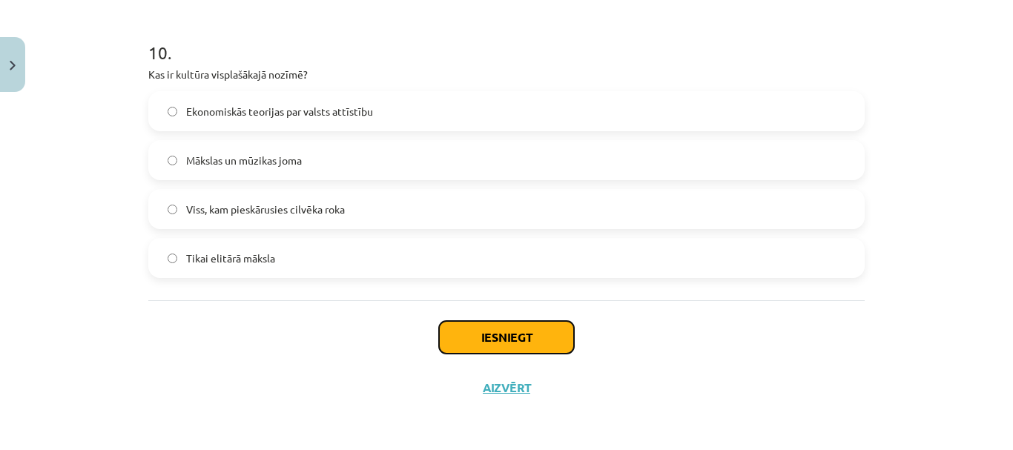
click at [510, 343] on button "Iesniegt" at bounding box center [506, 337] width 135 height 33
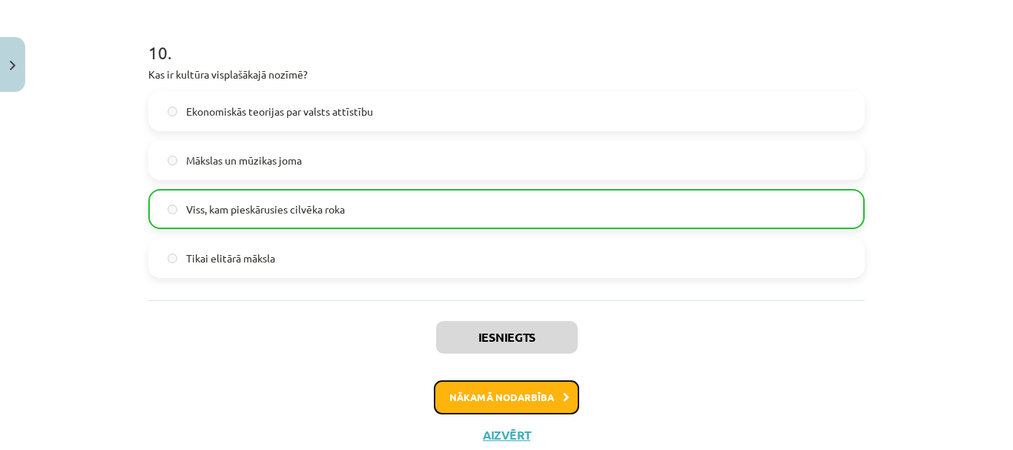
click at [478, 390] on button "Nākamā nodarbība" at bounding box center [506, 397] width 145 height 34
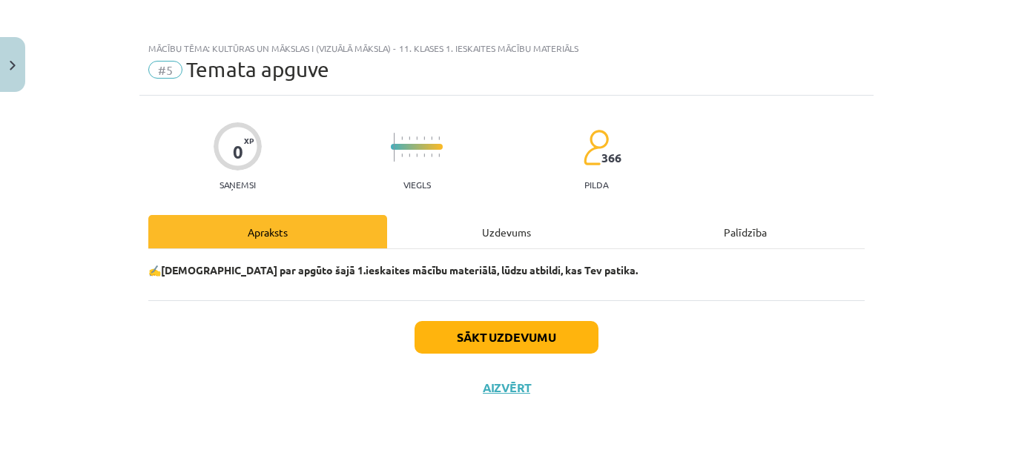
scroll to position [3, 0]
click at [455, 335] on button "Sākt uzdevumu" at bounding box center [507, 337] width 184 height 33
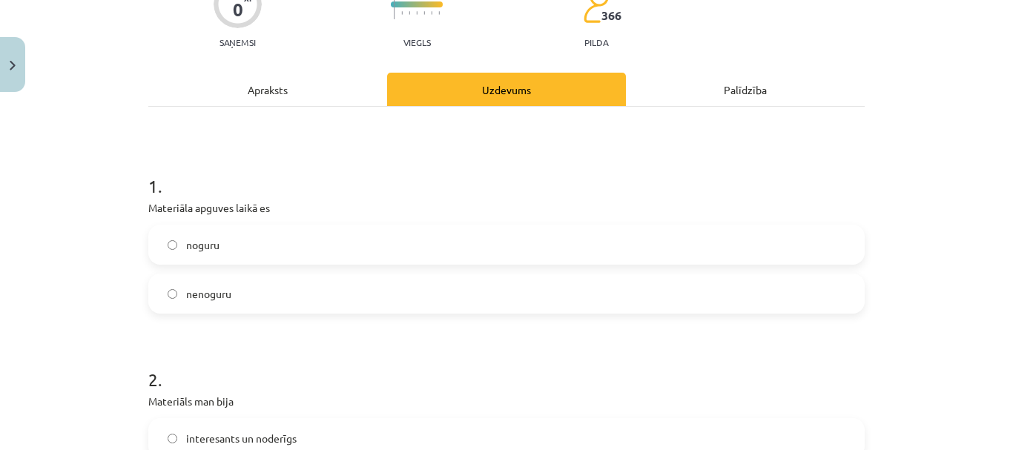
scroll to position [151, 0]
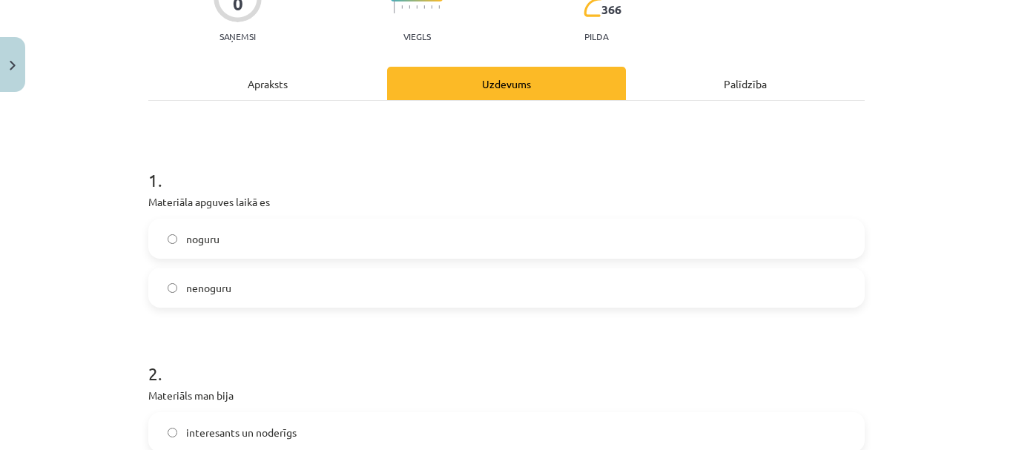
click at [188, 275] on label "nenoguru" at bounding box center [507, 287] width 714 height 37
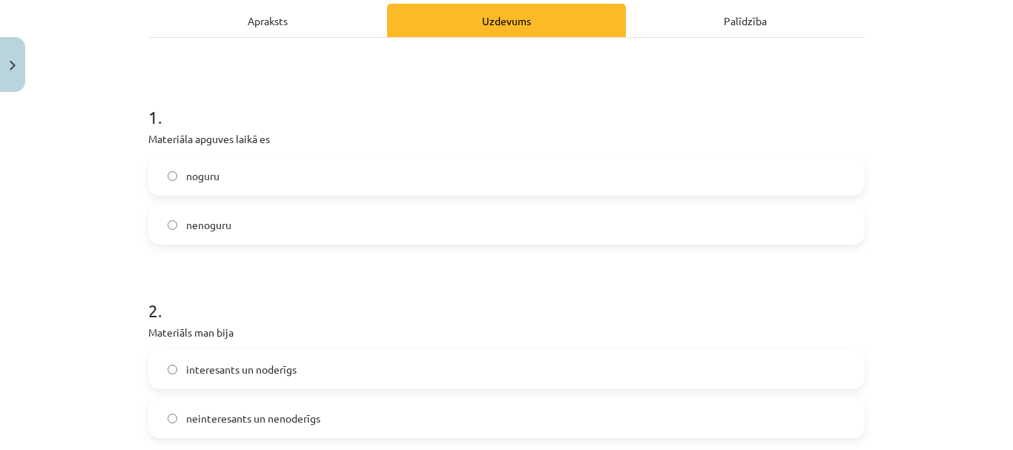
scroll to position [374, 0]
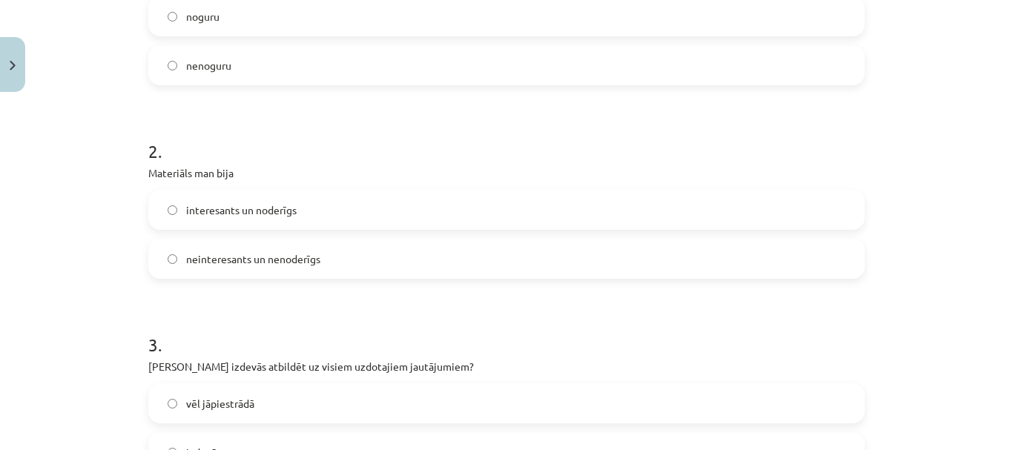
click at [224, 219] on label "interesants un noderīgs" at bounding box center [507, 209] width 714 height 37
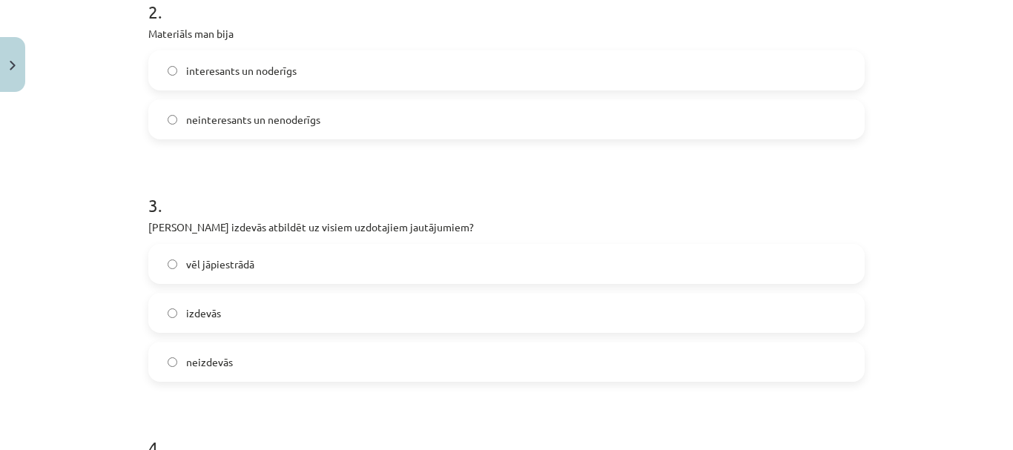
scroll to position [522, 0]
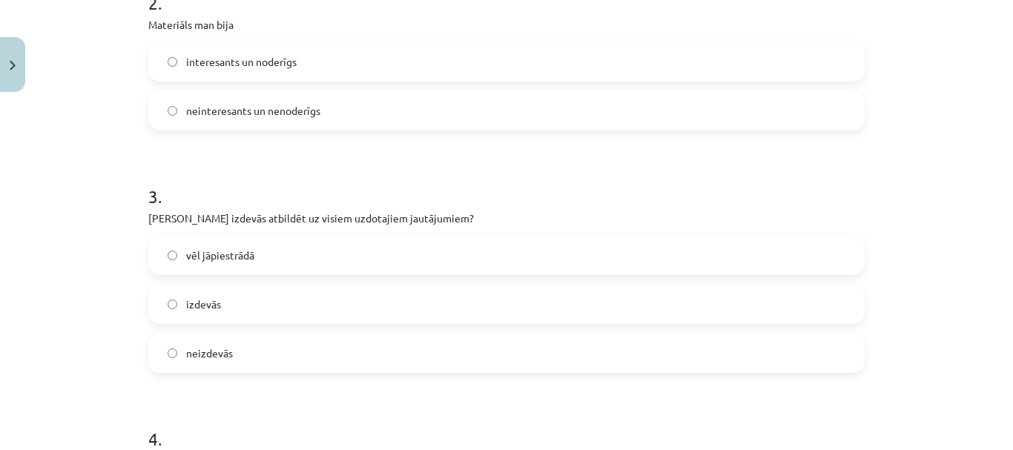
click at [212, 297] on span "izdevās" at bounding box center [203, 305] width 35 height 16
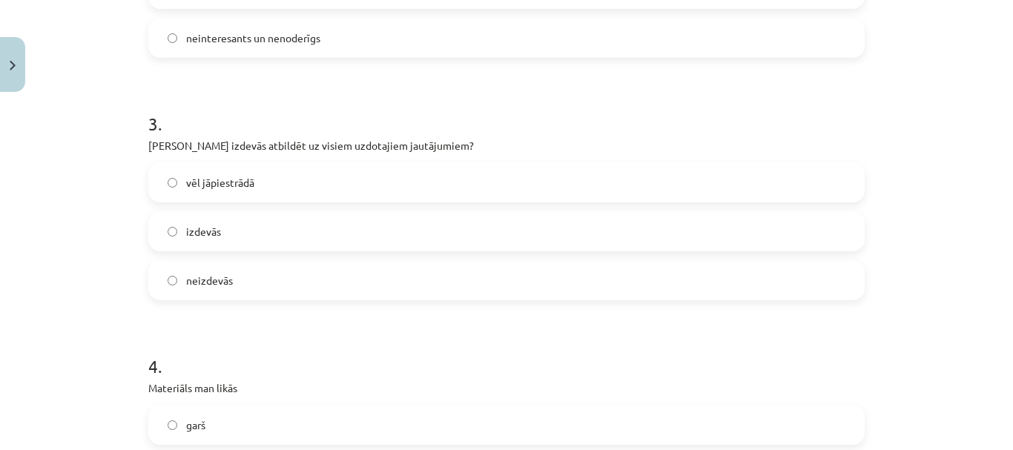
scroll to position [745, 0]
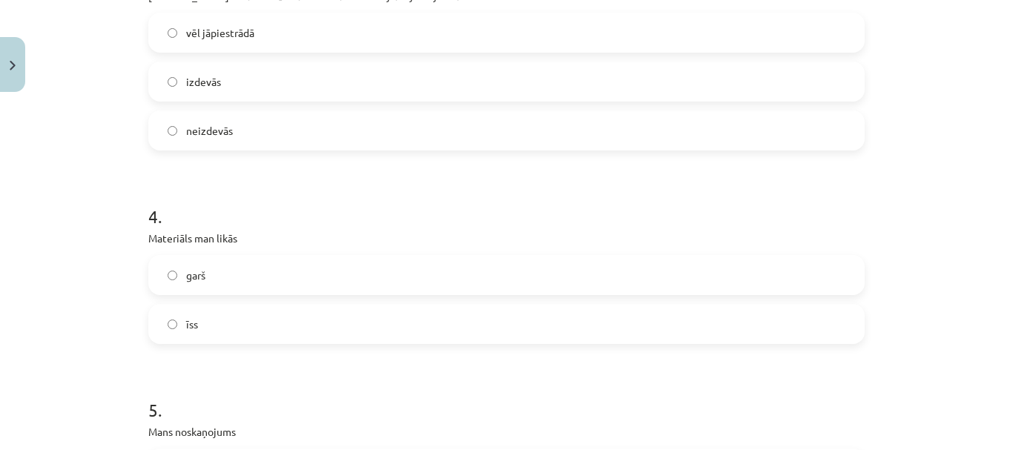
click at [200, 277] on span "garš" at bounding box center [195, 276] width 19 height 16
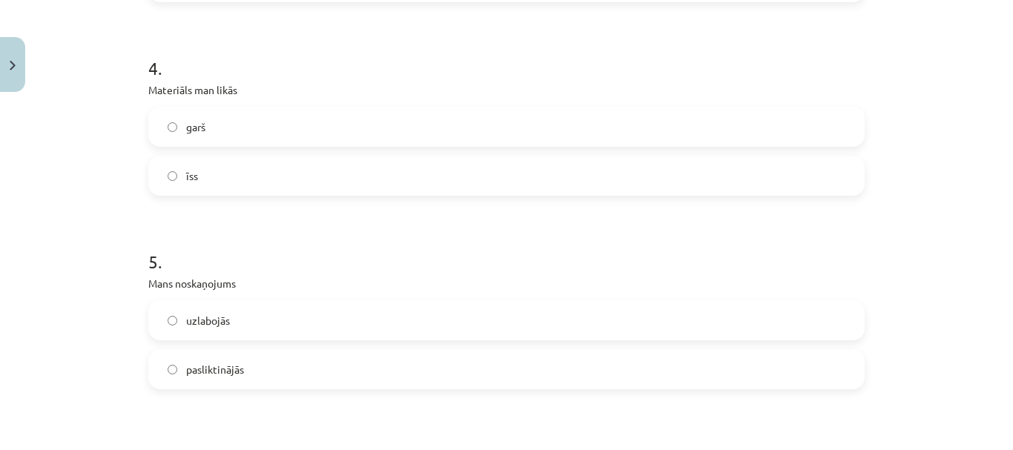
scroll to position [1041, 0]
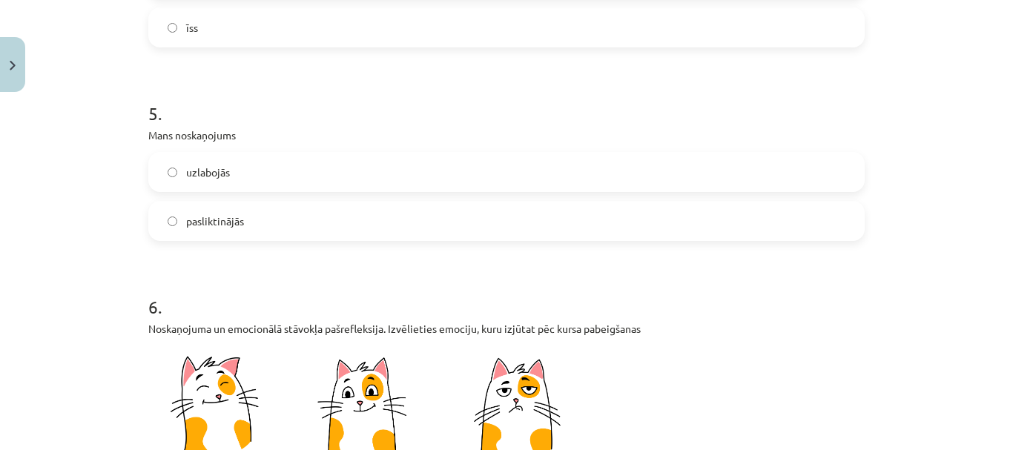
click at [209, 179] on span "uzlabojās" at bounding box center [208, 173] width 44 height 16
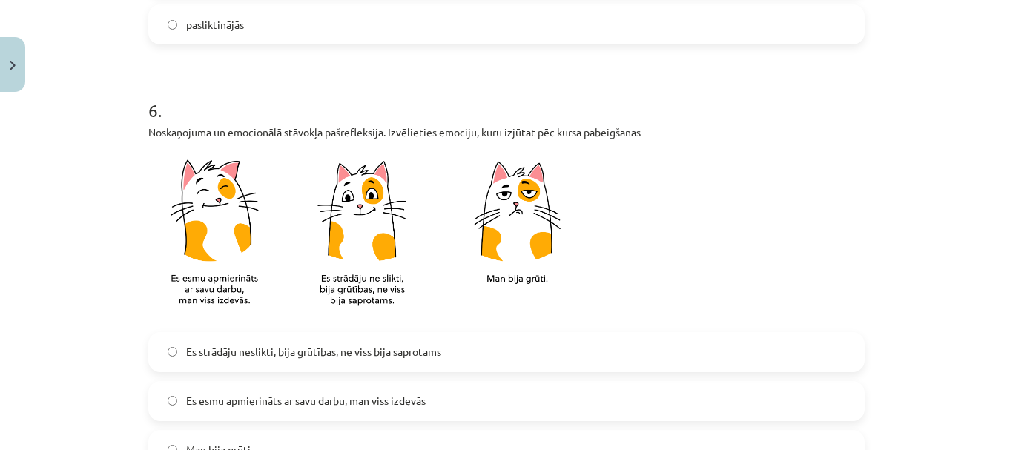
scroll to position [1338, 0]
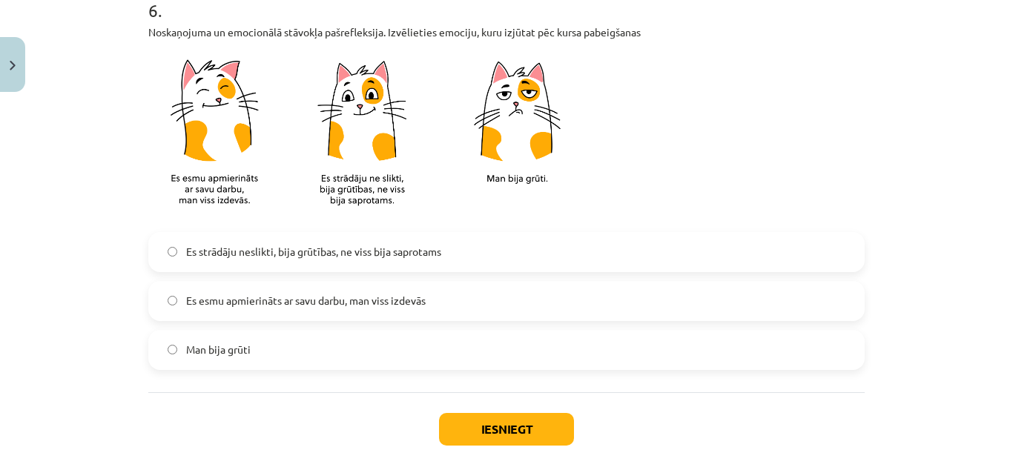
click at [247, 300] on span "Es esmu apmierināts ar savu darbu, man viss izdevās" at bounding box center [306, 301] width 240 height 16
click at [495, 423] on button "Iesniegt" at bounding box center [506, 429] width 135 height 33
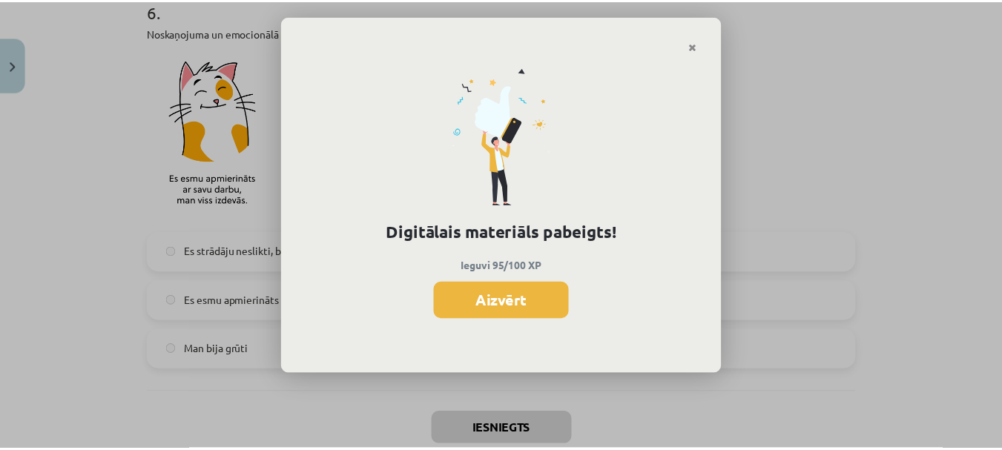
scroll to position [393, 0]
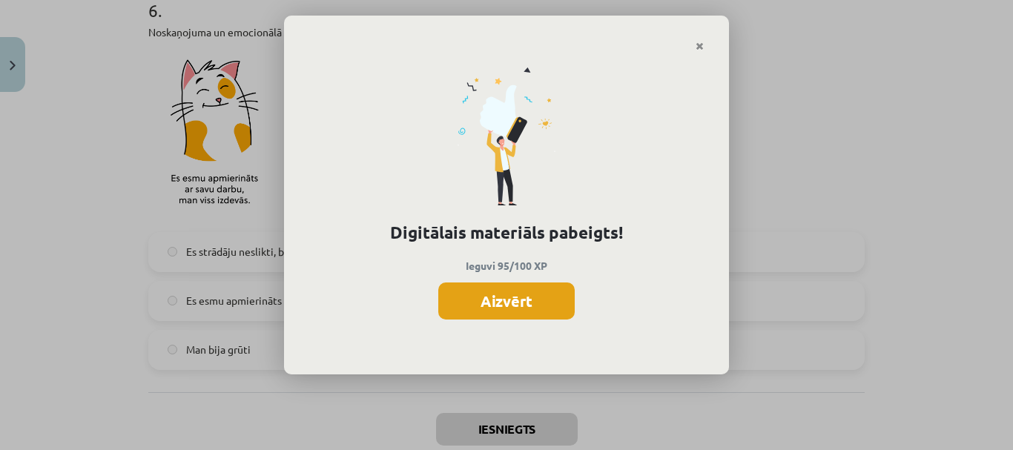
click at [556, 300] on button "Aizvērt" at bounding box center [506, 301] width 136 height 37
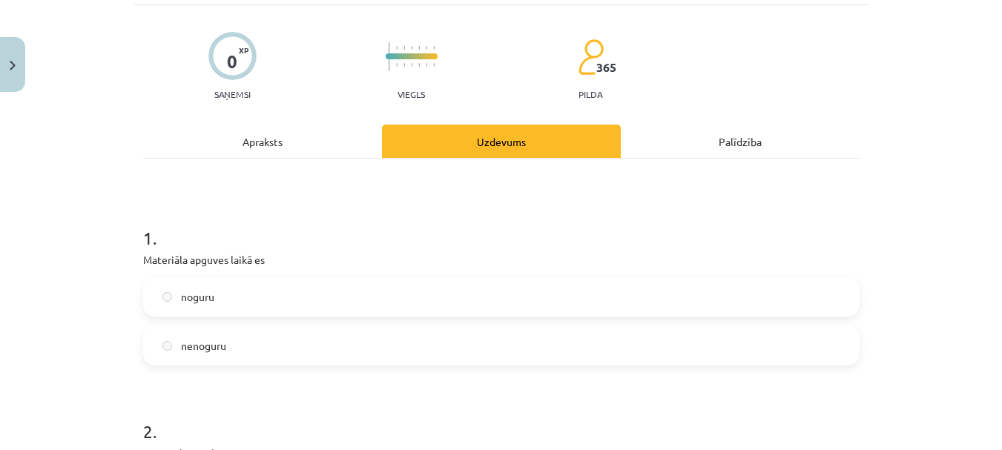
scroll to position [0, 0]
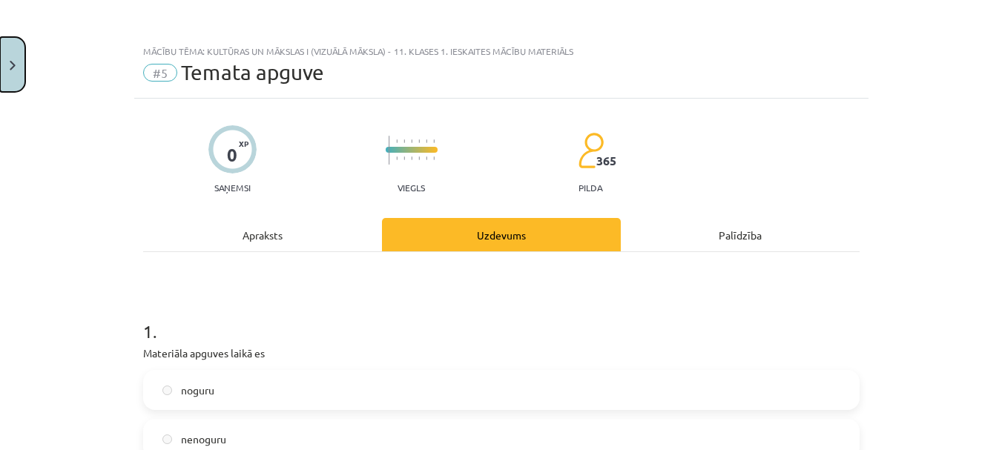
click at [7, 62] on button "Close" at bounding box center [12, 64] width 25 height 55
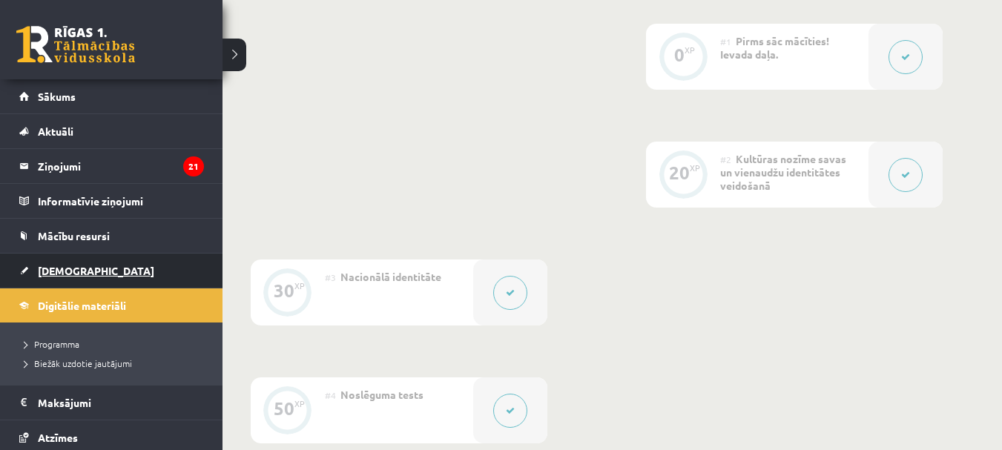
click at [27, 270] on link "[DEMOGRAPHIC_DATA]" at bounding box center [111, 271] width 185 height 34
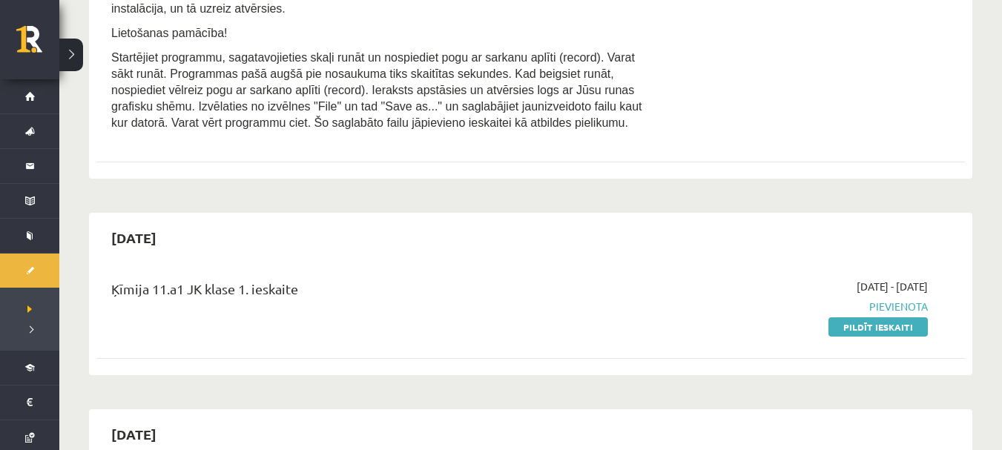
scroll to position [1187, 0]
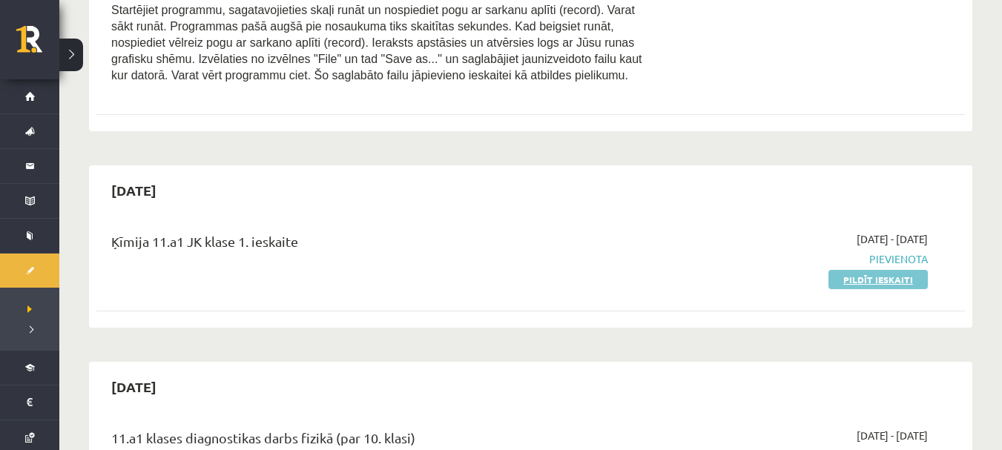
click at [865, 282] on link "Pildīt ieskaiti" at bounding box center [877, 279] width 99 height 19
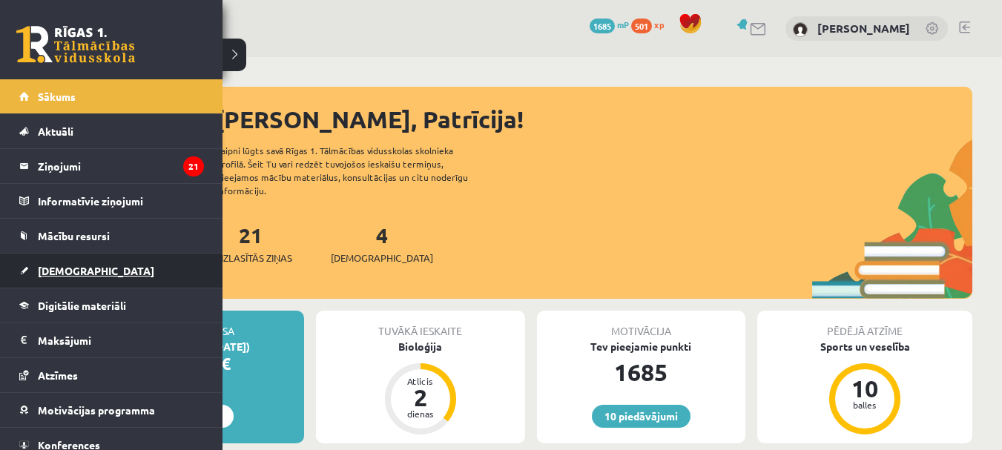
click at [47, 274] on span "[DEMOGRAPHIC_DATA]" at bounding box center [96, 270] width 116 height 13
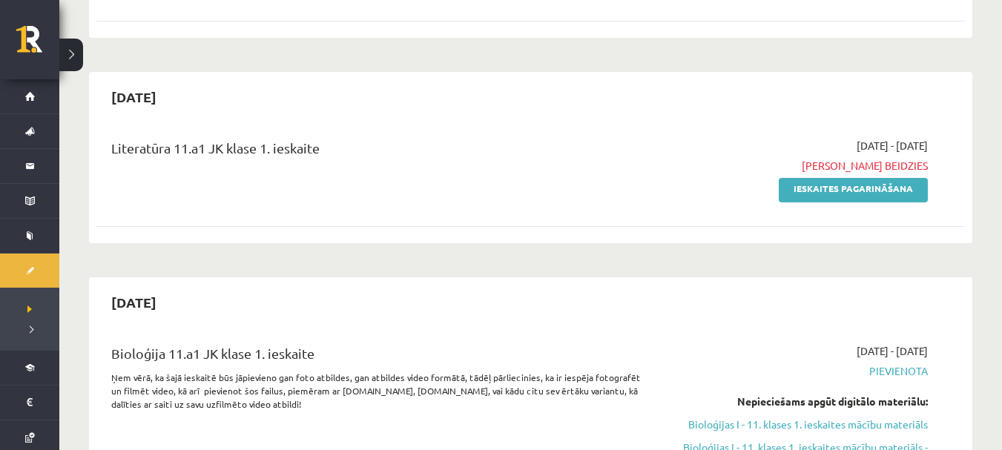
scroll to position [297, 0]
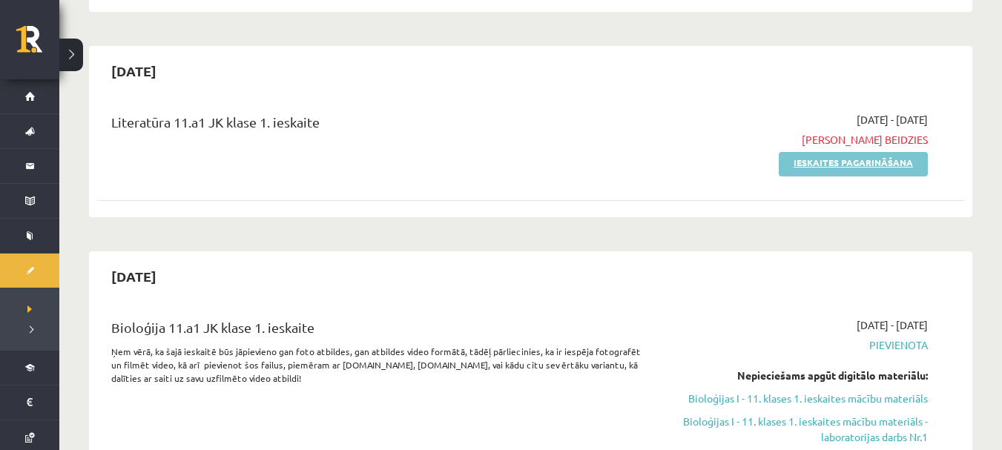
click at [840, 162] on link "Ieskaites pagarināšana" at bounding box center [853, 164] width 149 height 24
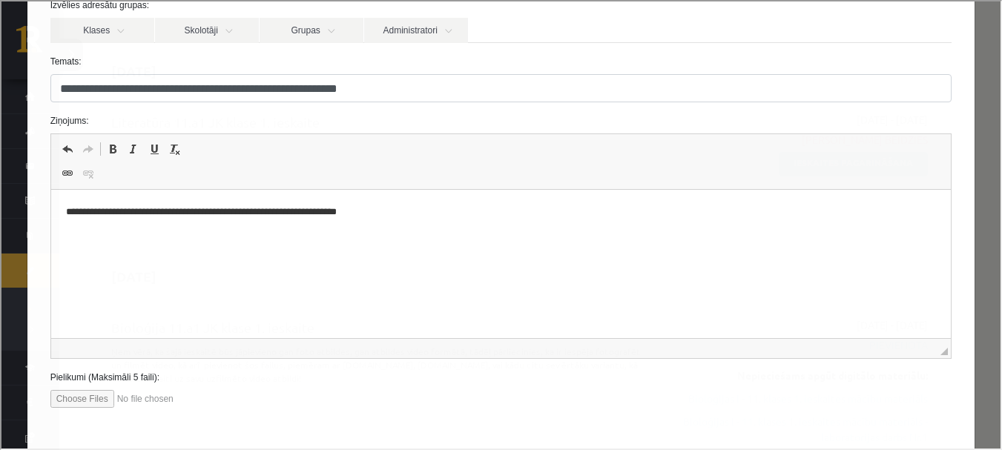
scroll to position [148, 0]
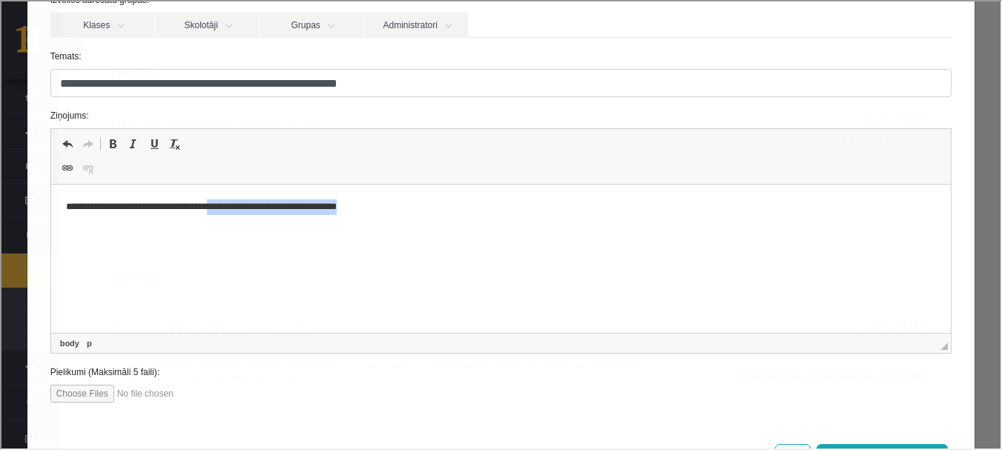
drag, startPoint x: 406, startPoint y: 204, endPoint x: 228, endPoint y: 217, distance: 179.2
click at [228, 217] on html "**********" at bounding box center [500, 207] width 900 height 45
click at [225, 208] on p "**********" at bounding box center [495, 208] width 860 height 16
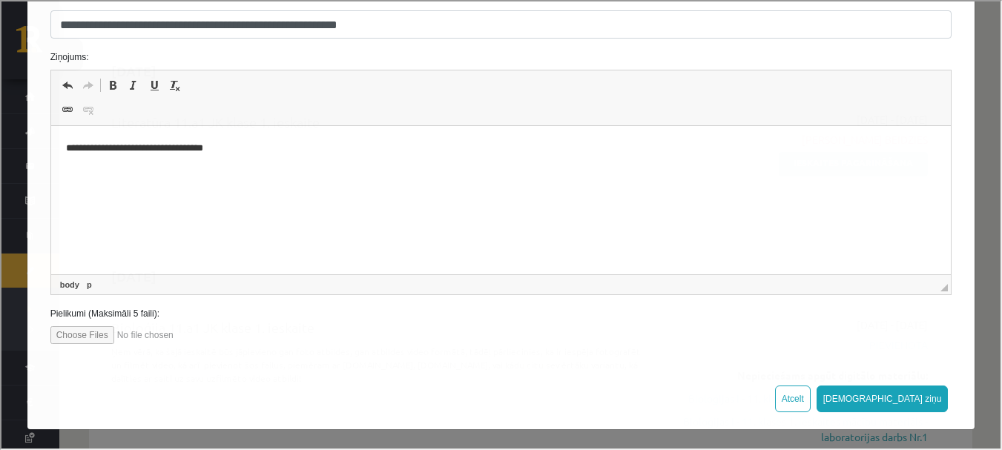
scroll to position [209, 0]
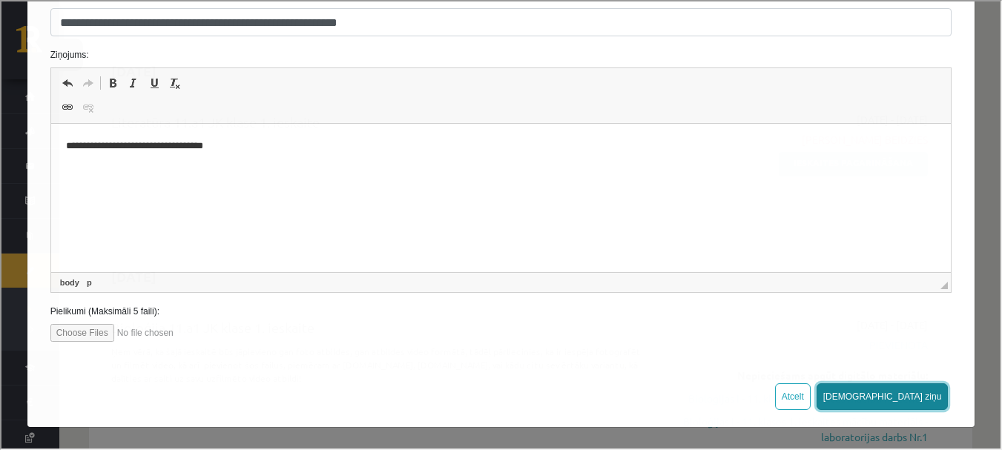
click at [897, 389] on button "[DEMOGRAPHIC_DATA] ziņu" at bounding box center [881, 395] width 132 height 27
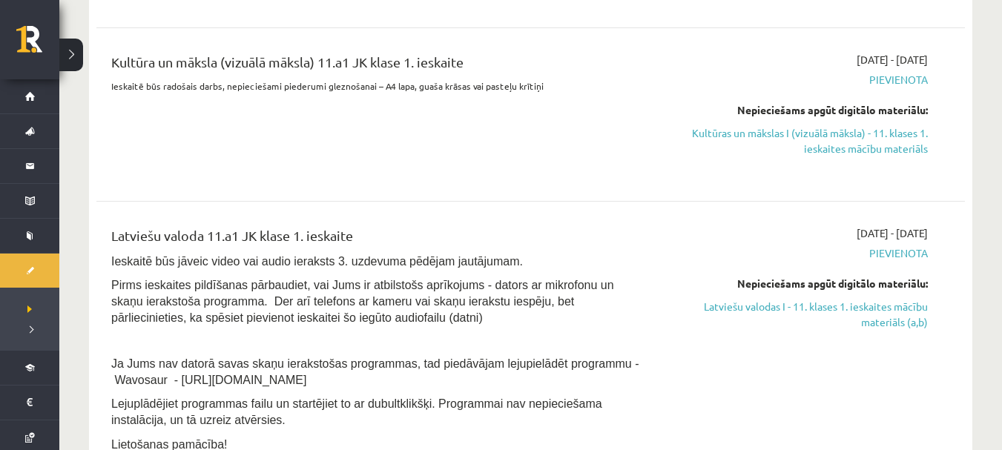
scroll to position [890, 0]
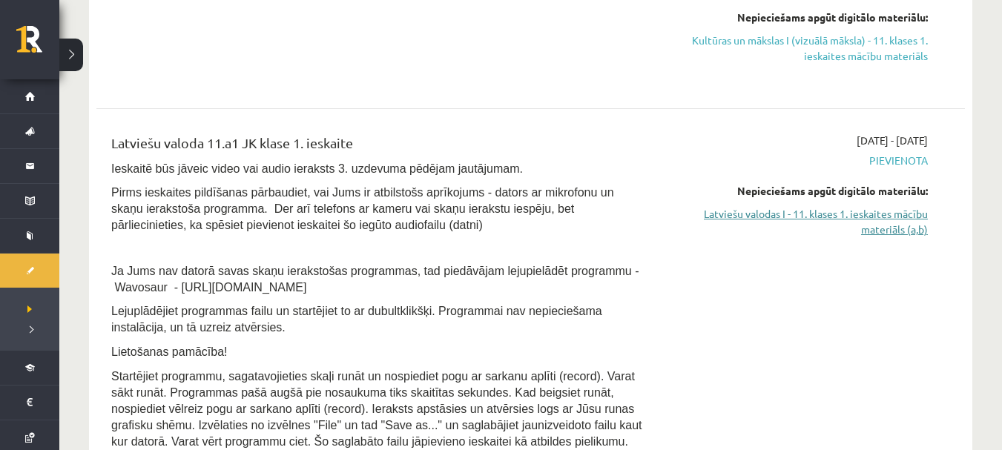
click at [743, 220] on link "Latviešu valodas I - 11. klases 1. ieskaites mācību materiāls (a,b)" at bounding box center [799, 221] width 257 height 31
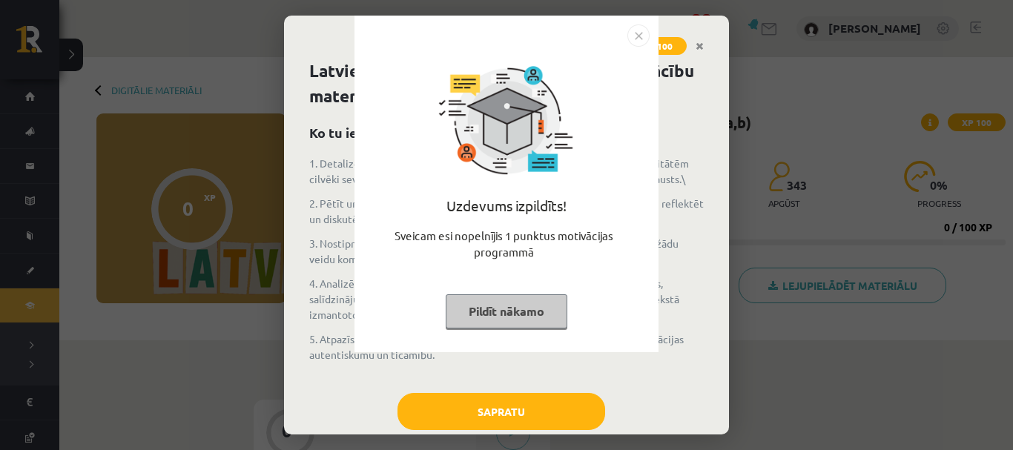
click at [515, 306] on button "Pildīt nākamo" at bounding box center [507, 311] width 122 height 34
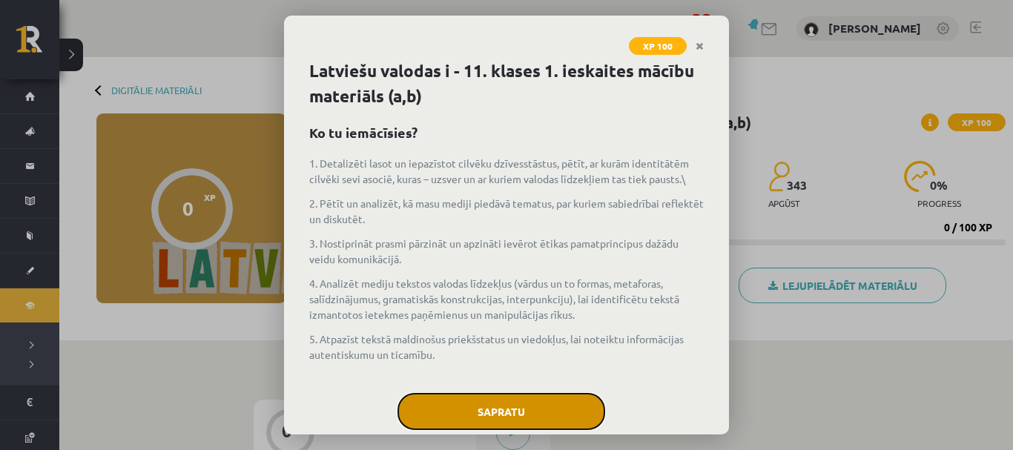
click at [498, 415] on button "Sapratu" at bounding box center [502, 411] width 208 height 37
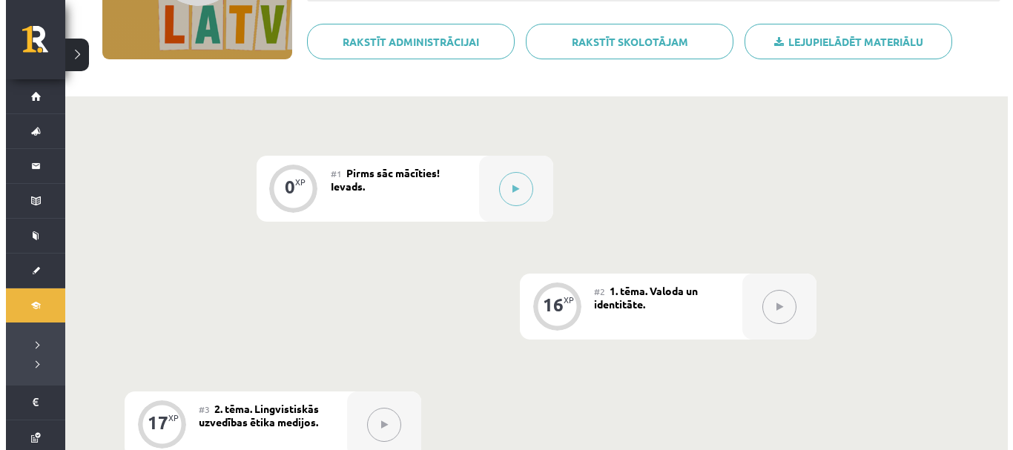
scroll to position [197, 0]
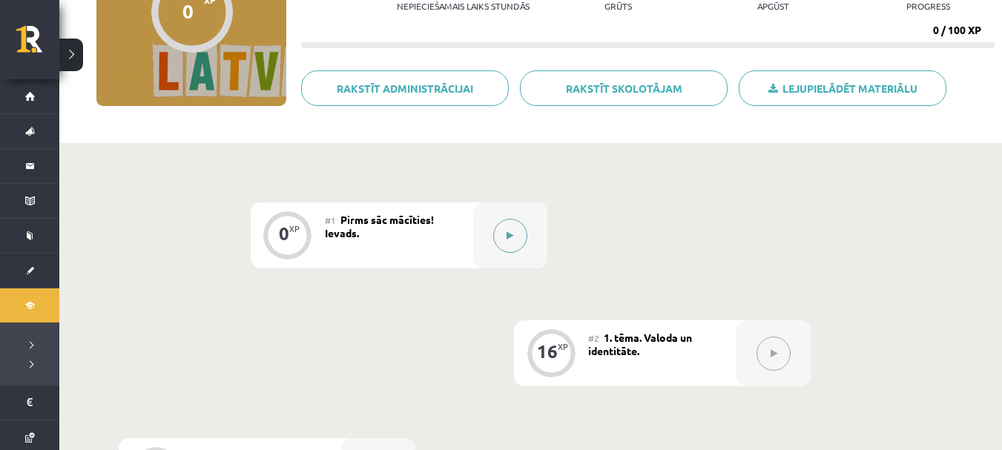
click at [521, 235] on button at bounding box center [510, 236] width 34 height 34
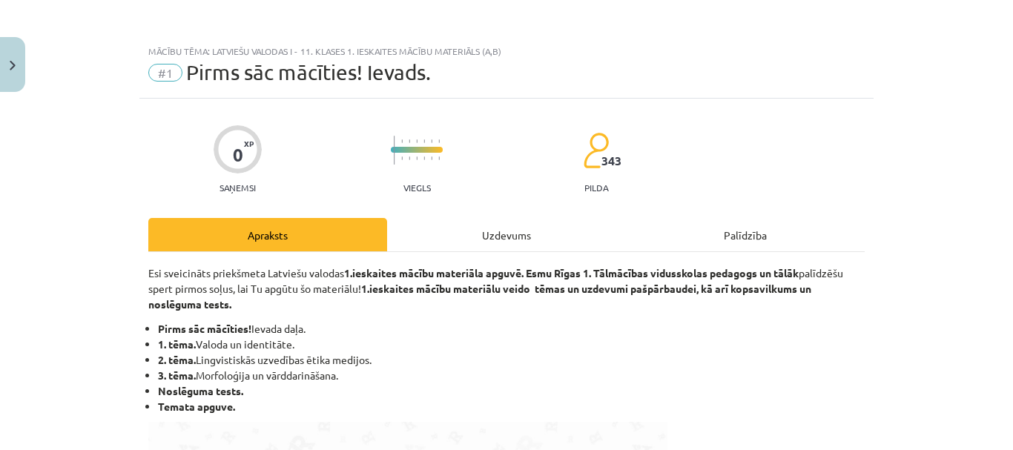
click at [515, 232] on div "Uzdevums" at bounding box center [506, 234] width 239 height 33
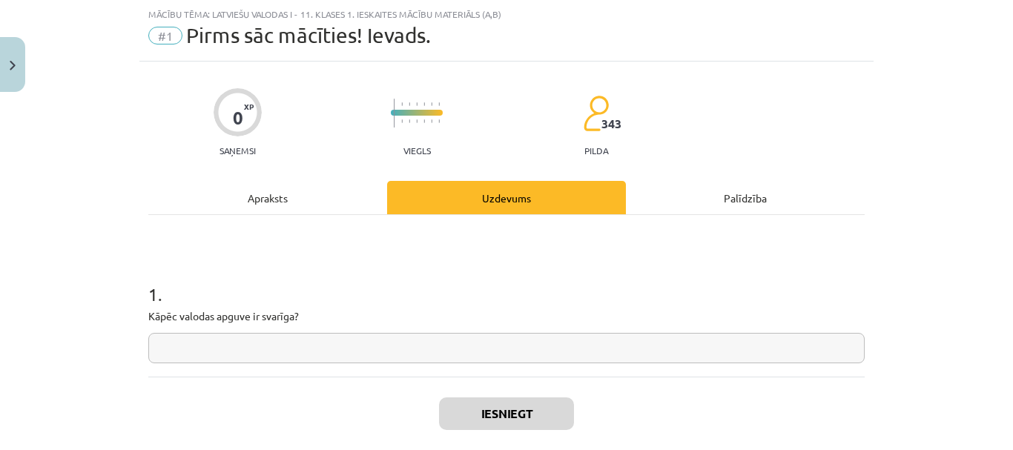
click at [286, 355] on input "text" at bounding box center [506, 348] width 716 height 30
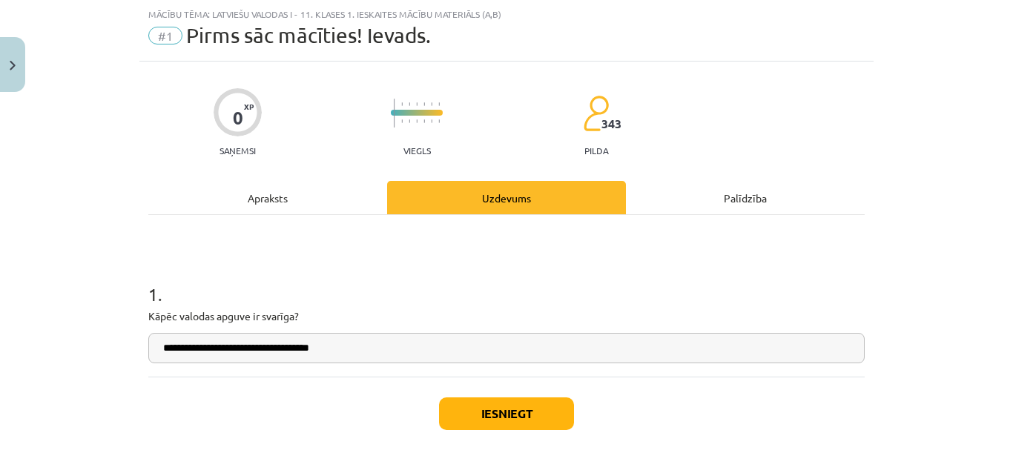
type input "**********"
click at [461, 407] on button "Iesniegt" at bounding box center [506, 414] width 135 height 33
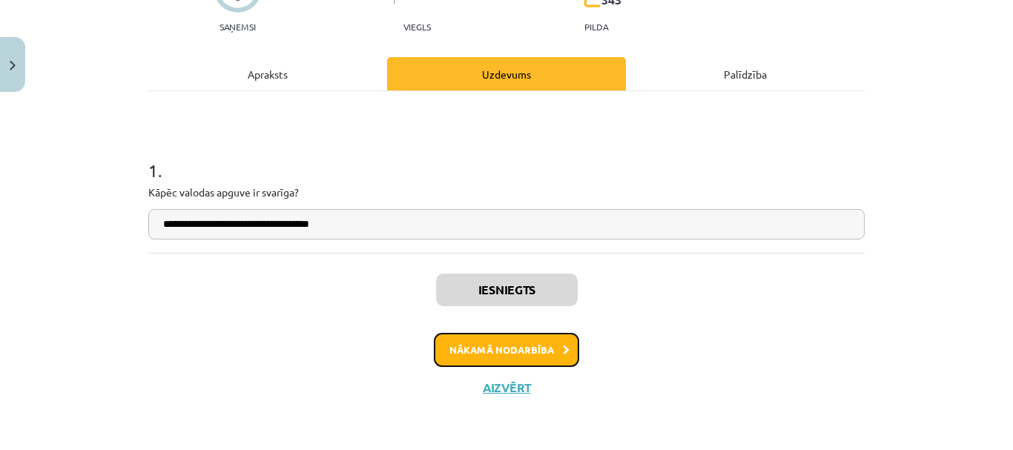
click at [495, 354] on button "Nākamā nodarbība" at bounding box center [506, 350] width 145 height 34
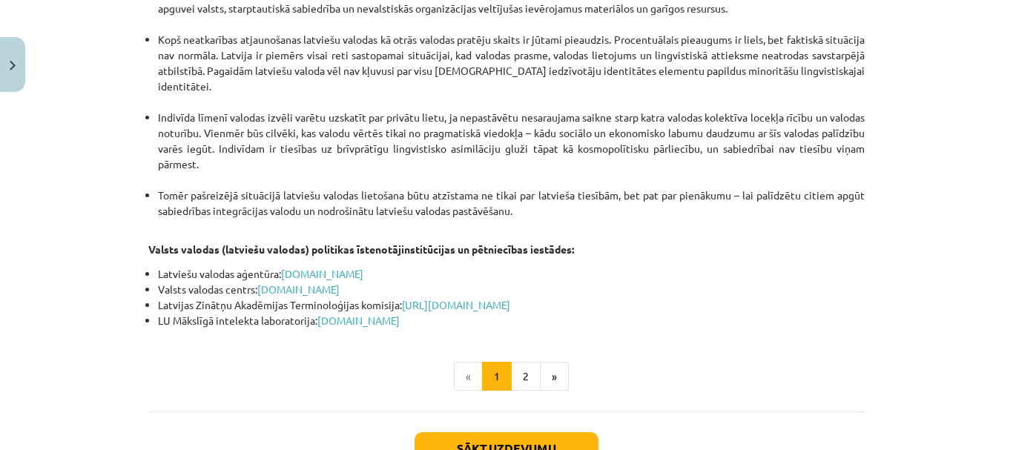
scroll to position [3216, 0]
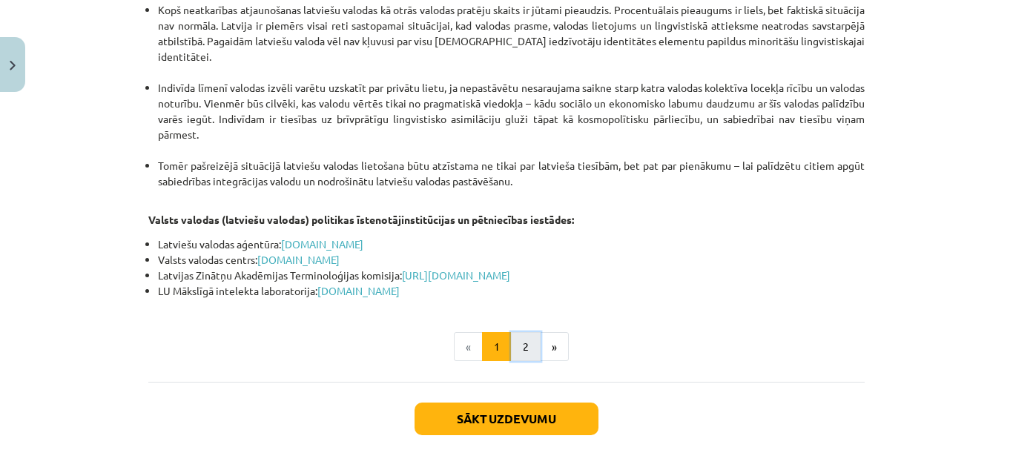
click at [517, 332] on button "2" at bounding box center [526, 347] width 30 height 30
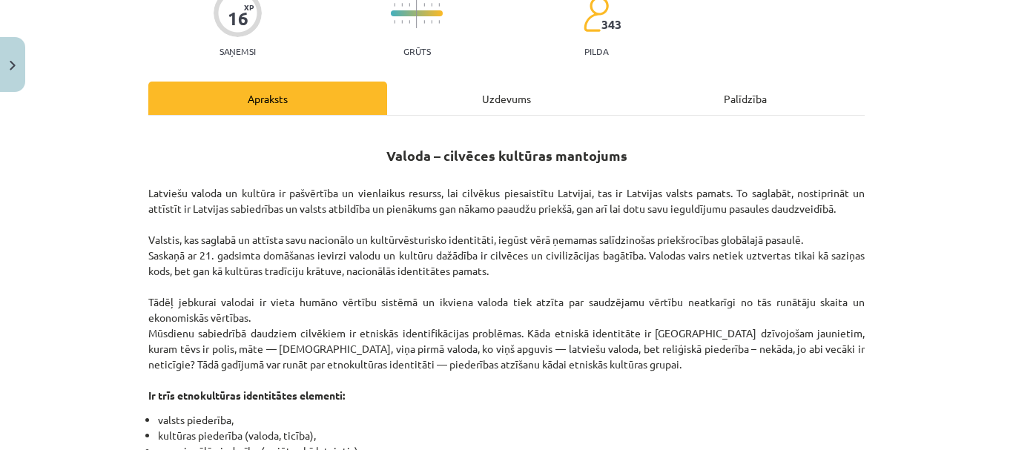
scroll to position [148, 0]
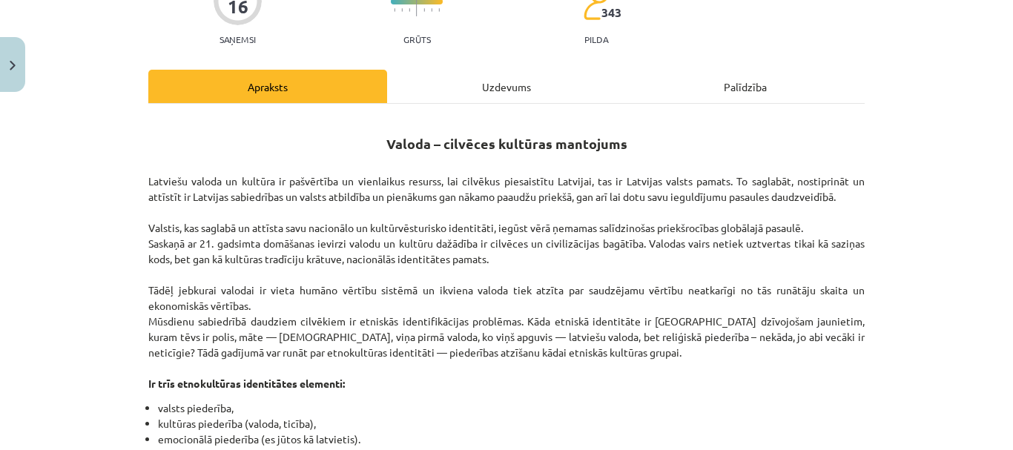
click at [484, 94] on div "Uzdevums" at bounding box center [506, 86] width 239 height 33
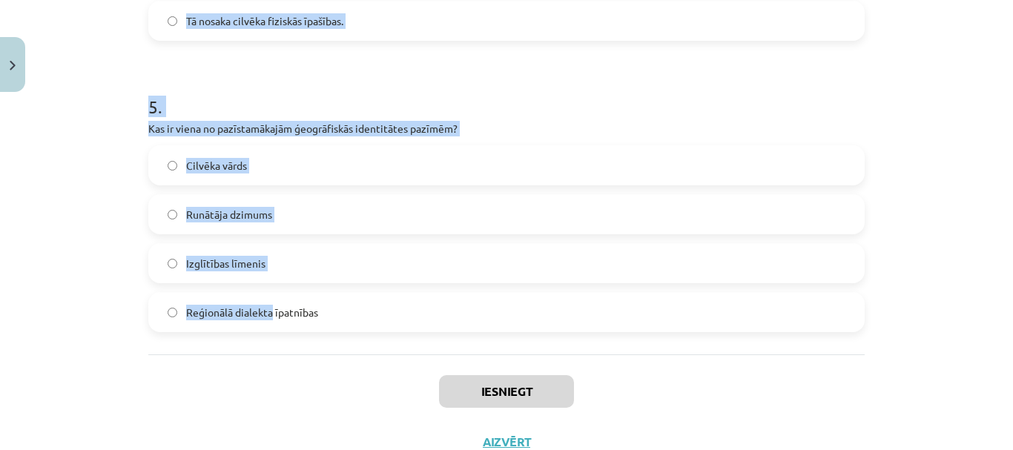
scroll to position [1445, 0]
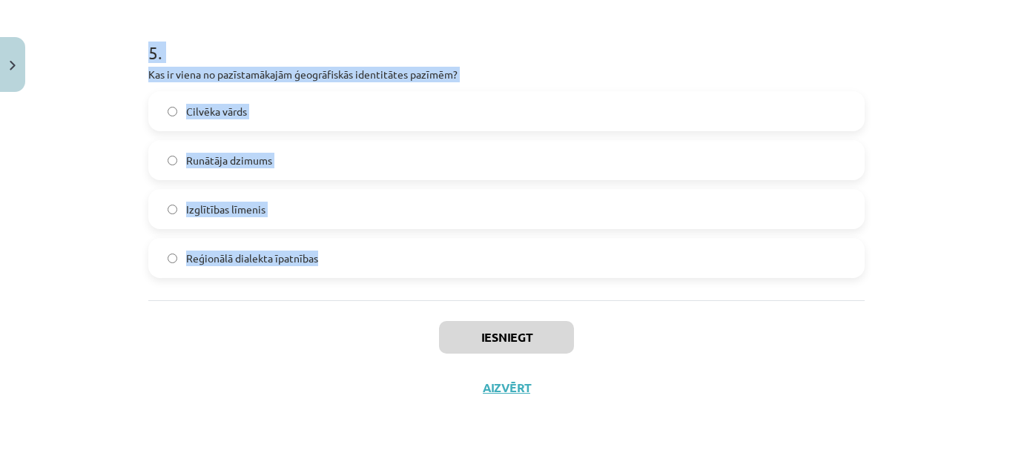
drag, startPoint x: 139, startPoint y: 287, endPoint x: 380, endPoint y: 263, distance: 243.0
copy form "7 . Lor ipsu dolorsita con adipisc elitsedd eiusmod temporincid utlabore? Etd m…"
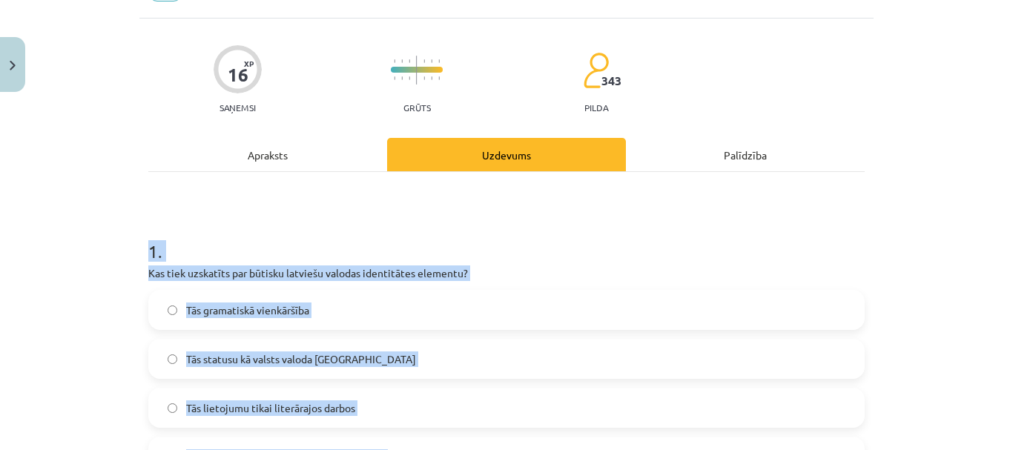
scroll to position [0, 0]
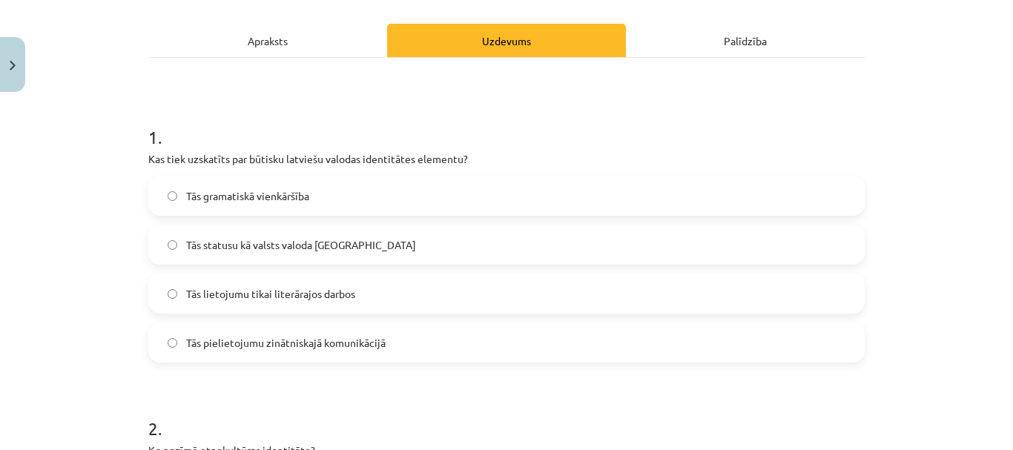
scroll to position [223, 0]
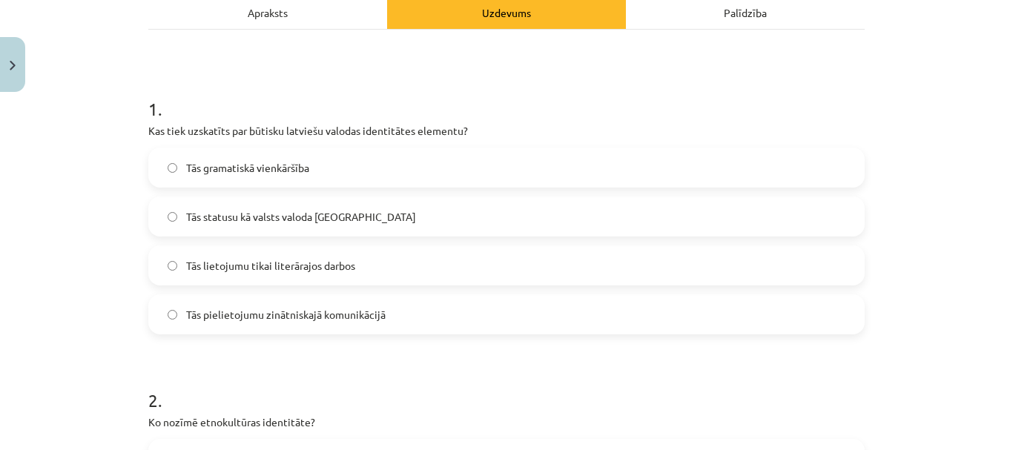
click at [261, 208] on label "Tās statusu kā valsts valoda [GEOGRAPHIC_DATA]" at bounding box center [507, 216] width 714 height 37
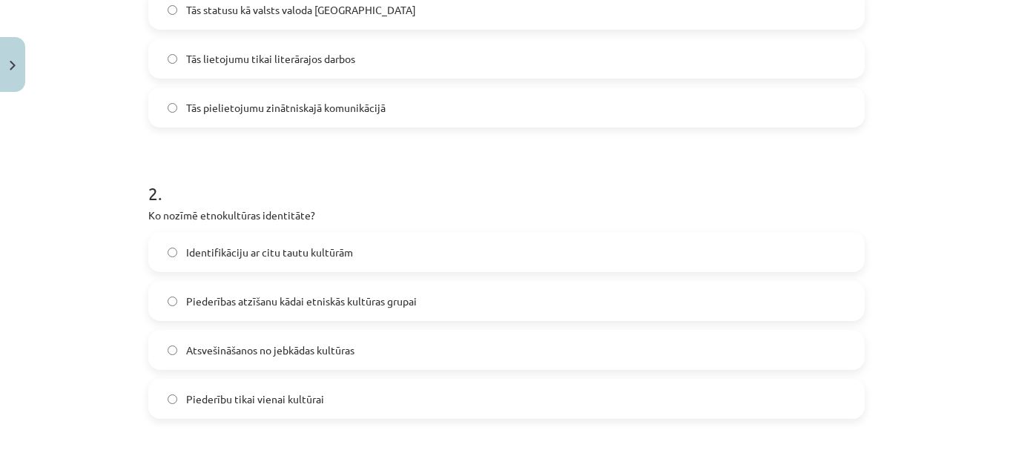
scroll to position [519, 0]
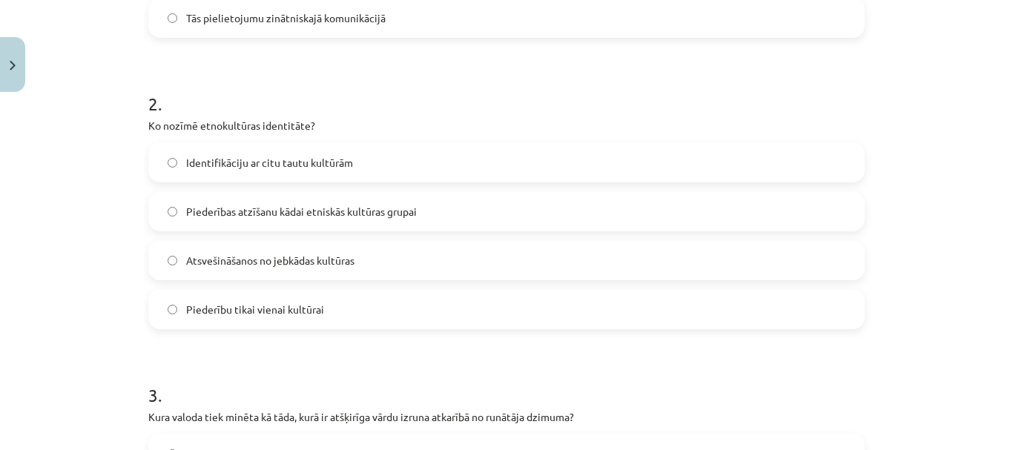
click at [273, 209] on span "Piederības atzīšanu kādai etniskās kultūras grupai" at bounding box center [301, 212] width 231 height 16
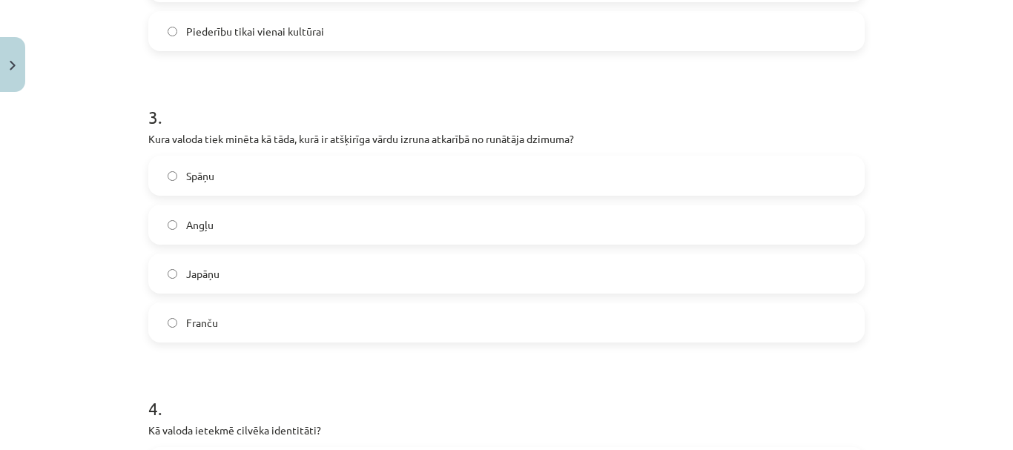
scroll to position [816, 0]
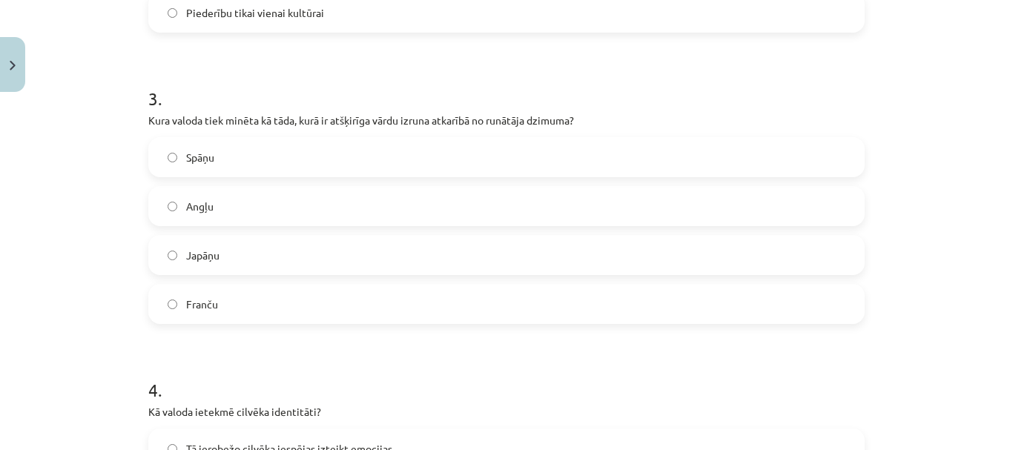
click at [306, 247] on label "Japāņu" at bounding box center [507, 255] width 714 height 37
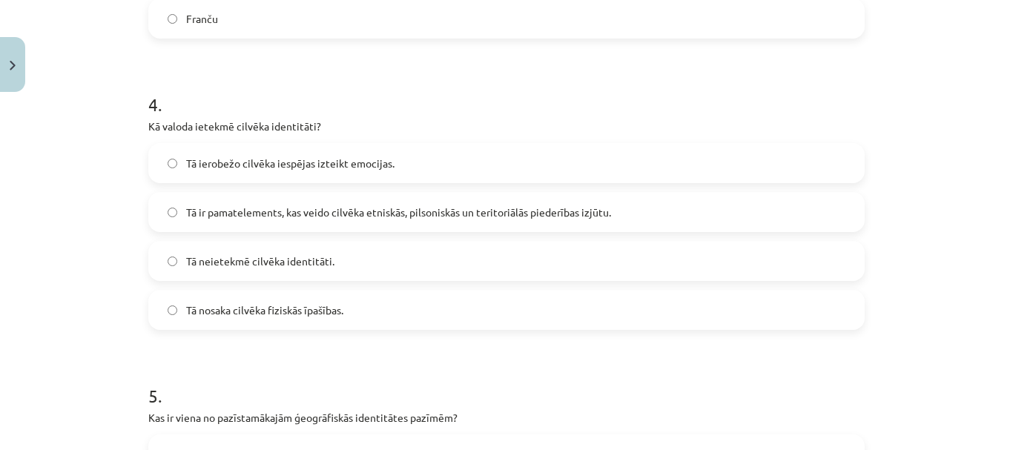
scroll to position [1113, 0]
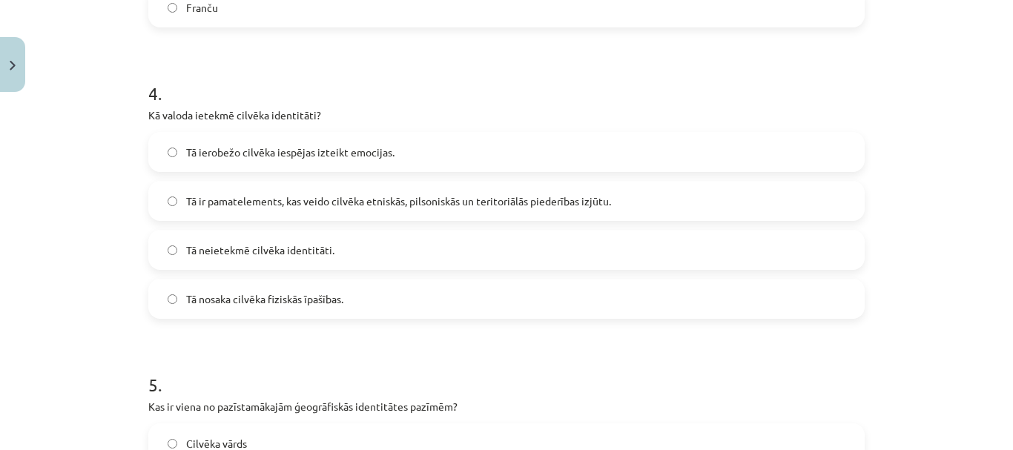
click at [282, 195] on span "Tā ir pamatelements, kas veido cilvēka etniskās, pilsoniskās un teritoriālās pi…" at bounding box center [398, 202] width 425 height 16
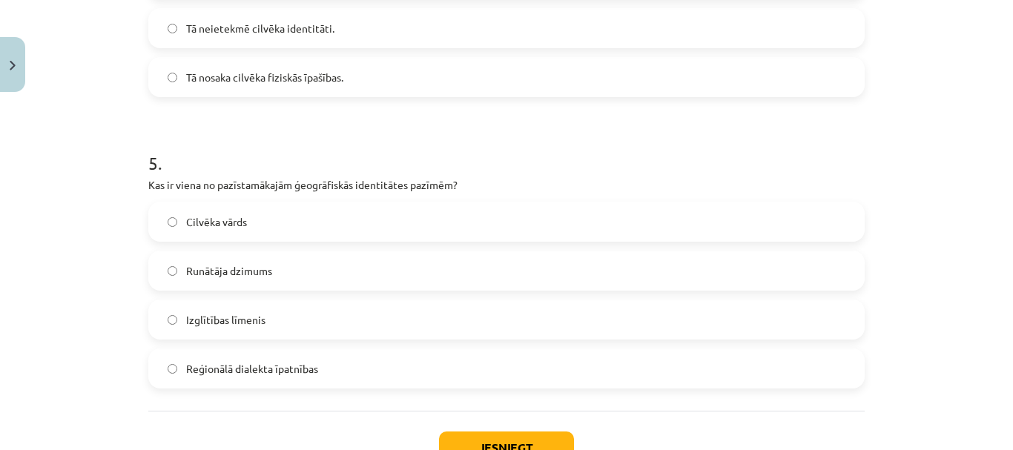
scroll to position [1335, 0]
click at [279, 369] on span "Reģionālā dialekta īpatnības" at bounding box center [252, 368] width 132 height 16
click at [515, 441] on button "Iesniegt" at bounding box center [506, 447] width 135 height 33
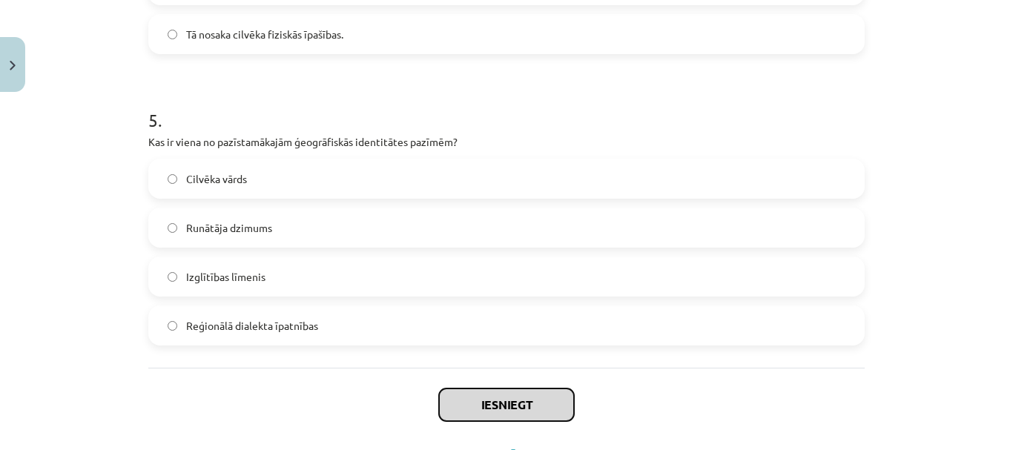
scroll to position [1445, 0]
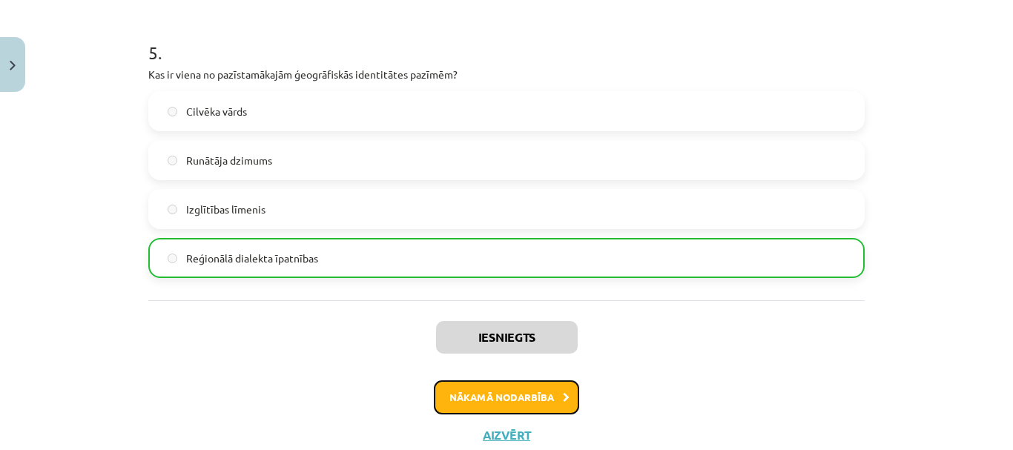
click at [472, 400] on button "Nākamā nodarbība" at bounding box center [506, 397] width 145 height 34
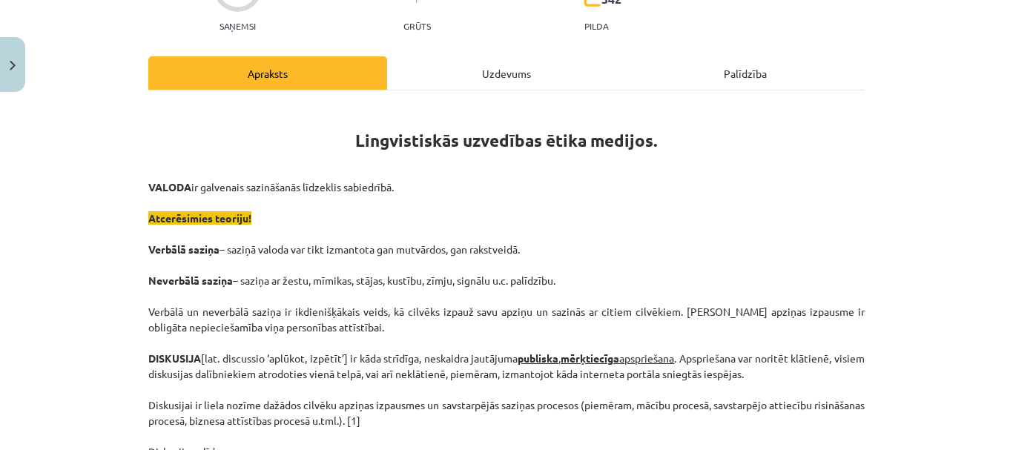
scroll to position [185, 0]
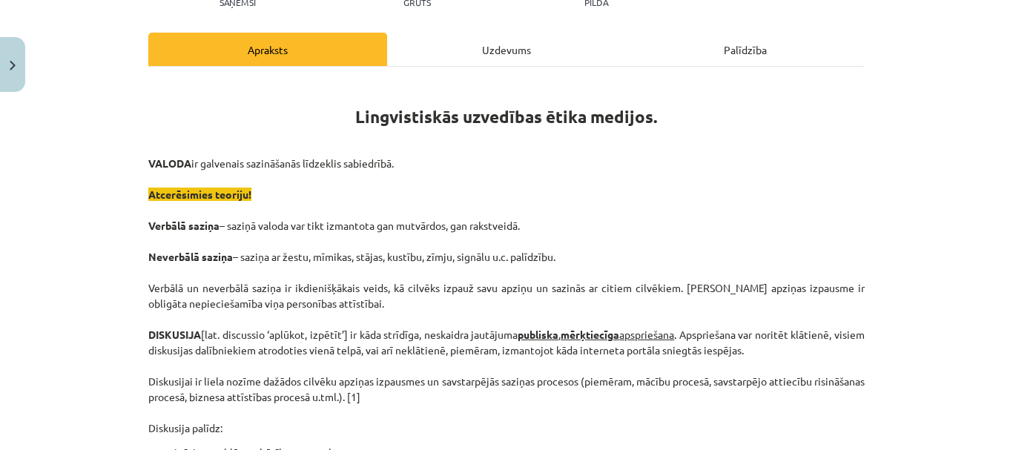
click at [572, 182] on p "VALODA ir galvenais sazināšanās līdzeklis sabiedrībā. Atcerēsimies teoriju! Ver…" at bounding box center [506, 296] width 716 height 280
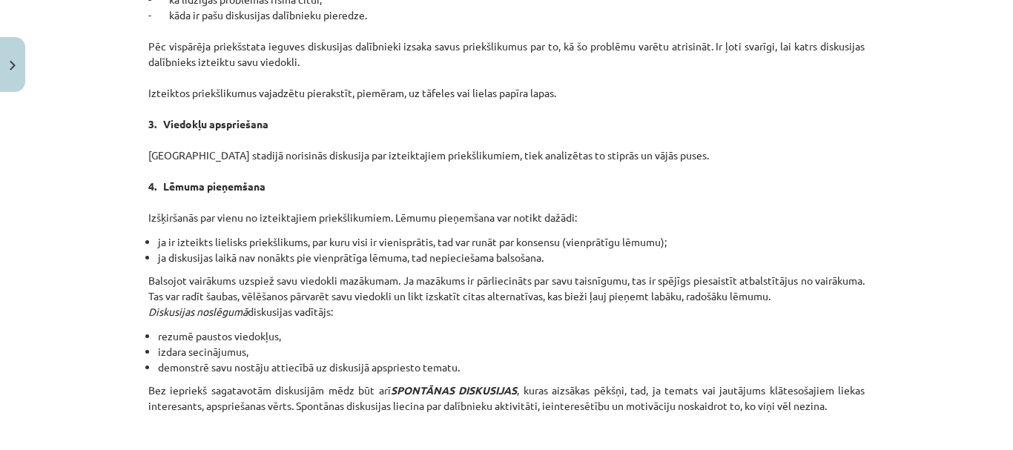
scroll to position [1436, 0]
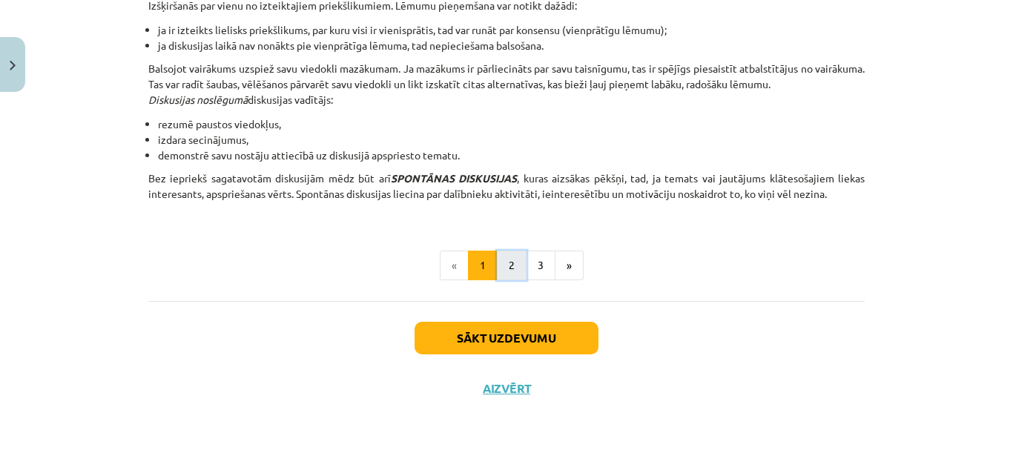
click at [512, 276] on button "2" at bounding box center [512, 266] width 30 height 30
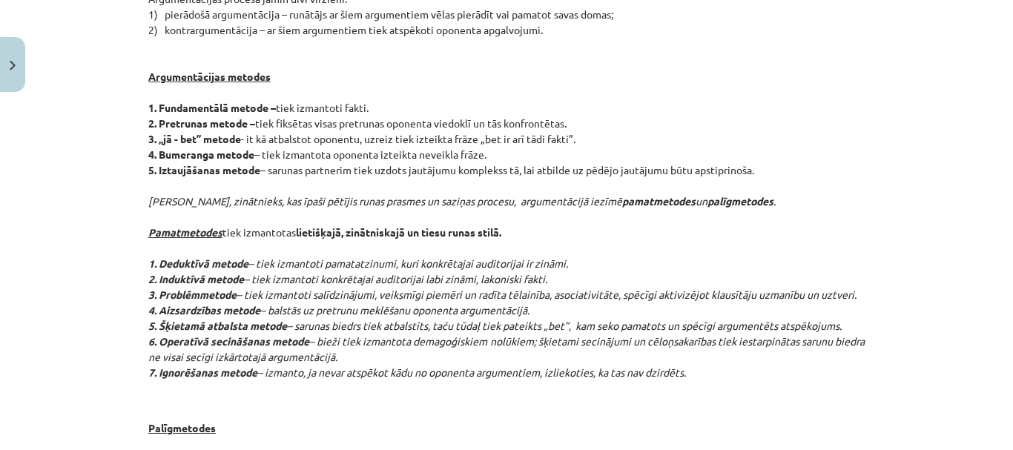
scroll to position [711, 0]
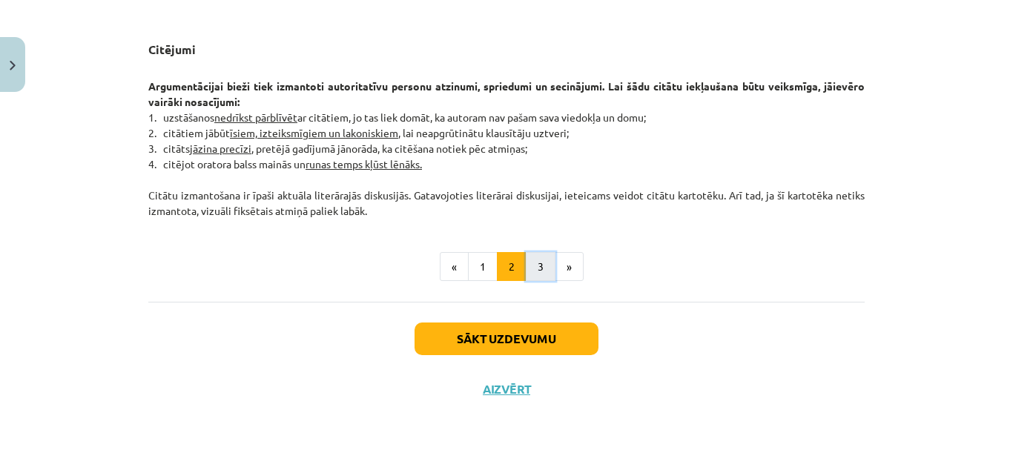
click at [541, 274] on button "3" at bounding box center [541, 267] width 30 height 30
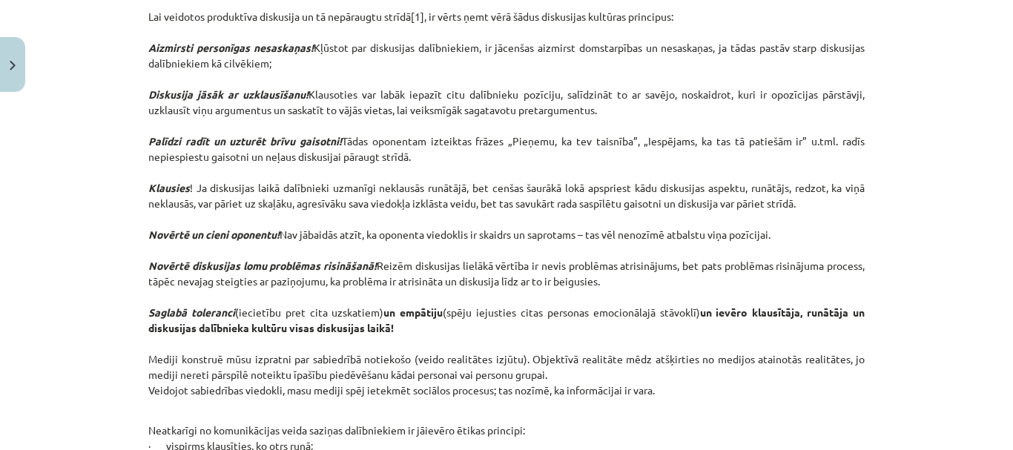
scroll to position [488, 0]
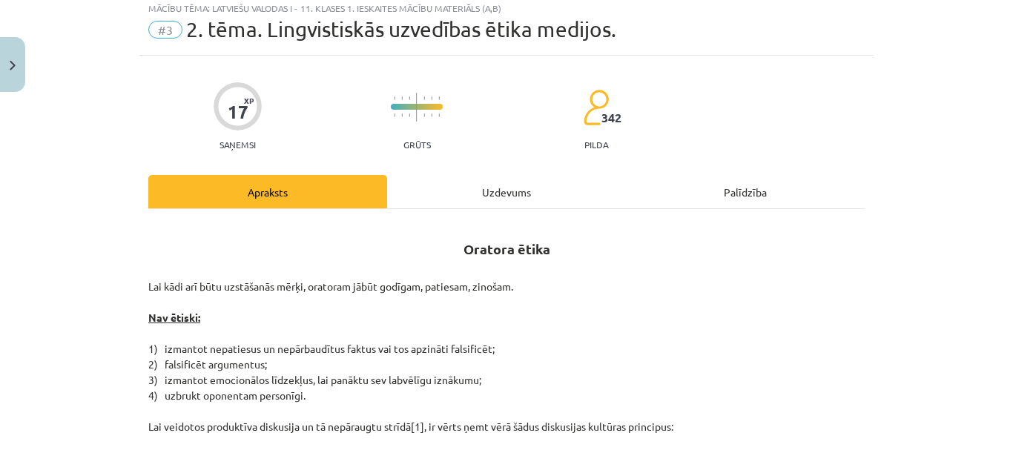
click at [486, 187] on div "Uzdevums" at bounding box center [506, 191] width 239 height 33
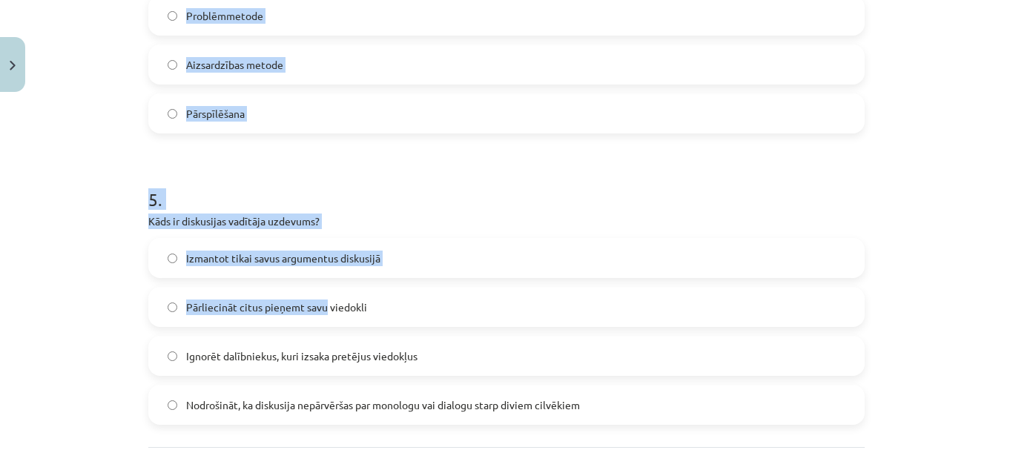
scroll to position [1445, 0]
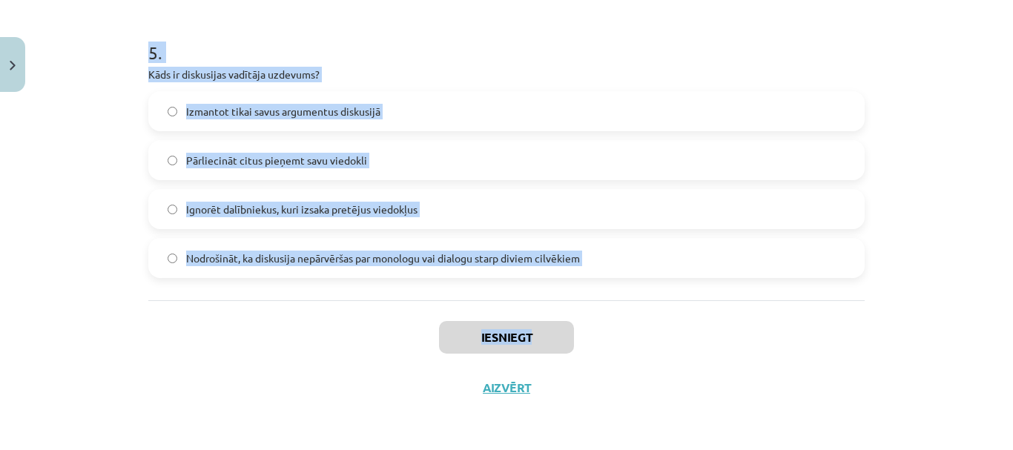
drag, startPoint x: 140, startPoint y: 283, endPoint x: 618, endPoint y: 300, distance: 478.0
copy div "9 . Lore ip dolor si ametconsect adipiscing elitsedd eiusmodtem? Incididu utlab…"
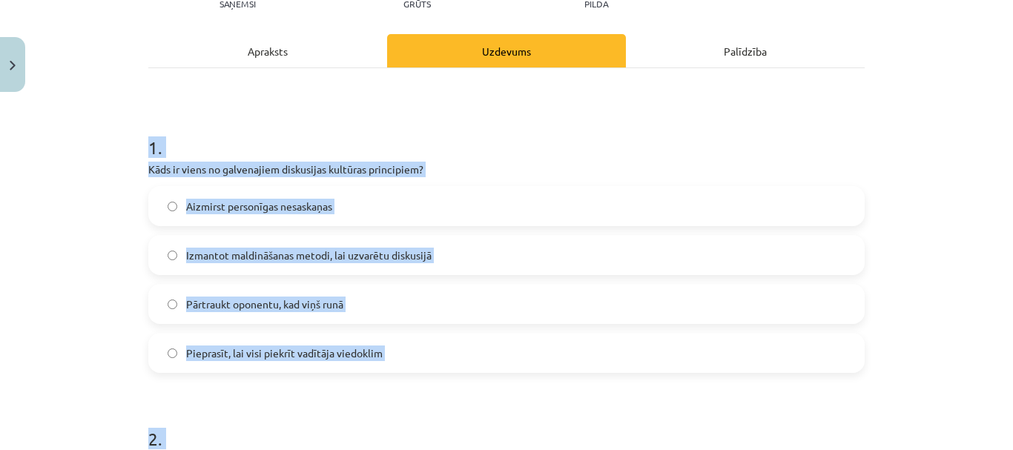
scroll to position [0, 0]
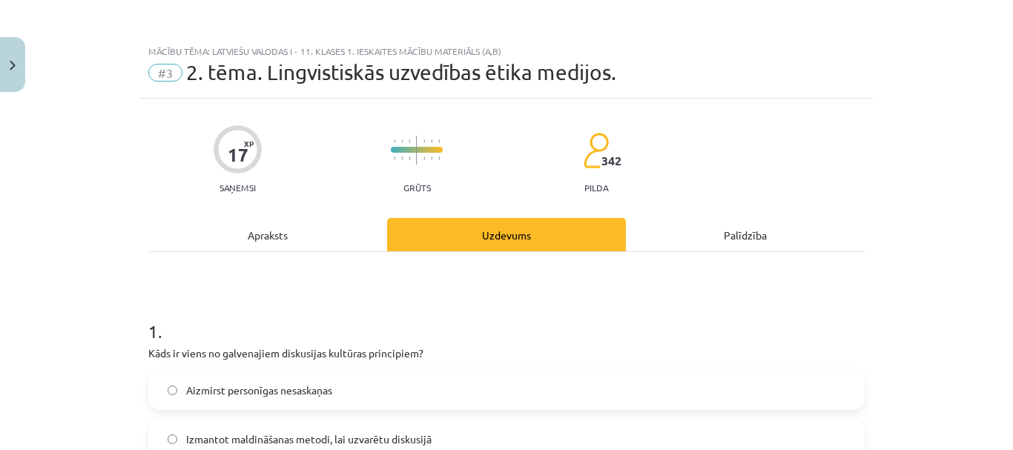
click at [266, 228] on div "Apraksts" at bounding box center [267, 234] width 239 height 33
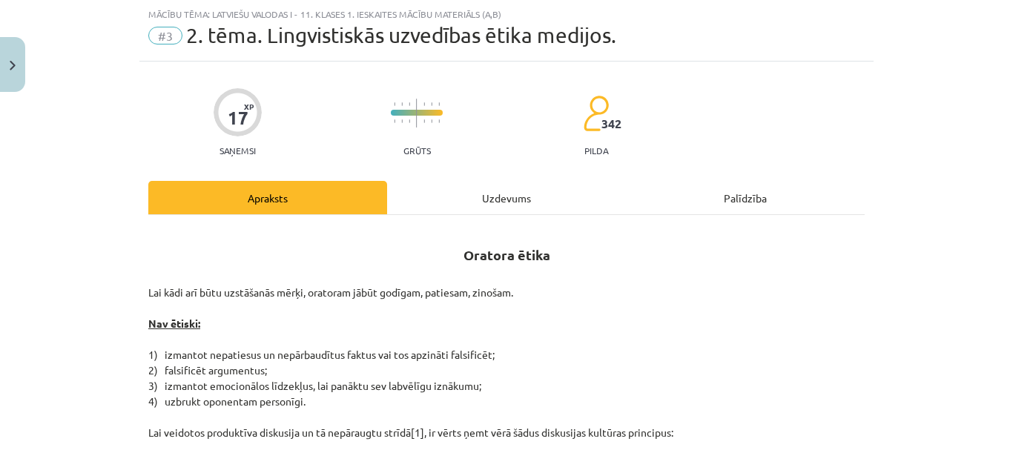
click at [504, 199] on div "Uzdevums" at bounding box center [506, 197] width 239 height 33
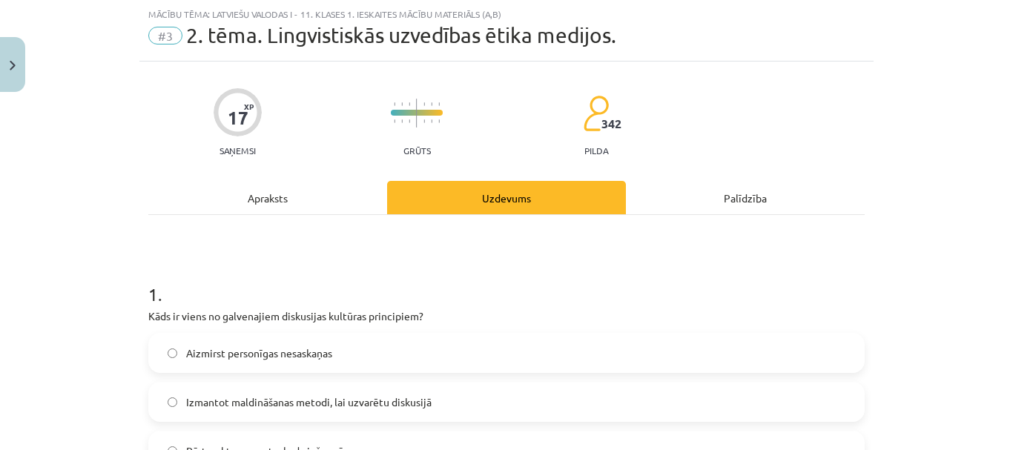
scroll to position [111, 0]
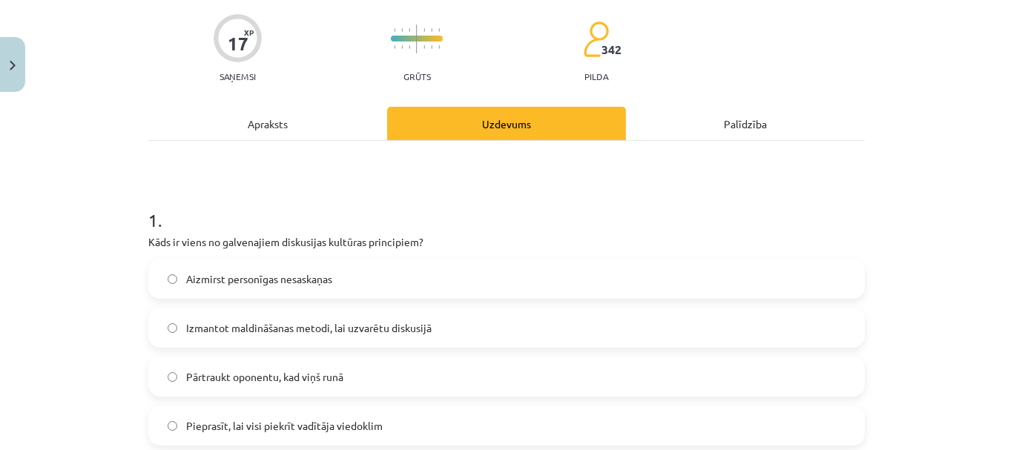
click at [270, 283] on span "Aizmirst personīgas nesaskaņas" at bounding box center [259, 279] width 146 height 16
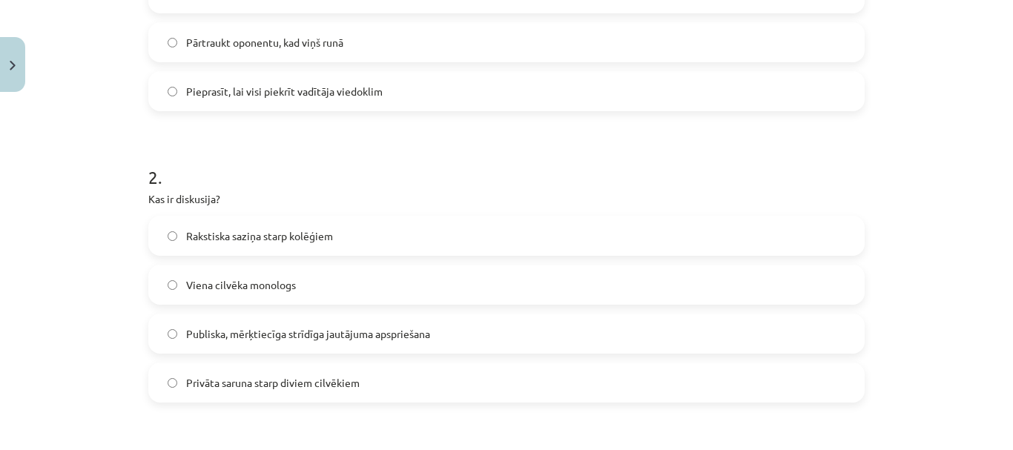
scroll to position [482, 0]
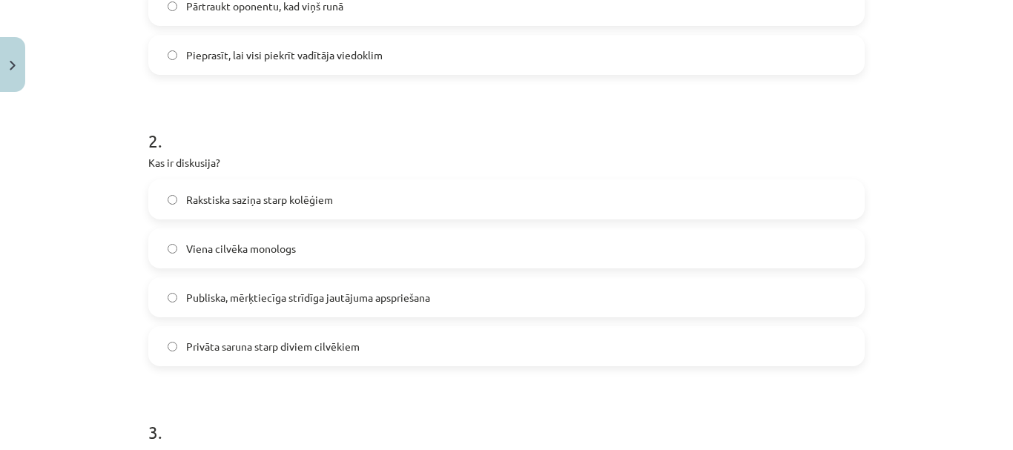
click at [291, 294] on span "Publiska, mērķtiecīga strīdīga jautājuma apspriešana" at bounding box center [308, 298] width 244 height 16
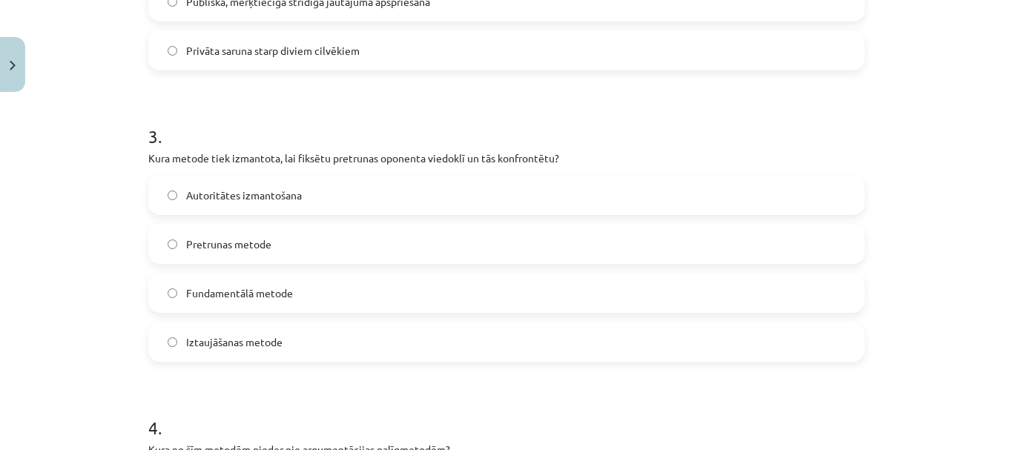
scroll to position [779, 0]
click at [273, 234] on label "Pretrunas metode" at bounding box center [507, 243] width 714 height 37
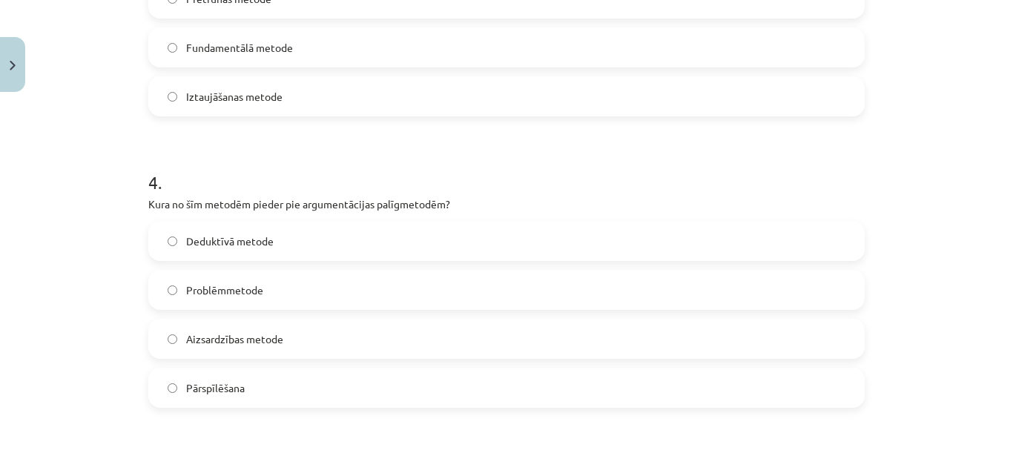
scroll to position [1075, 0]
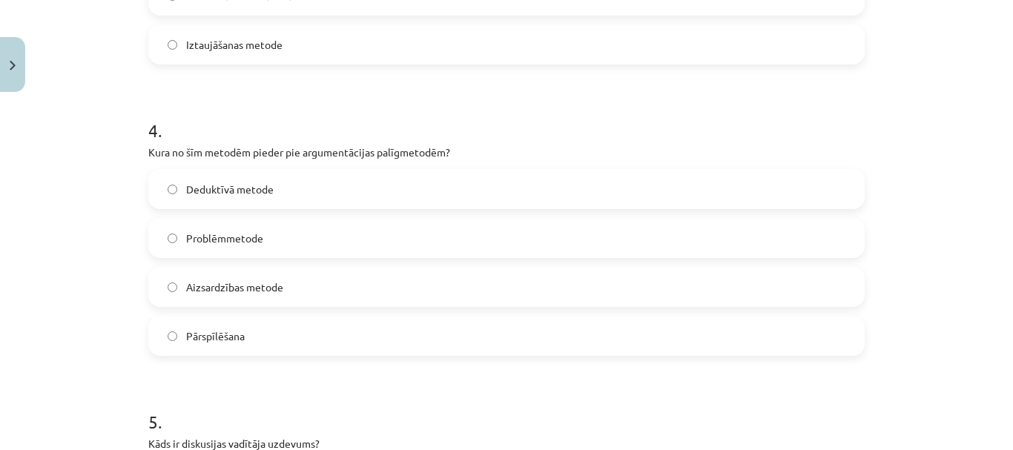
click at [260, 289] on span "Aizsardzības metode" at bounding box center [234, 288] width 97 height 16
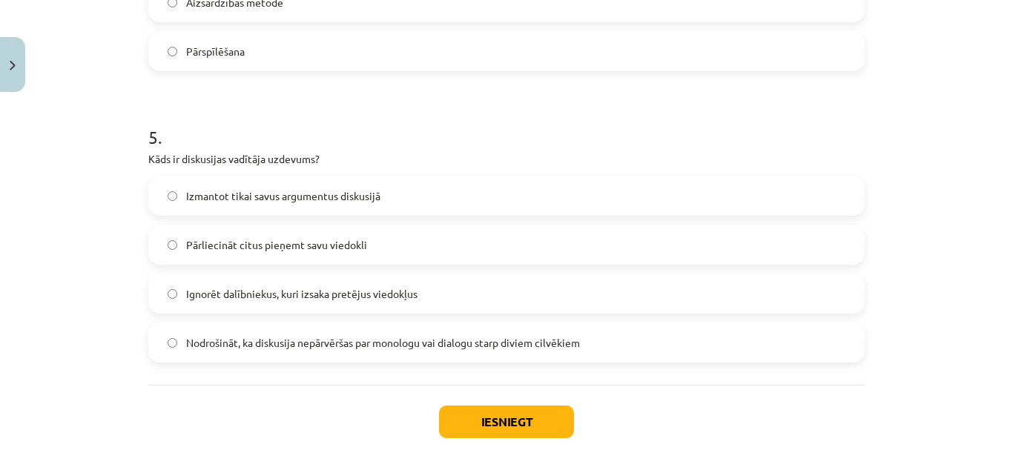
scroll to position [1445, 0]
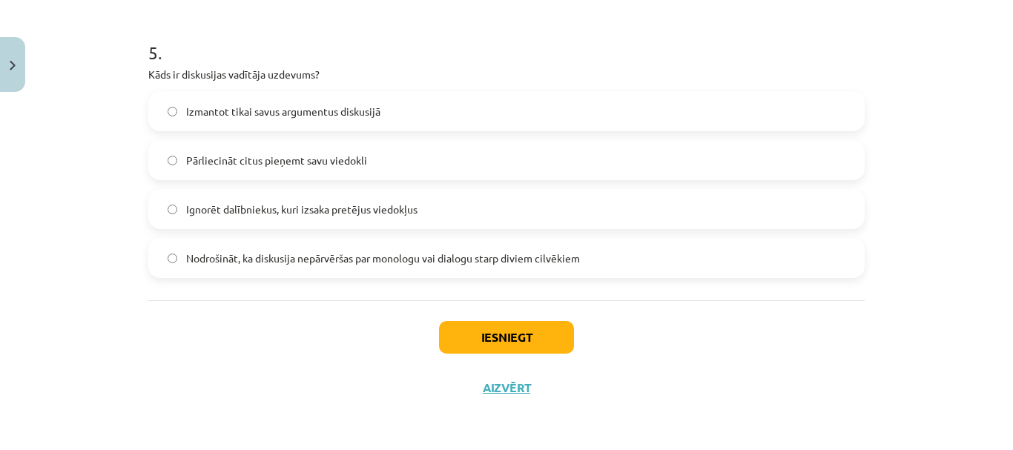
click at [244, 260] on span "Nodrošināt, ka diskusija nepārvēršas par monologu vai dialogu starp diviem cilv…" at bounding box center [383, 259] width 394 height 16
click at [521, 343] on button "Iesniegt" at bounding box center [506, 337] width 135 height 33
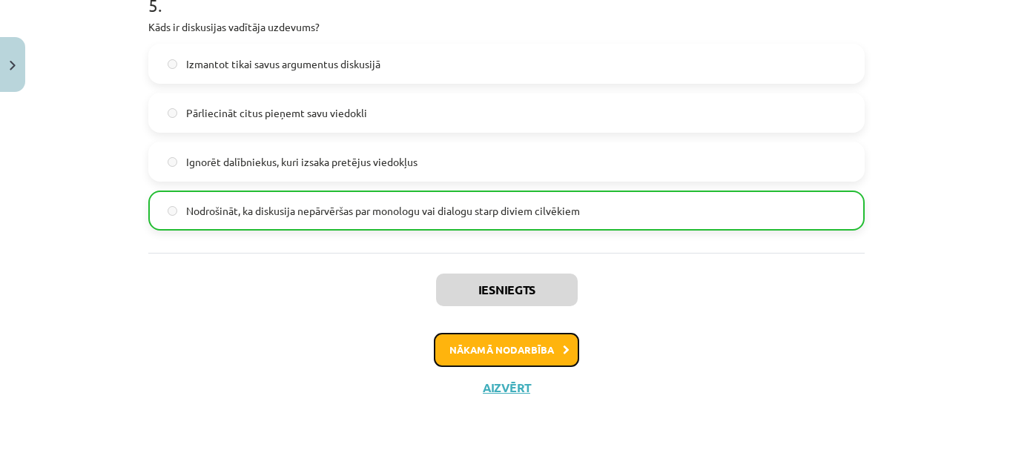
click at [514, 348] on button "Nākamā nodarbība" at bounding box center [506, 350] width 145 height 34
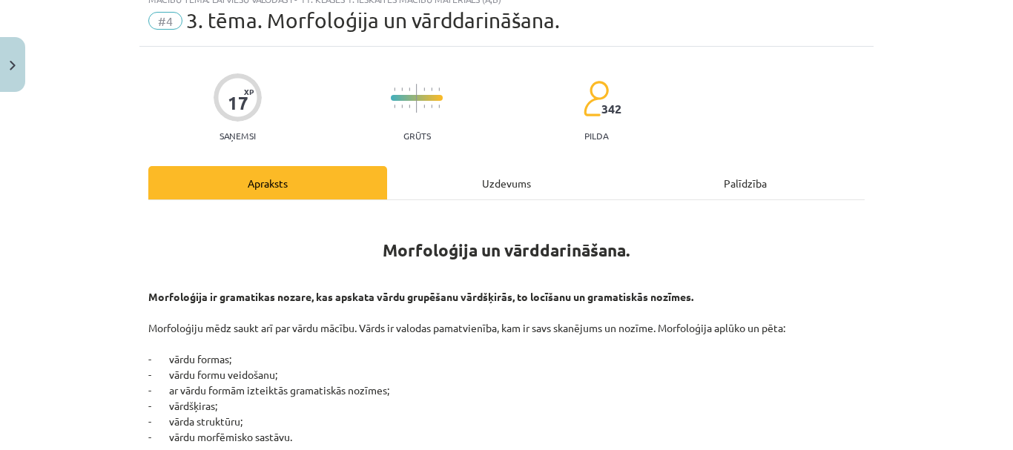
scroll to position [37, 0]
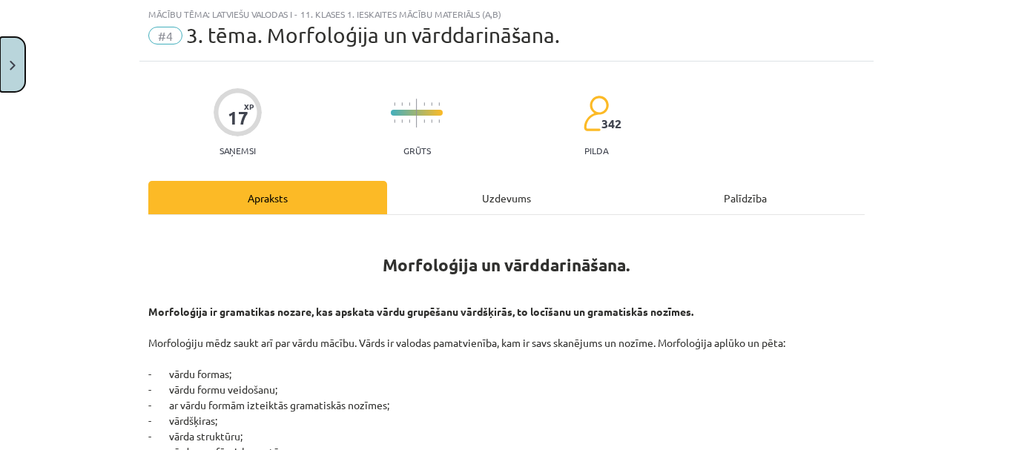
click at [16, 65] on button "Close" at bounding box center [12, 64] width 25 height 55
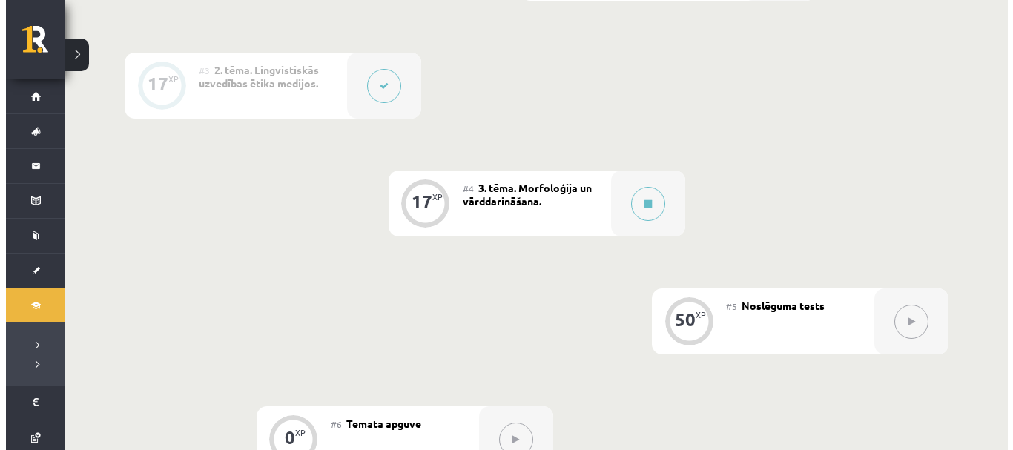
scroll to position [642, 0]
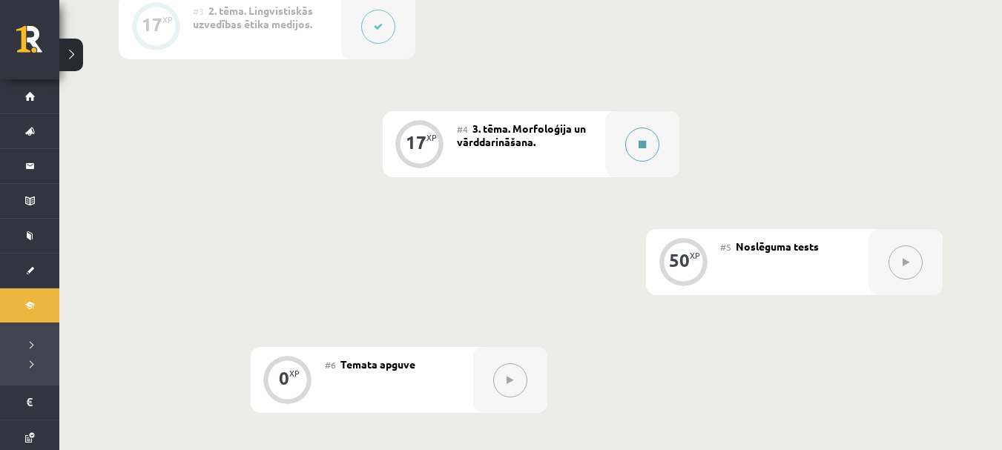
click at [630, 145] on button at bounding box center [642, 145] width 34 height 34
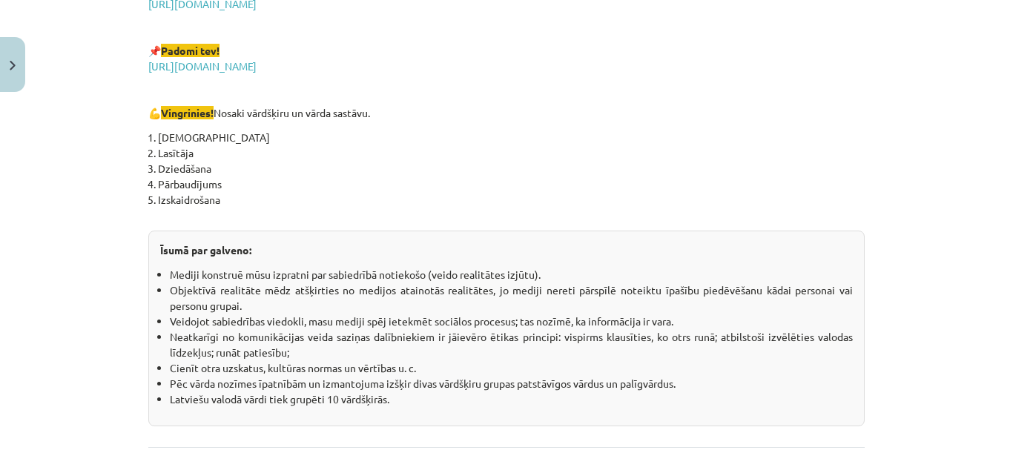
scroll to position [2719, 0]
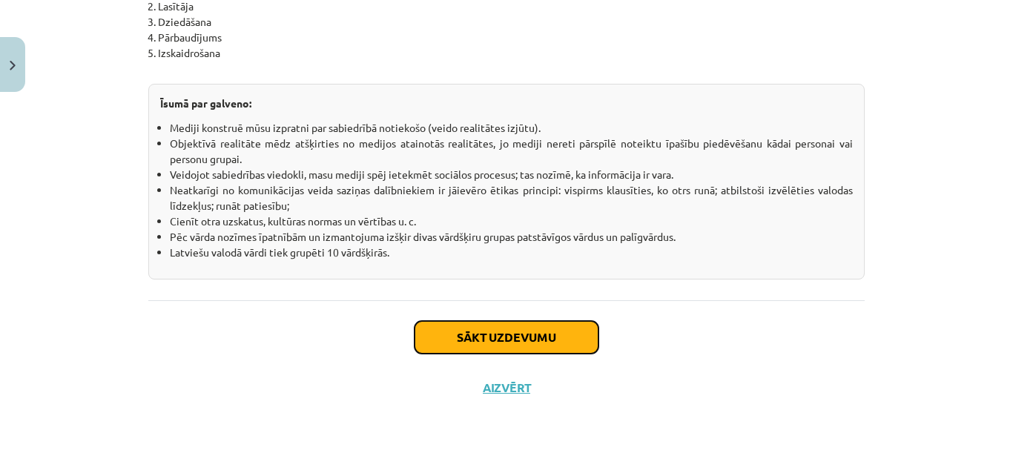
click at [506, 341] on button "Sākt uzdevumu" at bounding box center [507, 337] width 184 height 33
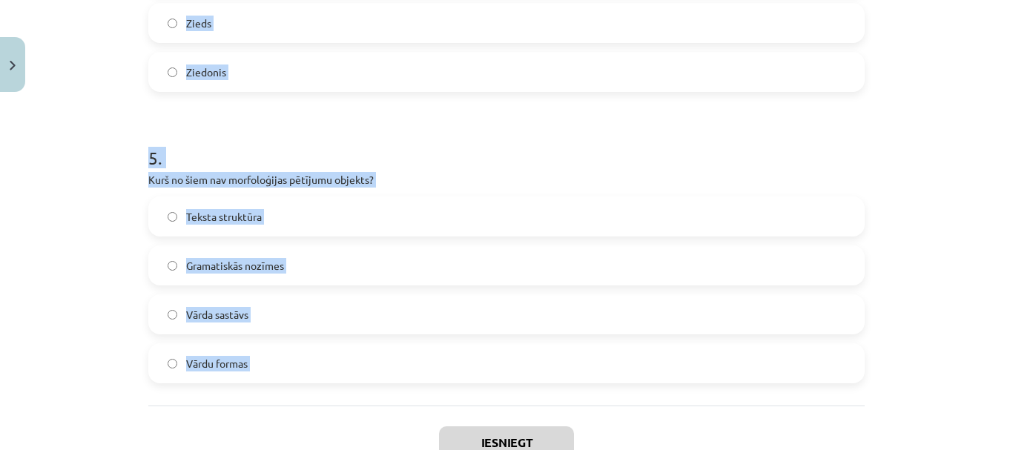
scroll to position [1445, 0]
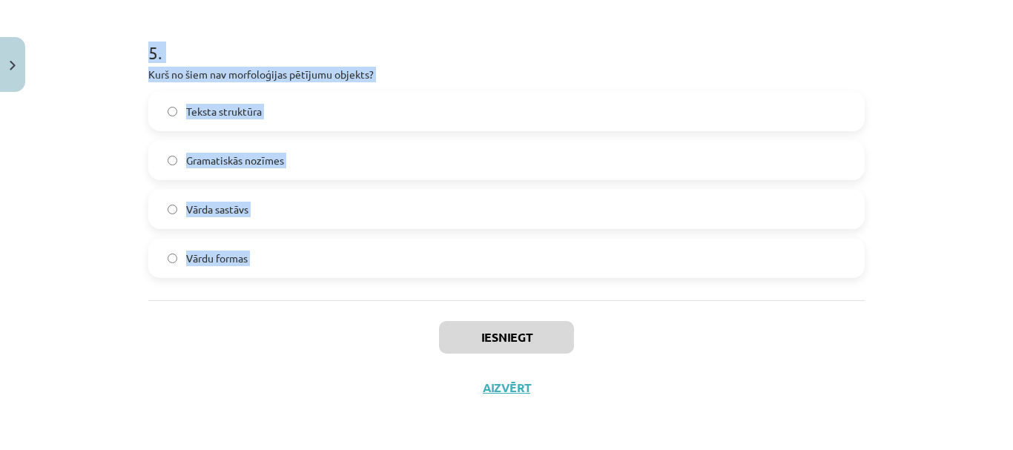
drag, startPoint x: 136, startPoint y: 287, endPoint x: 243, endPoint y: 313, distance: 110.6
copy form "1 . Kurš no šiem vārdiem ir atvasināts vārds? Pārskrējiens Ūdens Māja Zem 2 . K…"
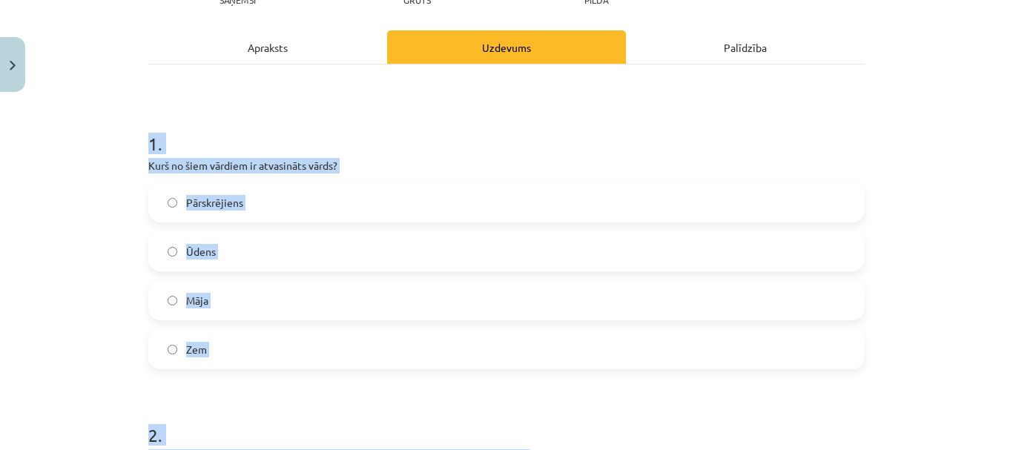
scroll to position [184, 0]
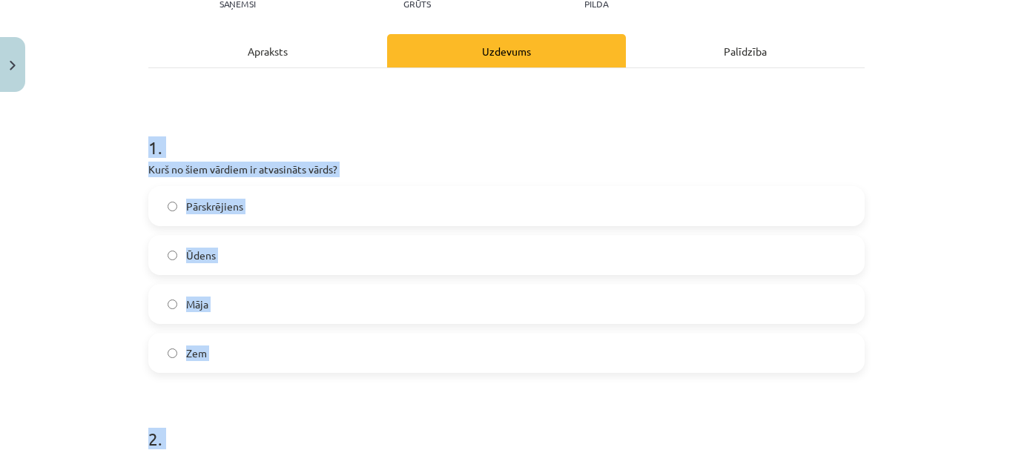
click at [283, 208] on label "Pārskrējiens" at bounding box center [507, 206] width 714 height 37
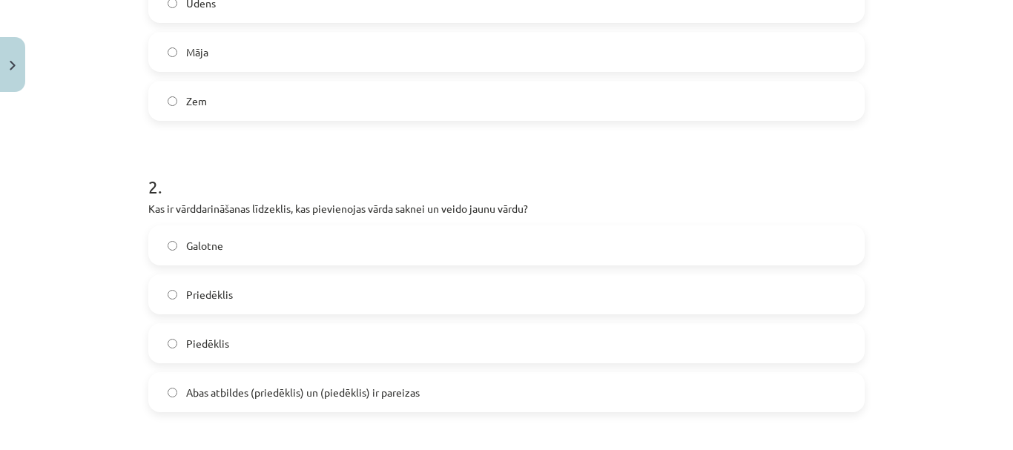
scroll to position [481, 0]
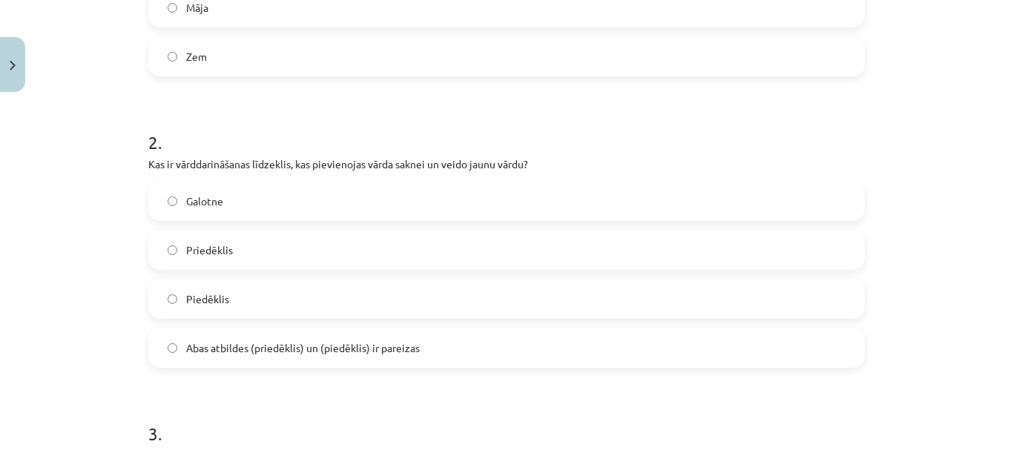
click at [254, 341] on span "Abas atbildes (priedēklis) un (piedēklis) ir pareizas" at bounding box center [303, 348] width 234 height 16
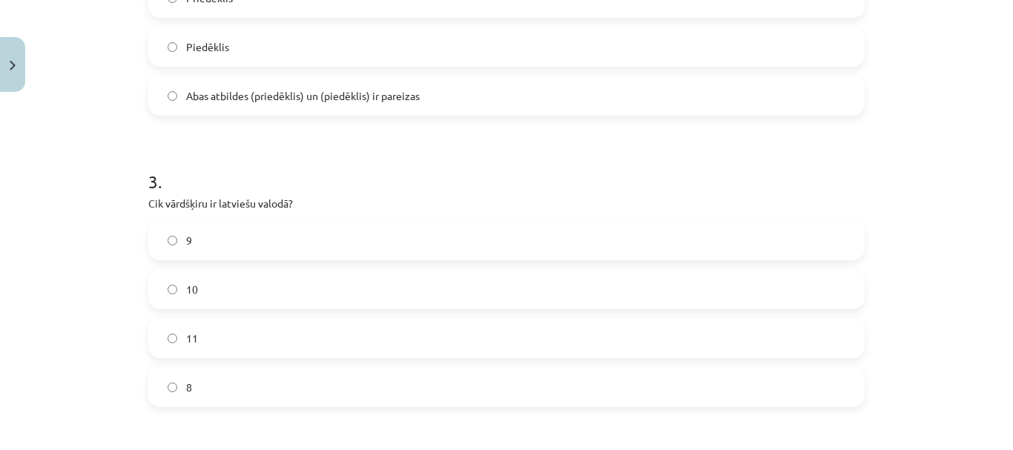
scroll to position [777, 0]
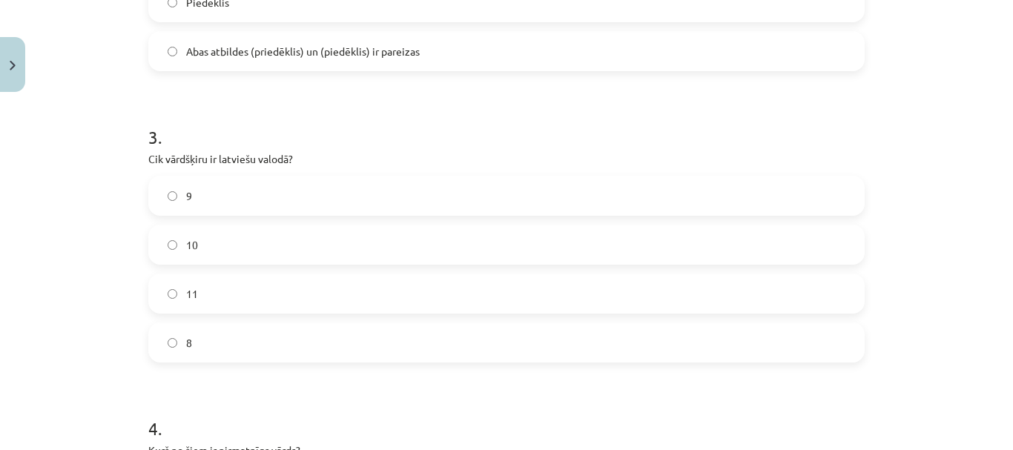
click at [204, 184] on label "9" at bounding box center [507, 195] width 714 height 37
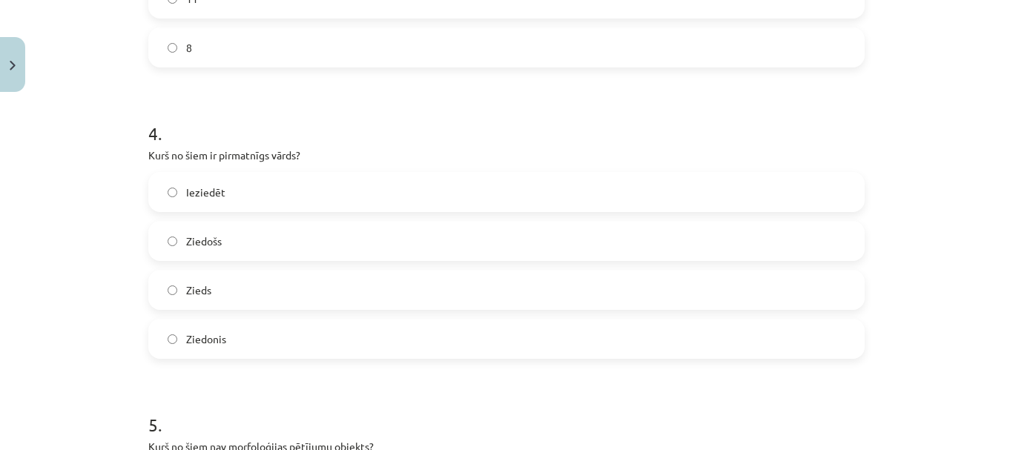
scroll to position [1074, 0]
click at [236, 288] on label "Zieds" at bounding box center [507, 288] width 714 height 37
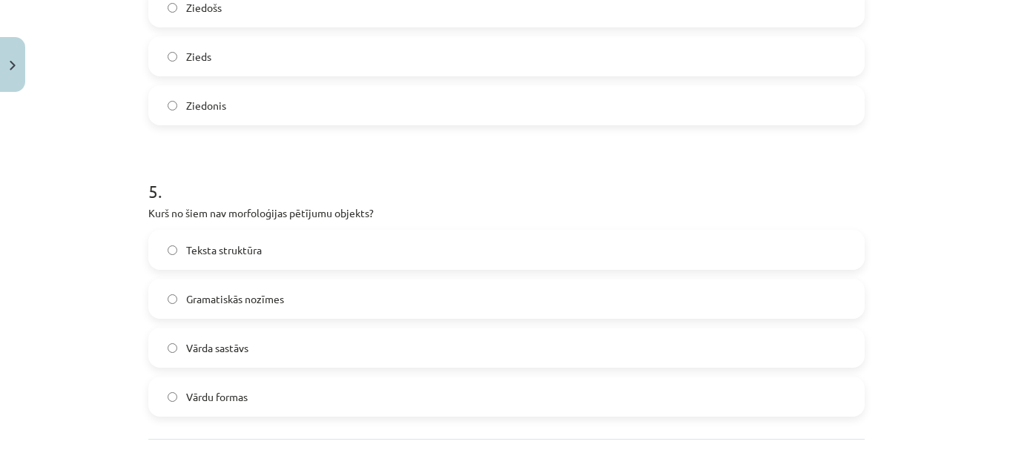
scroll to position [1445, 0]
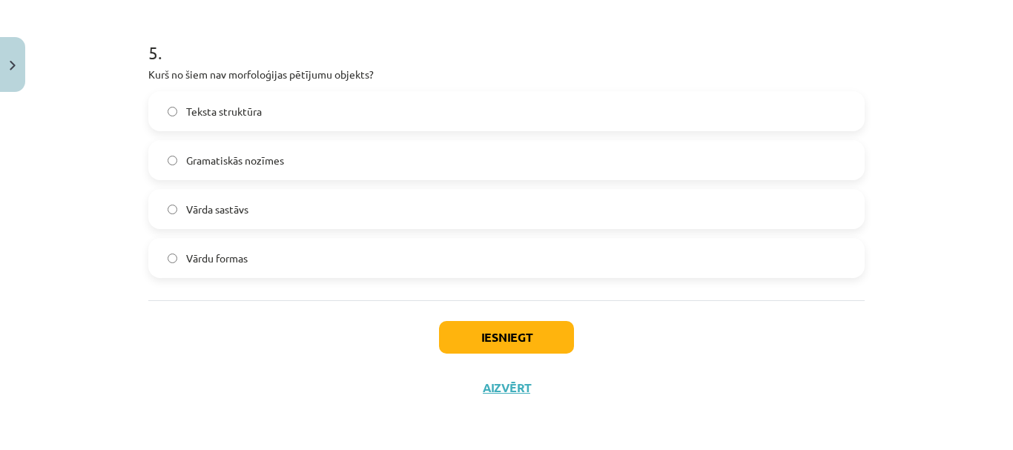
click at [299, 99] on label "Teksta struktūra" at bounding box center [507, 111] width 714 height 37
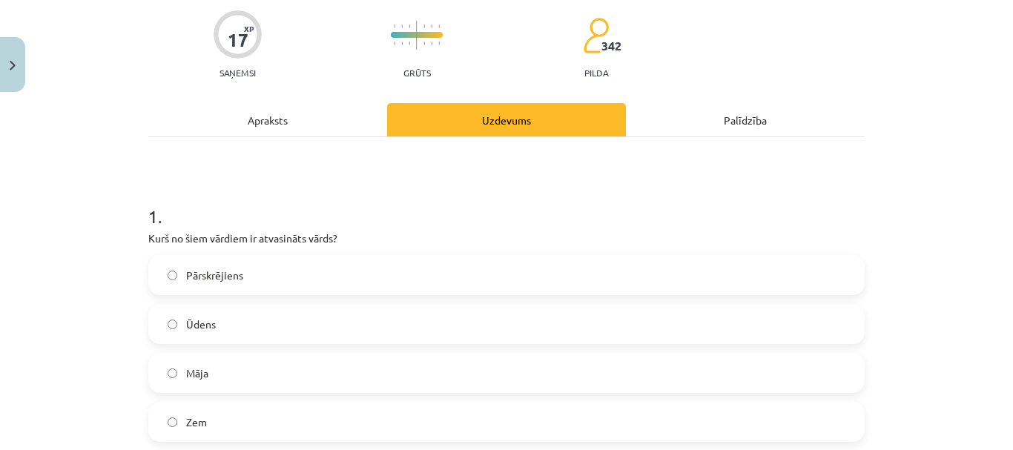
scroll to position [0, 0]
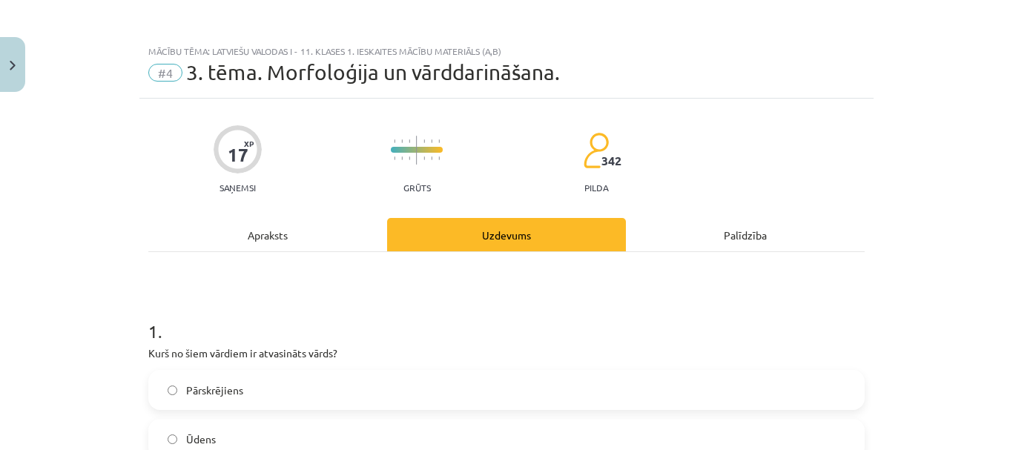
click at [255, 229] on div "Apraksts" at bounding box center [267, 234] width 239 height 33
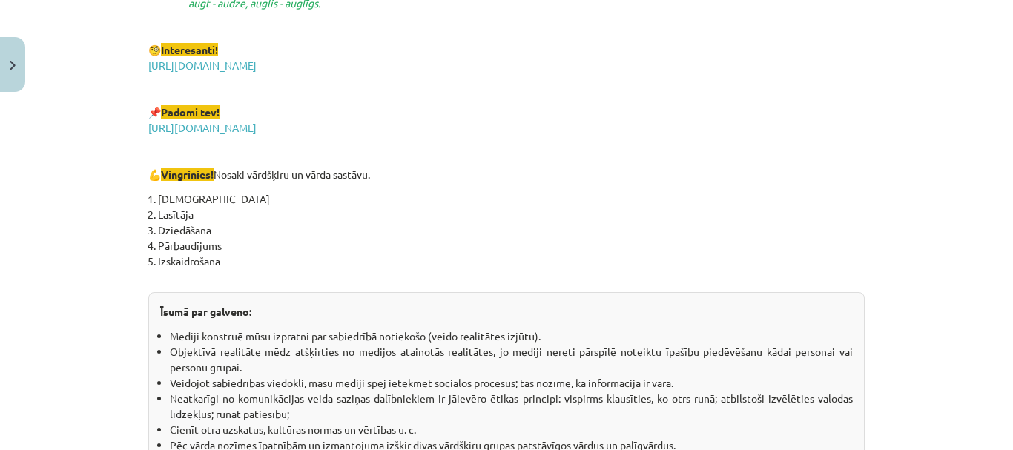
scroll to position [2707, 0]
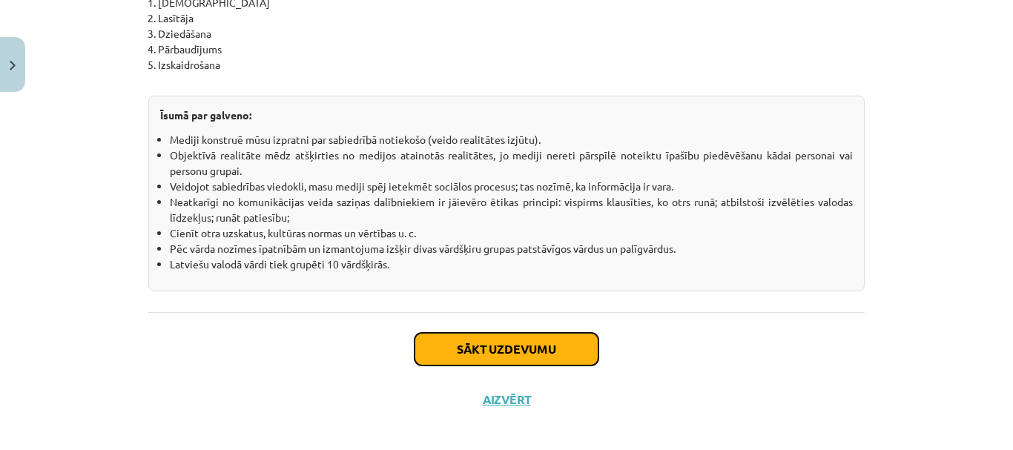
click at [558, 355] on button "Sākt uzdevumu" at bounding box center [507, 349] width 184 height 33
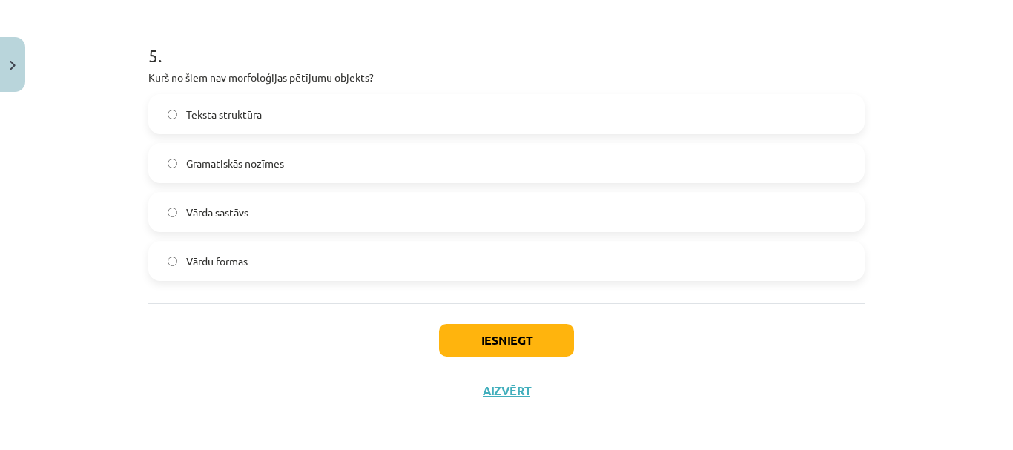
scroll to position [1445, 0]
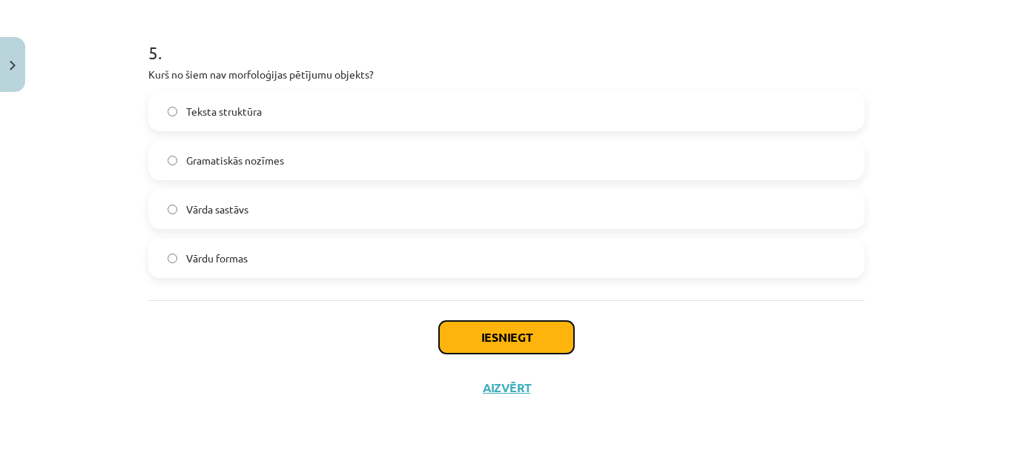
click at [523, 344] on button "Iesniegt" at bounding box center [506, 337] width 135 height 33
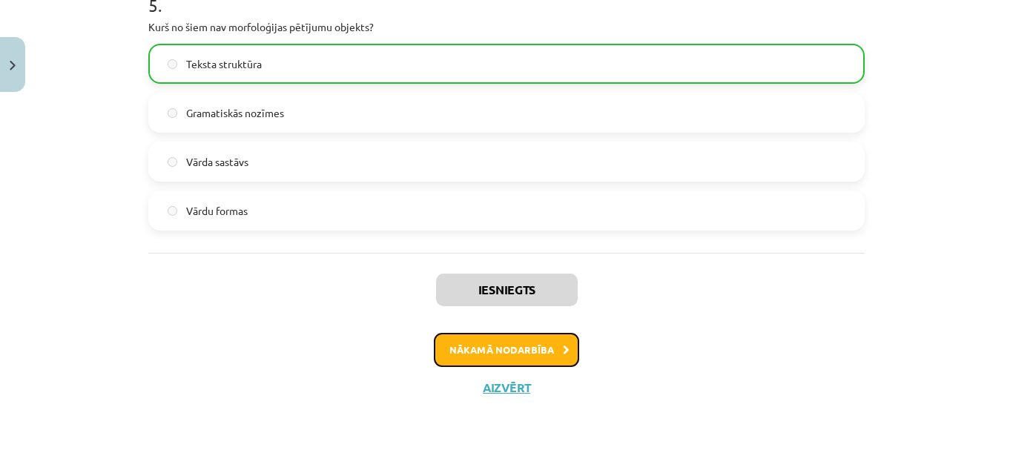
click at [508, 350] on button "Nākamā nodarbība" at bounding box center [506, 350] width 145 height 34
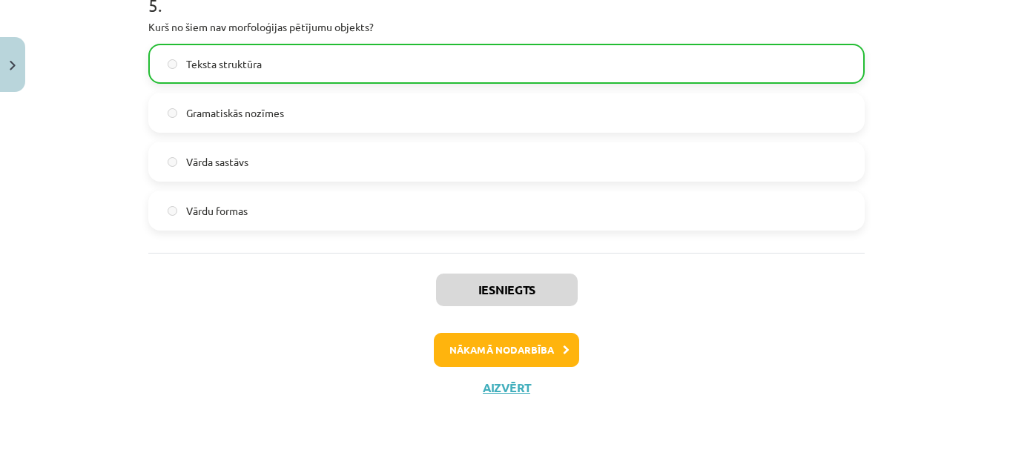
scroll to position [19, 0]
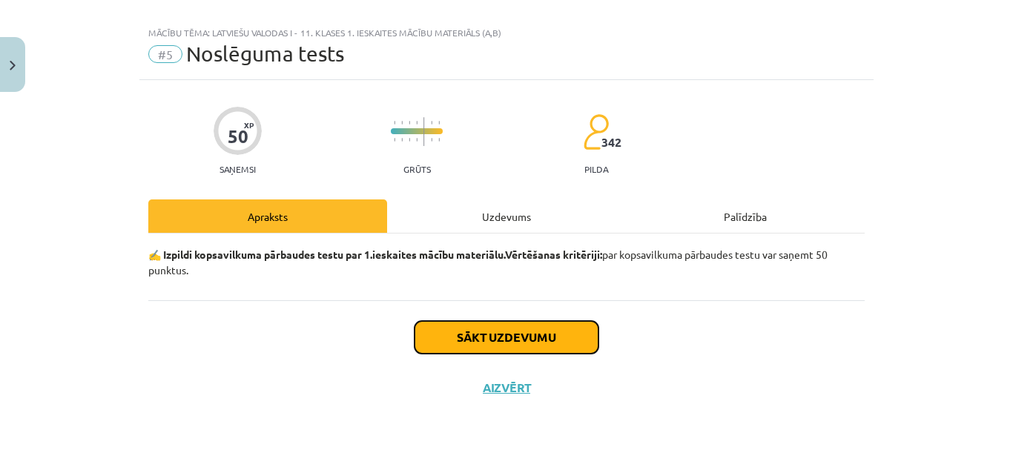
click at [507, 341] on button "Sākt uzdevumu" at bounding box center [507, 337] width 184 height 33
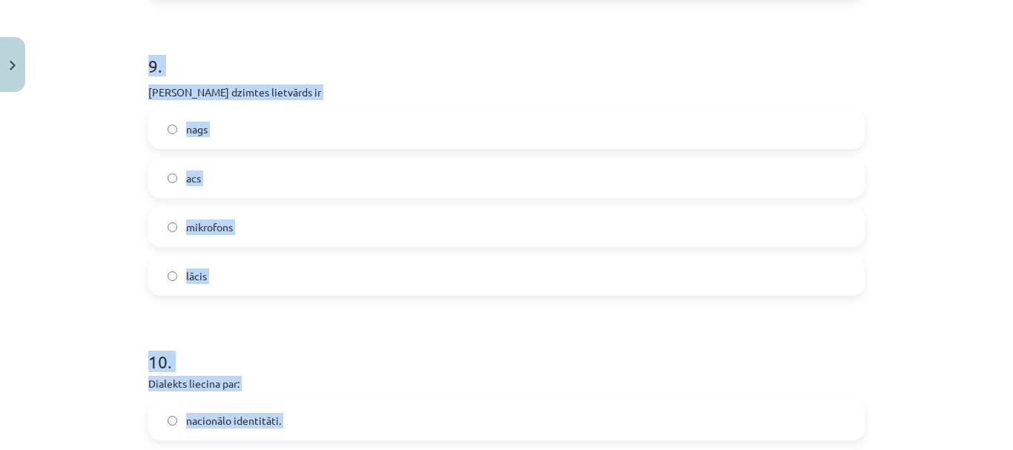
scroll to position [2671, 0]
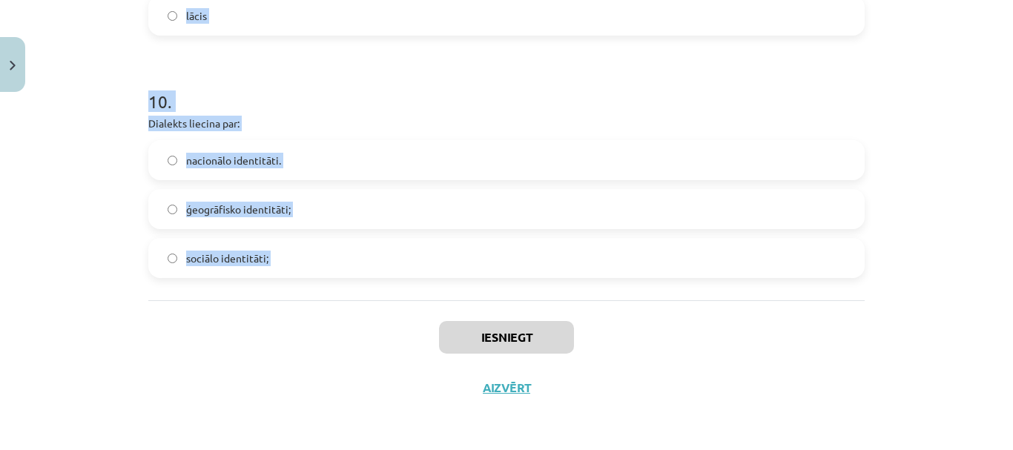
drag, startPoint x: 113, startPoint y: 305, endPoint x: 251, endPoint y: 331, distance: 141.1
click at [251, 331] on div "Mācību tēma: Latviešu valodas i - 11. klases 1. ieskaites mācību materiāls (a,b…" at bounding box center [506, 225] width 1013 height 450
copy form "9 . Lore ip dolorsitam consectet? adipiscing elits doeiusmo tempo incididuntutl…"
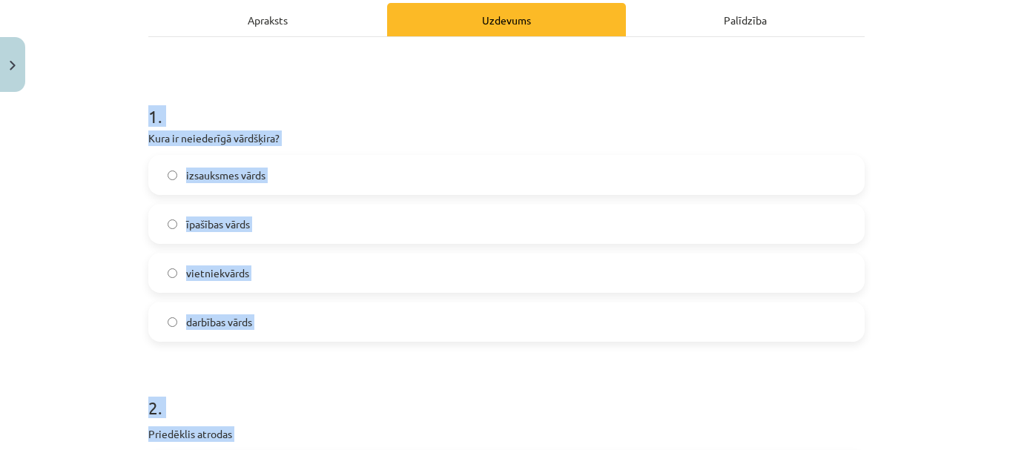
scroll to position [223, 0]
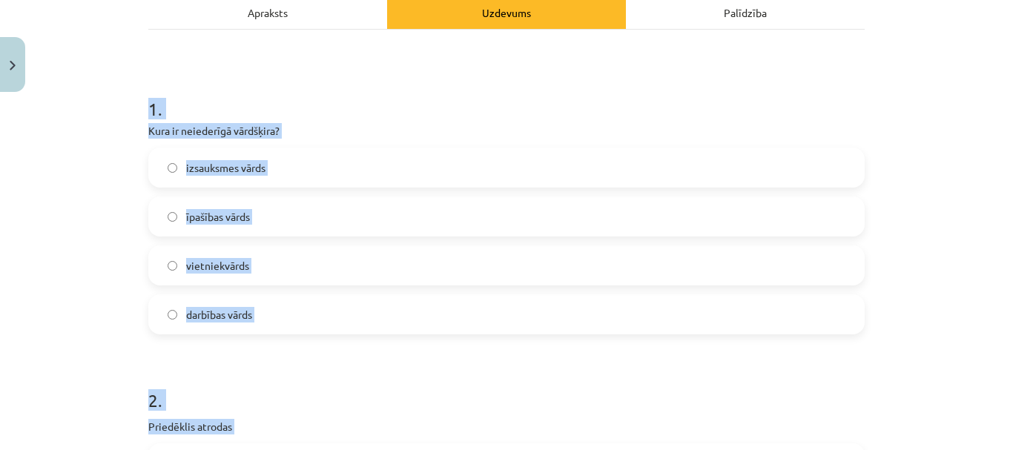
click at [260, 161] on span "izsauksmes vārds" at bounding box center [225, 168] width 79 height 16
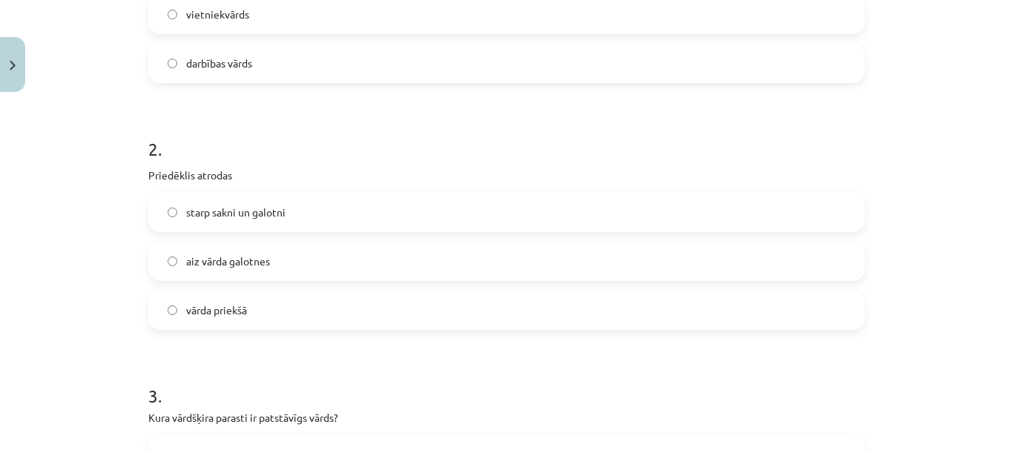
scroll to position [519, 0]
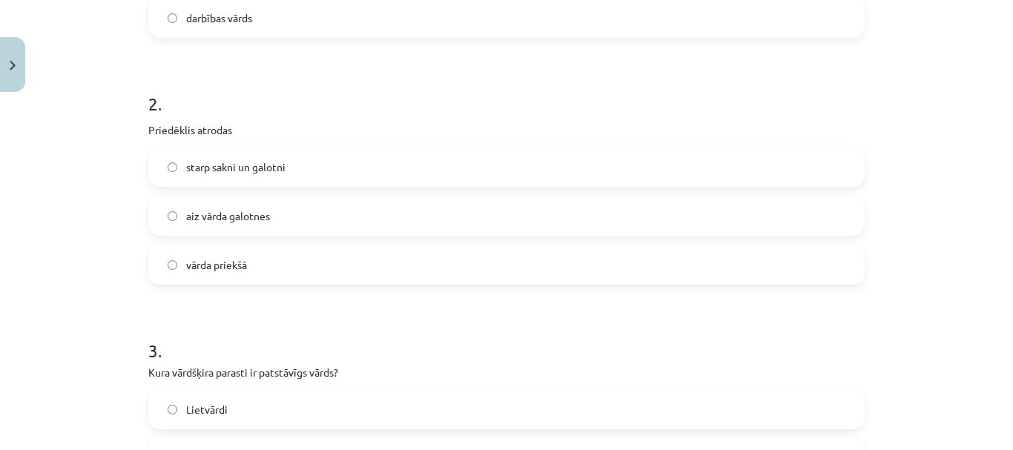
click at [225, 256] on label "vārda priekšā" at bounding box center [507, 264] width 714 height 37
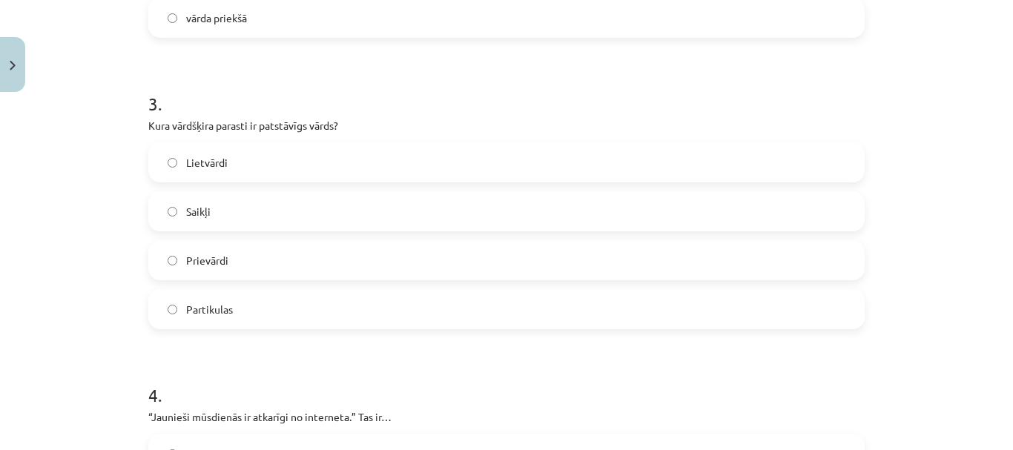
scroll to position [816, 0]
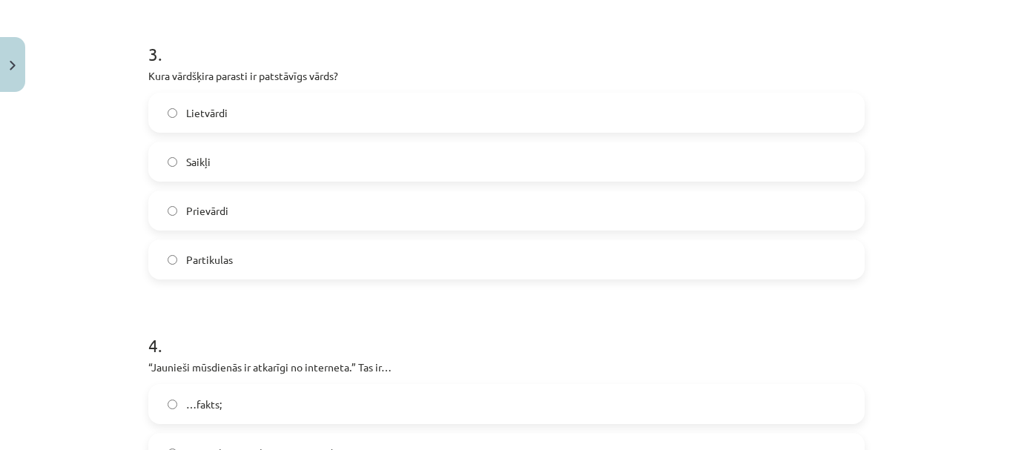
click at [251, 115] on label "Lietvārdi" at bounding box center [507, 112] width 714 height 37
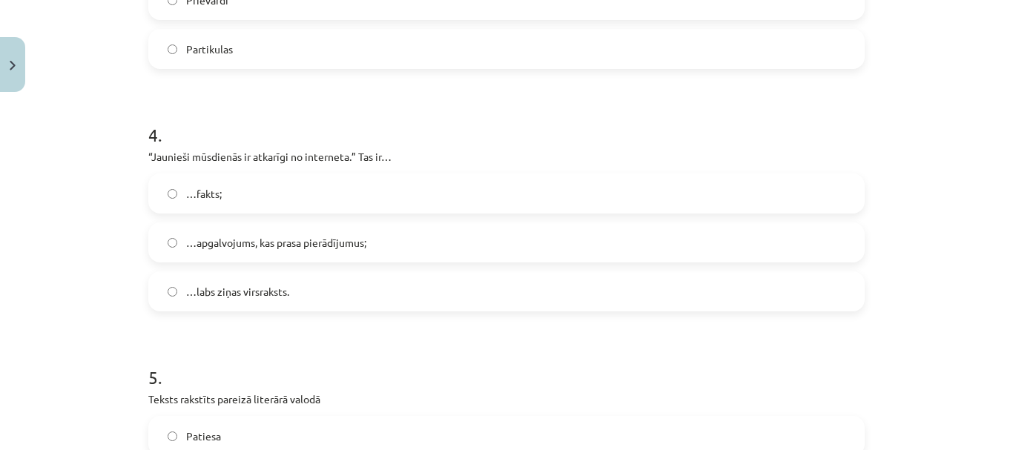
scroll to position [1038, 0]
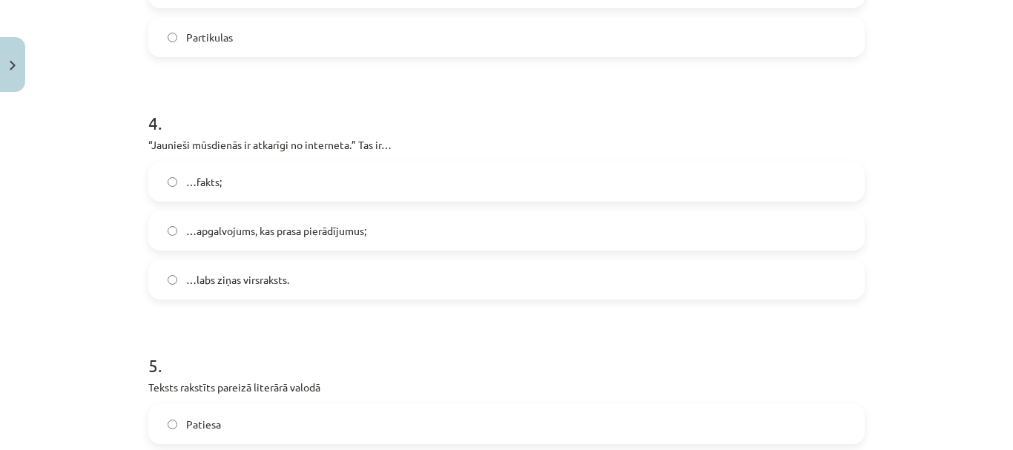
click at [222, 222] on label "…apgalvojums, kas prasa pierādījumus;" at bounding box center [507, 230] width 714 height 37
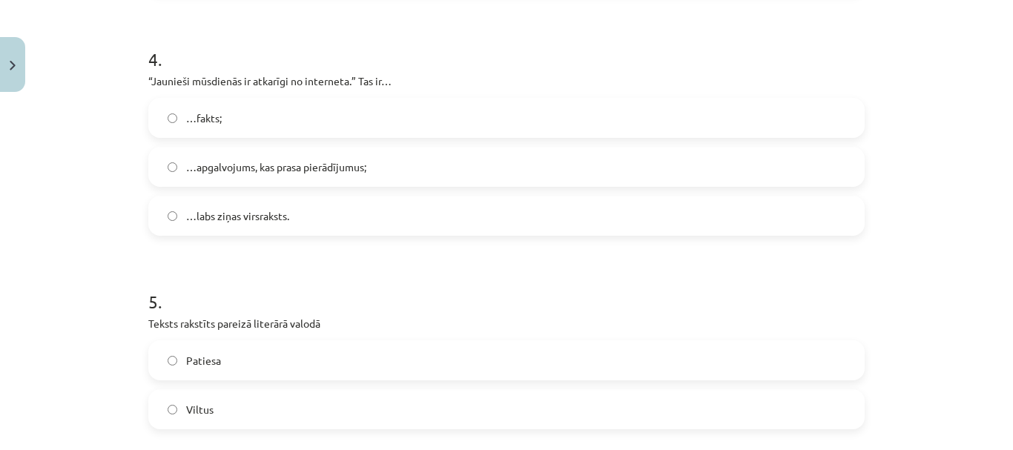
scroll to position [1261, 0]
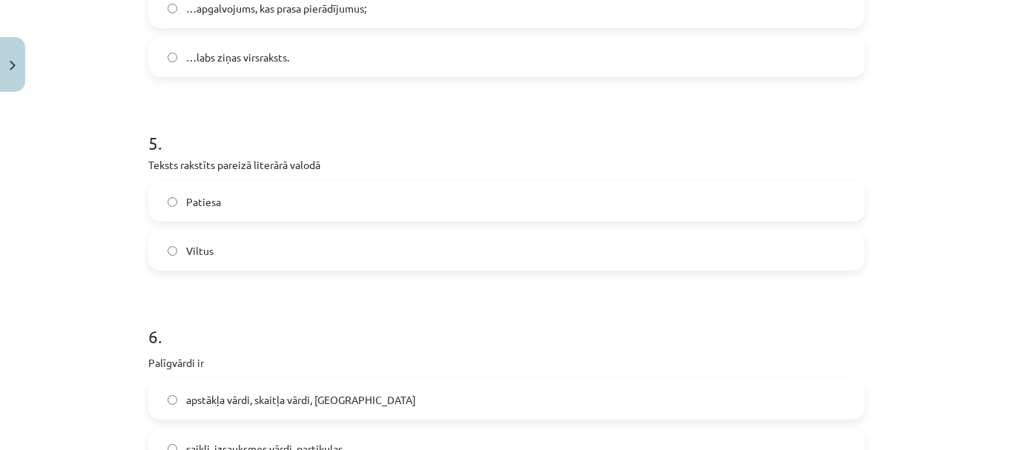
click at [269, 205] on label "Patiesa" at bounding box center [507, 201] width 714 height 37
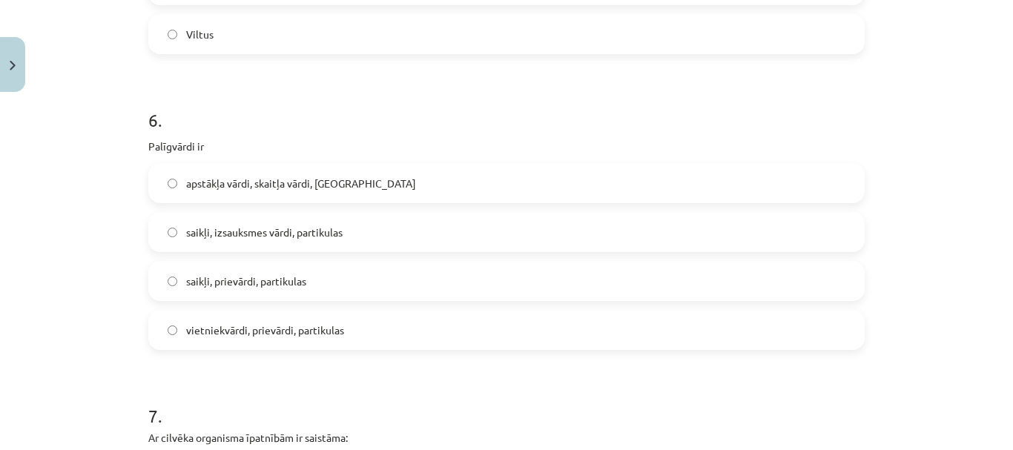
scroll to position [1483, 0]
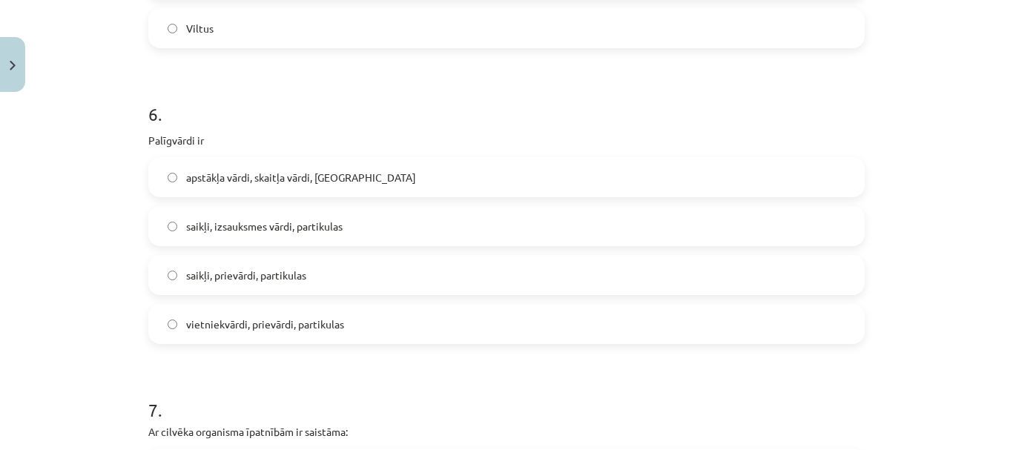
click at [274, 94] on h1 "6 ." at bounding box center [506, 101] width 716 height 46
click at [293, 263] on label "saikļi, prievārdi, partikulas" at bounding box center [507, 275] width 714 height 37
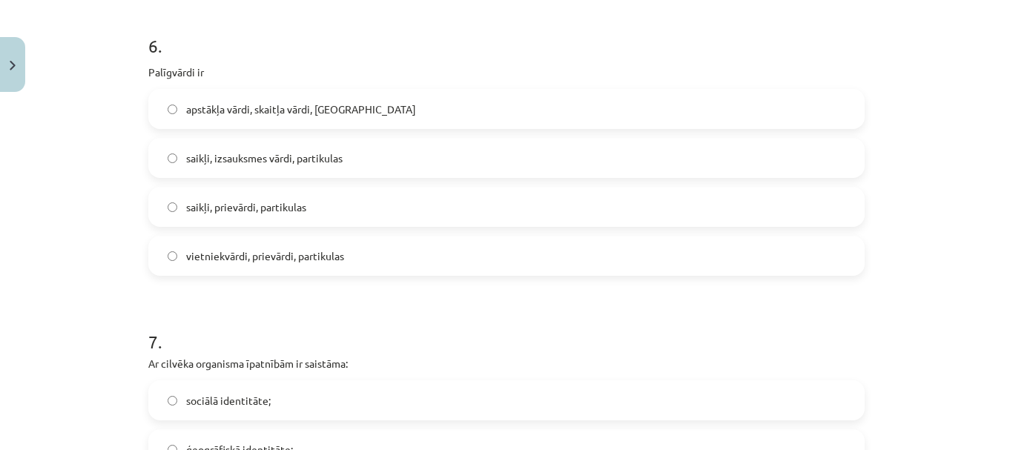
scroll to position [1780, 0]
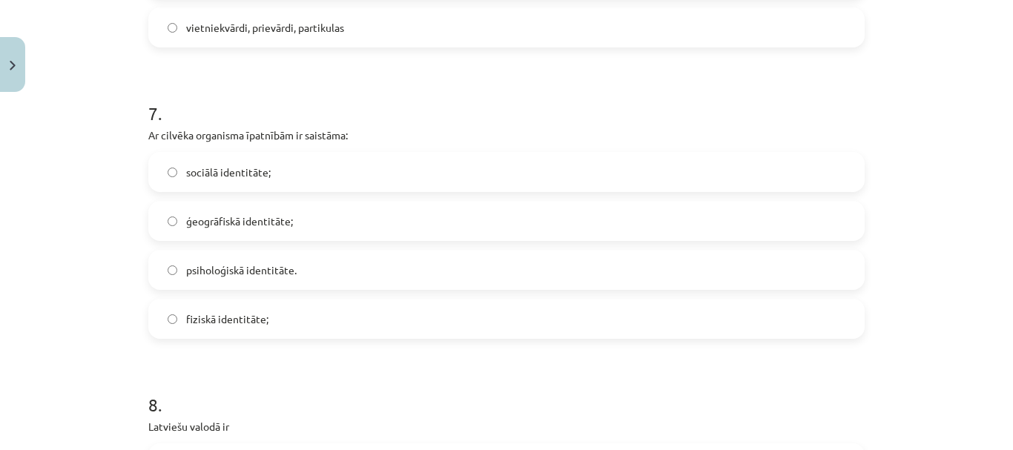
click at [253, 323] on span "fiziskā identitāte;" at bounding box center [227, 320] width 82 height 16
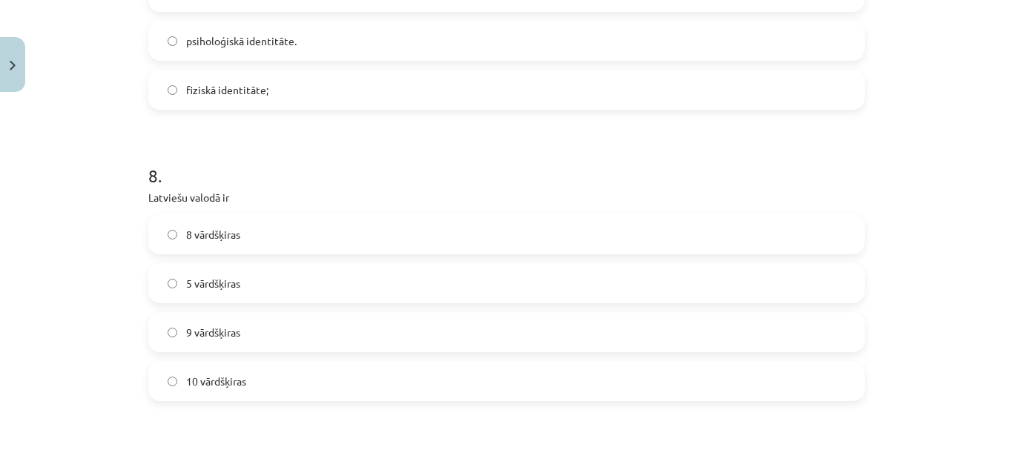
scroll to position [2077, 0]
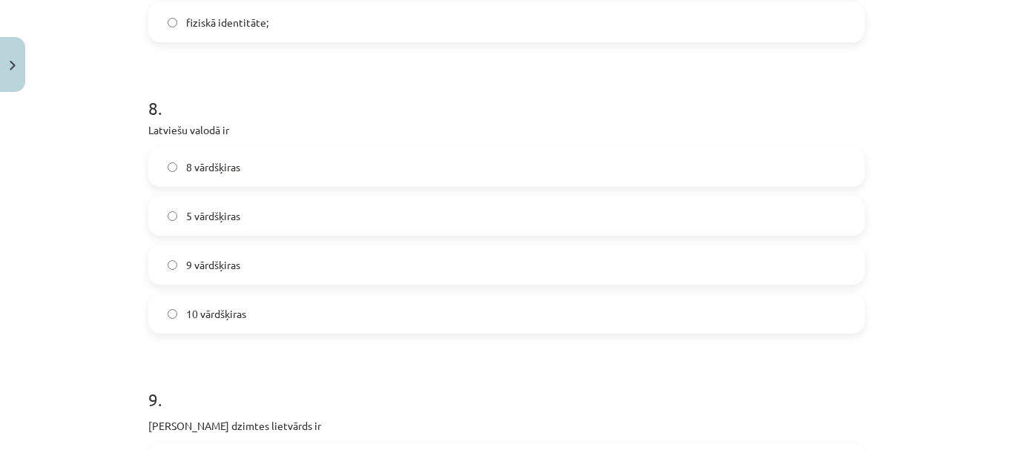
click at [265, 267] on label "9 vārdšķiras" at bounding box center [507, 264] width 714 height 37
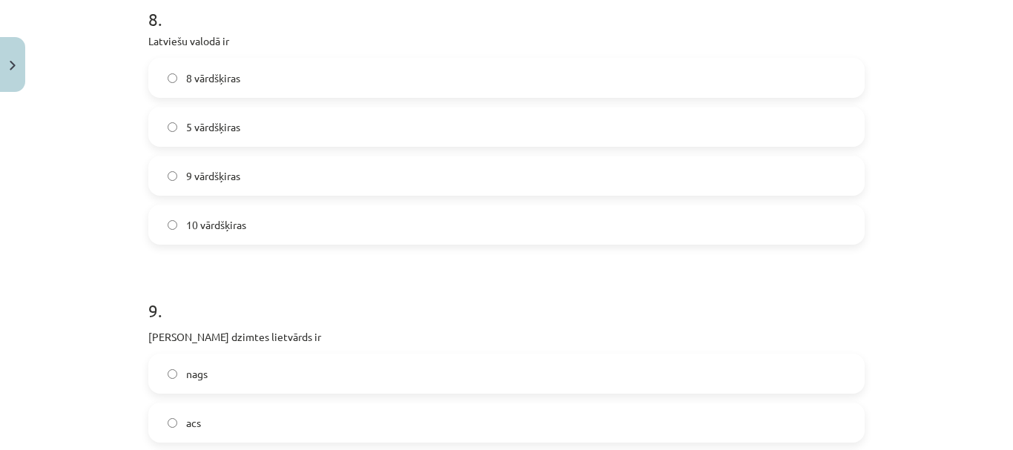
scroll to position [2373, 0]
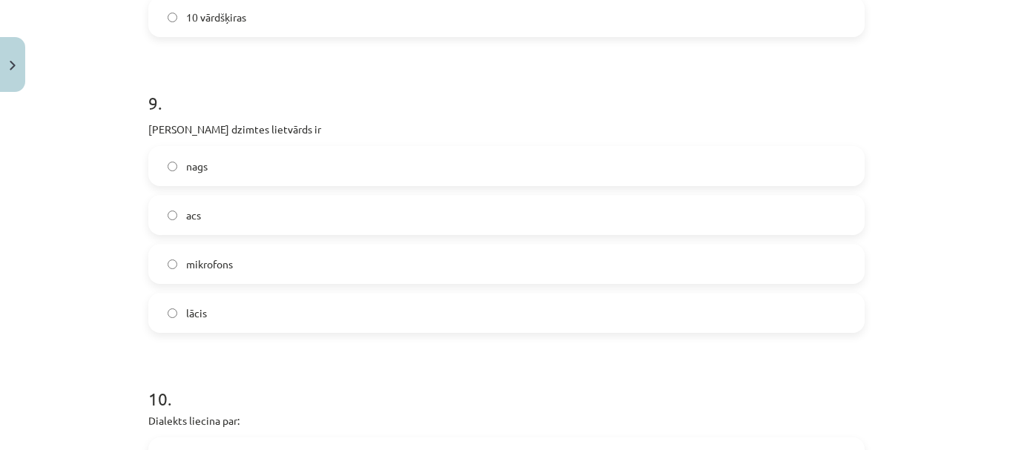
click at [294, 213] on label "acs" at bounding box center [507, 215] width 714 height 37
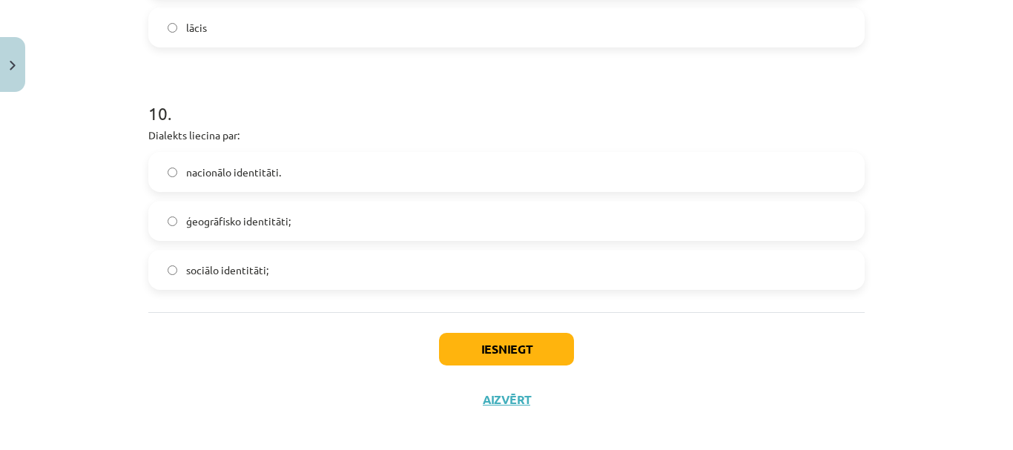
scroll to position [2670, 0]
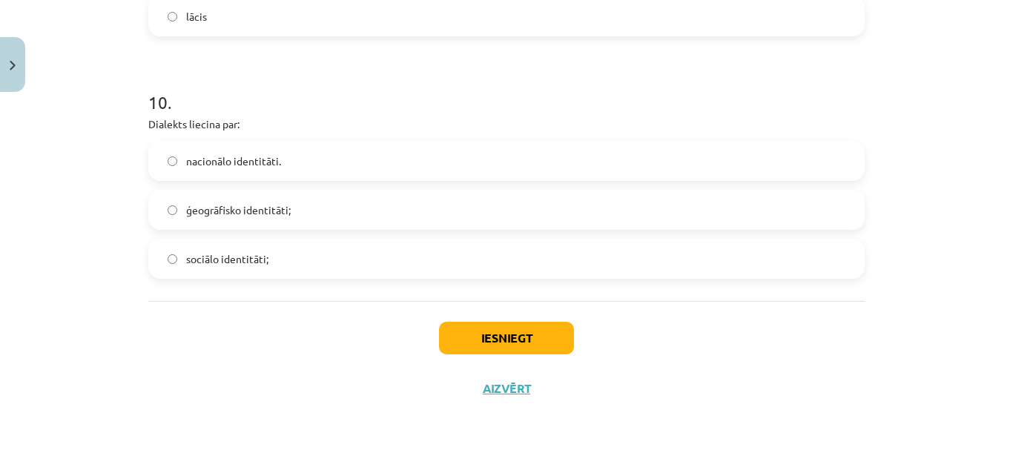
click at [220, 211] on span "ģeogrāfisko identitāti;" at bounding box center [238, 210] width 105 height 16
click at [24, 62] on button "Close" at bounding box center [12, 64] width 25 height 55
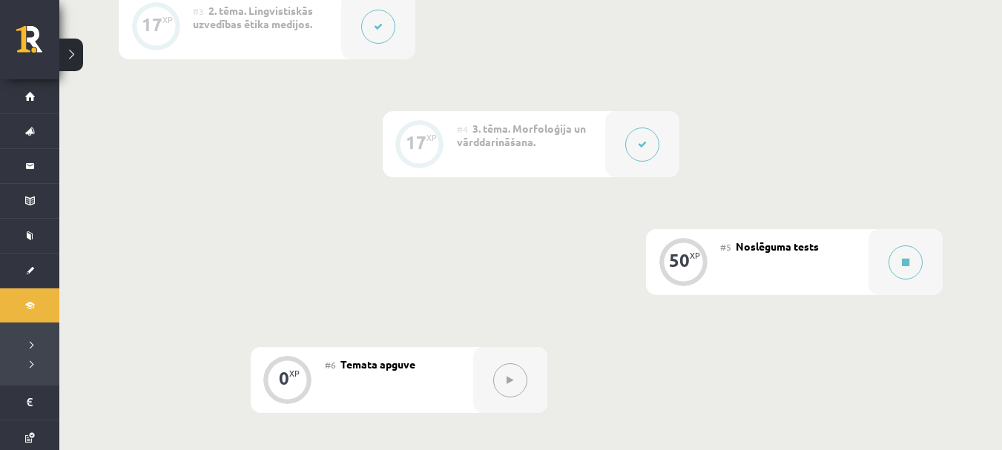
click at [633, 148] on button at bounding box center [642, 145] width 34 height 34
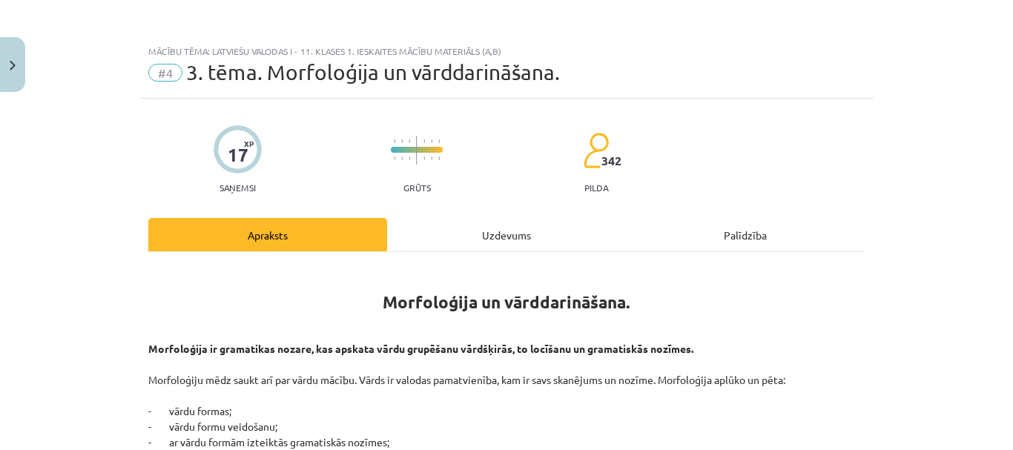
click at [518, 235] on div "Uzdevums" at bounding box center [506, 234] width 239 height 33
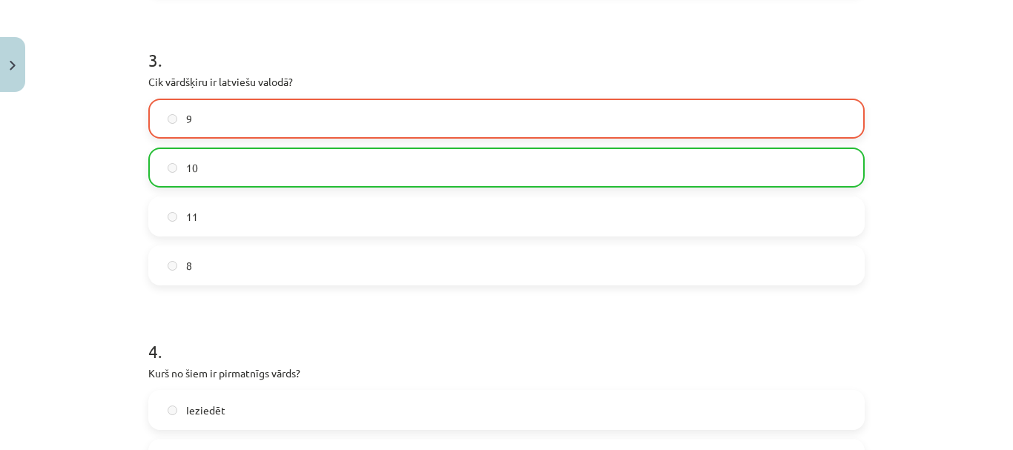
scroll to position [853, 0]
click at [20, 59] on button "Close" at bounding box center [12, 64] width 25 height 55
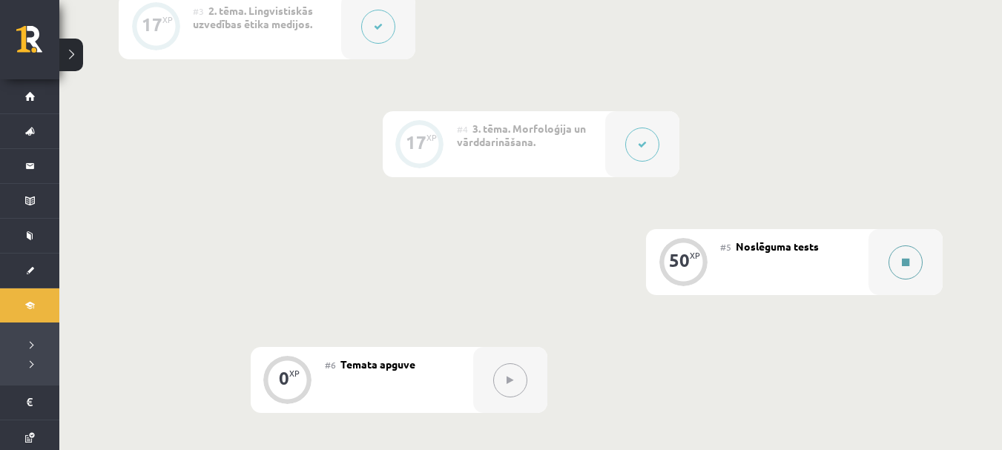
click at [908, 263] on icon at bounding box center [905, 262] width 7 height 9
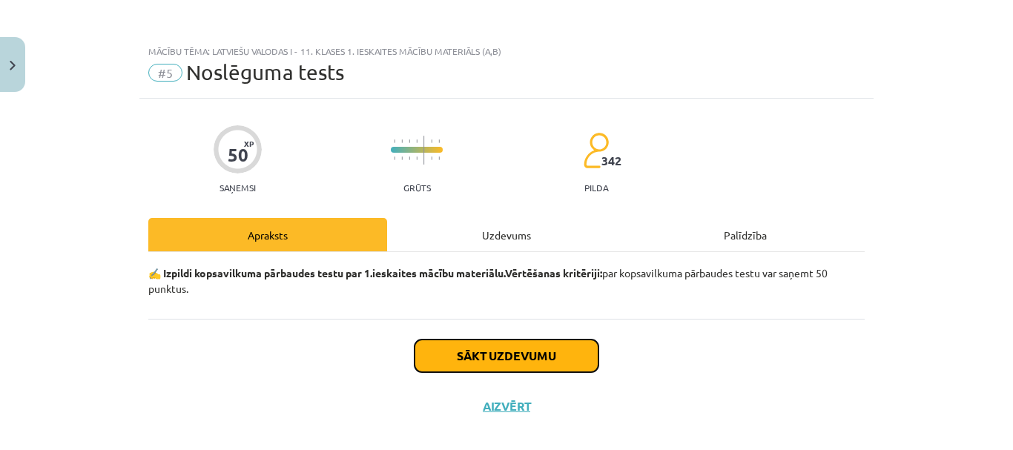
click at [481, 360] on button "Sākt uzdevumu" at bounding box center [507, 356] width 184 height 33
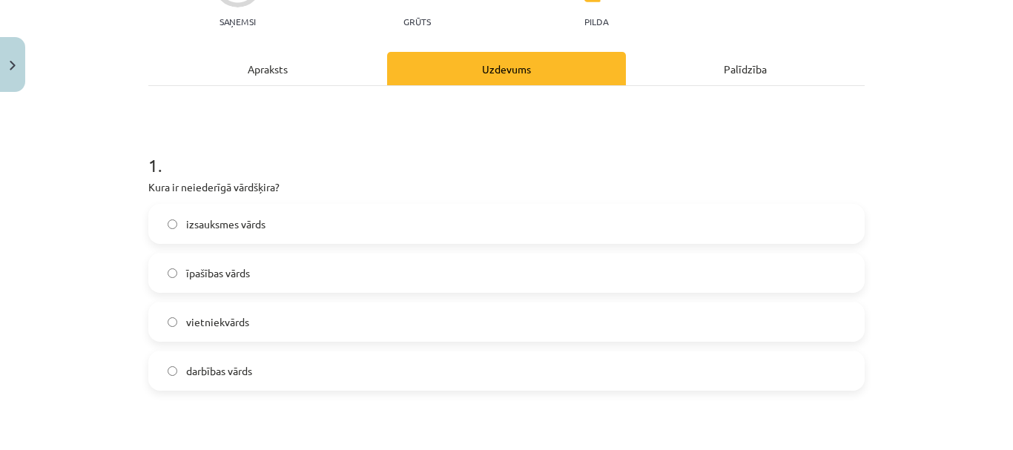
scroll to position [167, 0]
click at [306, 205] on label "izsauksmes vārds" at bounding box center [507, 223] width 714 height 37
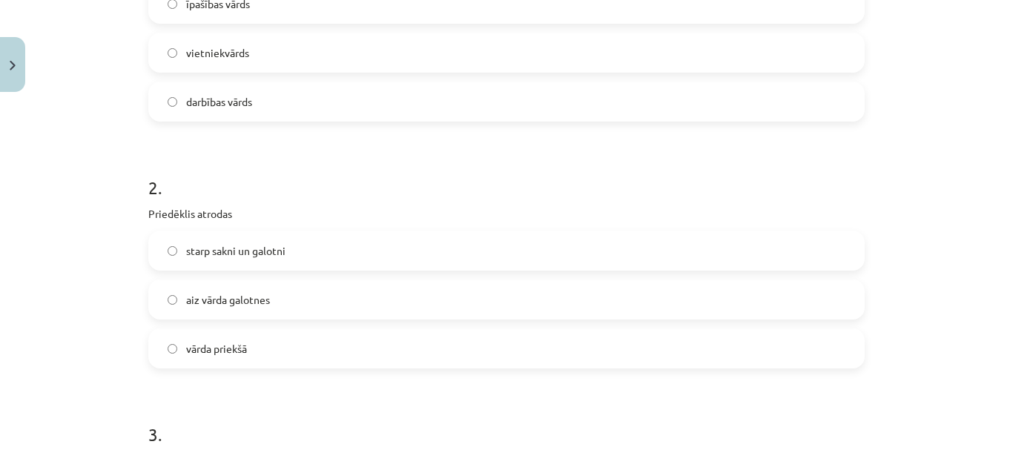
scroll to position [464, 0]
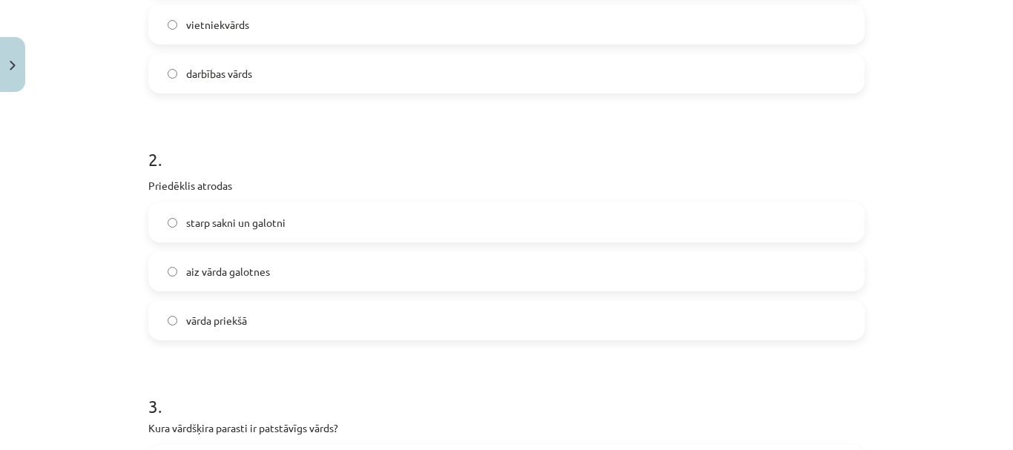
click at [234, 323] on span "vārda priekšā" at bounding box center [216, 321] width 61 height 16
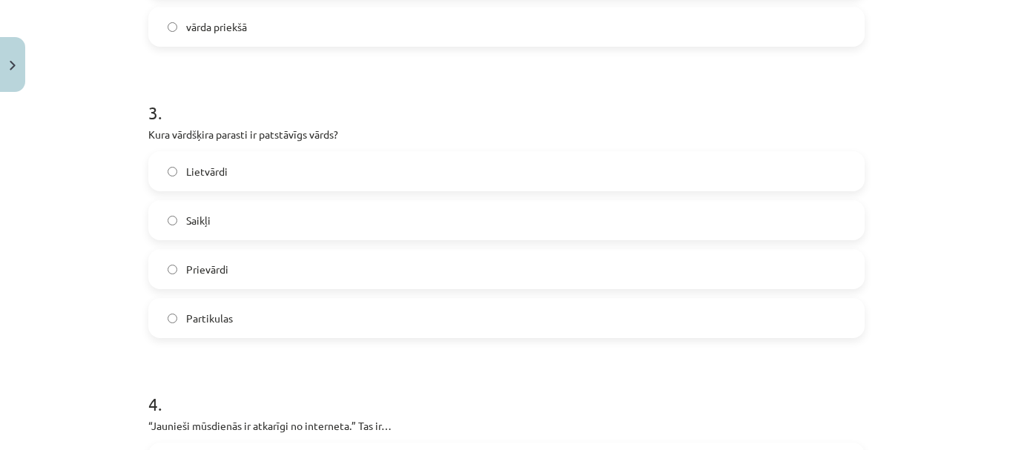
scroll to position [760, 0]
click at [261, 175] on label "Lietvārdi" at bounding box center [507, 168] width 714 height 37
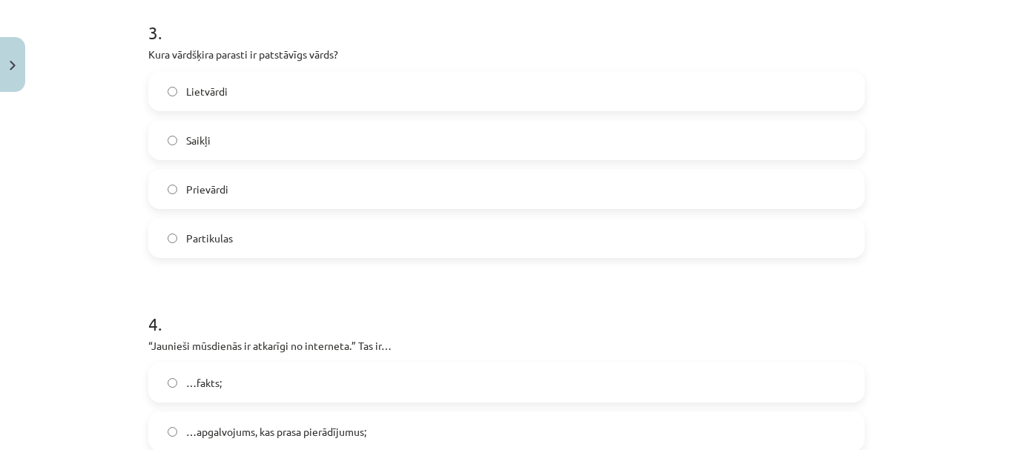
scroll to position [1057, 0]
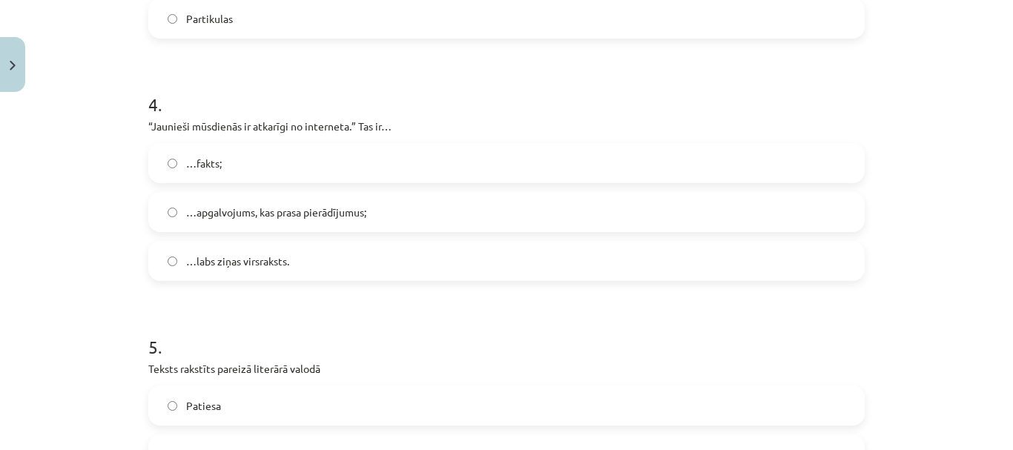
click at [266, 217] on span "…apgalvojums, kas prasa pierādījumus;" at bounding box center [276, 213] width 180 height 16
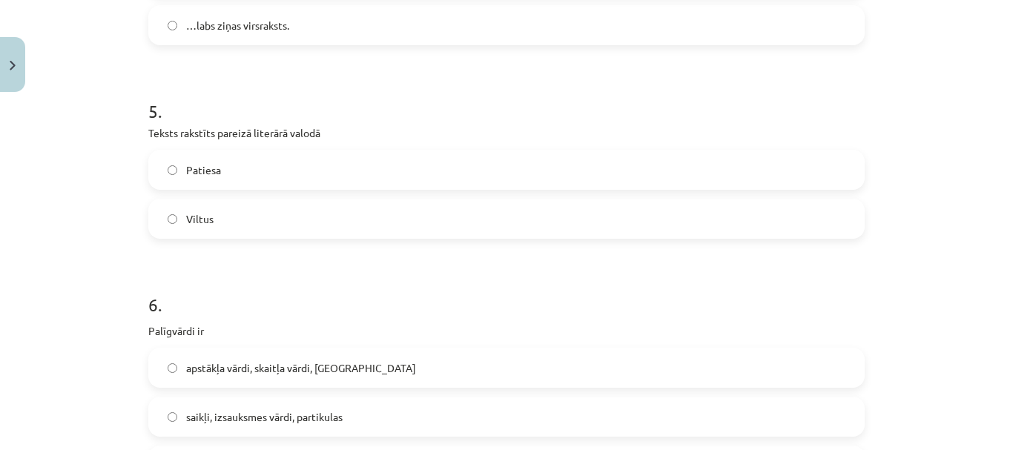
scroll to position [1354, 0]
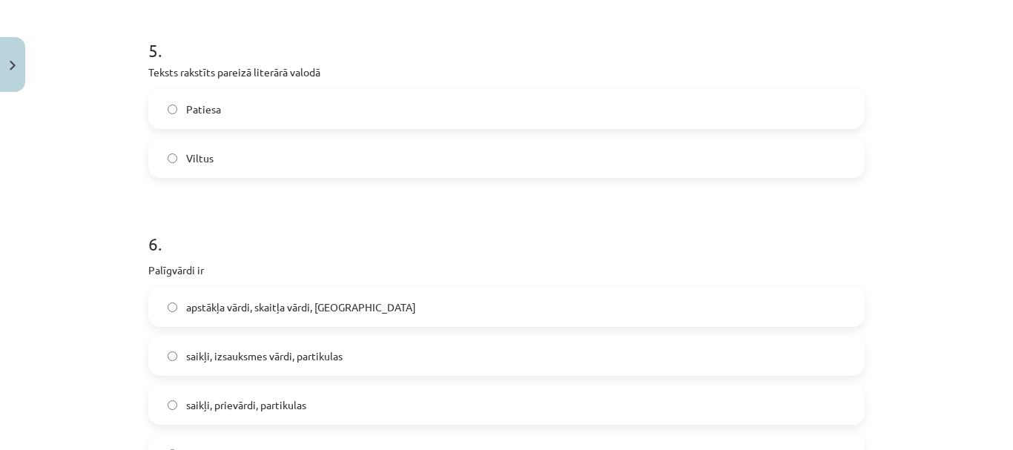
click at [276, 105] on label "Patiesa" at bounding box center [507, 108] width 714 height 37
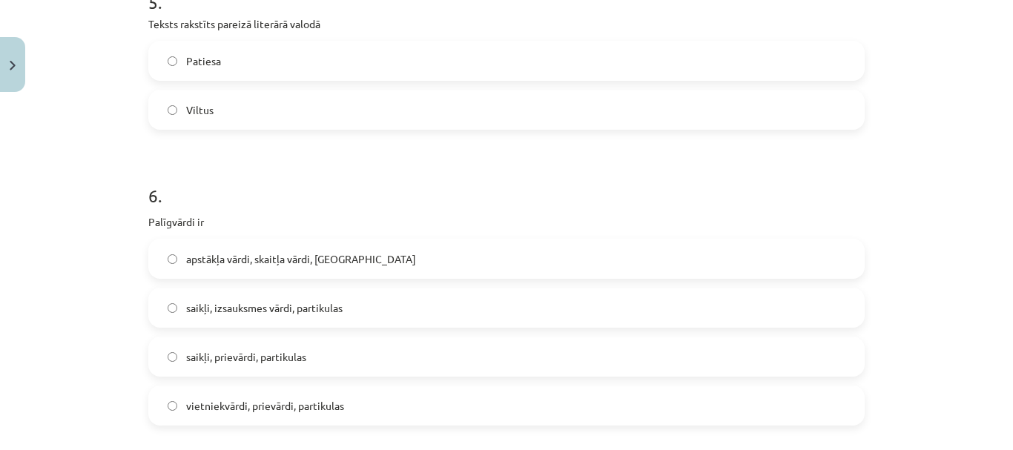
scroll to position [1428, 0]
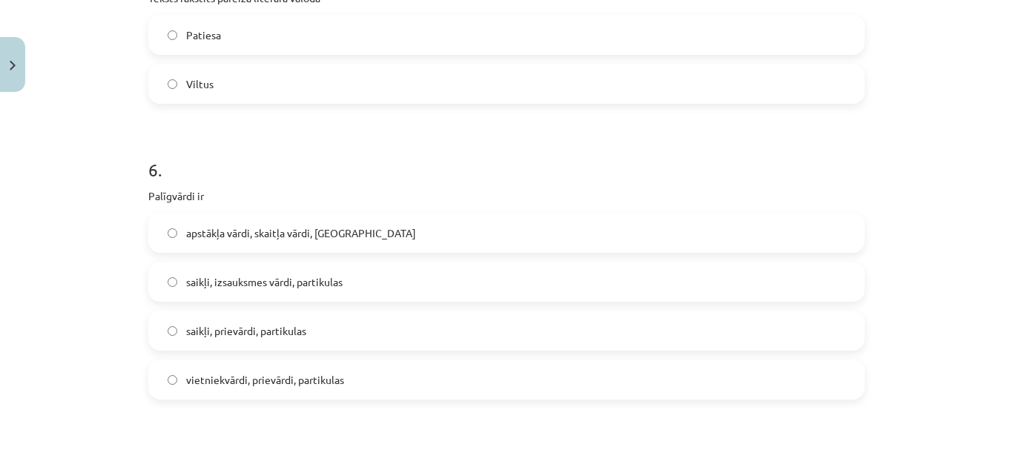
click at [273, 326] on span "saikļi, prievārdi, partikulas" at bounding box center [246, 331] width 120 height 16
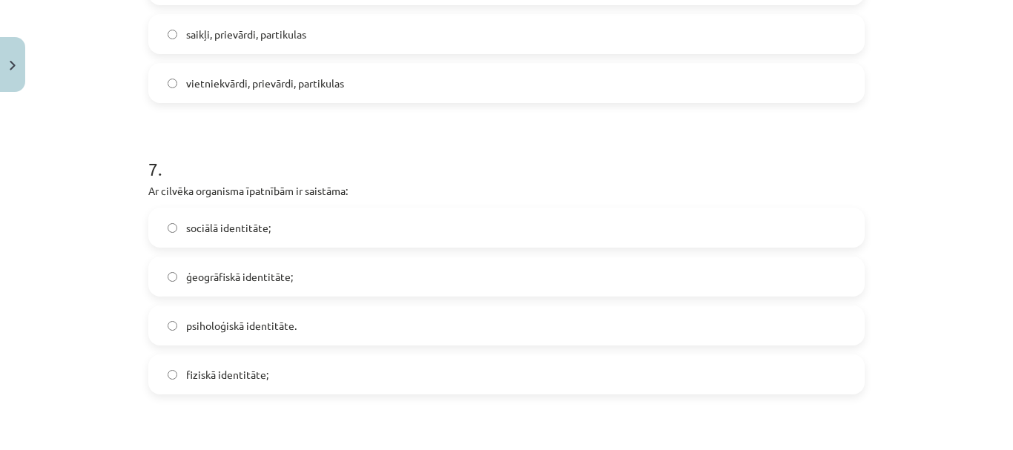
scroll to position [1799, 0]
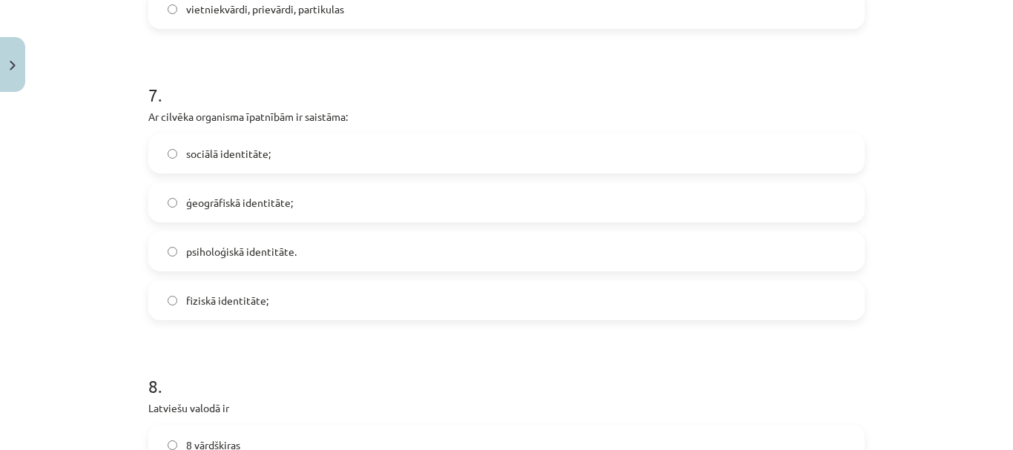
click at [228, 287] on label "fiziskā identitāte;" at bounding box center [507, 300] width 714 height 37
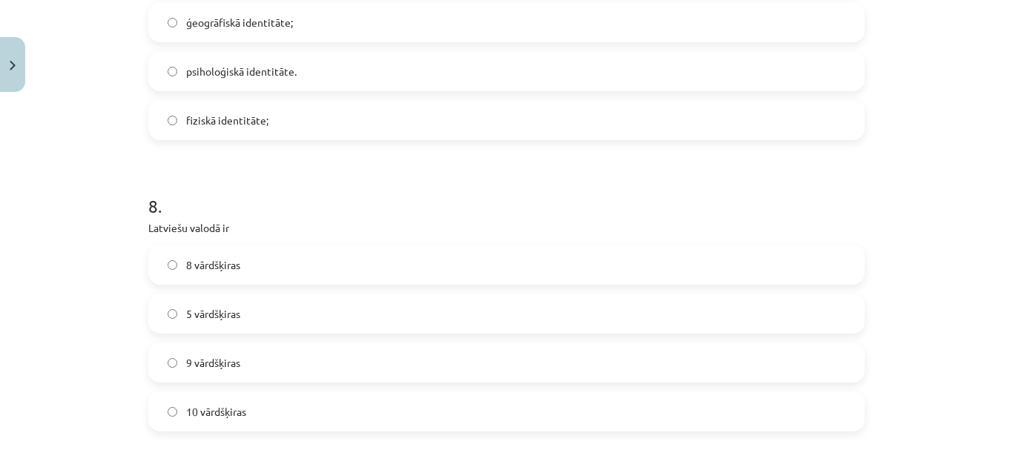
scroll to position [2021, 0]
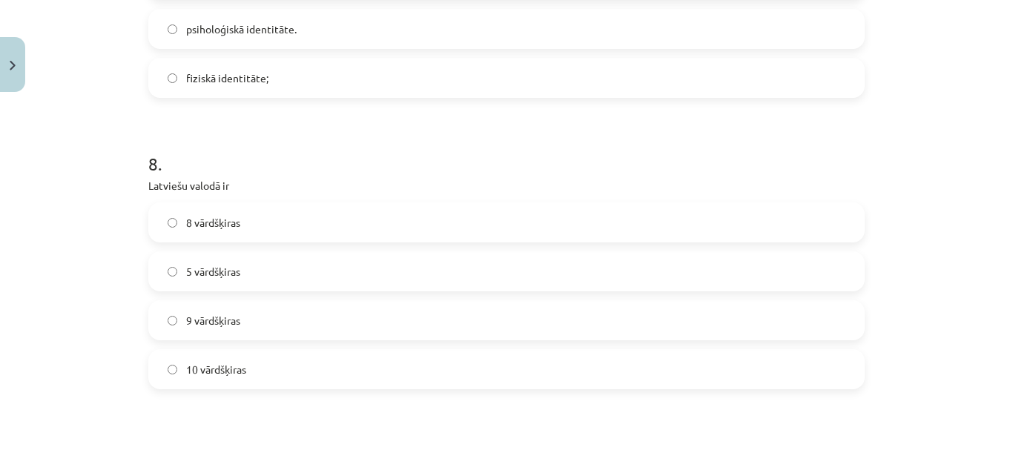
click at [229, 366] on span "10 vārdšķiras" at bounding box center [216, 370] width 60 height 16
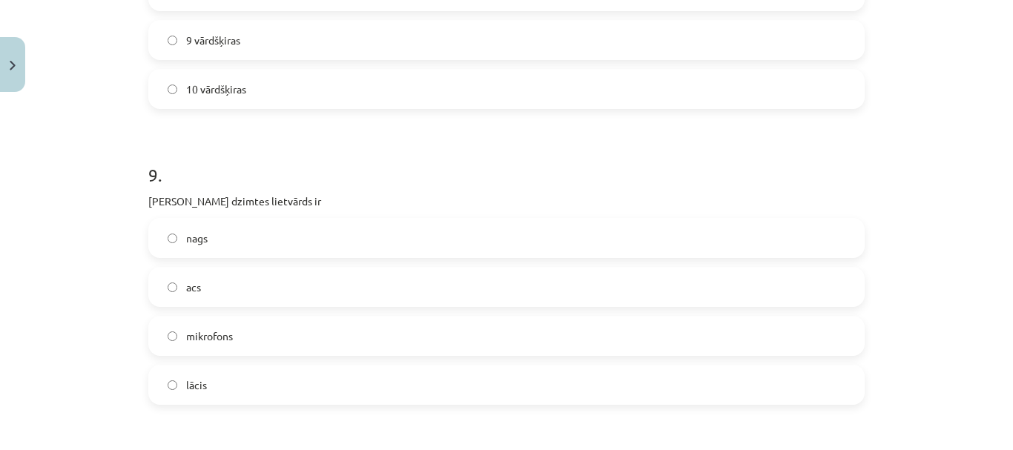
scroll to position [2392, 0]
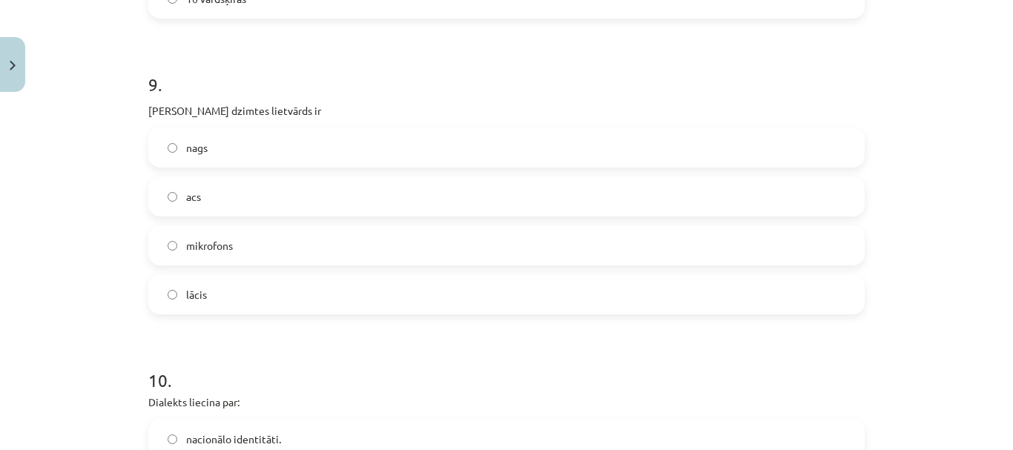
click at [245, 185] on label "acs" at bounding box center [507, 196] width 714 height 37
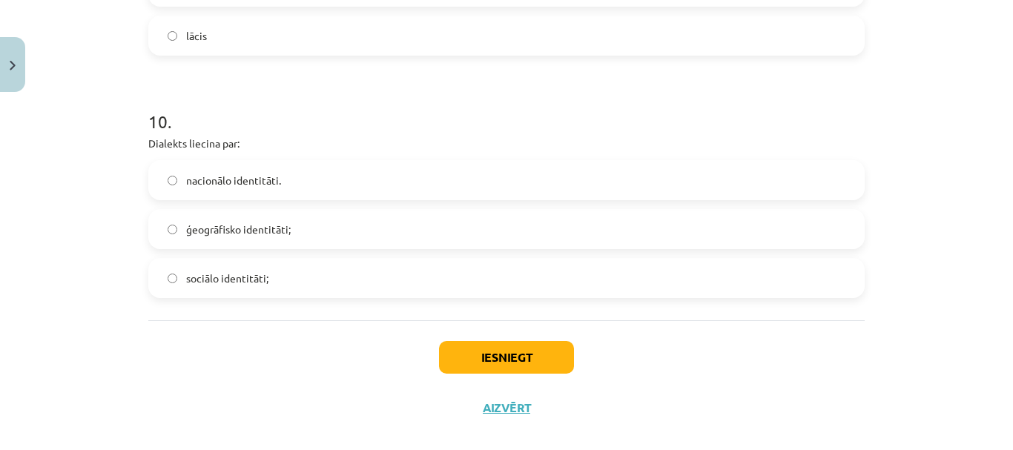
scroll to position [2671, 0]
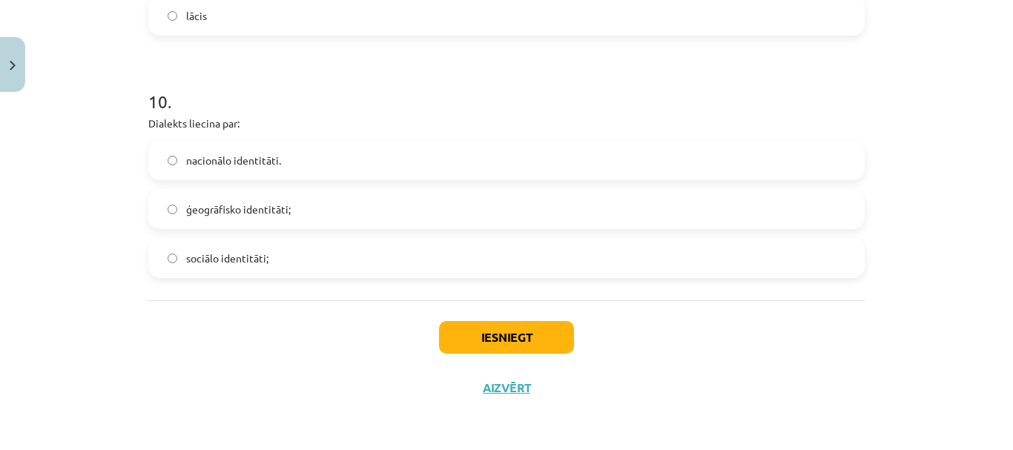
click at [268, 210] on span "ģeogrāfisko identitāti;" at bounding box center [238, 210] width 105 height 16
click at [490, 340] on button "Iesniegt" at bounding box center [506, 337] width 135 height 33
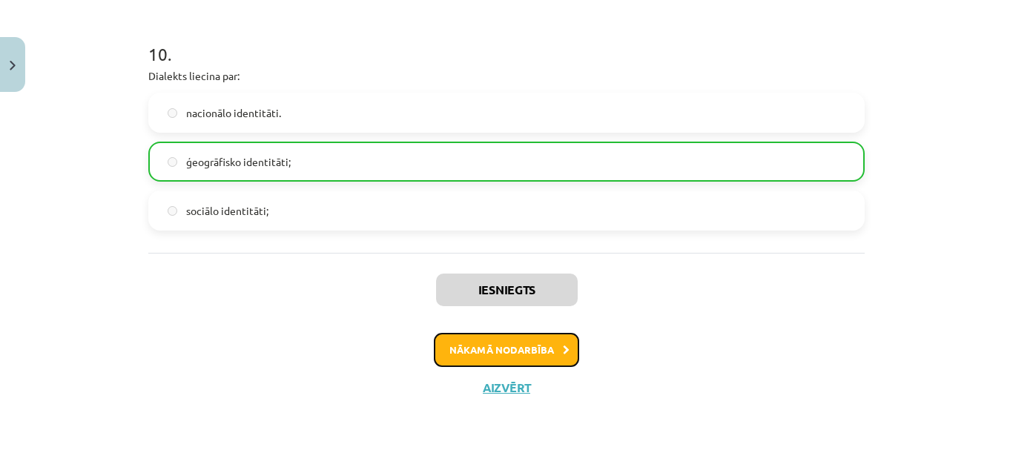
click at [493, 337] on button "Nākamā nodarbība" at bounding box center [506, 350] width 145 height 34
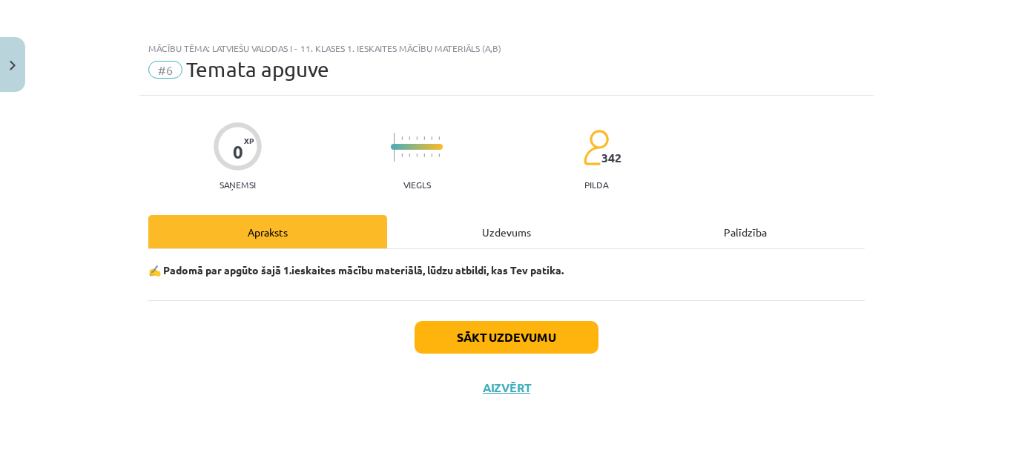
scroll to position [3, 0]
click at [510, 333] on button "Sākt uzdevumu" at bounding box center [507, 337] width 184 height 33
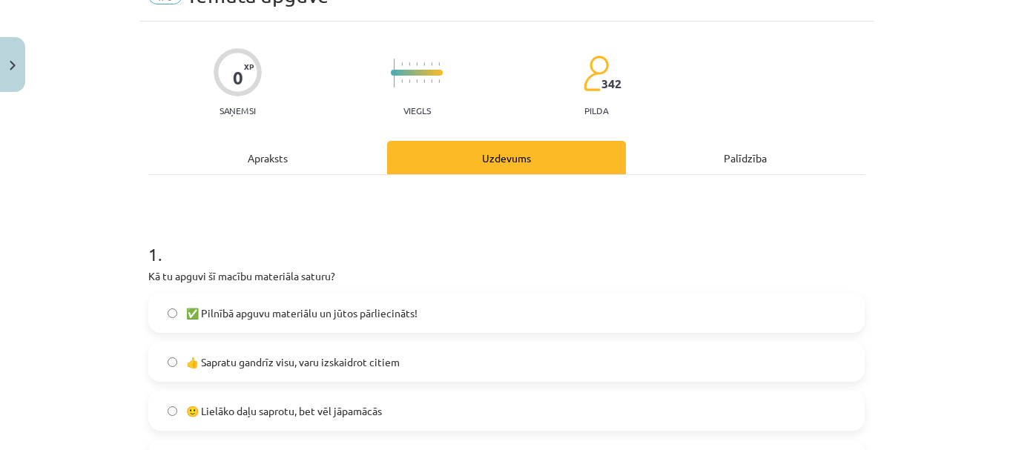
click at [407, 310] on span "✅ Pilnībā apguvu materiālu un jūtos pārliecināts!" at bounding box center [301, 314] width 231 height 16
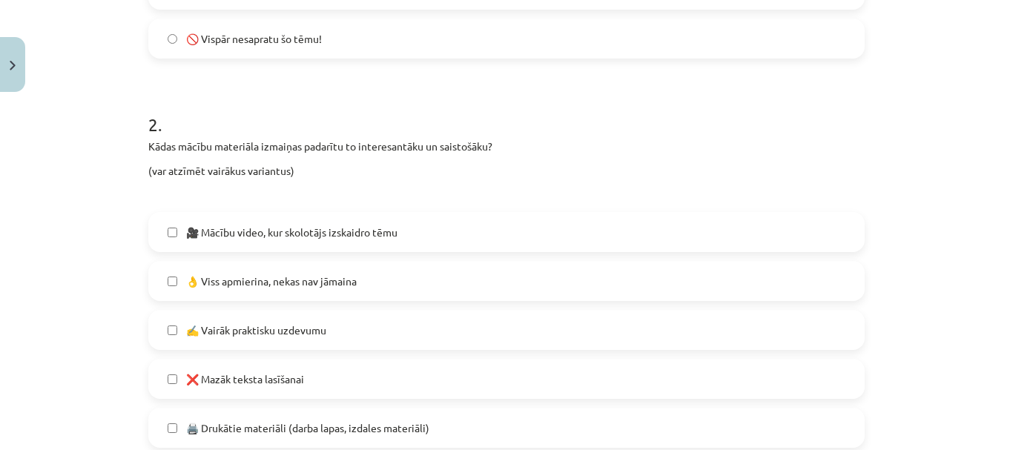
scroll to position [671, 0]
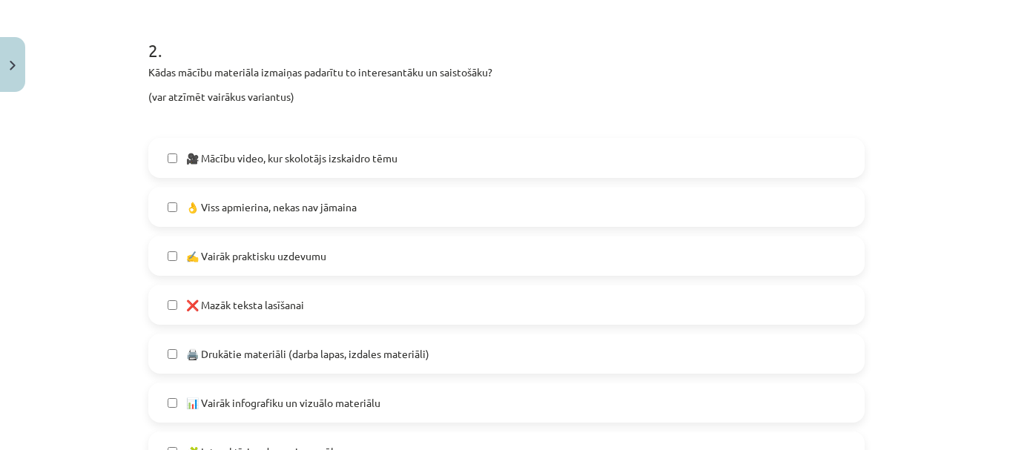
click at [346, 197] on label "👌 Viss apmierina, nekas nav jāmaina" at bounding box center [507, 206] width 714 height 37
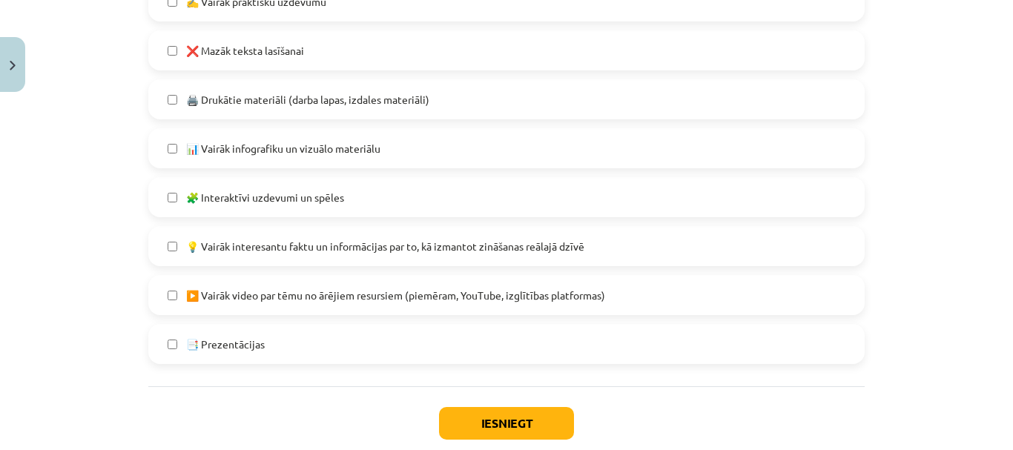
scroll to position [1011, 0]
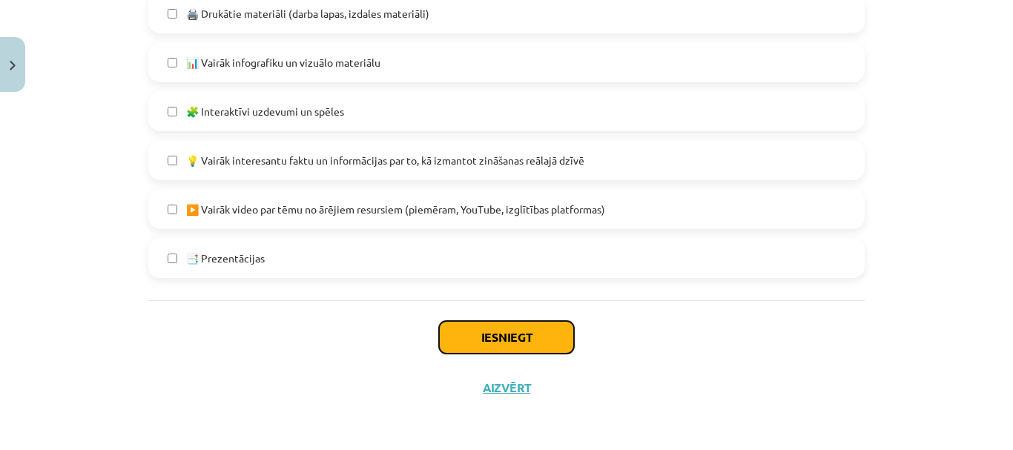
click at [530, 329] on button "Iesniegt" at bounding box center [506, 337] width 135 height 33
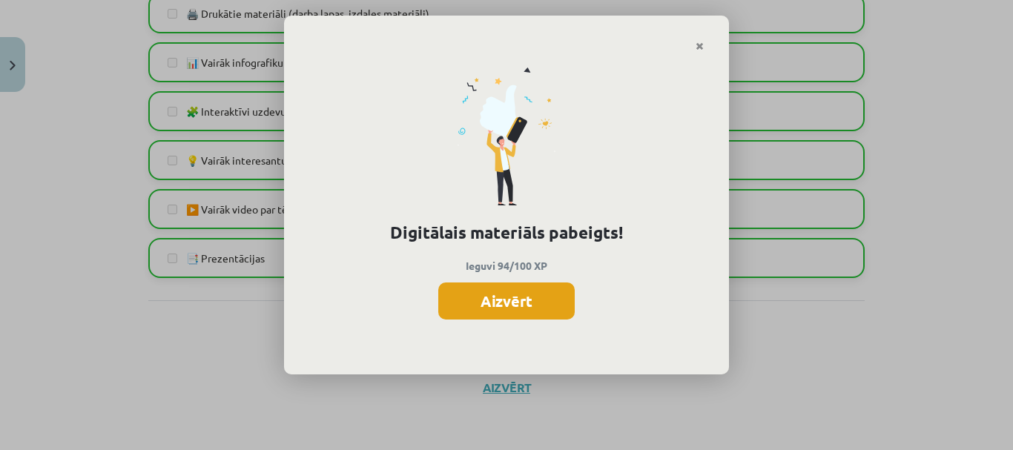
click at [515, 298] on button "Aizvērt" at bounding box center [506, 301] width 136 height 37
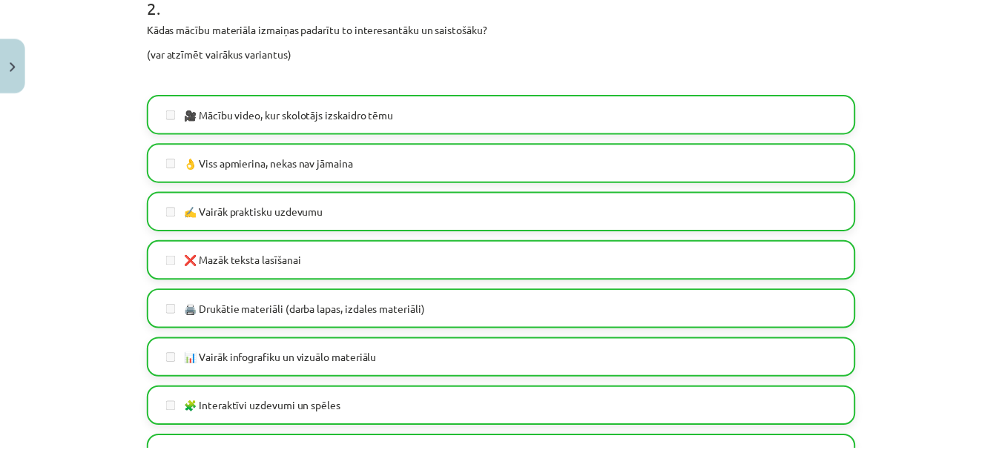
scroll to position [714, 0]
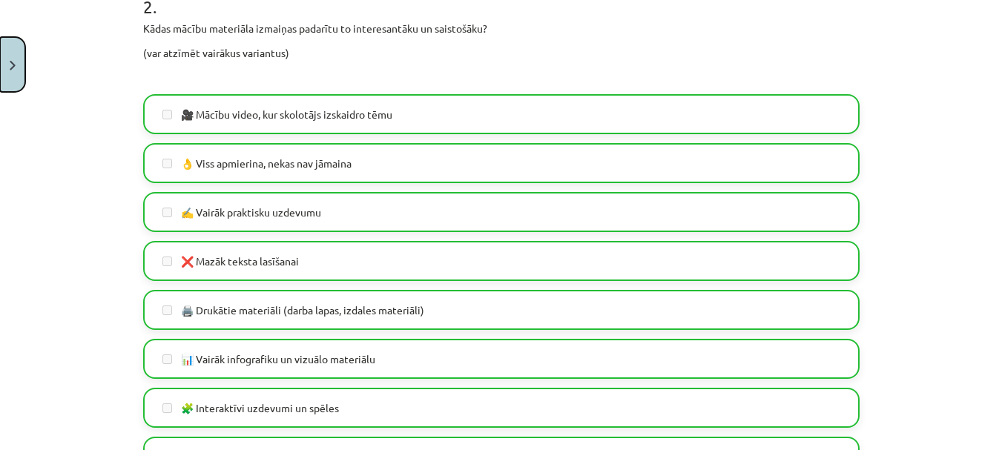
click at [14, 67] on img "Close" at bounding box center [13, 66] width 6 height 10
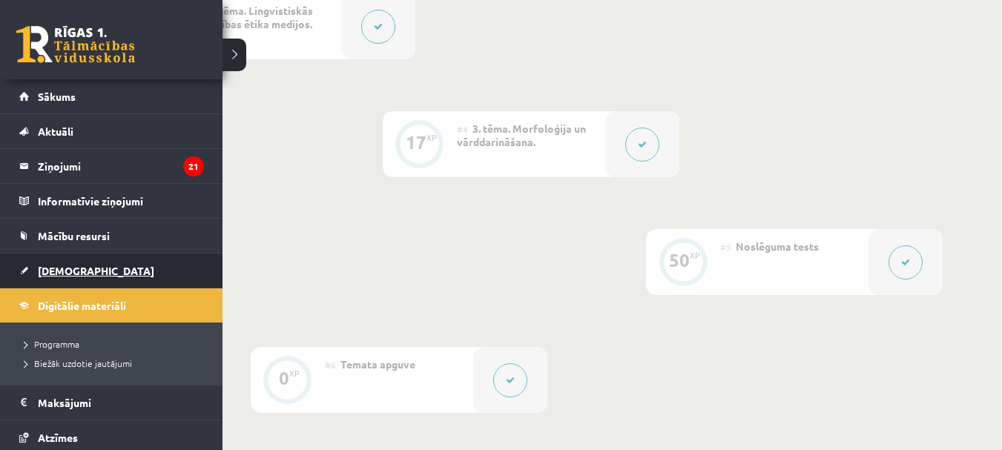
click at [36, 268] on link "[DEMOGRAPHIC_DATA]" at bounding box center [111, 271] width 185 height 34
